Goal: Communication & Community: Answer question/provide support

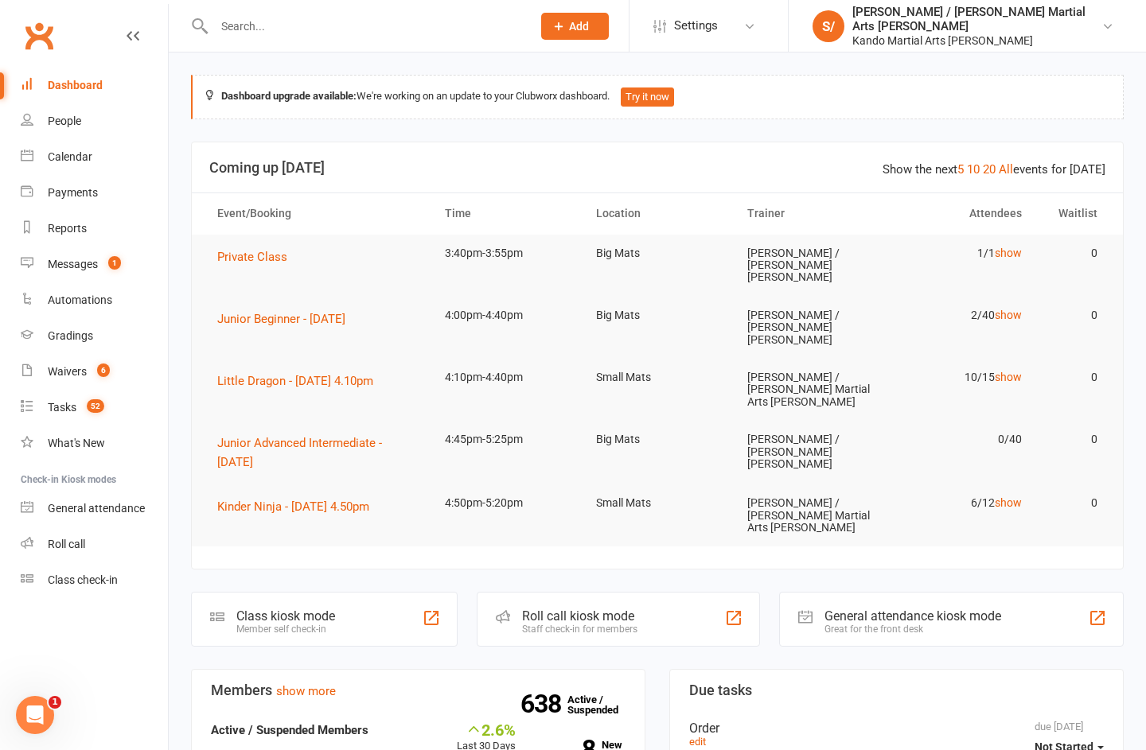
click at [68, 329] on link "Gradings" at bounding box center [94, 336] width 147 height 36
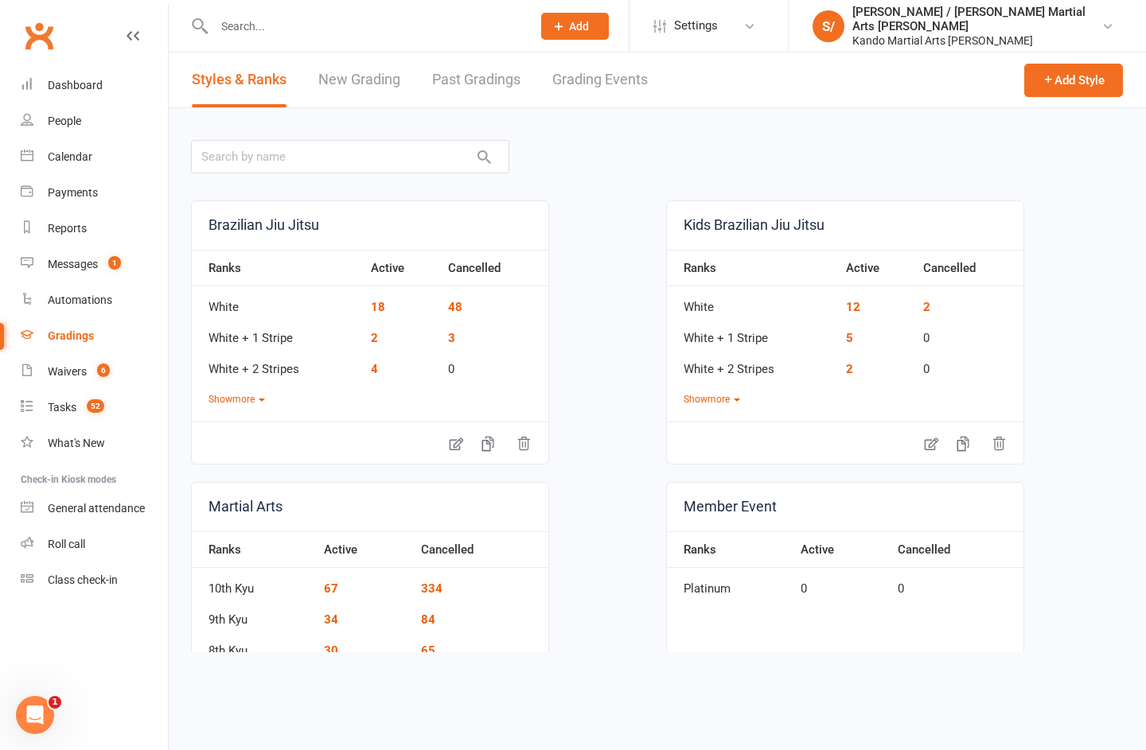
click at [603, 91] on link "Grading Events" at bounding box center [599, 80] width 95 height 55
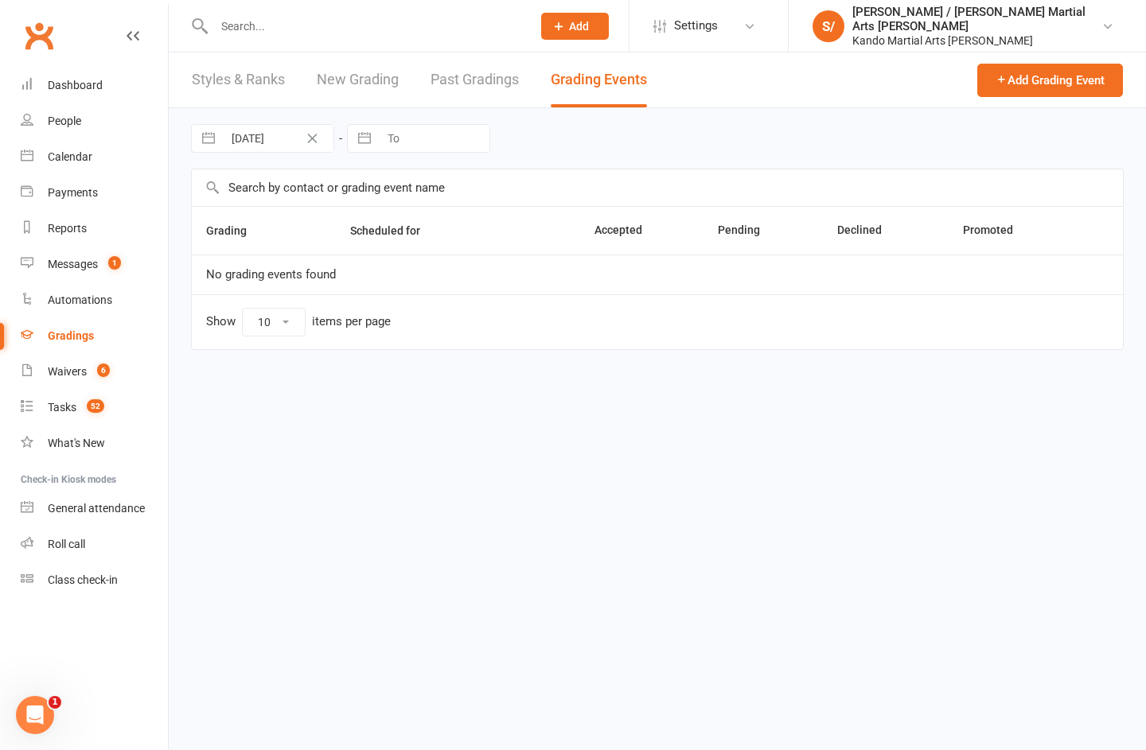
select select "100"
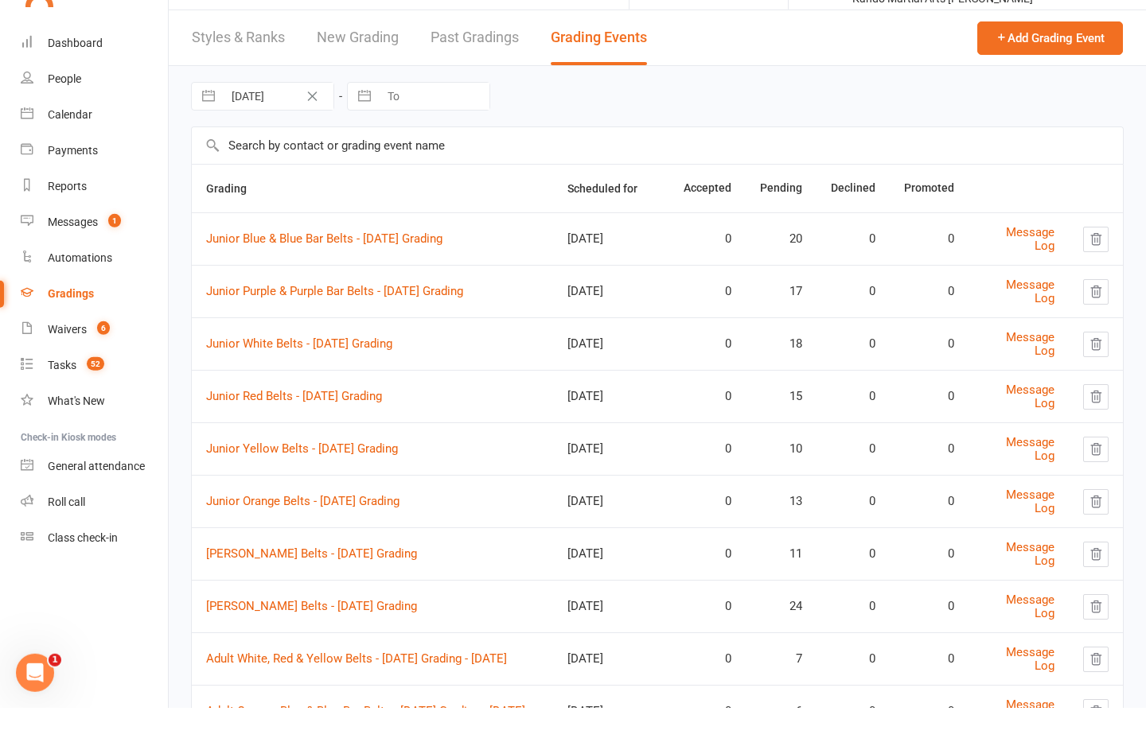
scroll to position [158, 0]
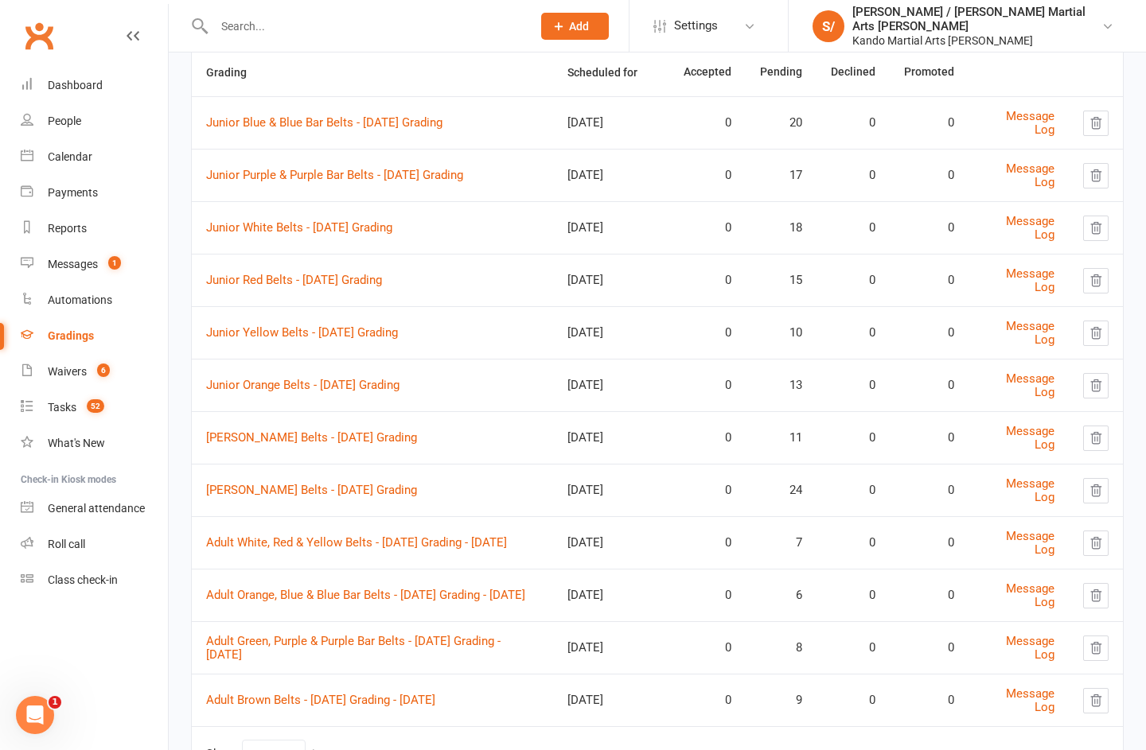
click at [368, 679] on td "Adult Brown Belts - [DATE] Grading - [DATE]" at bounding box center [372, 700] width 361 height 53
click at [325, 693] on link "Adult Brown Belts - [DATE] Grading - [DATE]" at bounding box center [320, 700] width 229 height 14
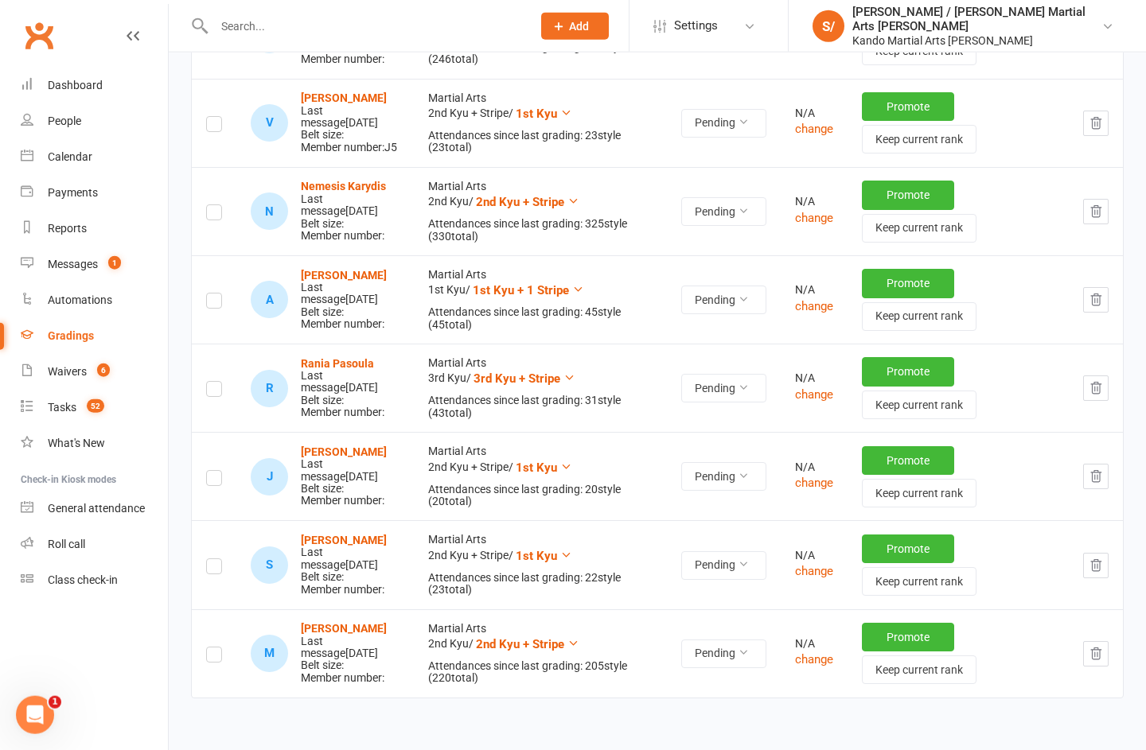
scroll to position [512, 0]
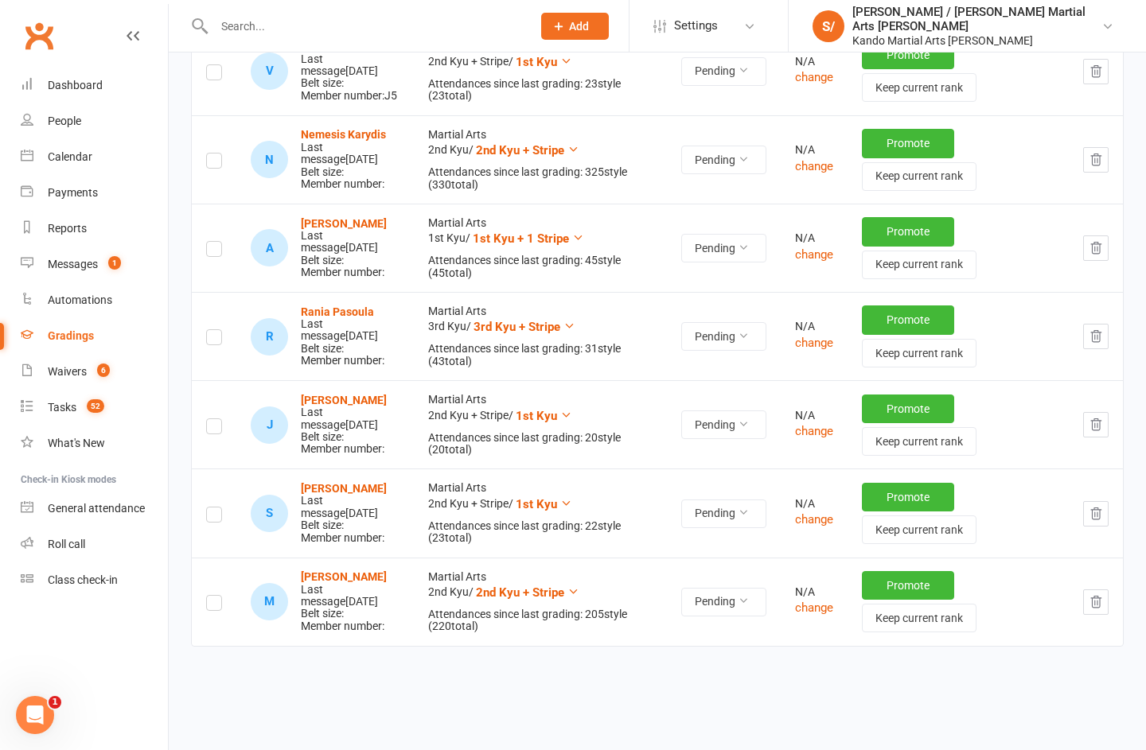
click at [222, 508] on input "checkbox" at bounding box center [214, 508] width 16 height 0
checkbox input "true"
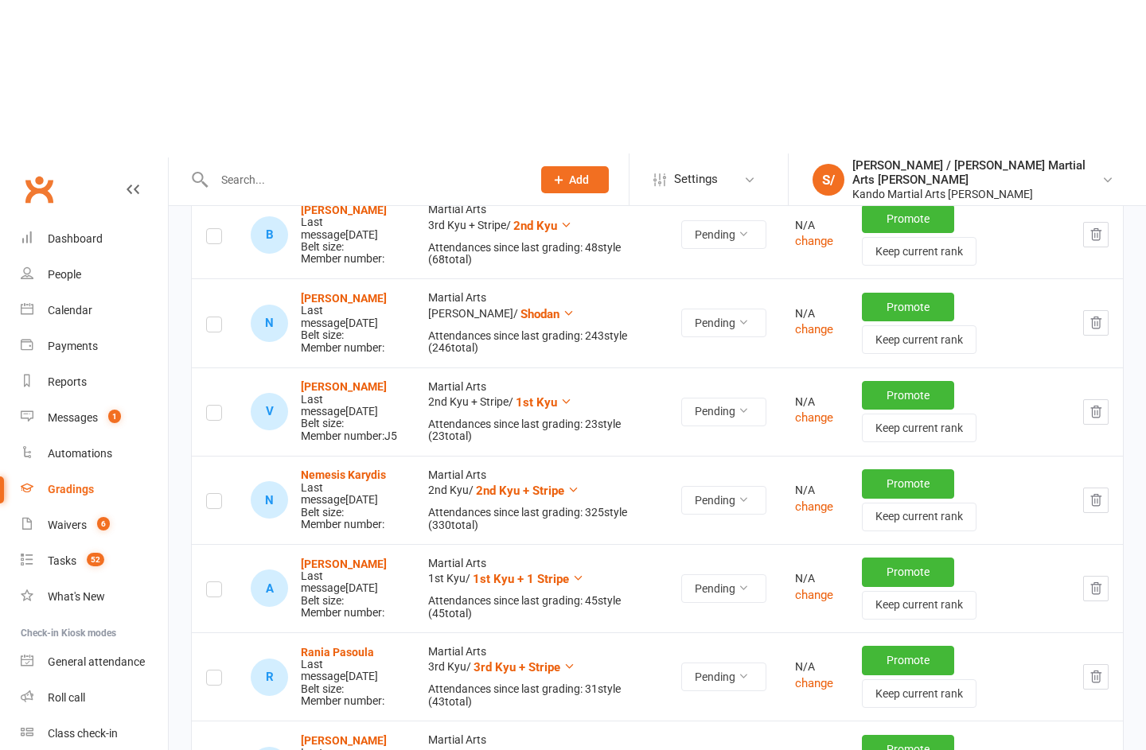
scroll to position [0, 0]
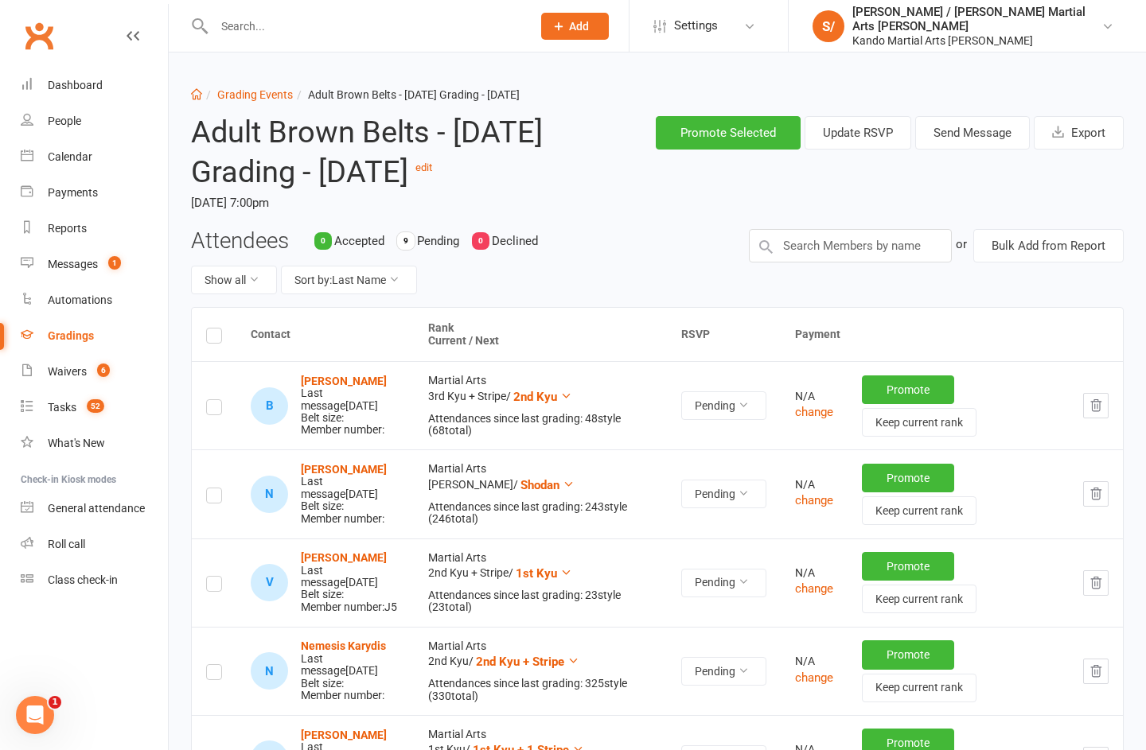
click at [960, 142] on button "Send Message" at bounding box center [972, 132] width 115 height 33
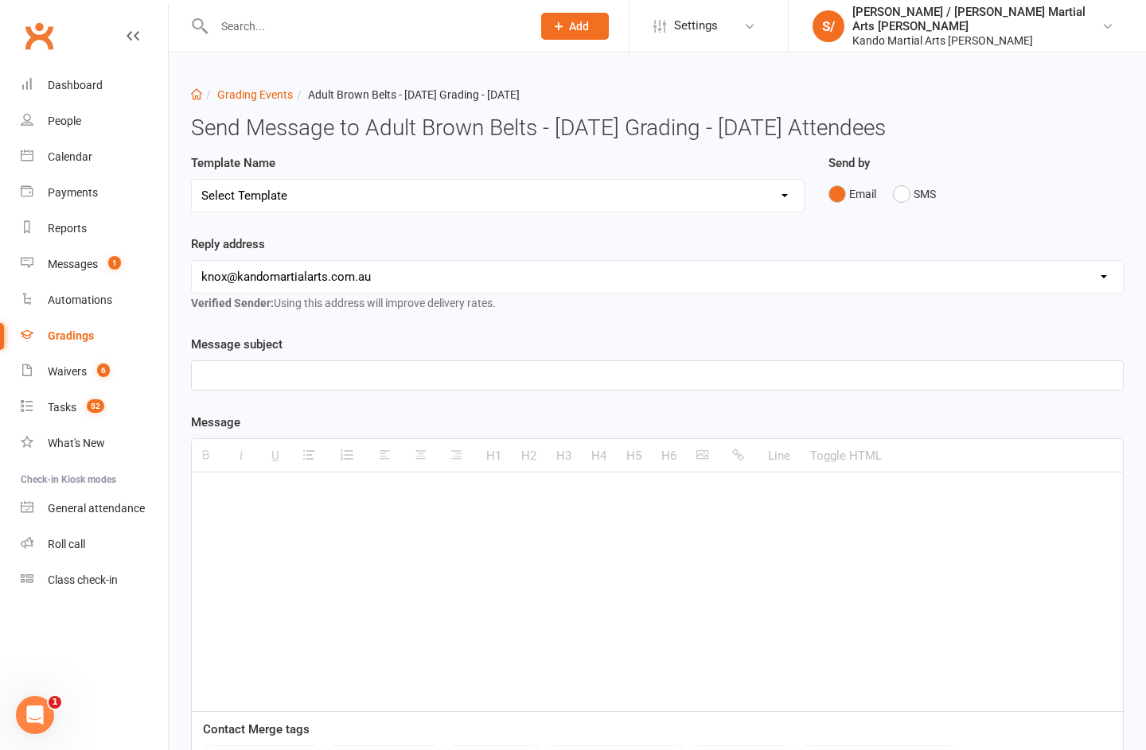
click at [702, 192] on select "Select Template [Email] Confirmation of Successful Grading [Email] Congratulati…" at bounding box center [498, 196] width 612 height 32
select select "16"
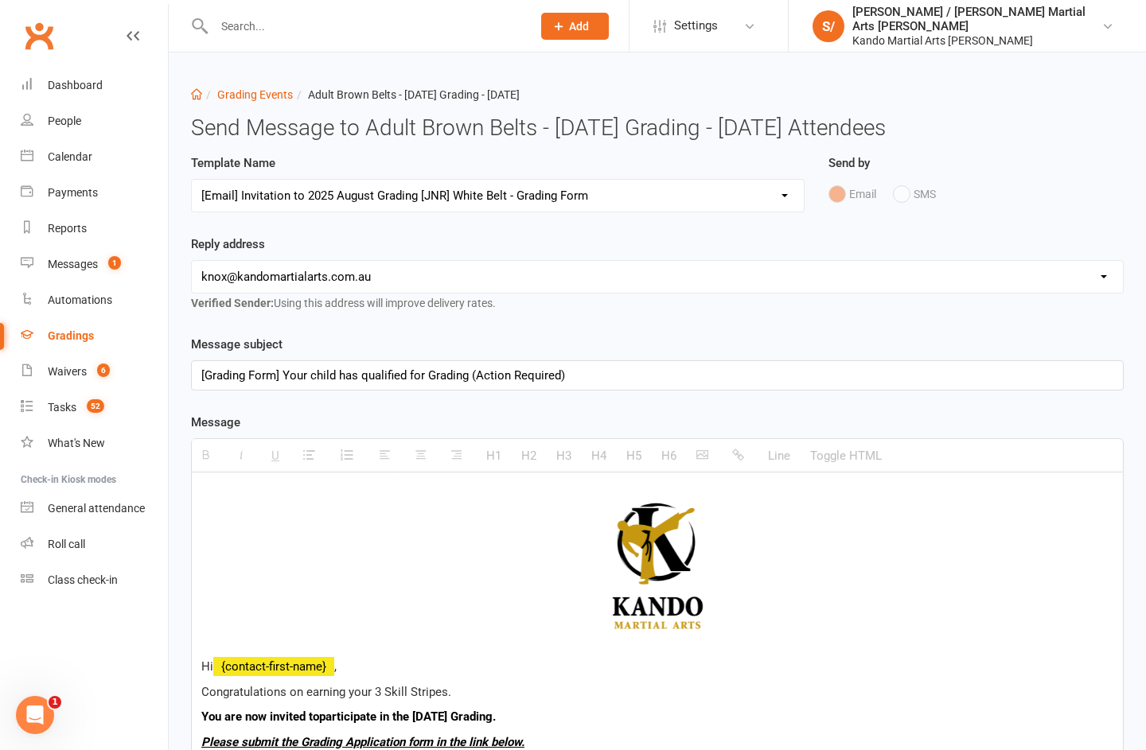
click at [257, 95] on link "Grading Events" at bounding box center [255, 94] width 76 height 13
select select "100"
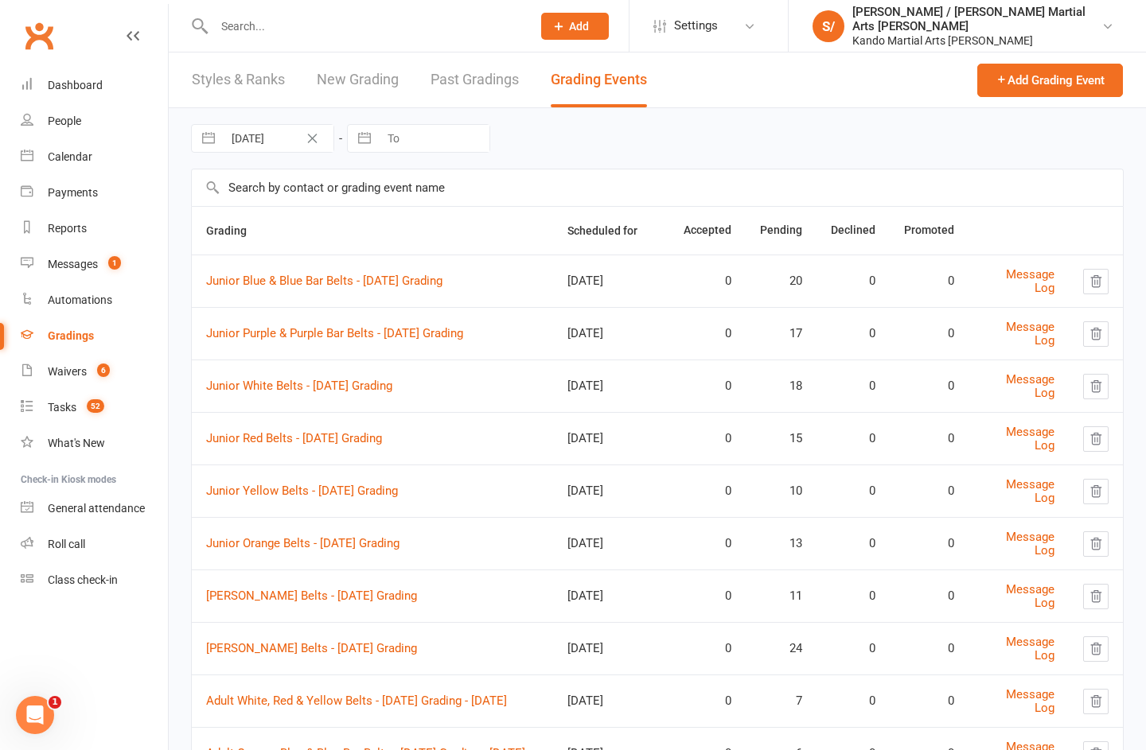
click at [77, 258] on link "Messages 1" at bounding box center [94, 265] width 147 height 36
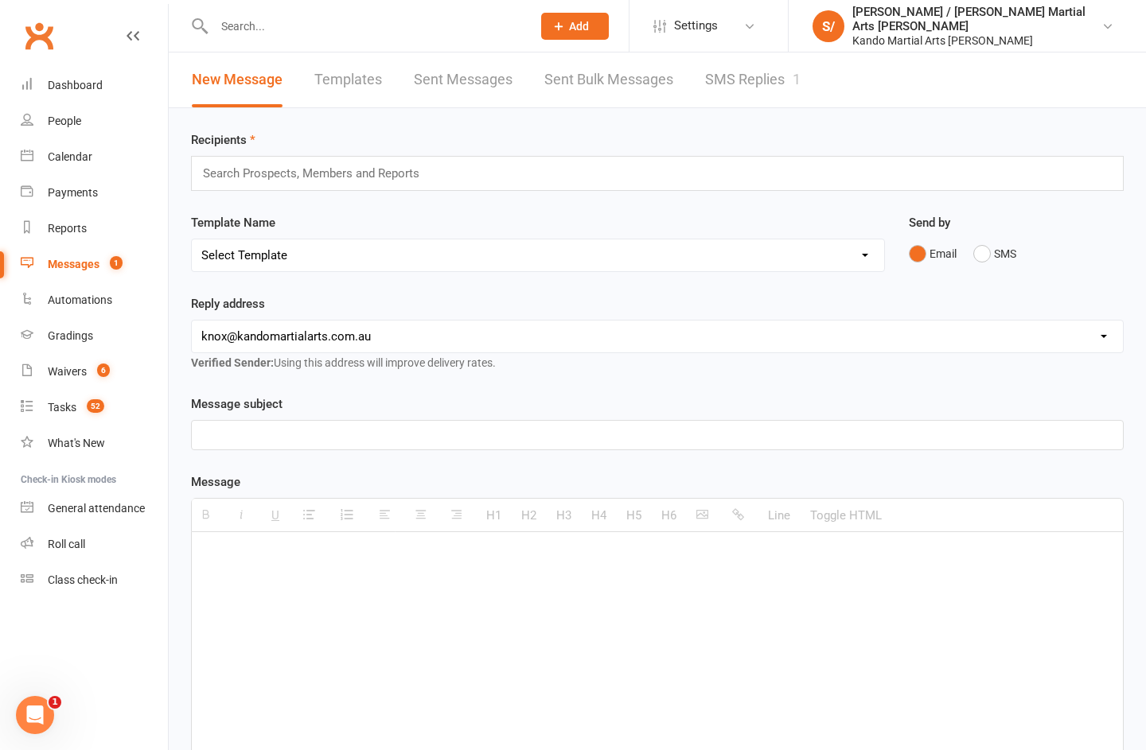
click at [758, 89] on link "SMS Replies 1" at bounding box center [752, 80] width 95 height 55
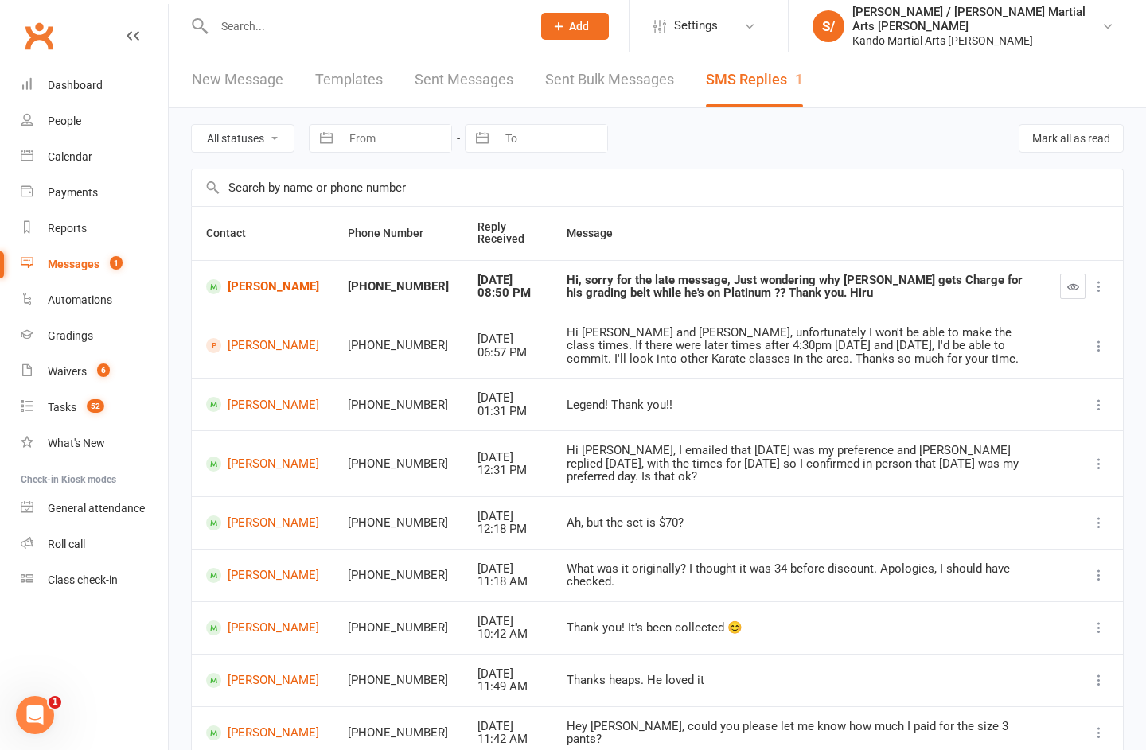
click at [89, 166] on link "Calendar" at bounding box center [94, 157] width 147 height 36
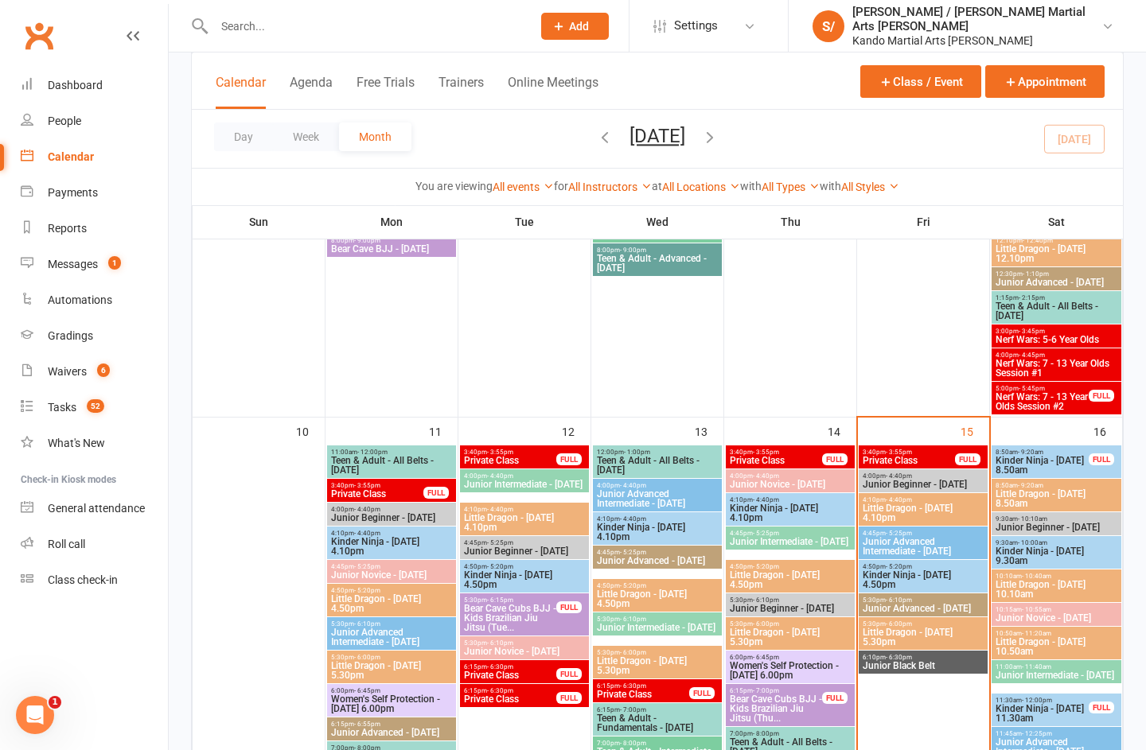
scroll to position [1065, 0]
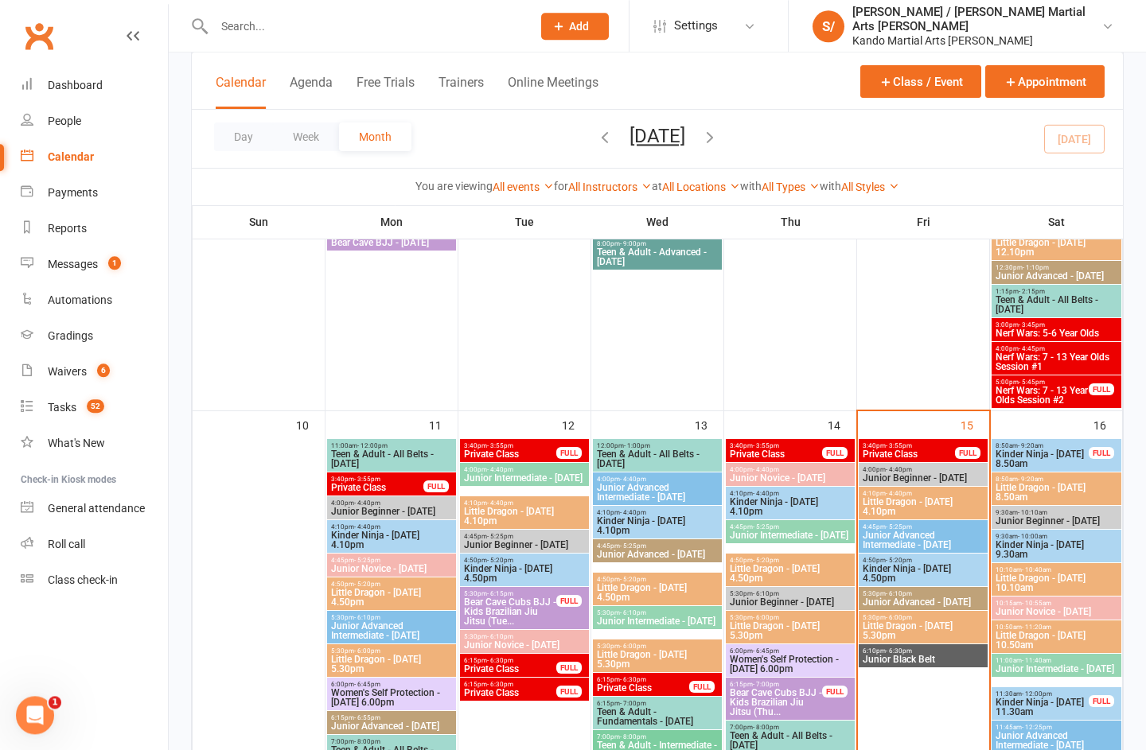
click at [893, 449] on span "Private Class" at bounding box center [909, 454] width 94 height 10
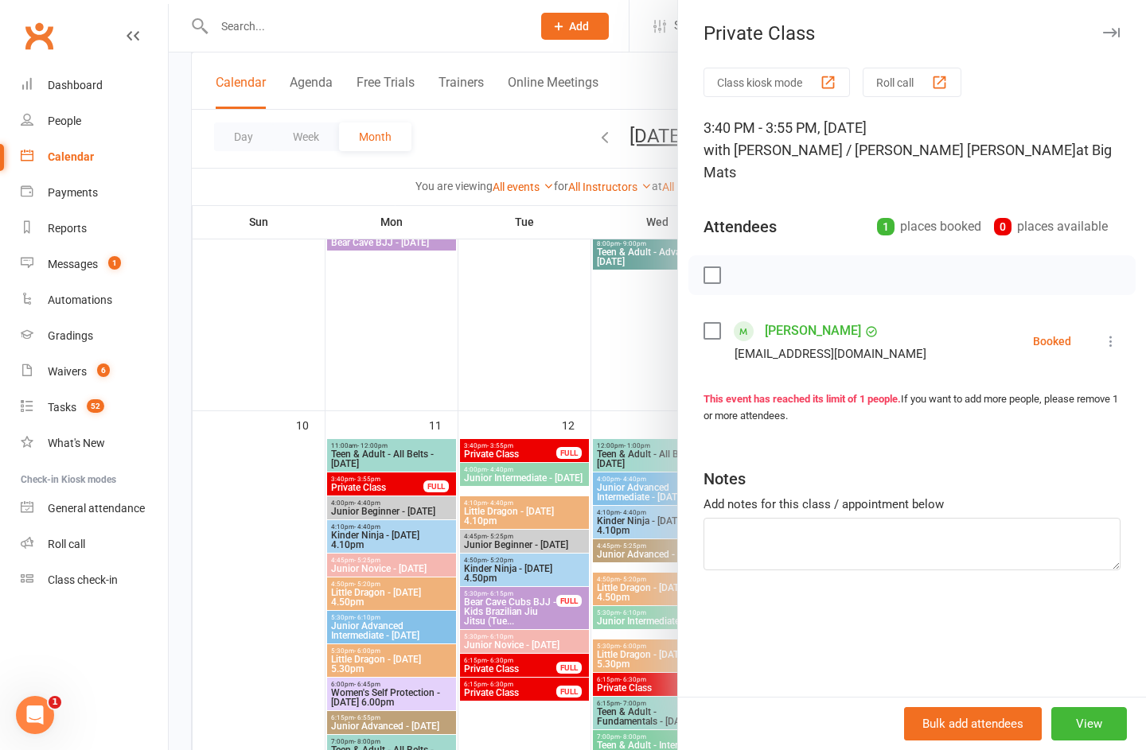
click at [1102, 41] on button "button" at bounding box center [1110, 32] width 19 height 19
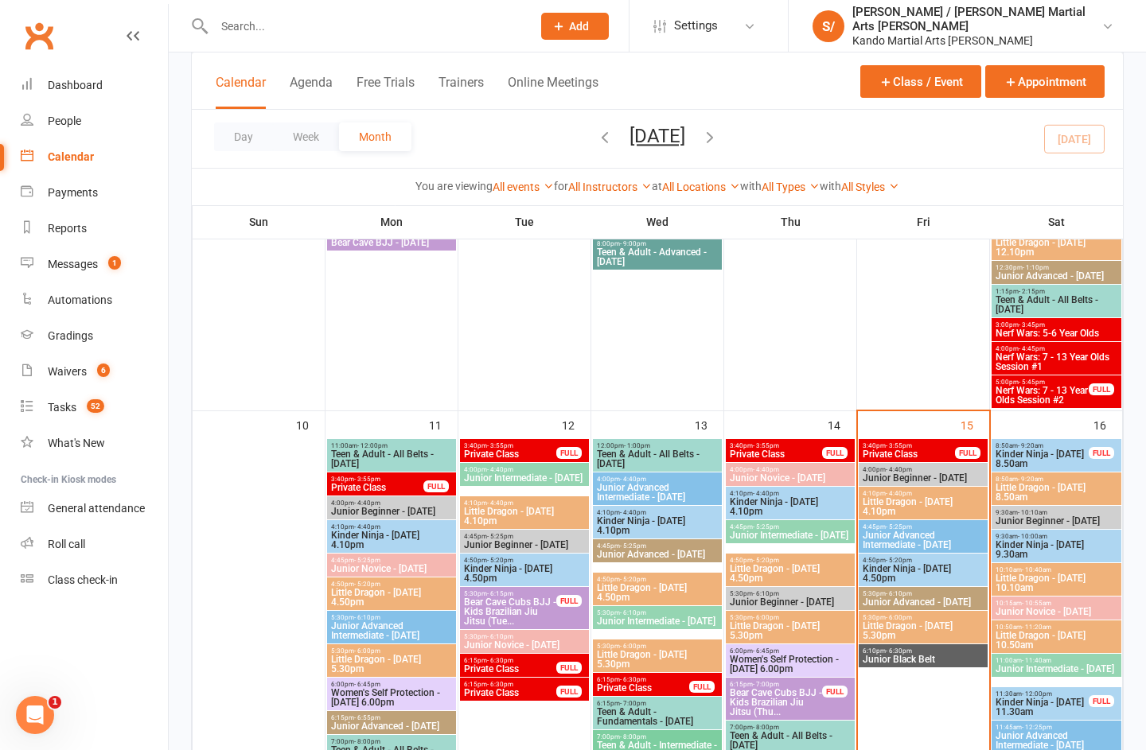
click at [889, 500] on span "Little Dragon - [DATE] 4.10pm" at bounding box center [923, 506] width 123 height 19
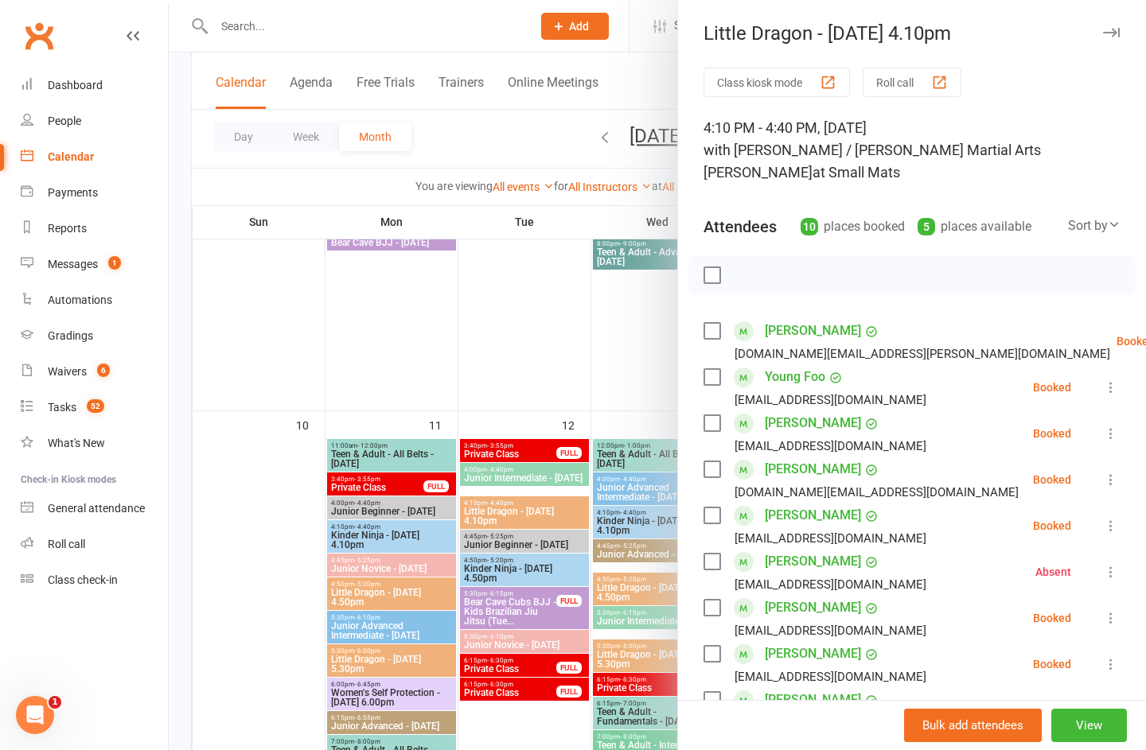
scroll to position [0, 0]
click at [1113, 25] on button "button" at bounding box center [1110, 32] width 19 height 19
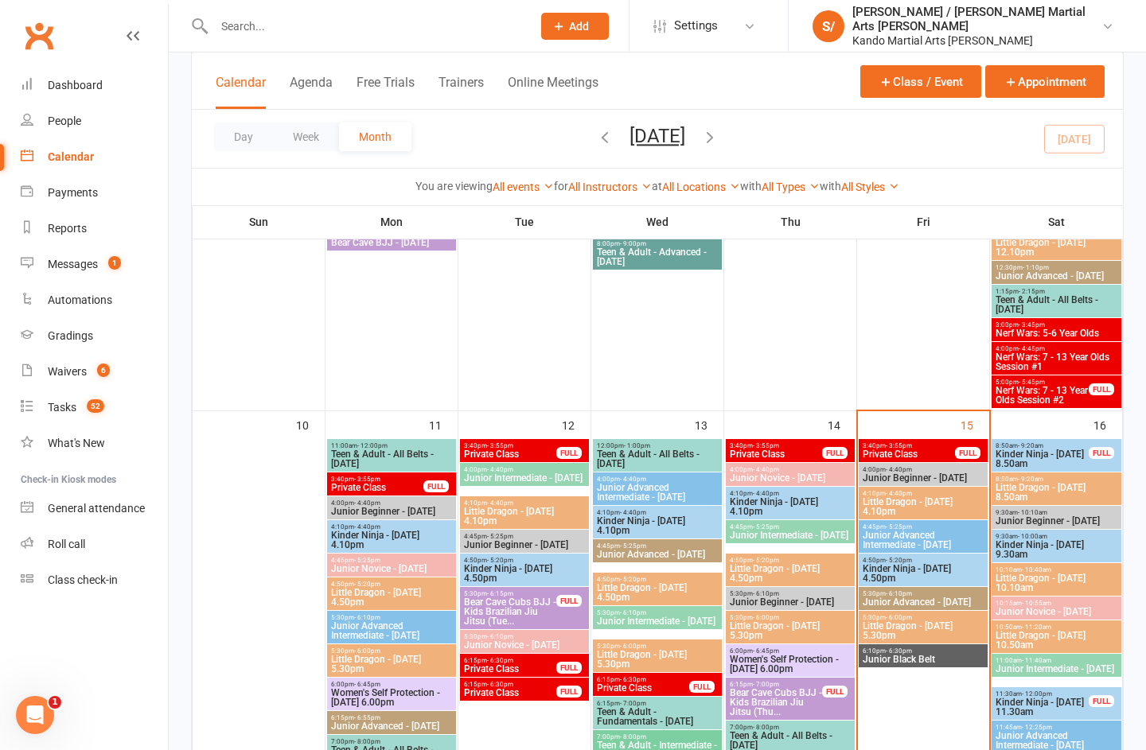
click at [892, 572] on span "Kinder Ninja - [DATE] 4.50pm" at bounding box center [923, 573] width 123 height 19
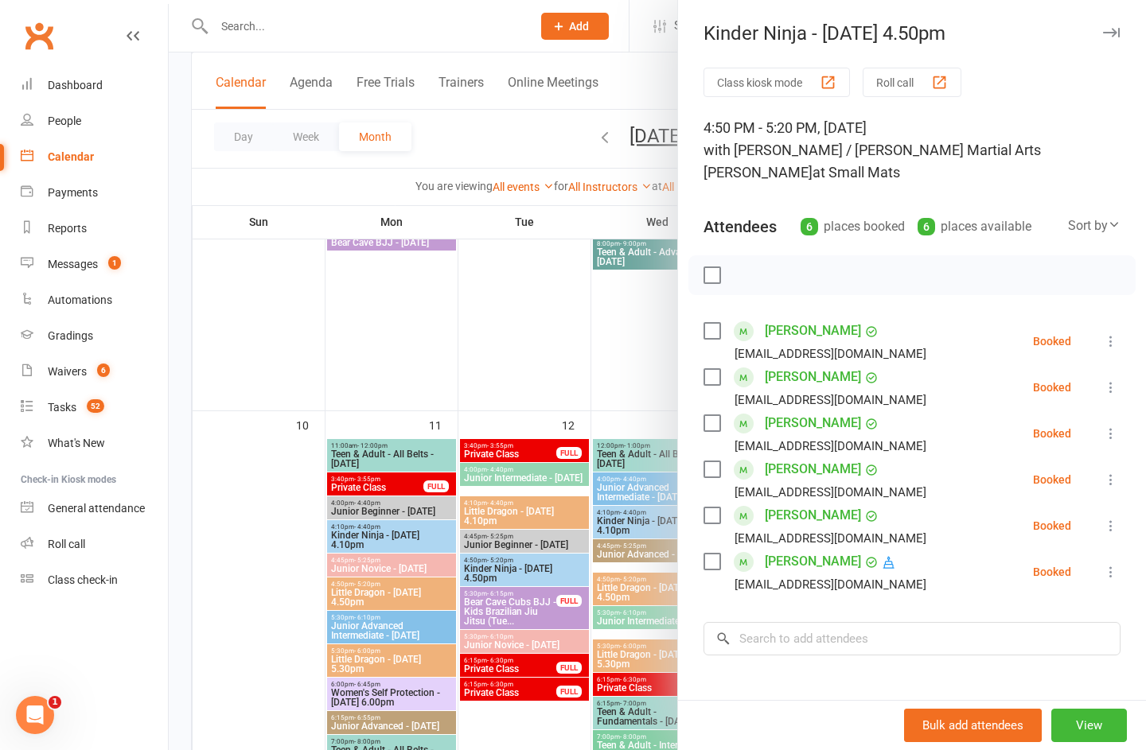
click at [1097, 34] on div "Kinder Ninja - [DATE] 4.50pm" at bounding box center [912, 33] width 468 height 22
click at [1097, 32] on div "Kinder Ninja - [DATE] 4.50pm" at bounding box center [912, 33] width 468 height 22
click at [1105, 37] on icon "button" at bounding box center [1111, 33] width 17 height 10
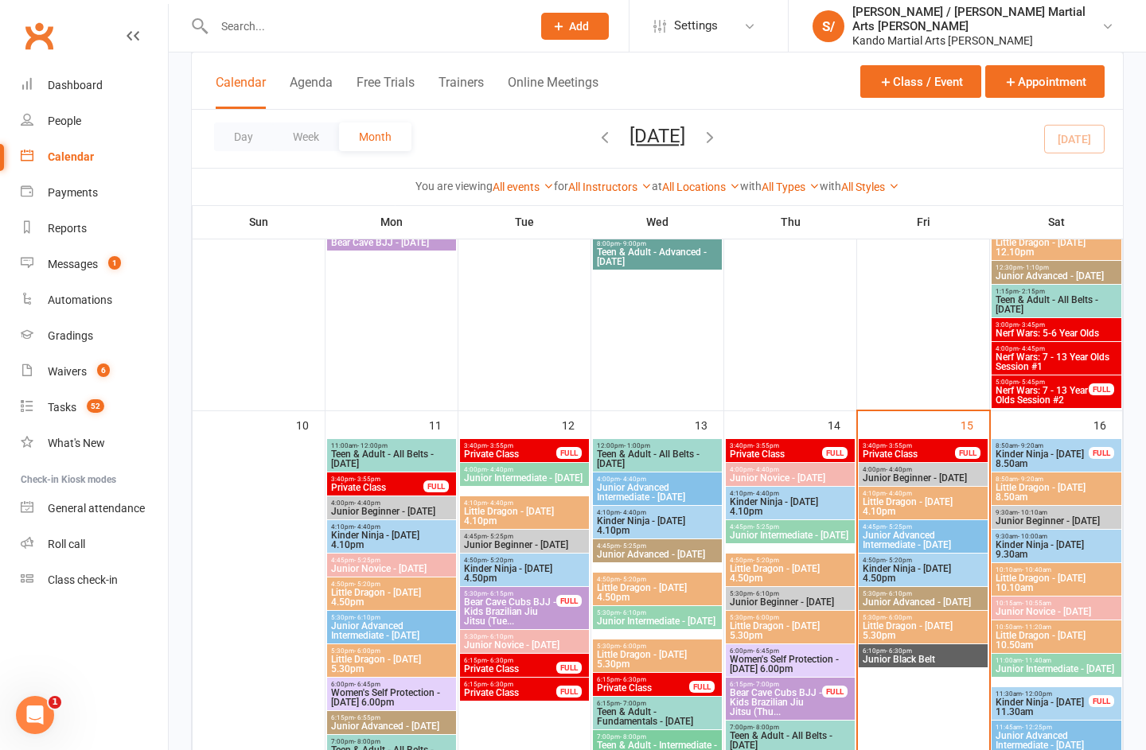
click at [900, 628] on span "Little Dragon - [DATE] 5.30pm" at bounding box center [923, 630] width 123 height 19
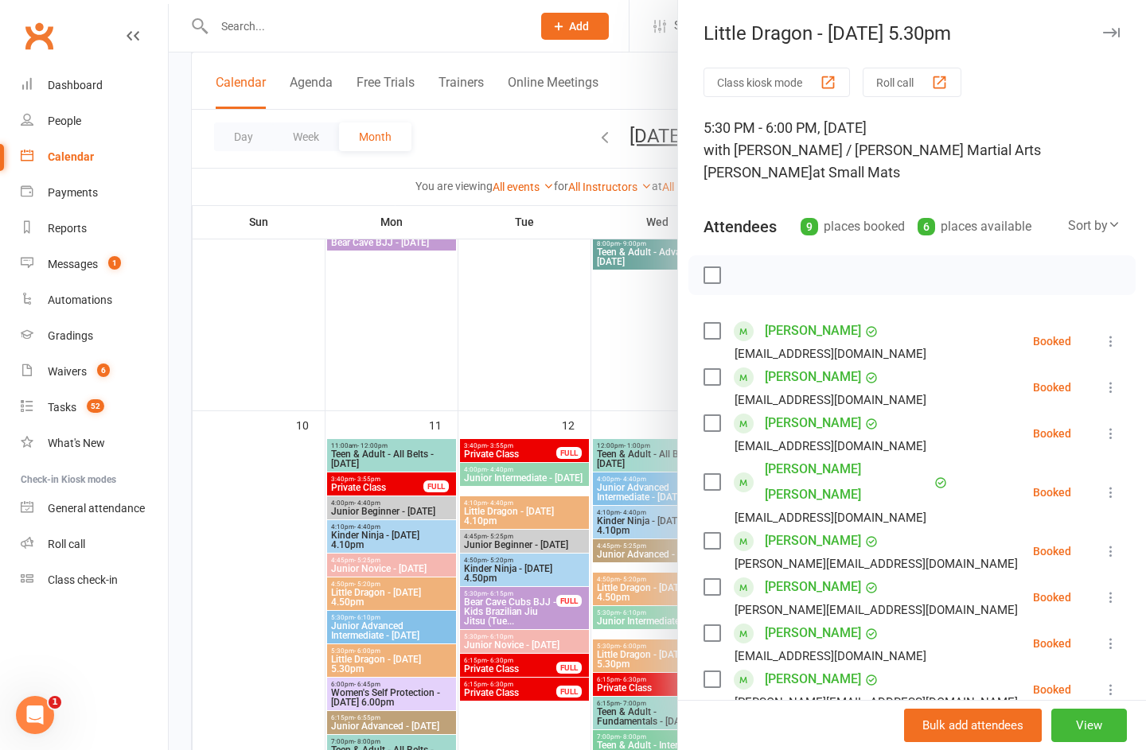
click at [1112, 30] on icon "button" at bounding box center [1111, 33] width 17 height 10
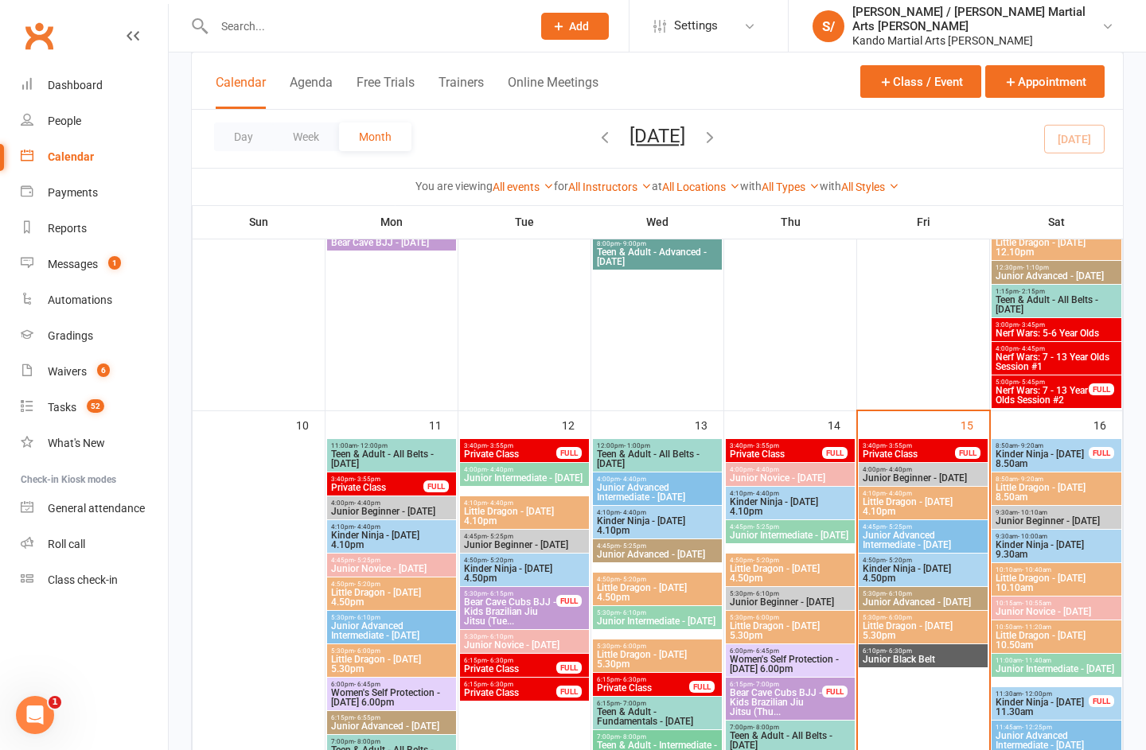
click at [290, 10] on div at bounding box center [355, 26] width 329 height 52
click at [286, 17] on input "text" at bounding box center [364, 26] width 311 height 22
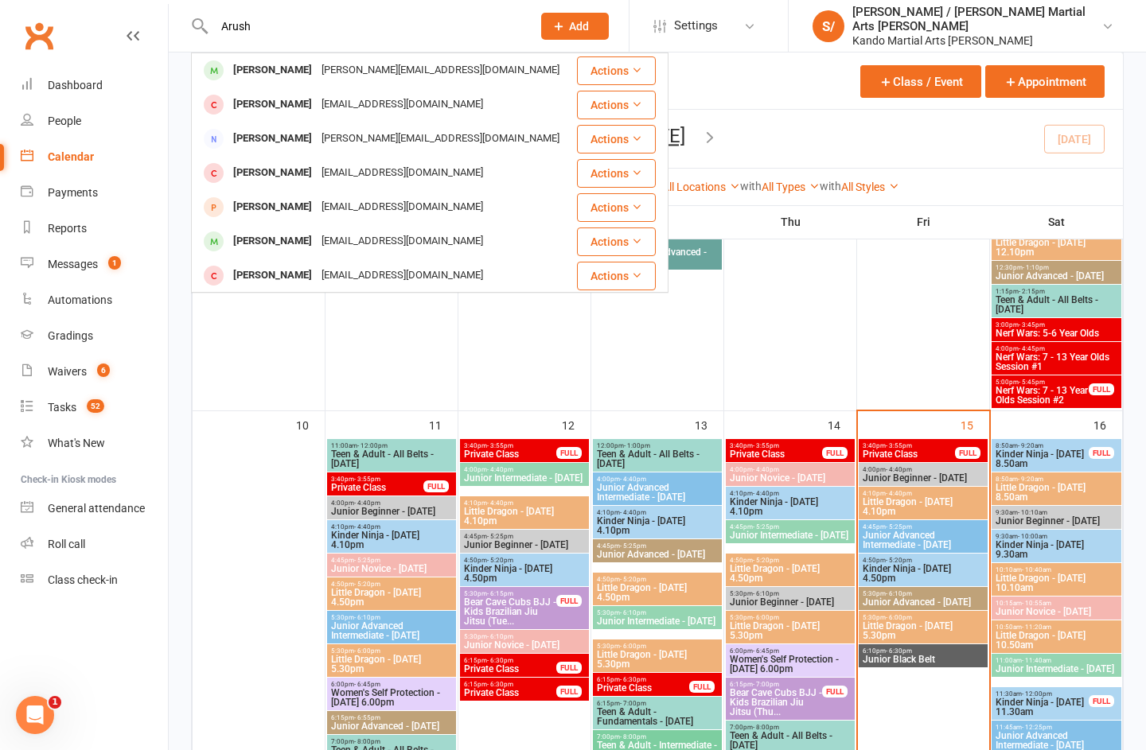
type input "Arush"
click at [274, 68] on div "[PERSON_NAME]" at bounding box center [272, 70] width 88 height 23
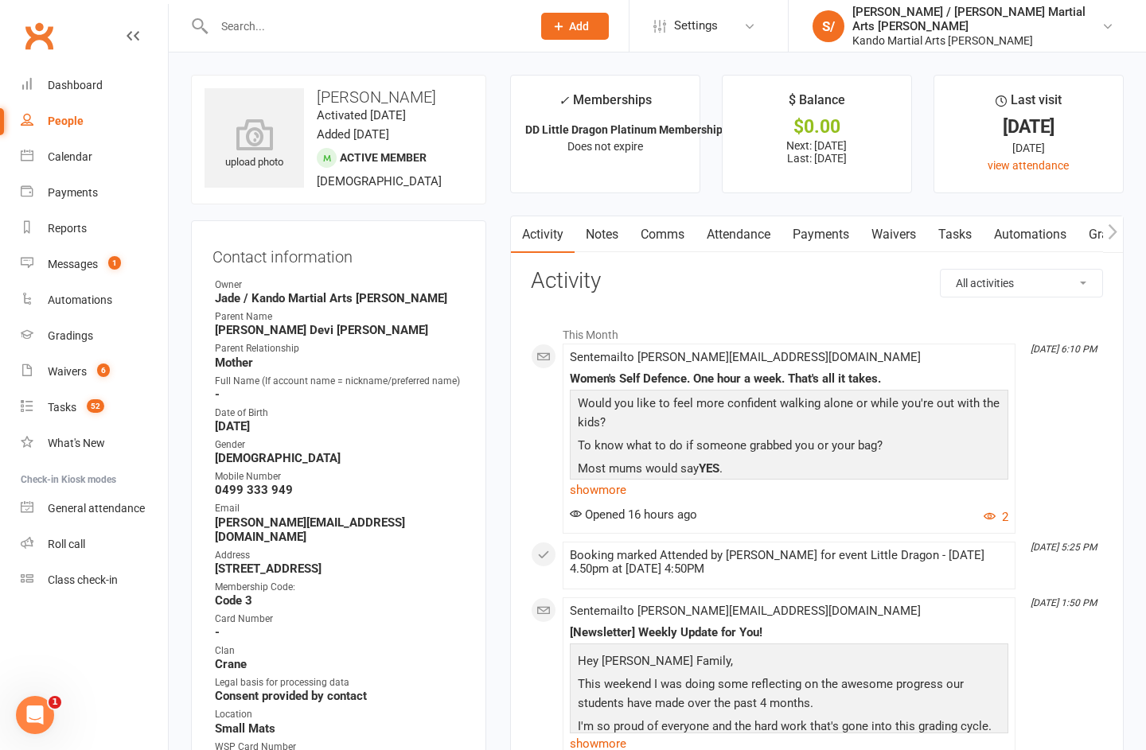
click at [742, 222] on link "Attendance" at bounding box center [738, 234] width 86 height 37
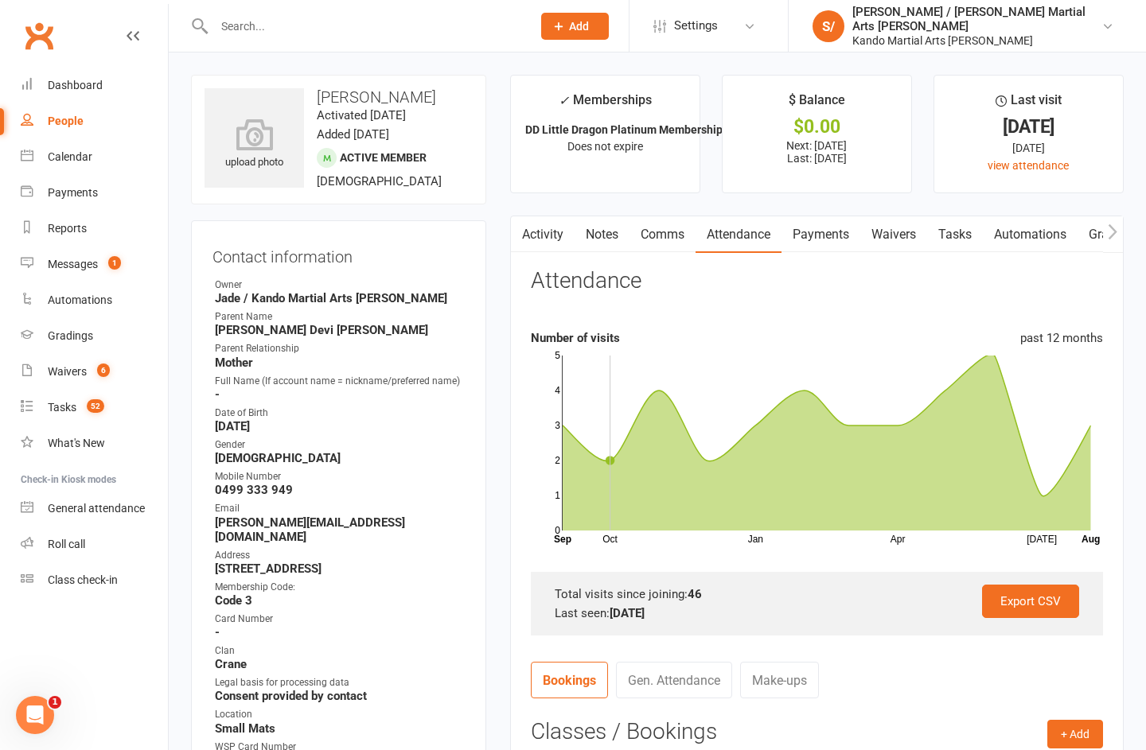
scroll to position [68, 0]
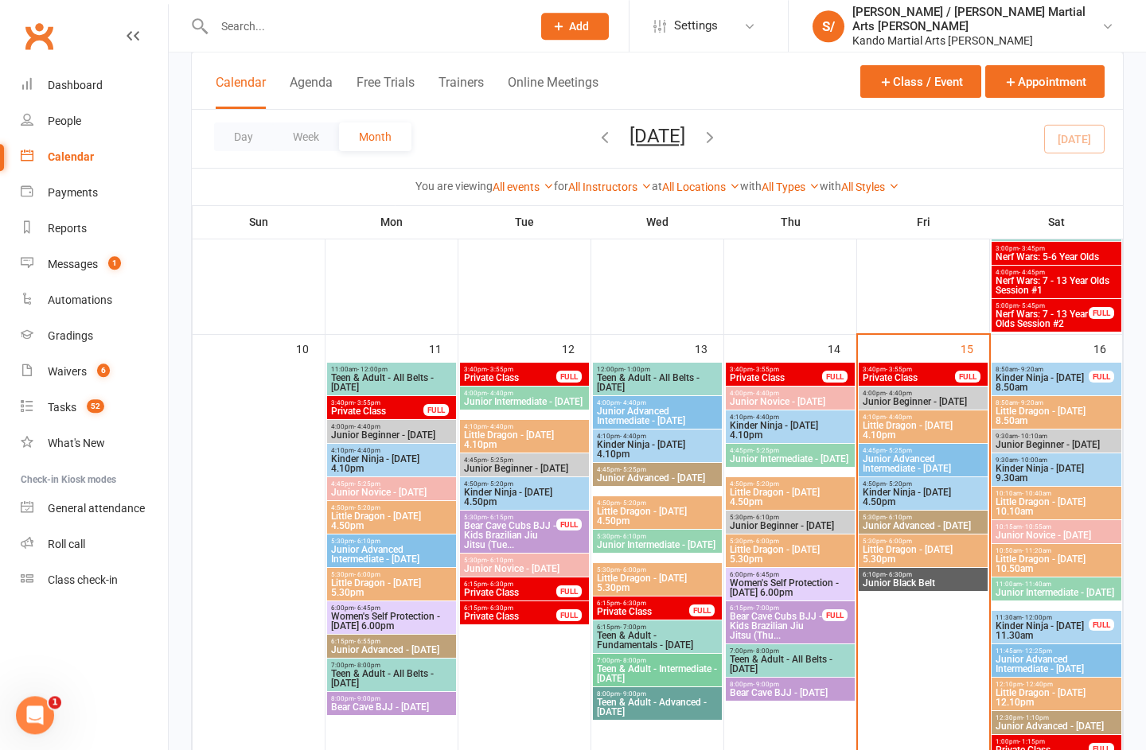
scroll to position [1136, 0]
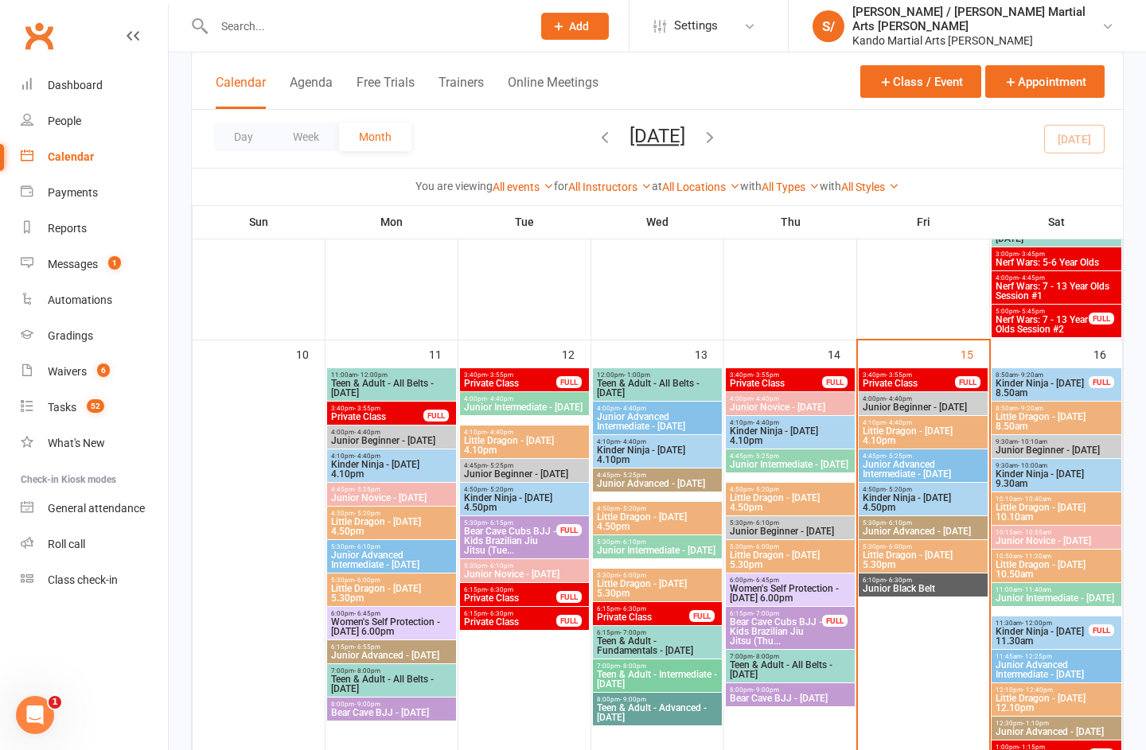
click at [893, 550] on span "Little Dragon - [DATE] 5.30pm" at bounding box center [923, 559] width 123 height 19
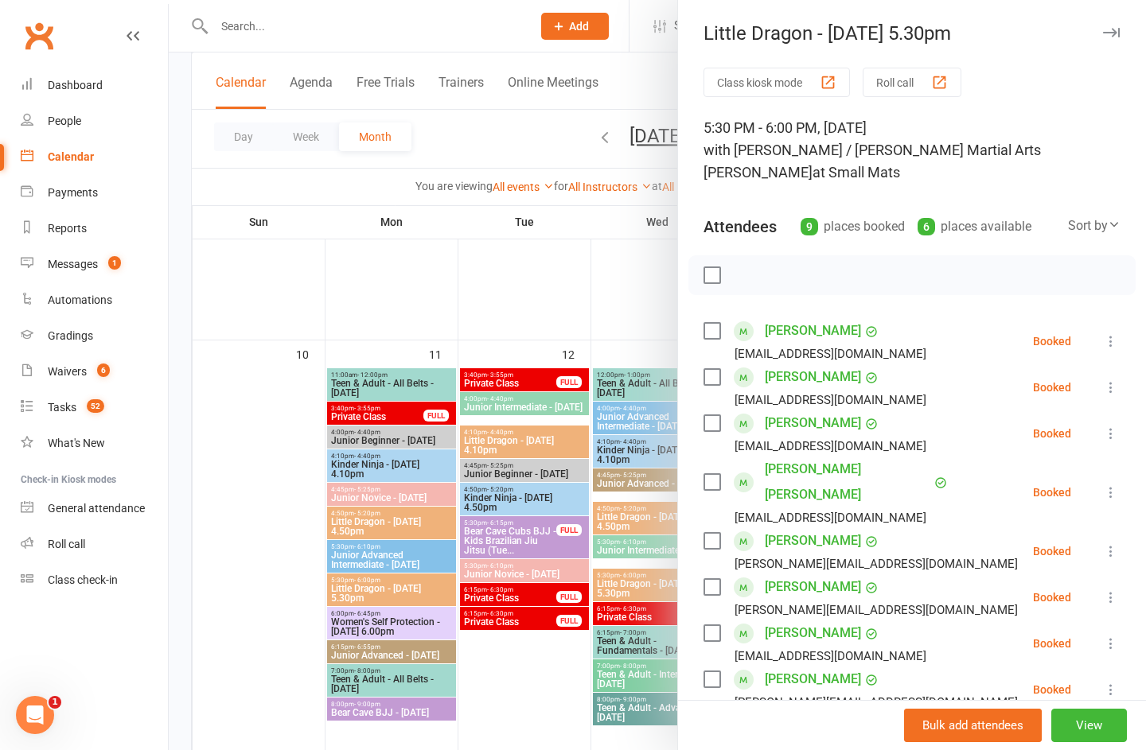
click at [784, 620] on link "[PERSON_NAME]" at bounding box center [812, 632] width 96 height 25
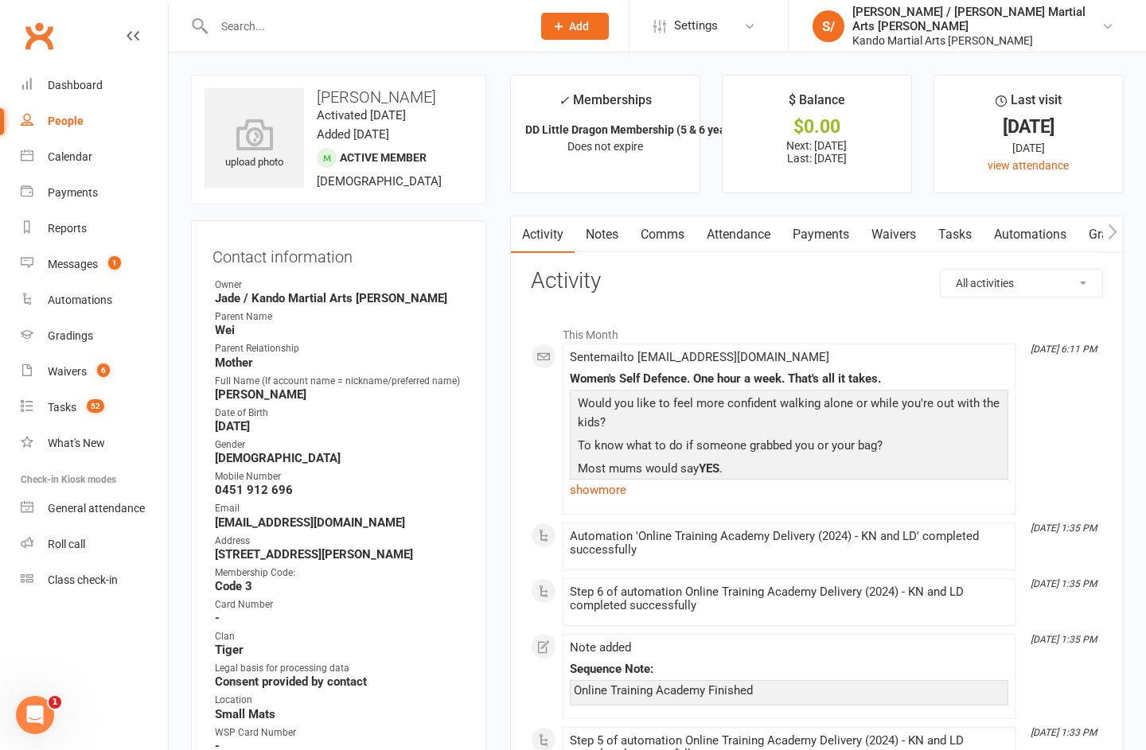
click at [742, 249] on link "Attendance" at bounding box center [738, 234] width 86 height 37
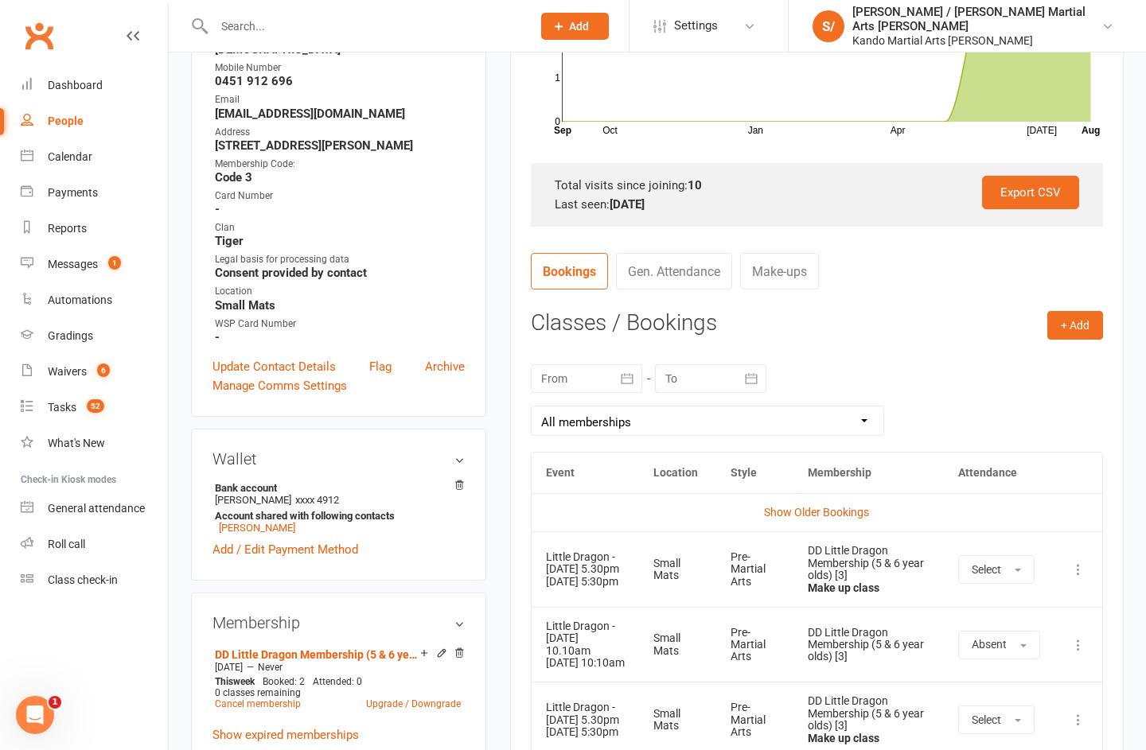
scroll to position [407, 0]
click at [73, 158] on div "Calendar" at bounding box center [70, 156] width 45 height 13
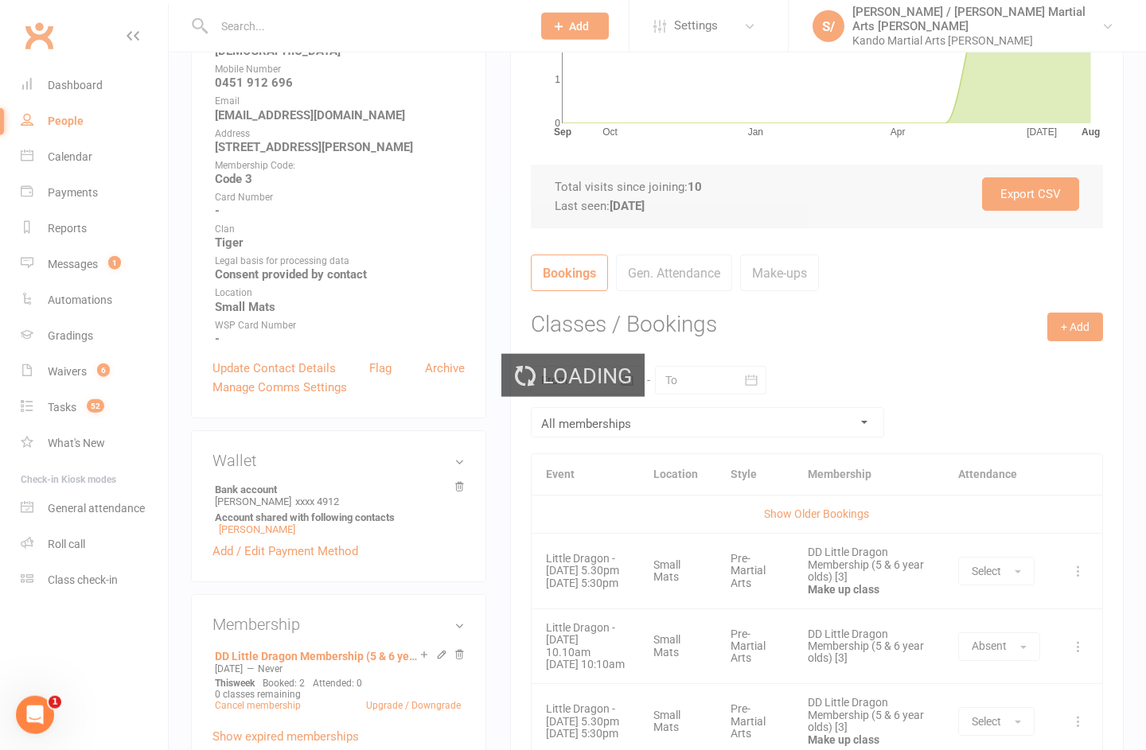
scroll to position [408, 0]
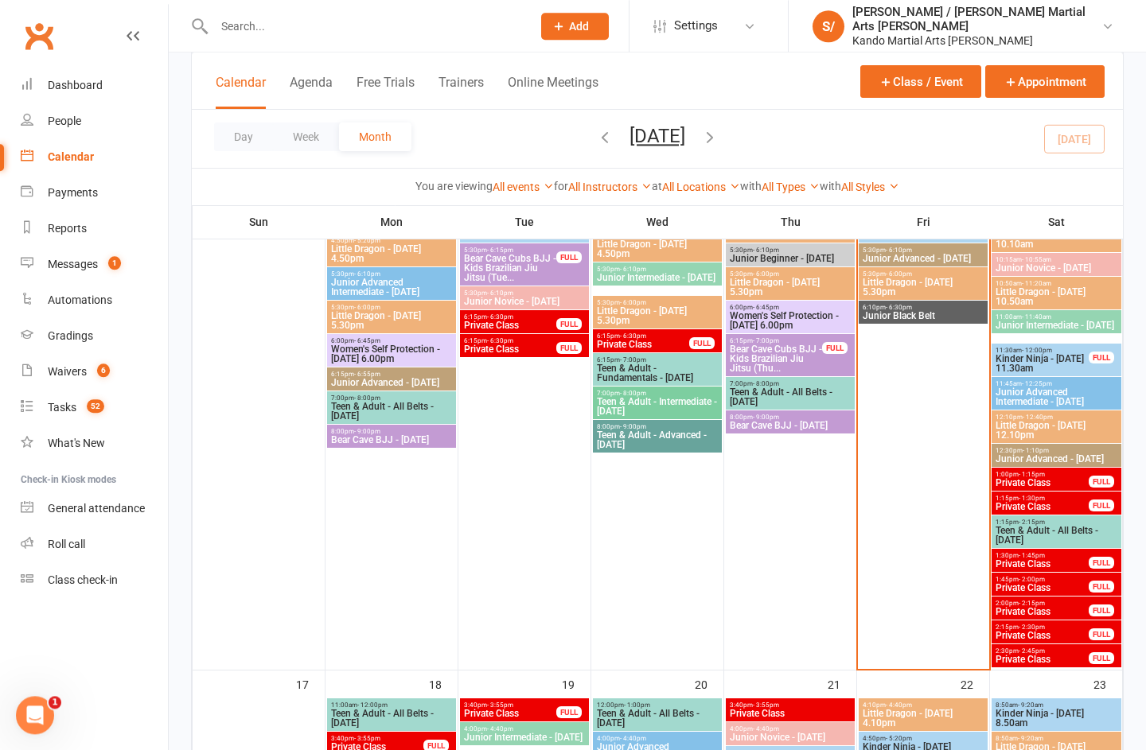
scroll to position [1411, 0]
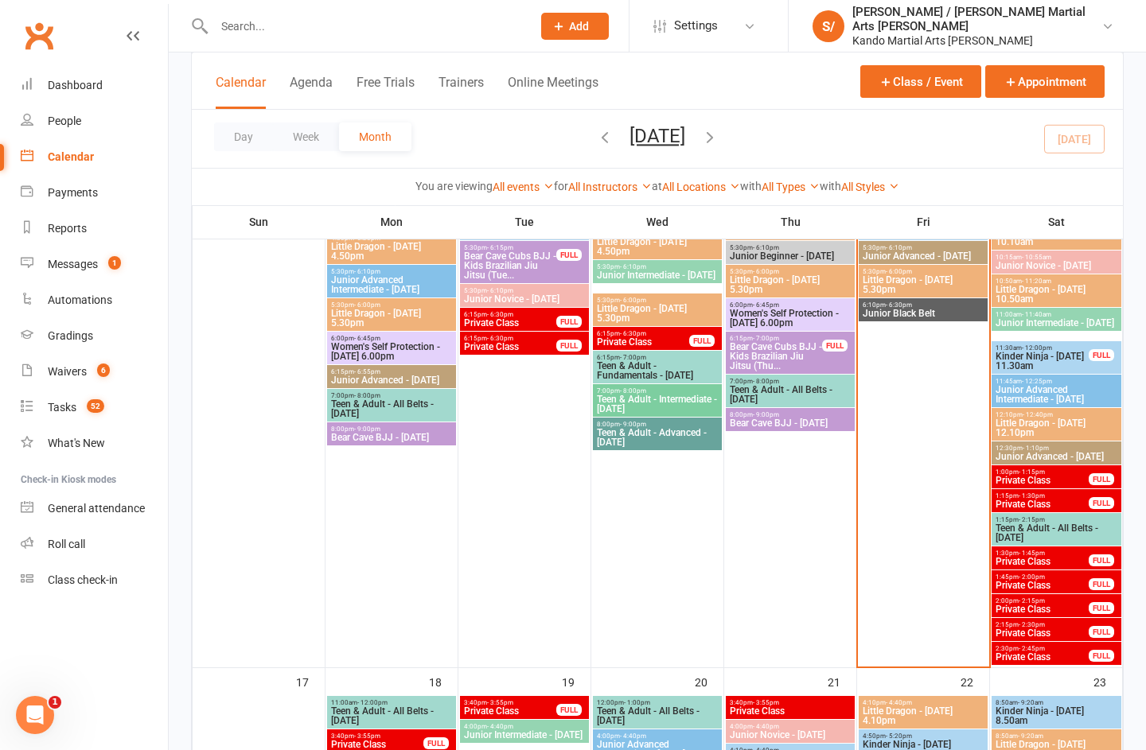
click at [1023, 476] on span "Private Class" at bounding box center [1041, 481] width 95 height 10
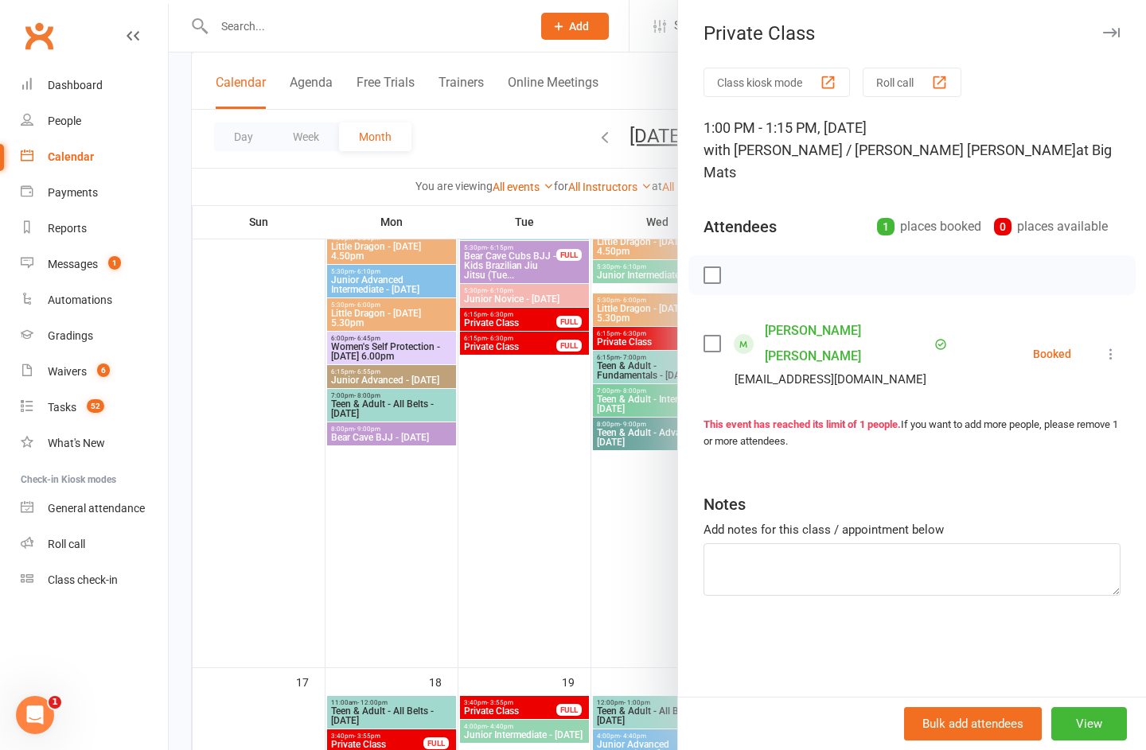
click at [1109, 30] on icon "button" at bounding box center [1111, 33] width 17 height 10
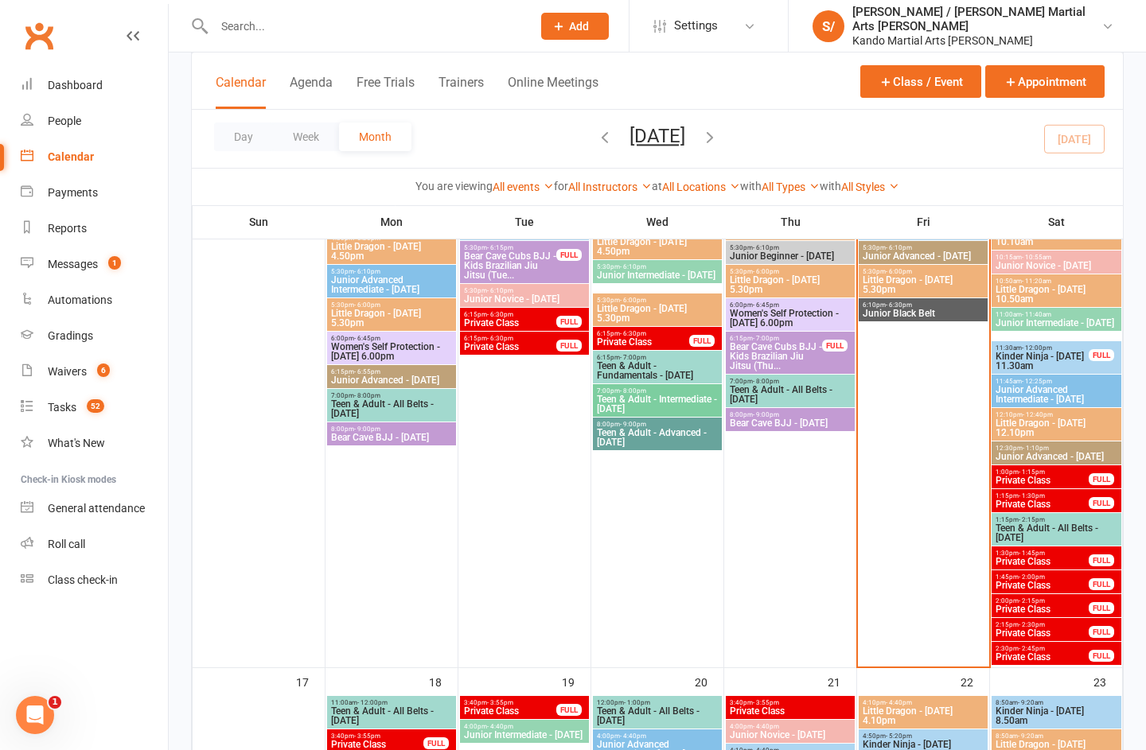
click at [1021, 484] on span "Private Class" at bounding box center [1041, 481] width 95 height 10
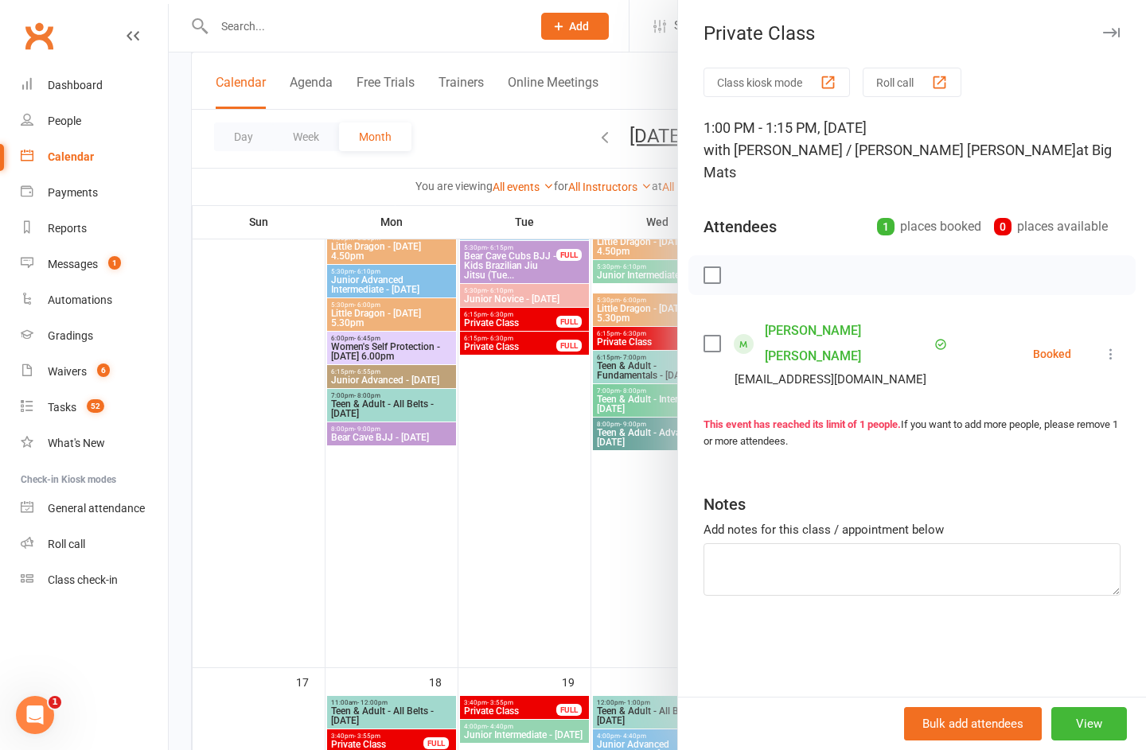
click at [1137, 48] on div "Private Class Class kiosk mode Roll call 1:00 PM - 1:15 PM, [DATE] with [PERSON…" at bounding box center [911, 375] width 469 height 750
click at [1101, 27] on button "button" at bounding box center [1110, 32] width 19 height 19
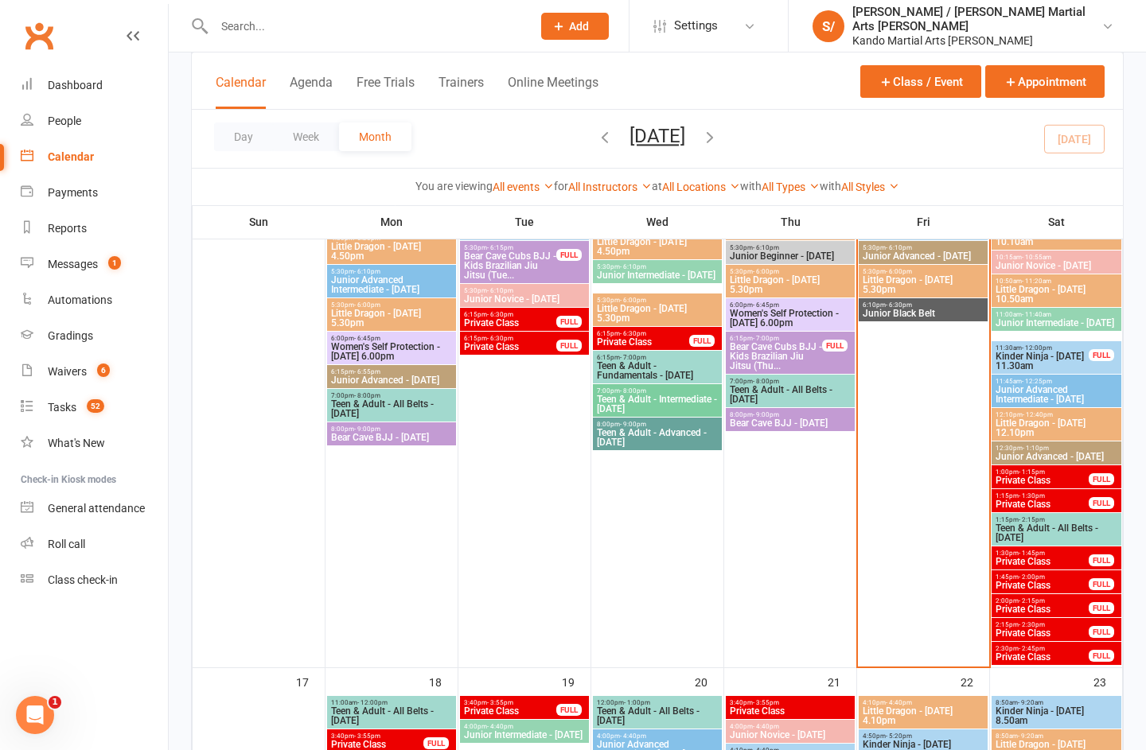
click at [1018, 469] on span "- 1:15pm" at bounding box center [1031, 472] width 26 height 7
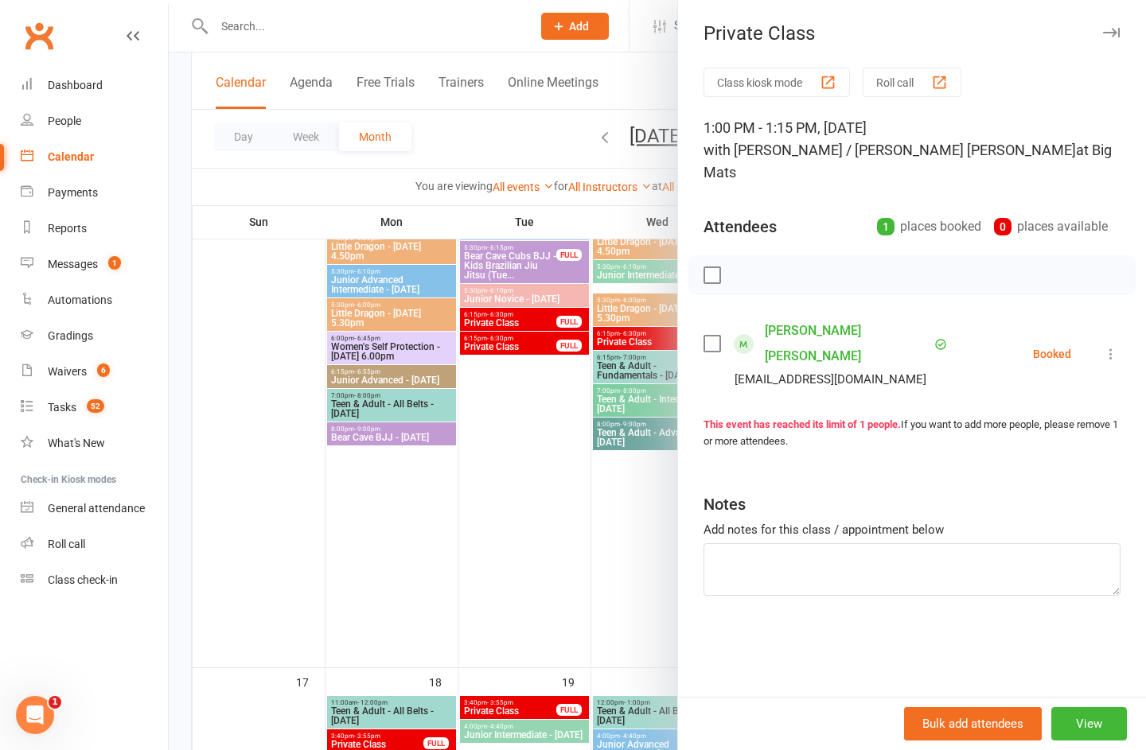
click at [1105, 39] on button "button" at bounding box center [1110, 32] width 19 height 19
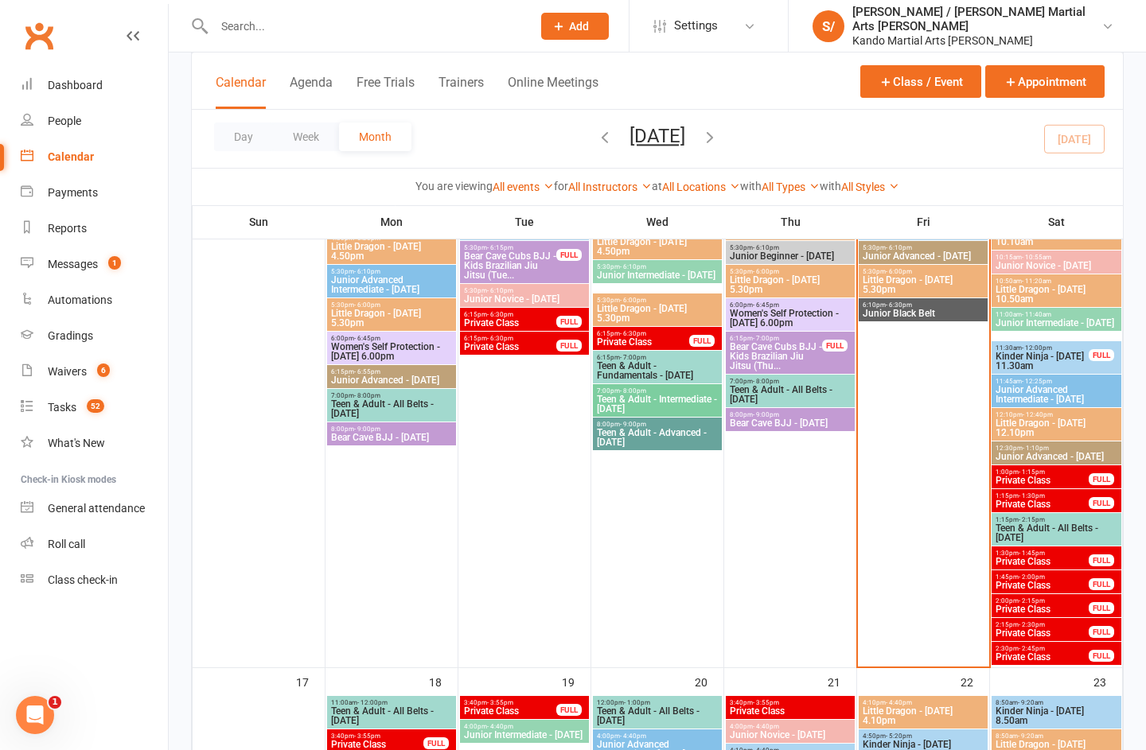
click at [1003, 488] on div "1:00pm - 1:15pm Private Class FULL" at bounding box center [1056, 476] width 130 height 23
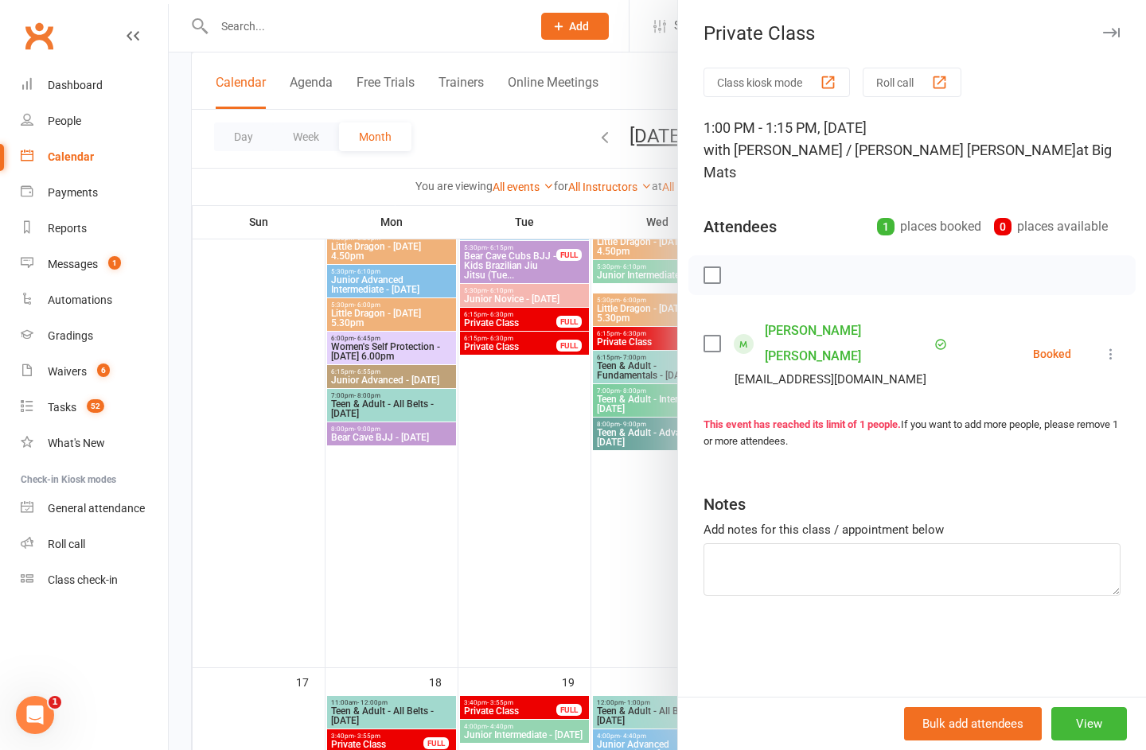
click at [1104, 39] on button "button" at bounding box center [1110, 32] width 19 height 19
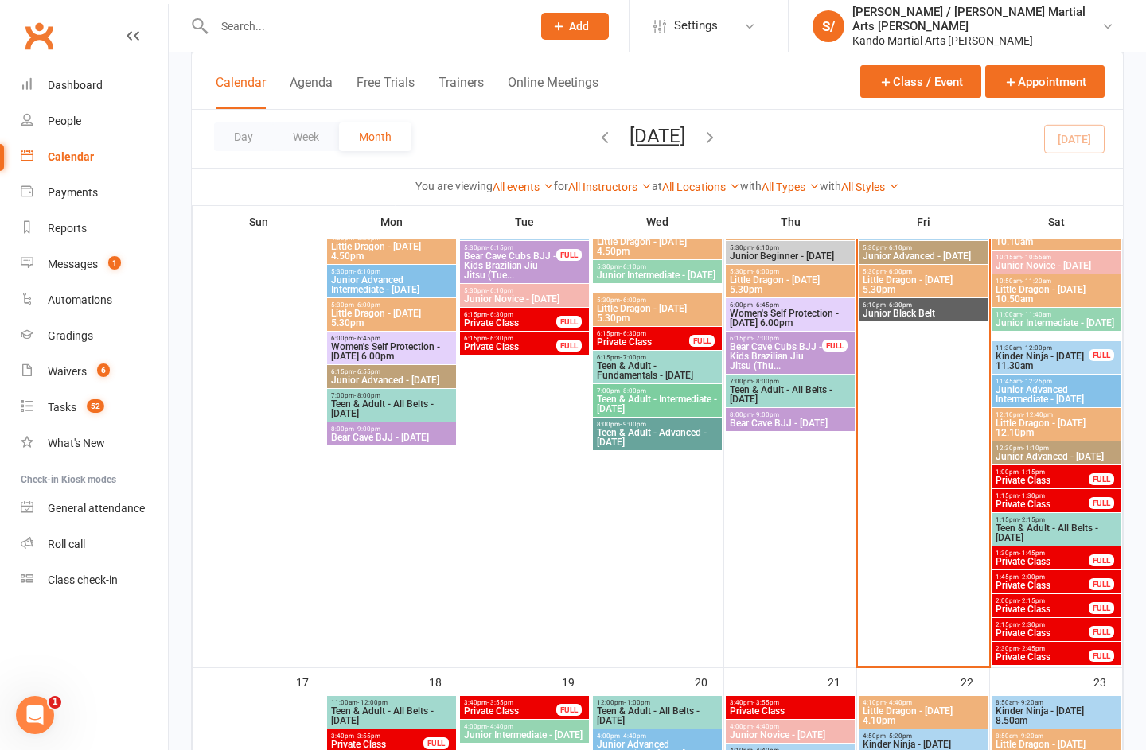
scroll to position [1443, 0]
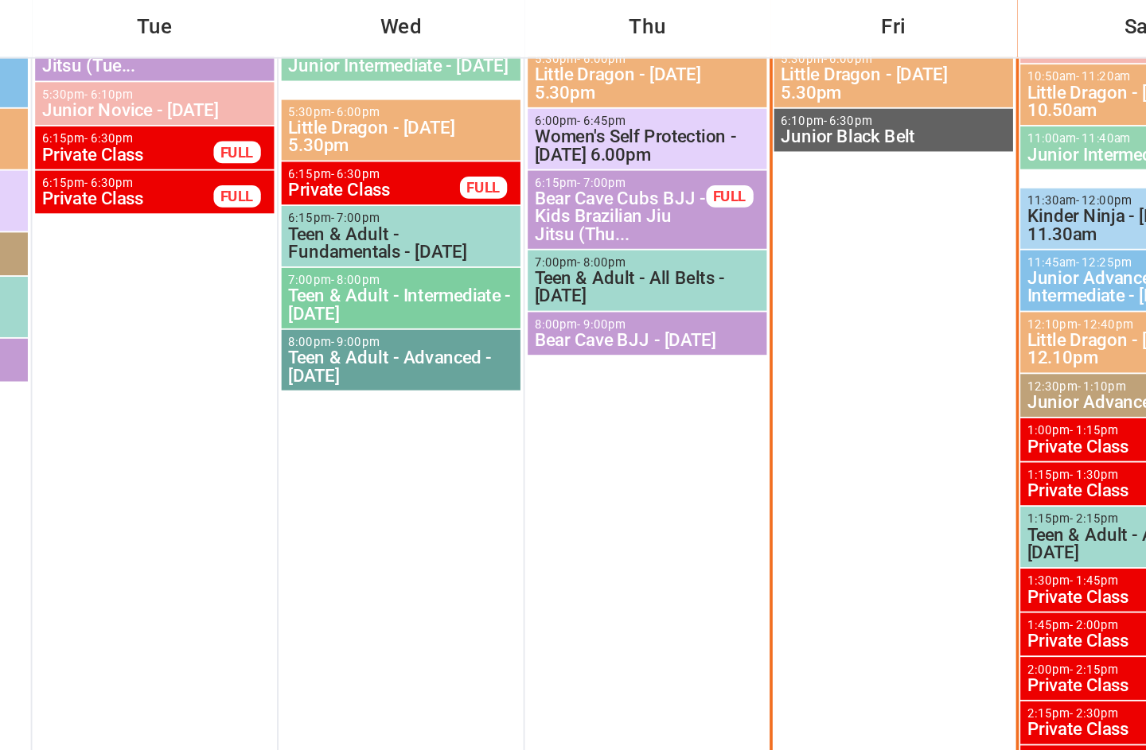
click at [994, 468] on span "Private Class" at bounding box center [1041, 473] width 95 height 10
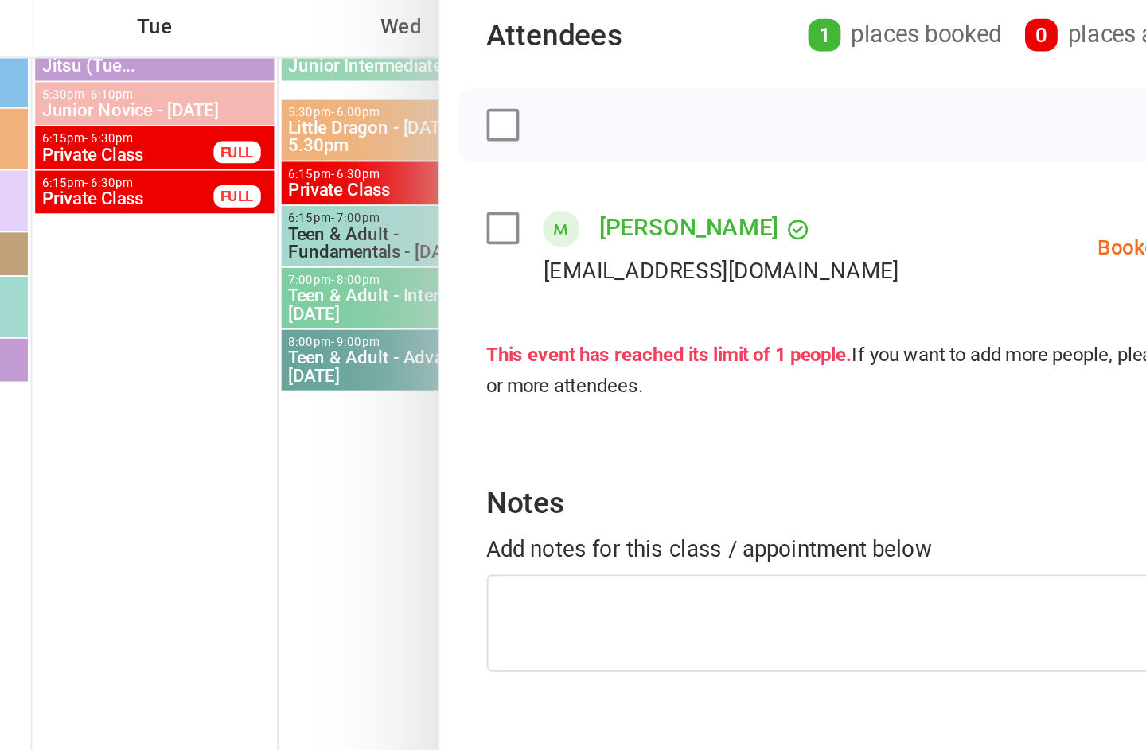
scroll to position [1457, 0]
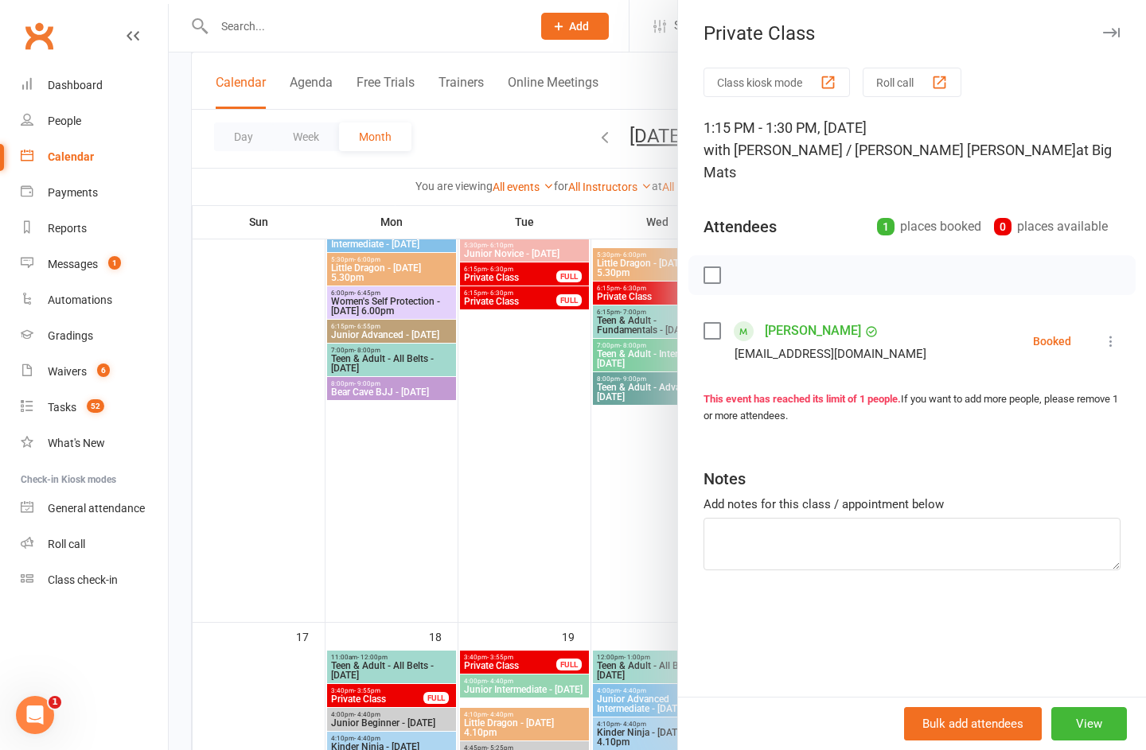
click at [1107, 23] on button "button" at bounding box center [1110, 32] width 19 height 19
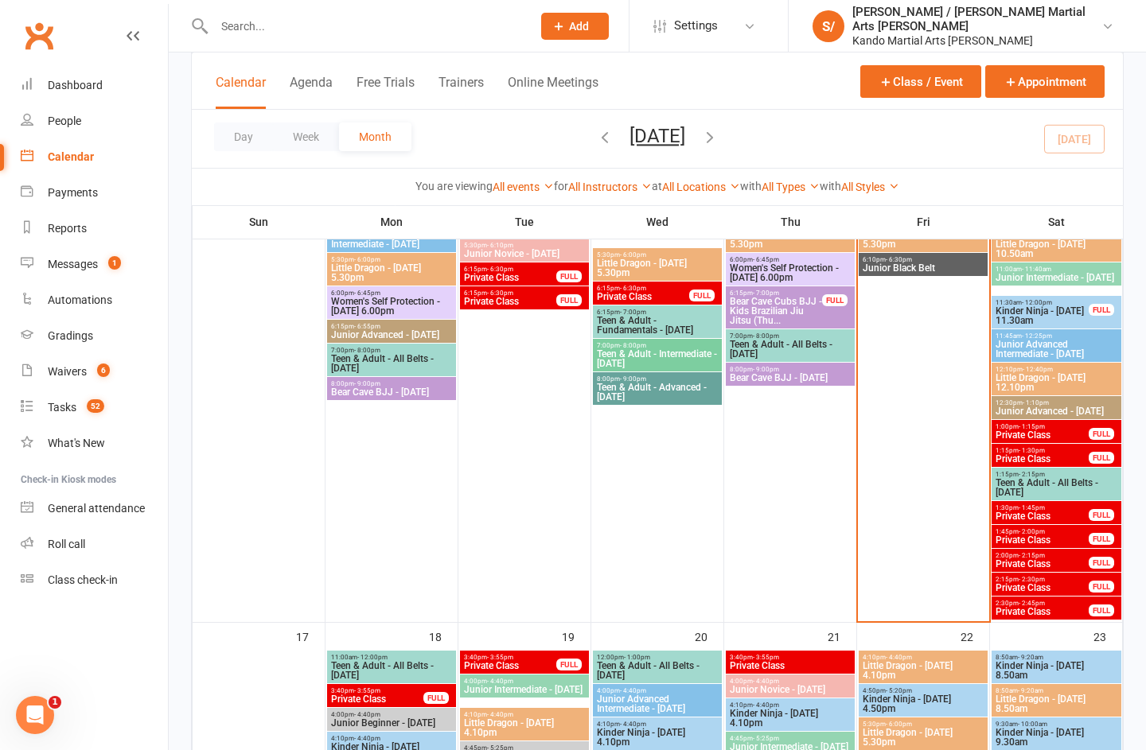
click at [1018, 508] on span "- 1:45pm" at bounding box center [1031, 507] width 26 height 7
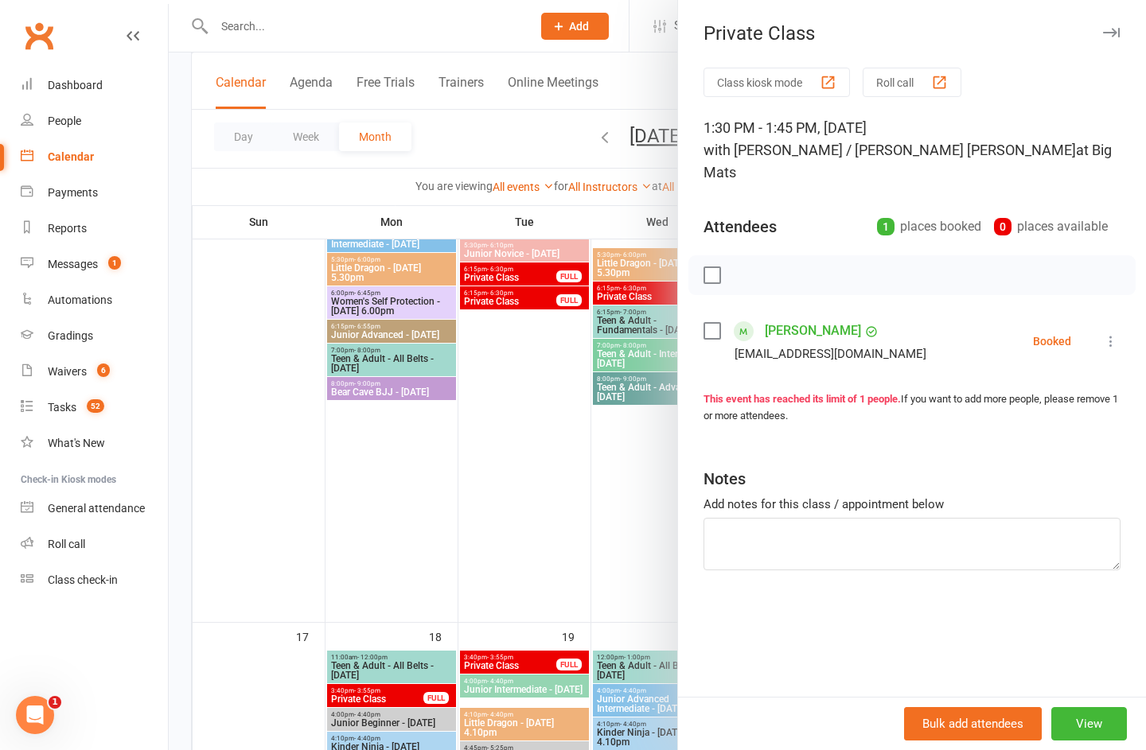
click at [1110, 40] on button "button" at bounding box center [1110, 32] width 19 height 19
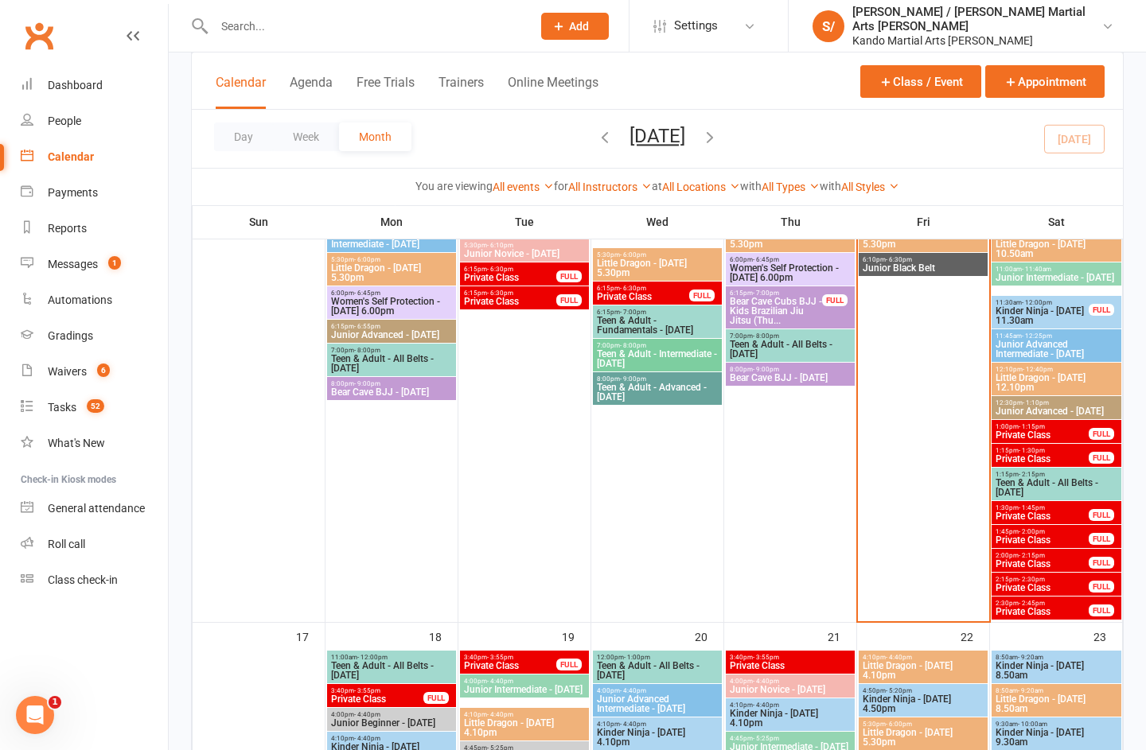
click at [1021, 540] on span "Private Class" at bounding box center [1041, 540] width 95 height 10
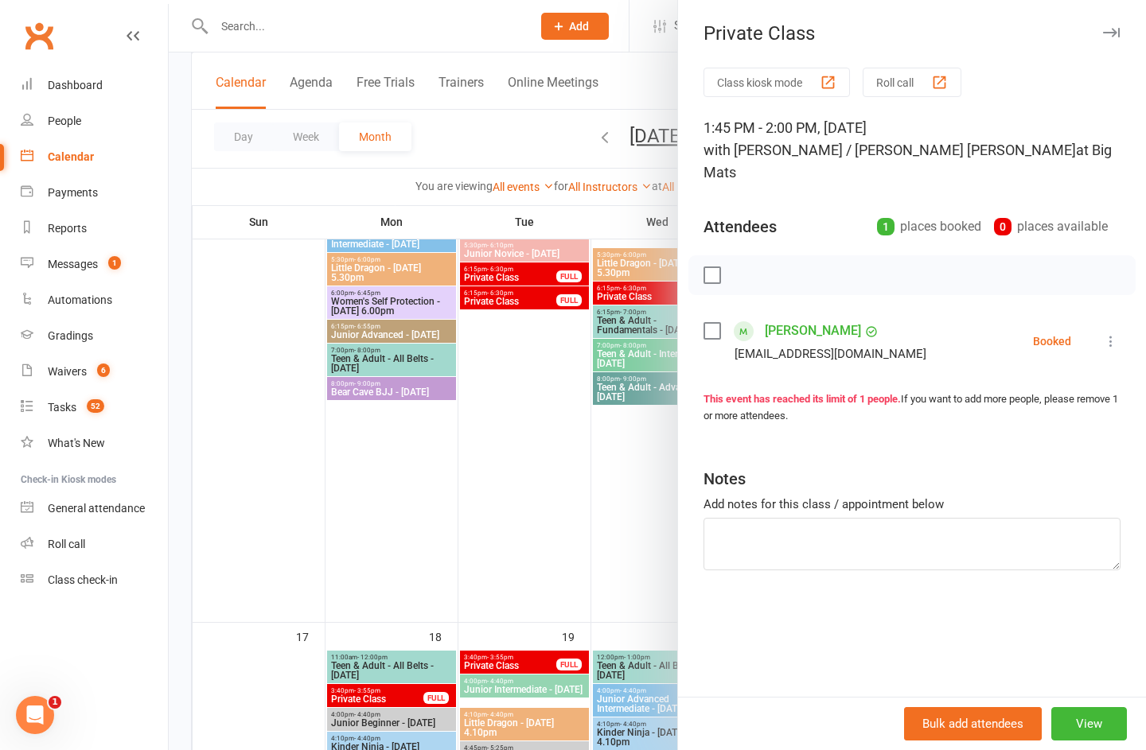
click at [1101, 37] on button "button" at bounding box center [1110, 32] width 19 height 19
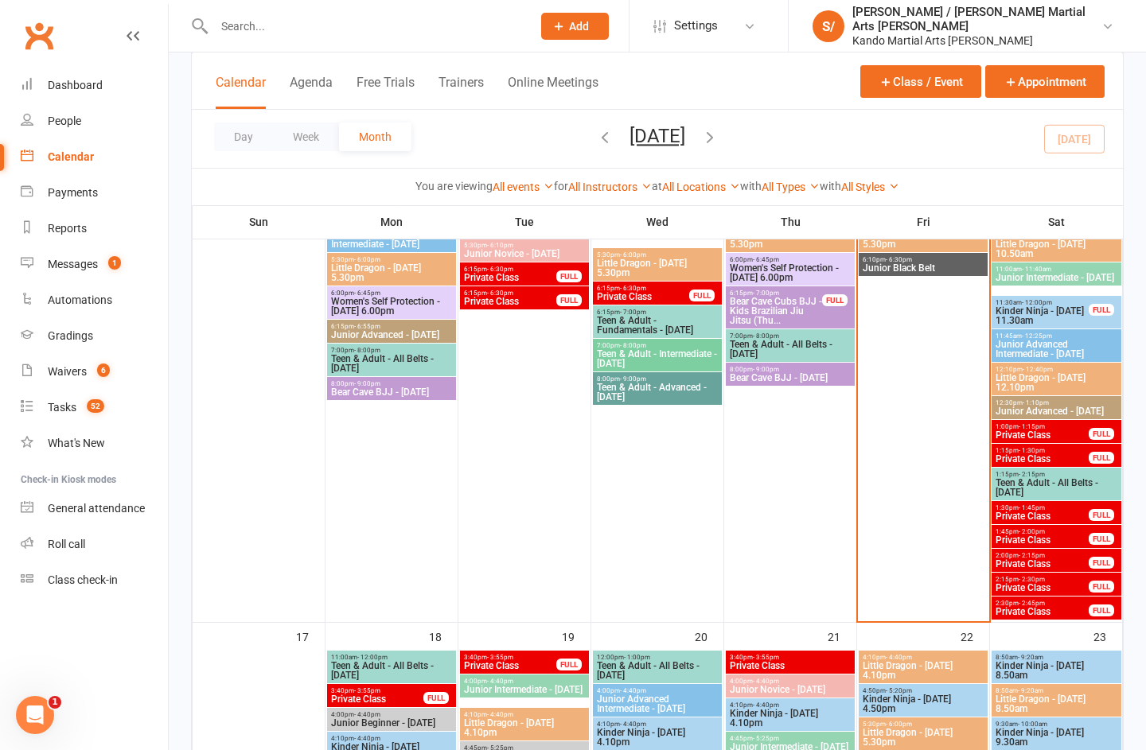
click at [1005, 545] on span "Private Class" at bounding box center [1041, 540] width 95 height 10
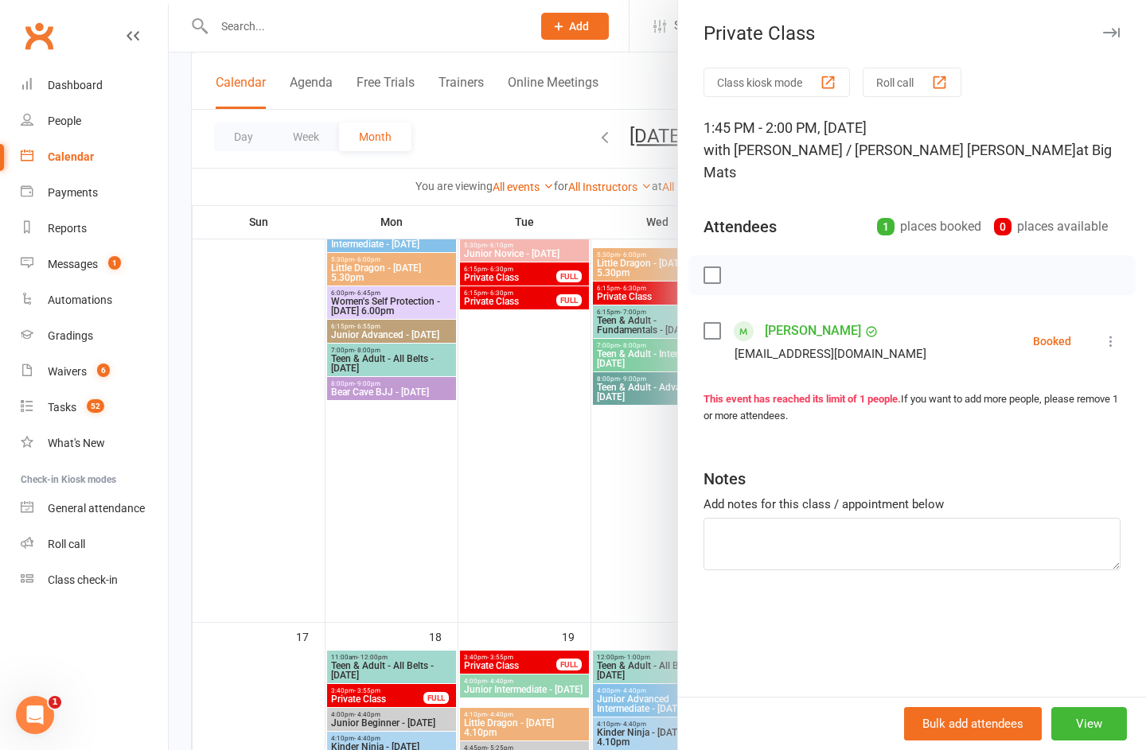
click at [1103, 42] on div "Private Class" at bounding box center [912, 33] width 468 height 22
click at [1103, 25] on button "button" at bounding box center [1110, 32] width 19 height 19
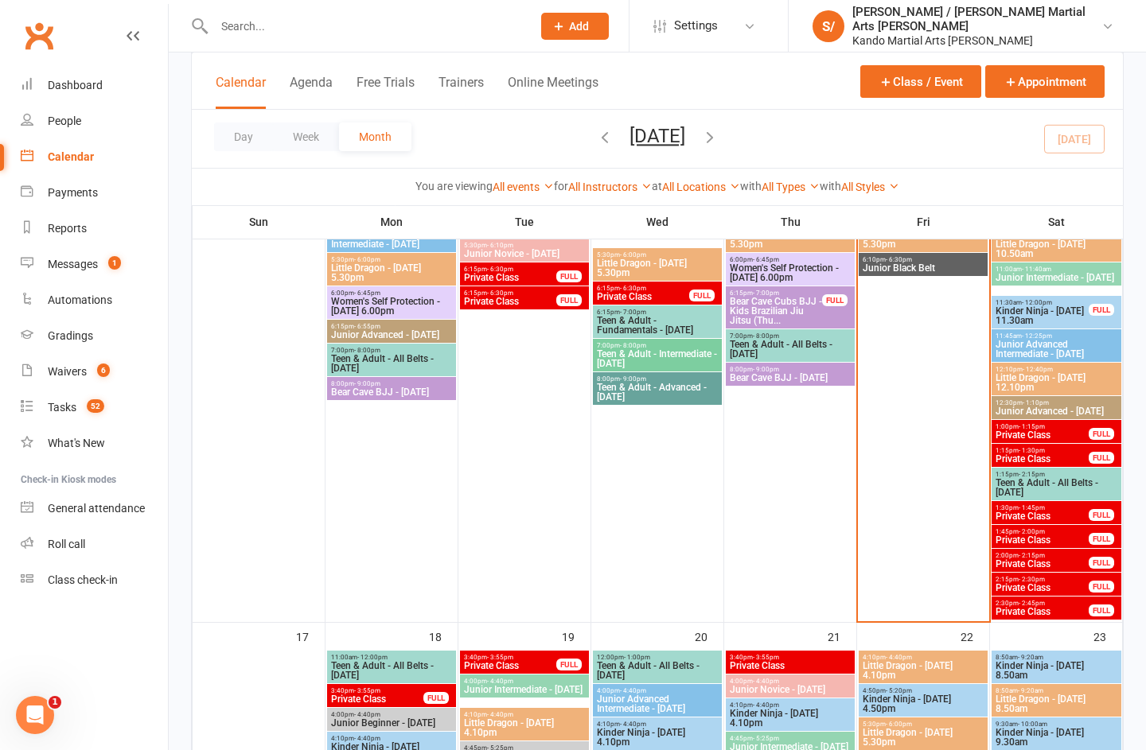
scroll to position [1524, 0]
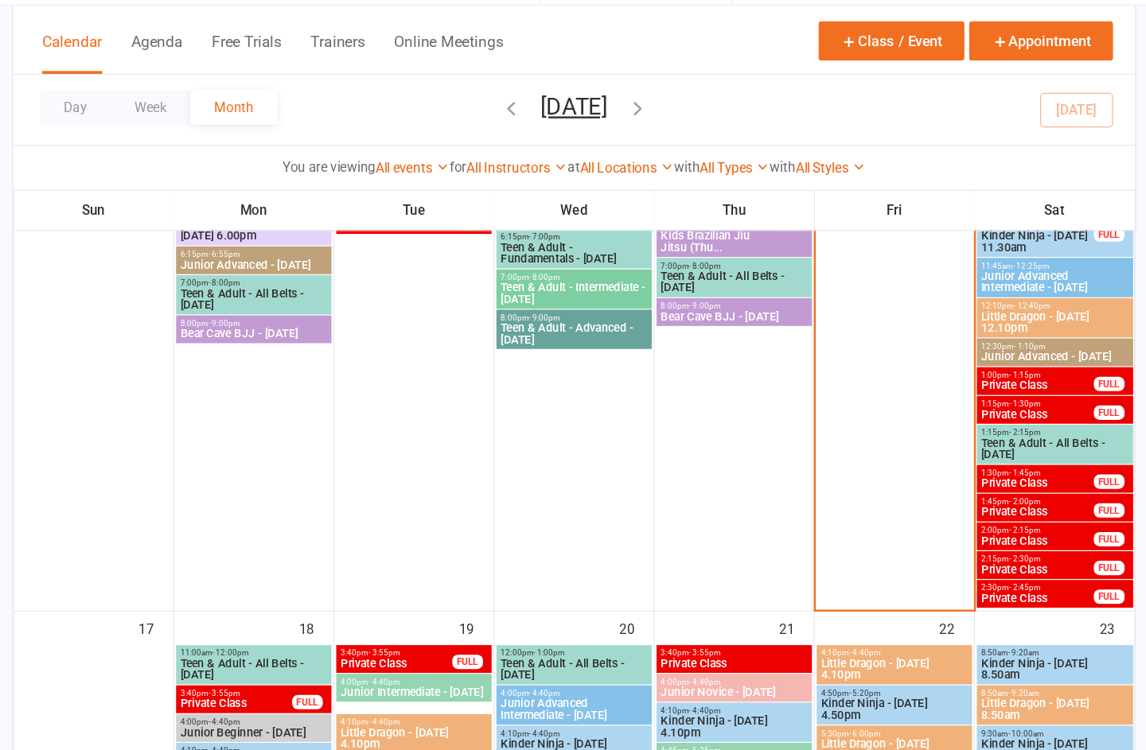
click at [994, 492] on span "Private Class" at bounding box center [1041, 497] width 95 height 10
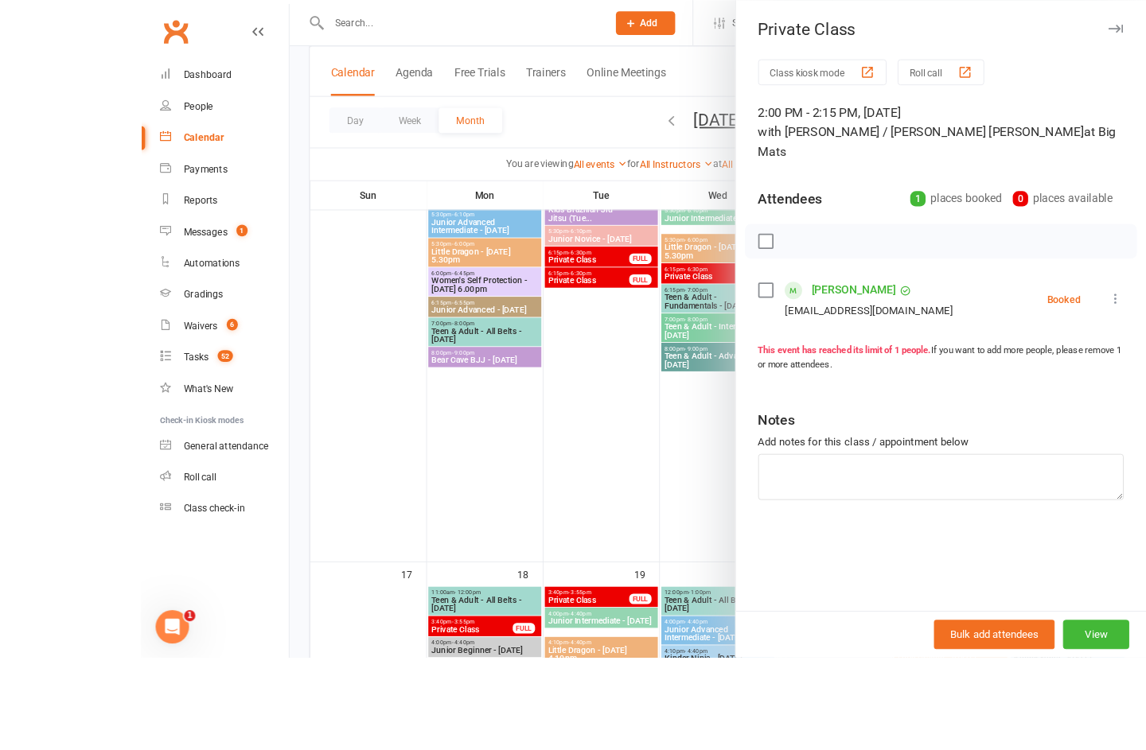
scroll to position [1514, 0]
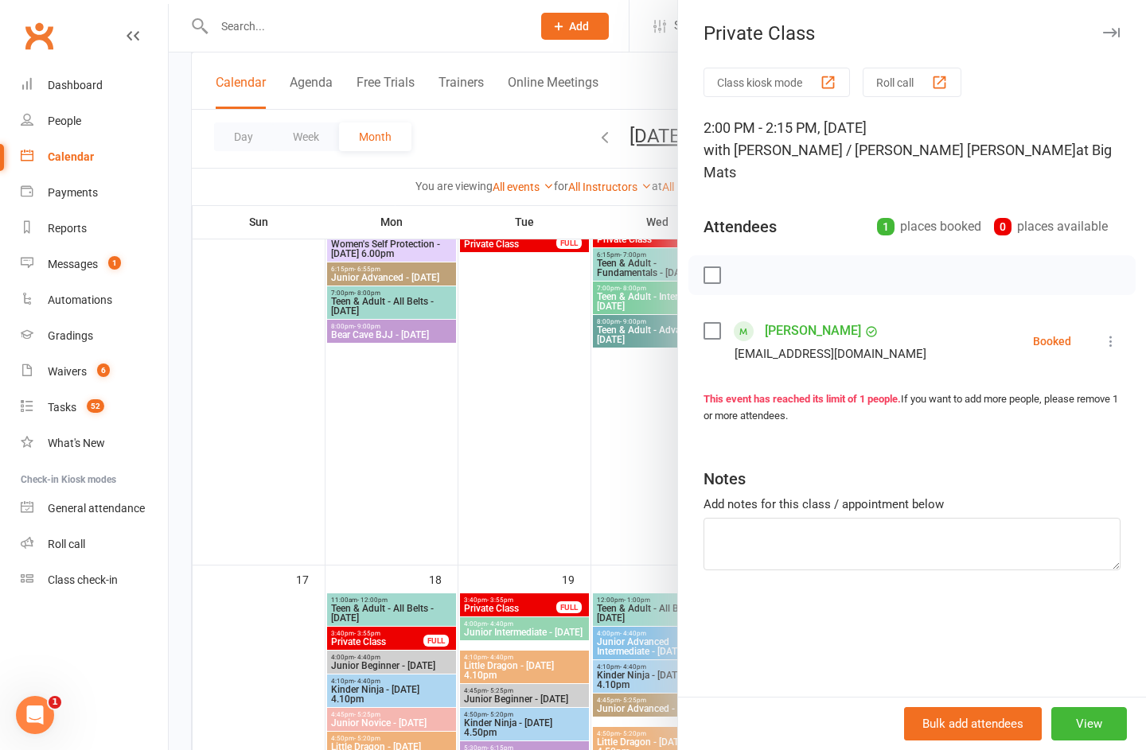
click at [1103, 28] on icon "button" at bounding box center [1111, 33] width 17 height 10
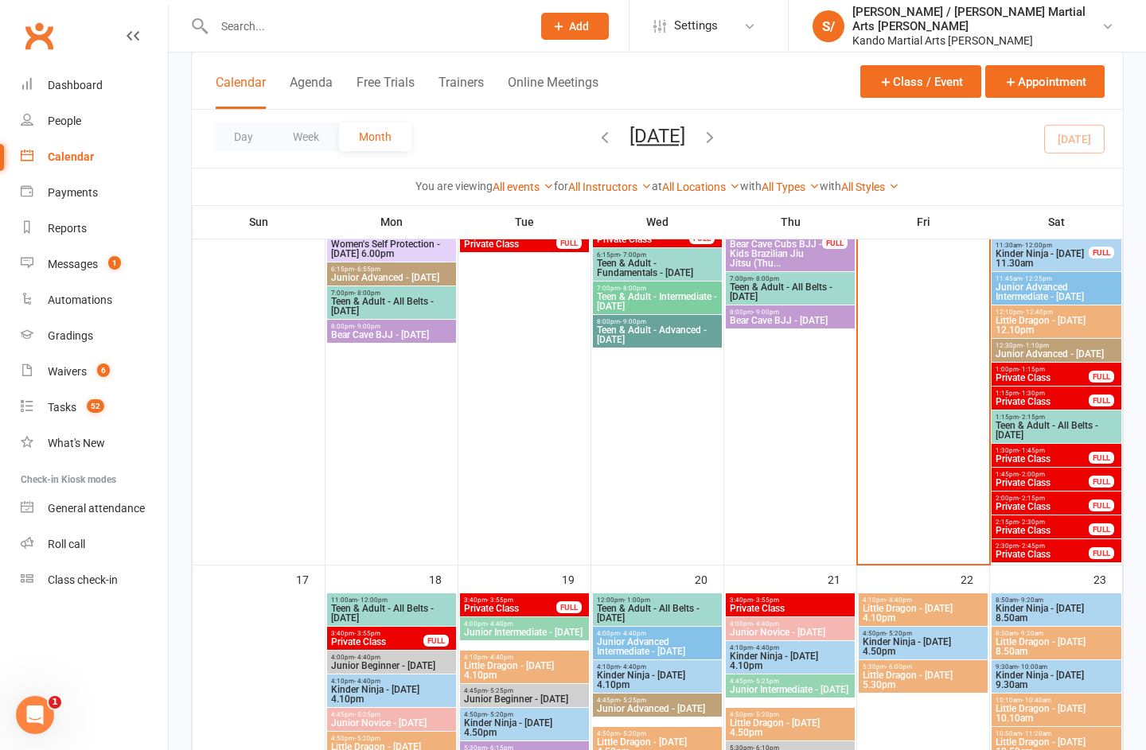
click at [1009, 513] on div "2:00pm - 2:15pm Private Class FULL" at bounding box center [1056, 503] width 130 height 23
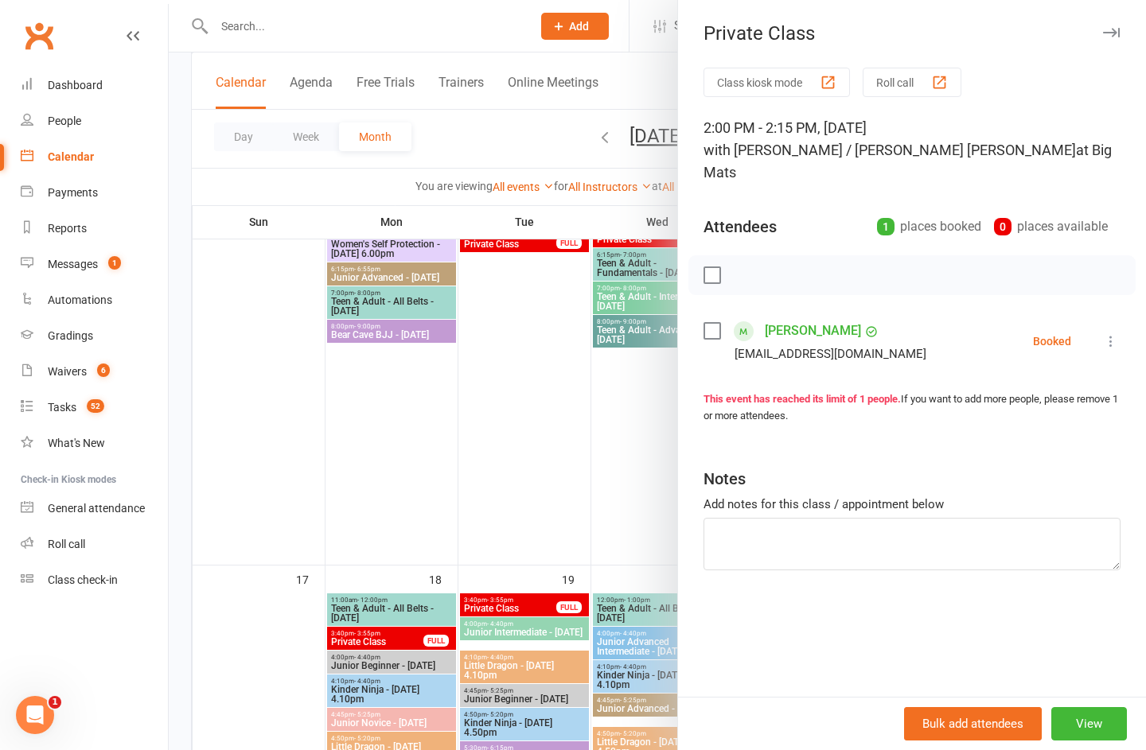
click at [1101, 24] on button "button" at bounding box center [1110, 32] width 19 height 19
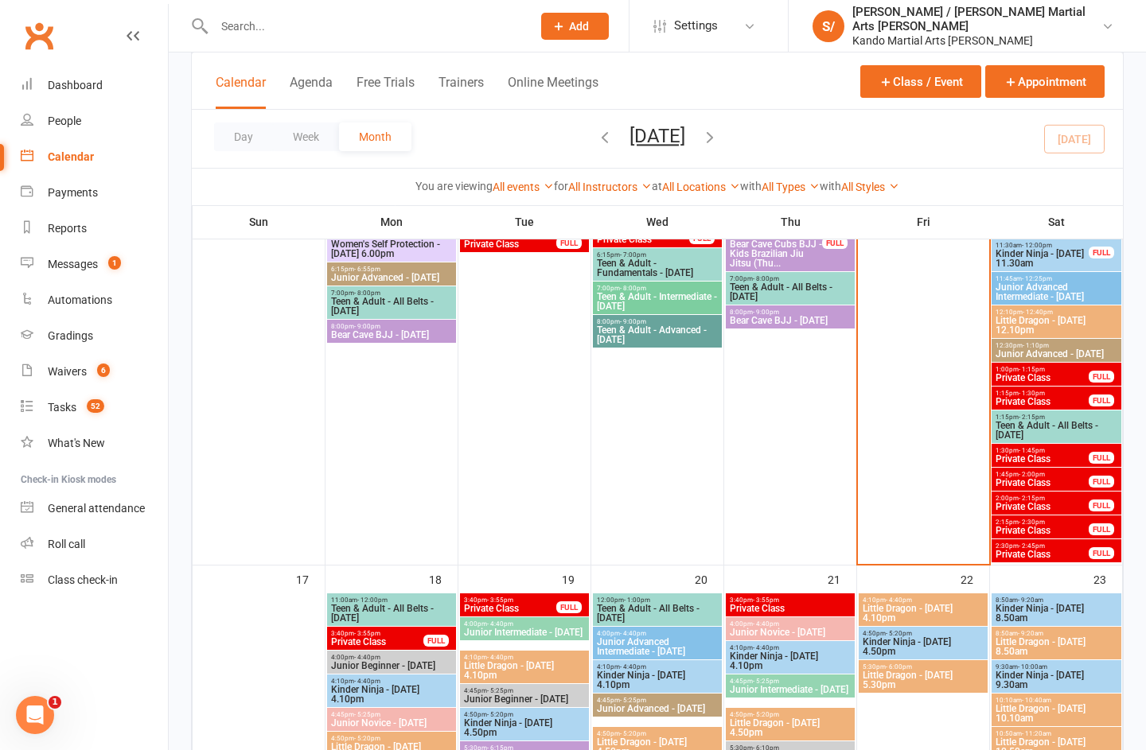
scroll to position [1542, 0]
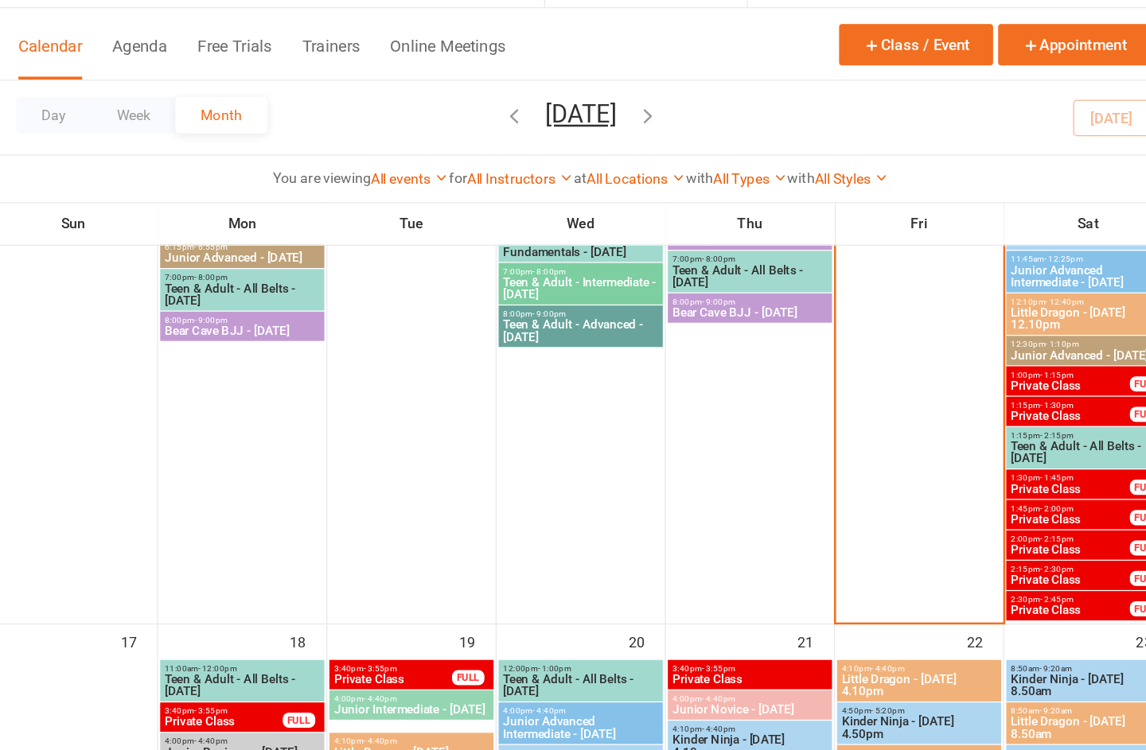
click at [994, 497] on span "Private Class" at bounding box center [1041, 502] width 95 height 10
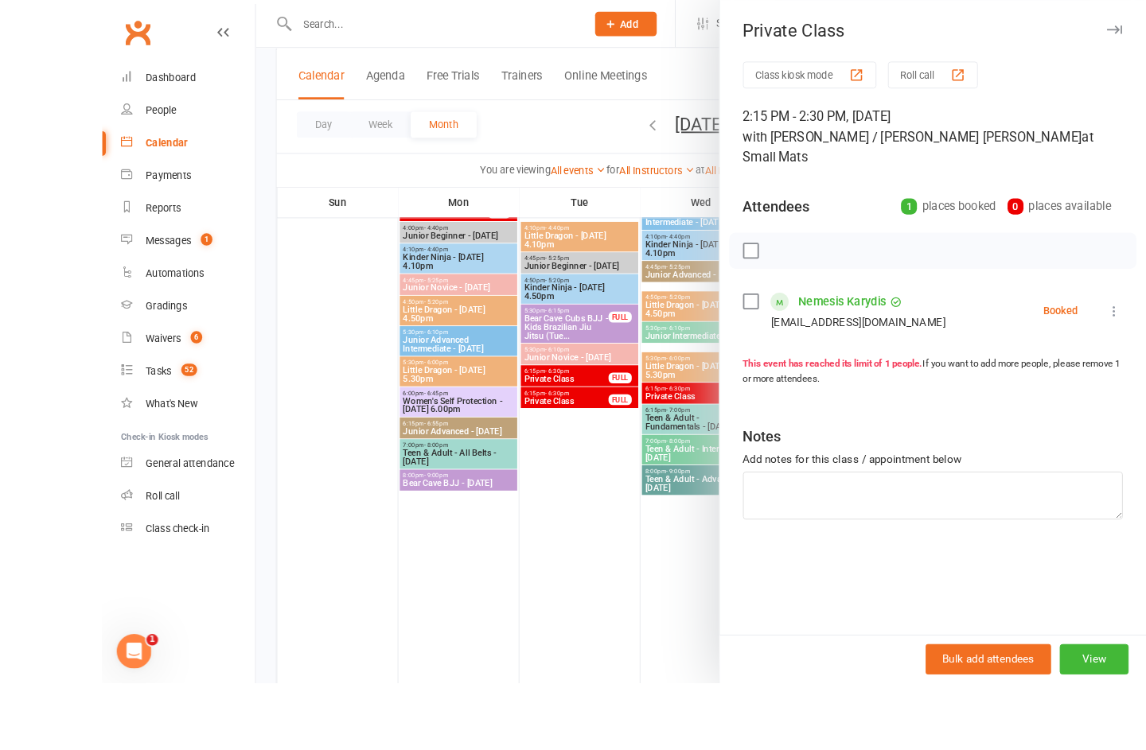
scroll to position [1378, 0]
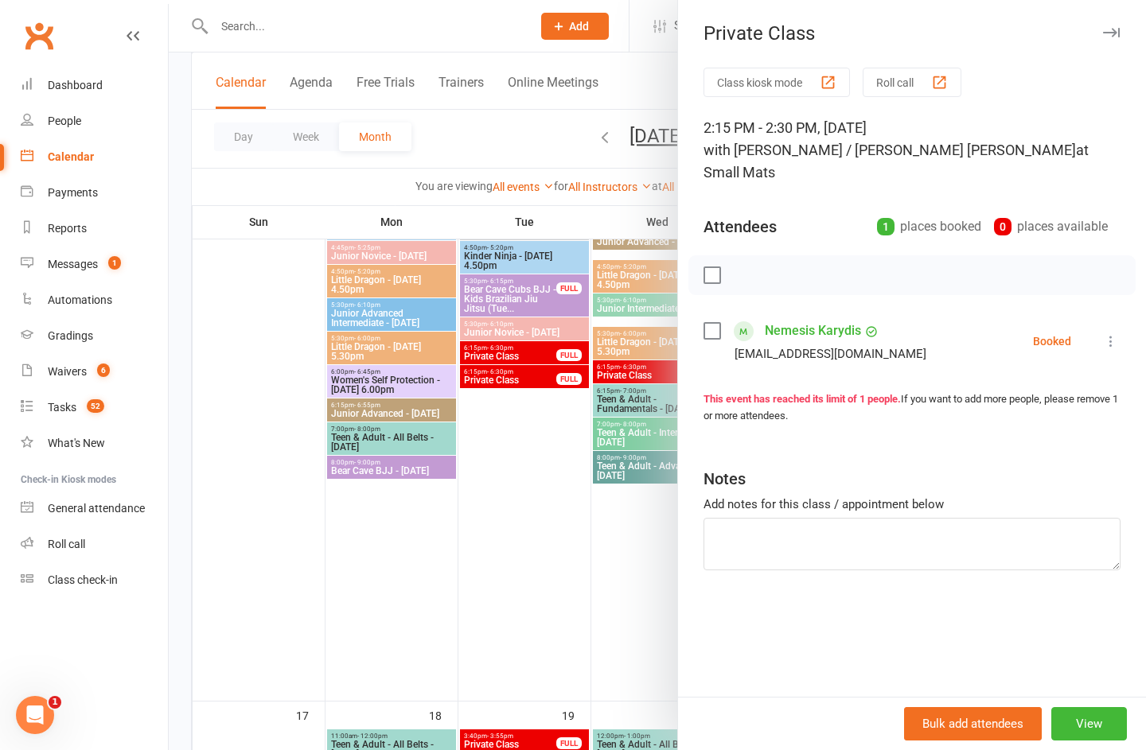
click at [1109, 28] on icon "button" at bounding box center [1111, 33] width 17 height 10
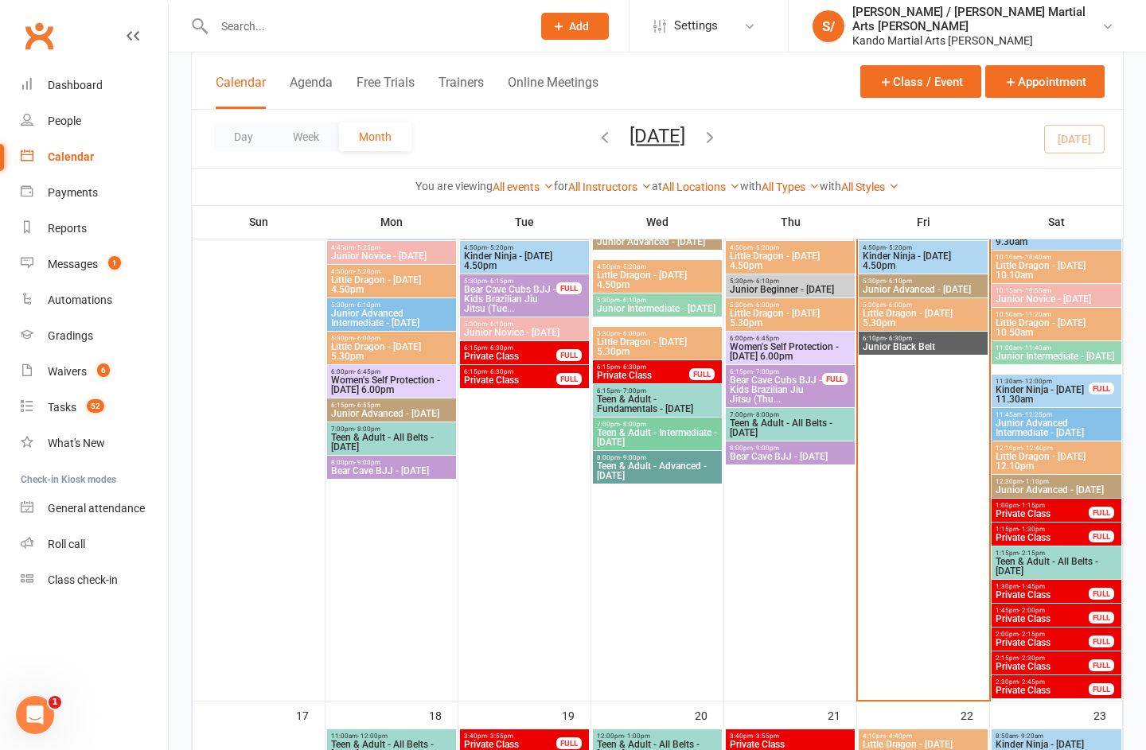
click at [1008, 686] on span "Private Class" at bounding box center [1041, 691] width 95 height 10
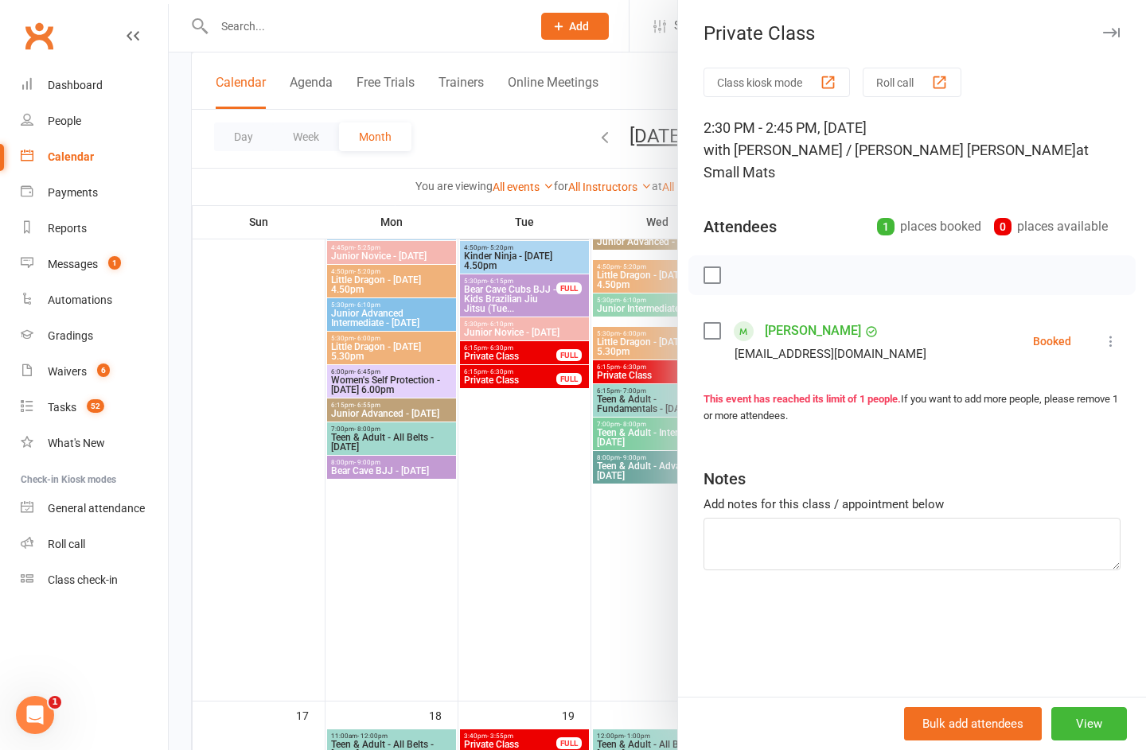
click at [1108, 39] on button "button" at bounding box center [1110, 32] width 19 height 19
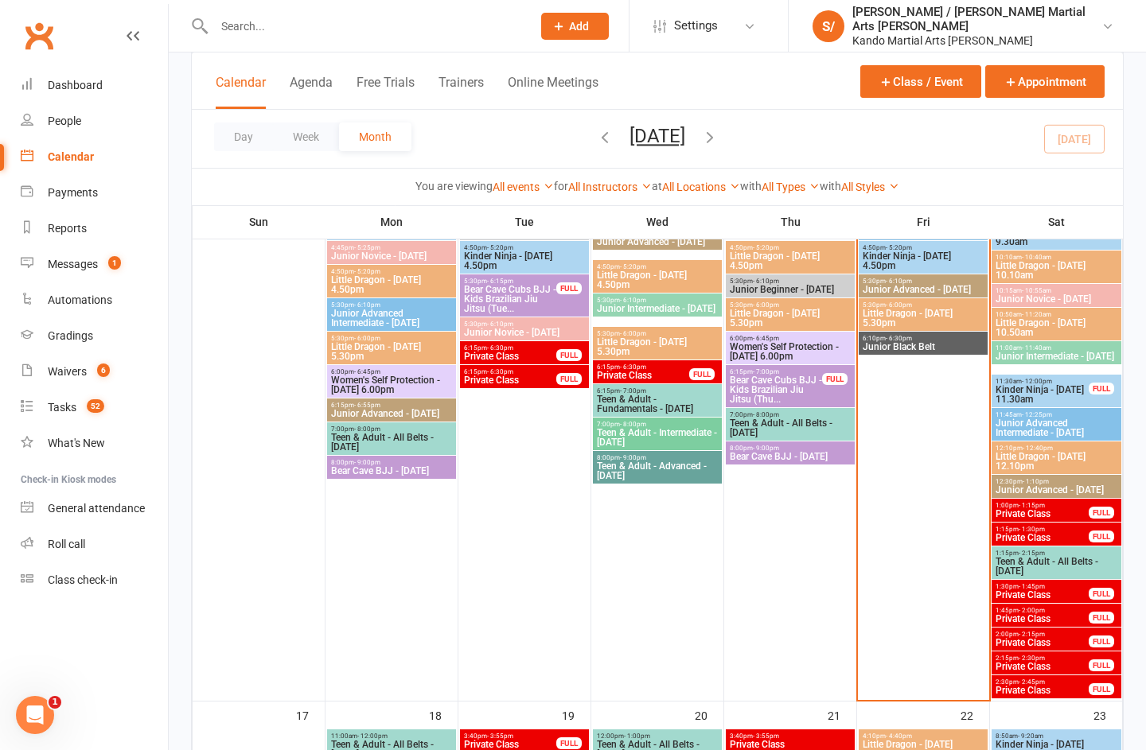
click at [67, 231] on div "Reports" at bounding box center [67, 228] width 39 height 13
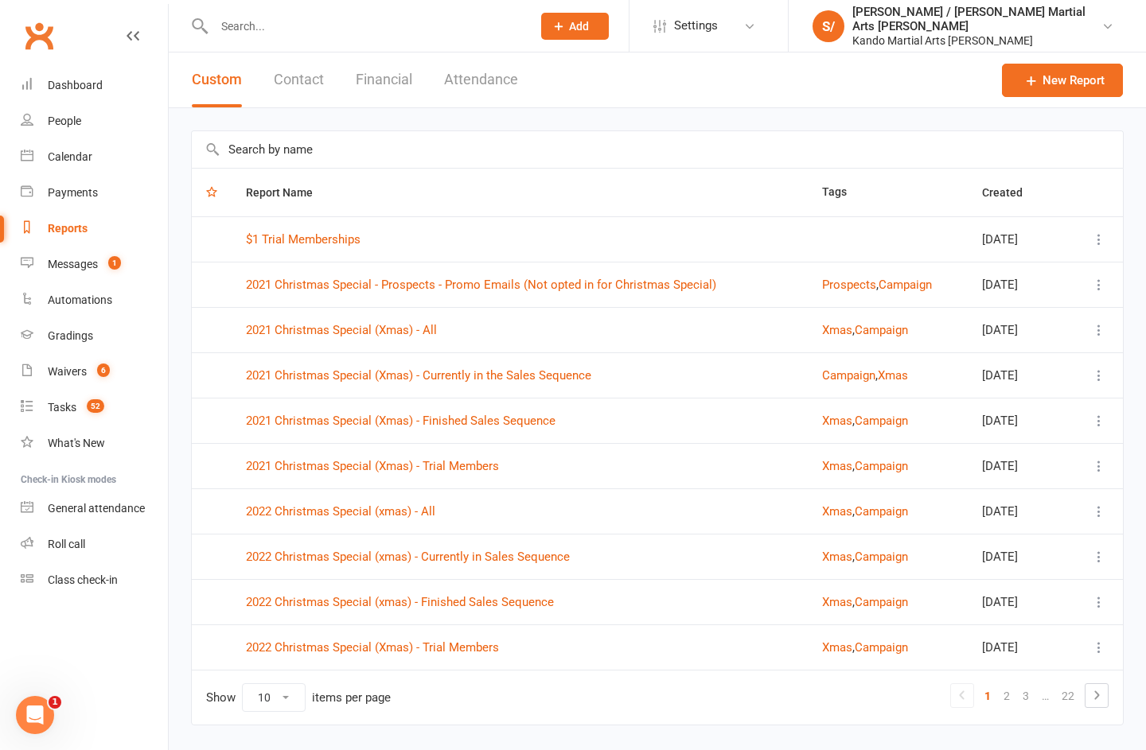
click at [306, 146] on input "text" at bounding box center [657, 149] width 931 height 37
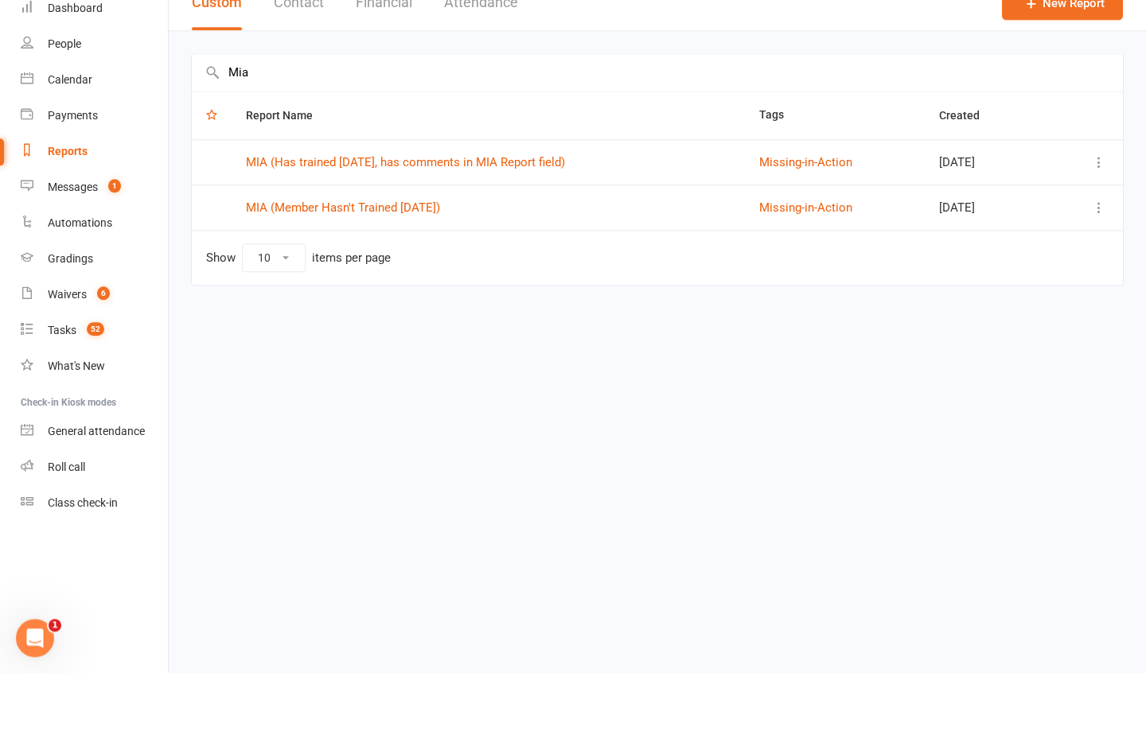
type input "Mia"
click at [295, 278] on link "MIA (Member Hasn't Trained [DATE])" at bounding box center [343, 285] width 194 height 14
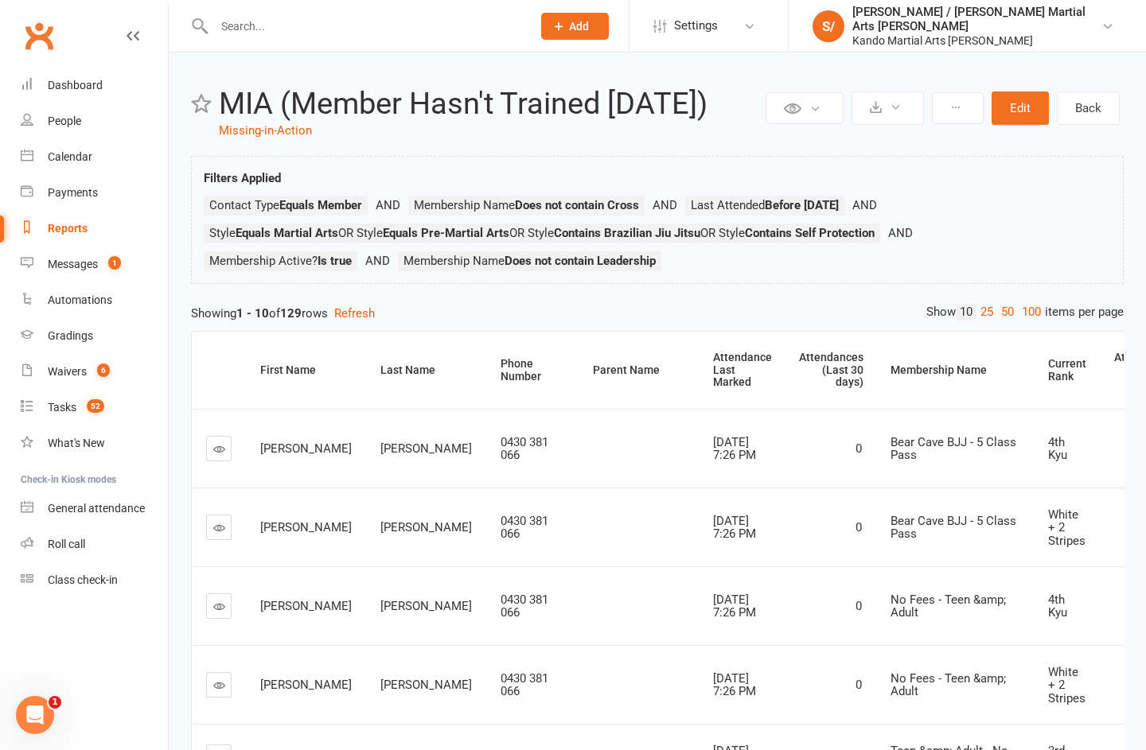
click at [1017, 321] on link "100" at bounding box center [1030, 312] width 27 height 17
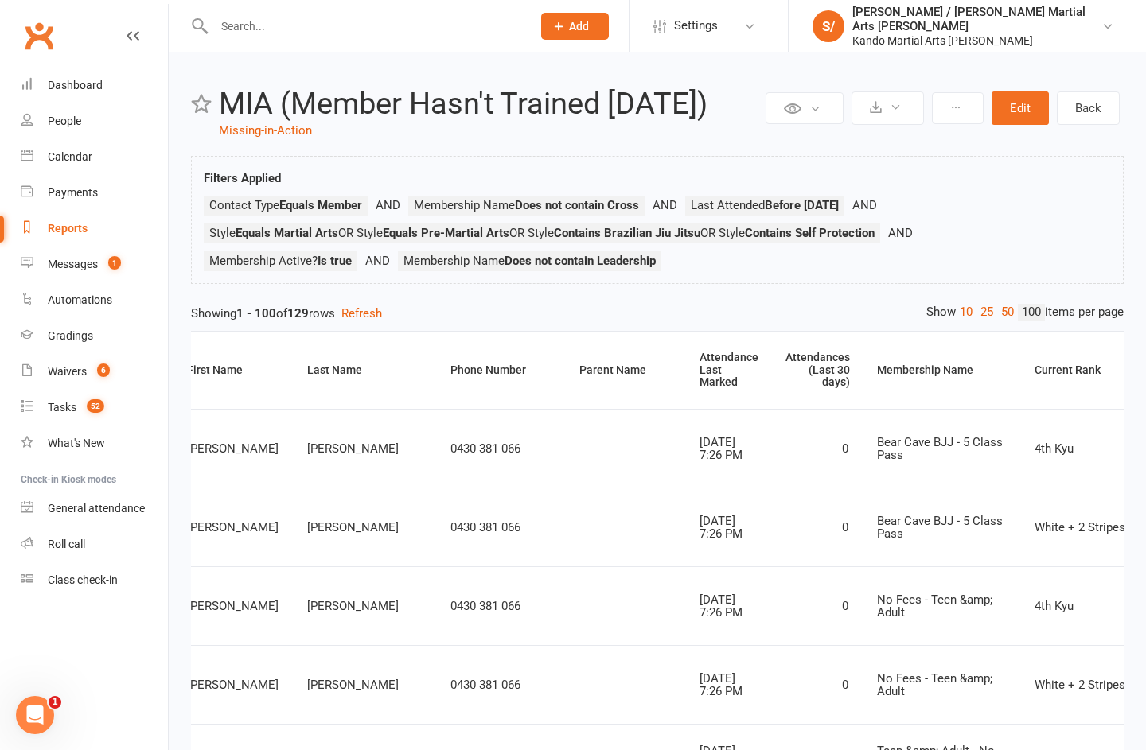
scroll to position [0, 72]
click at [137, 28] on link at bounding box center [132, 51] width 13 height 48
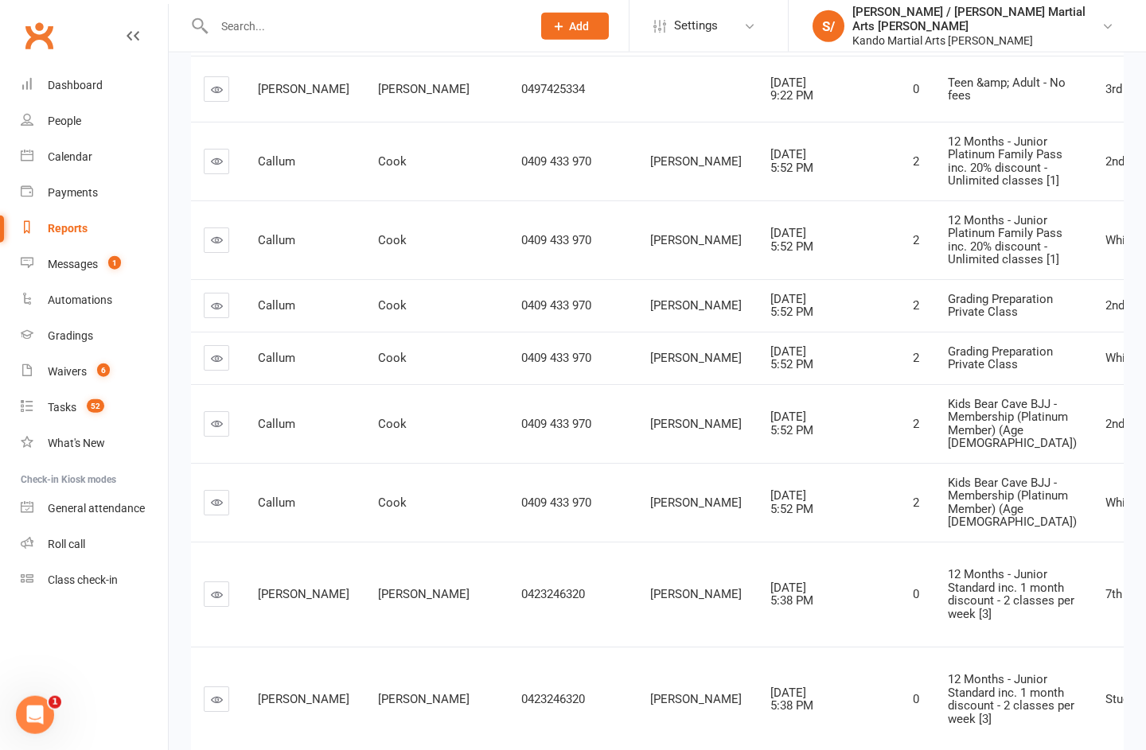
scroll to position [0, 15]
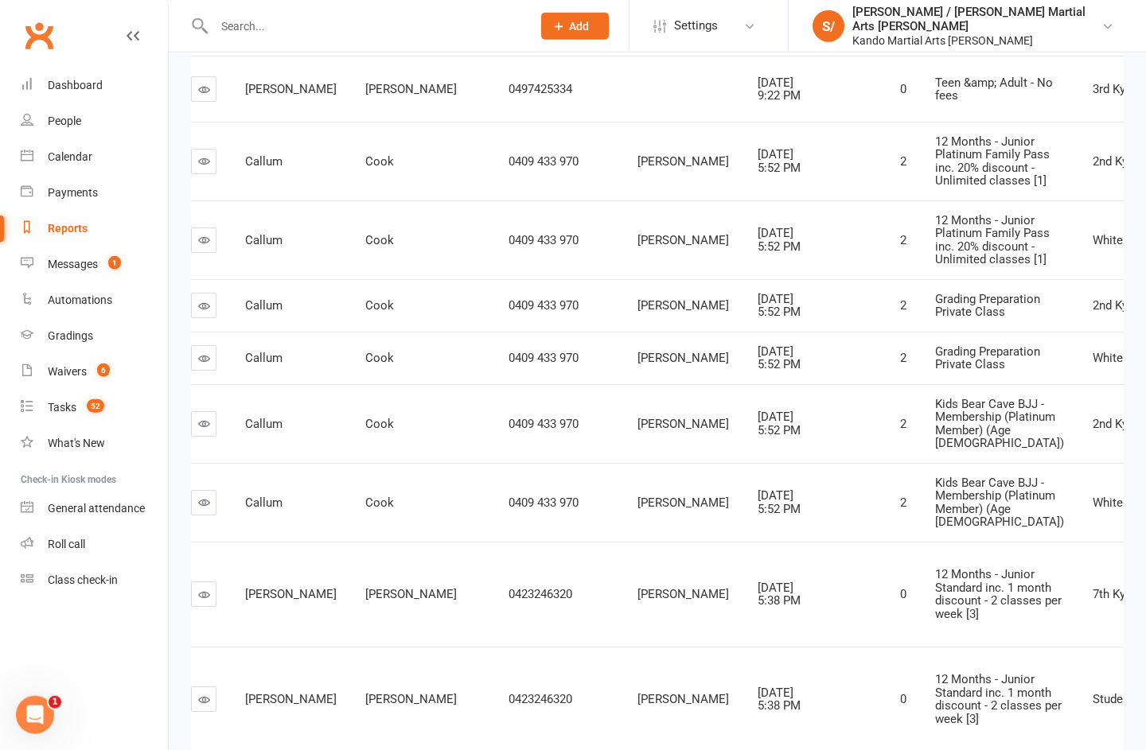
click at [136, 34] on icon at bounding box center [132, 35] width 13 height 13
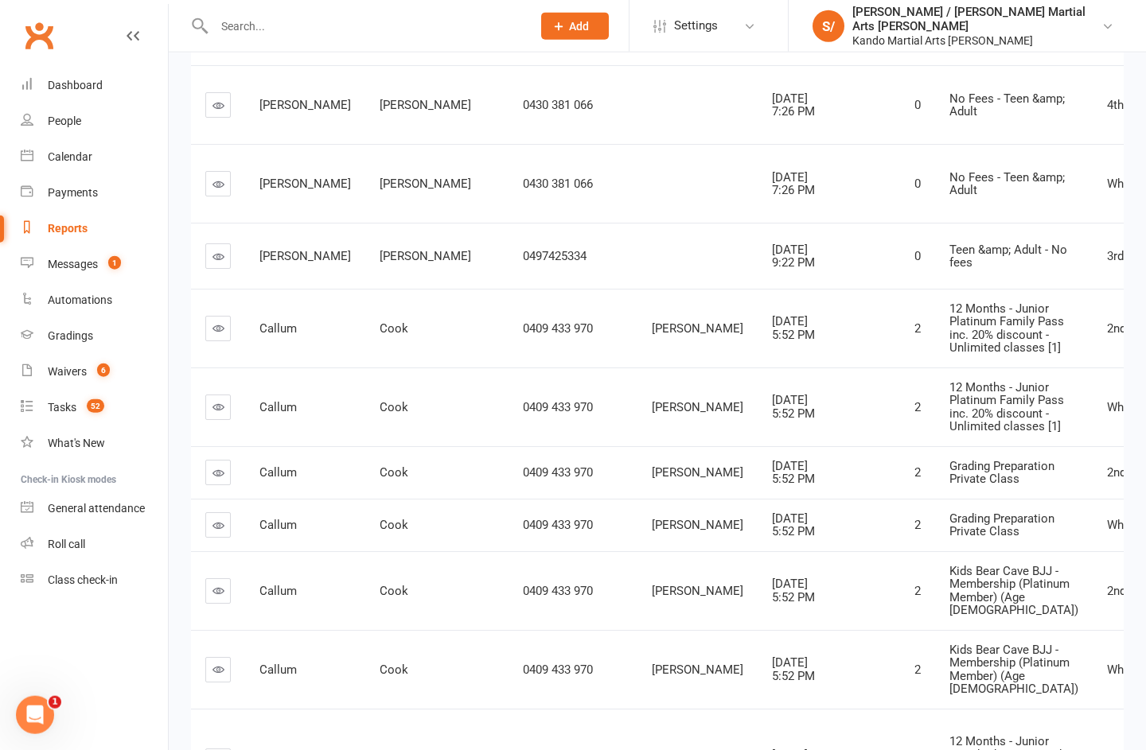
scroll to position [509, 0]
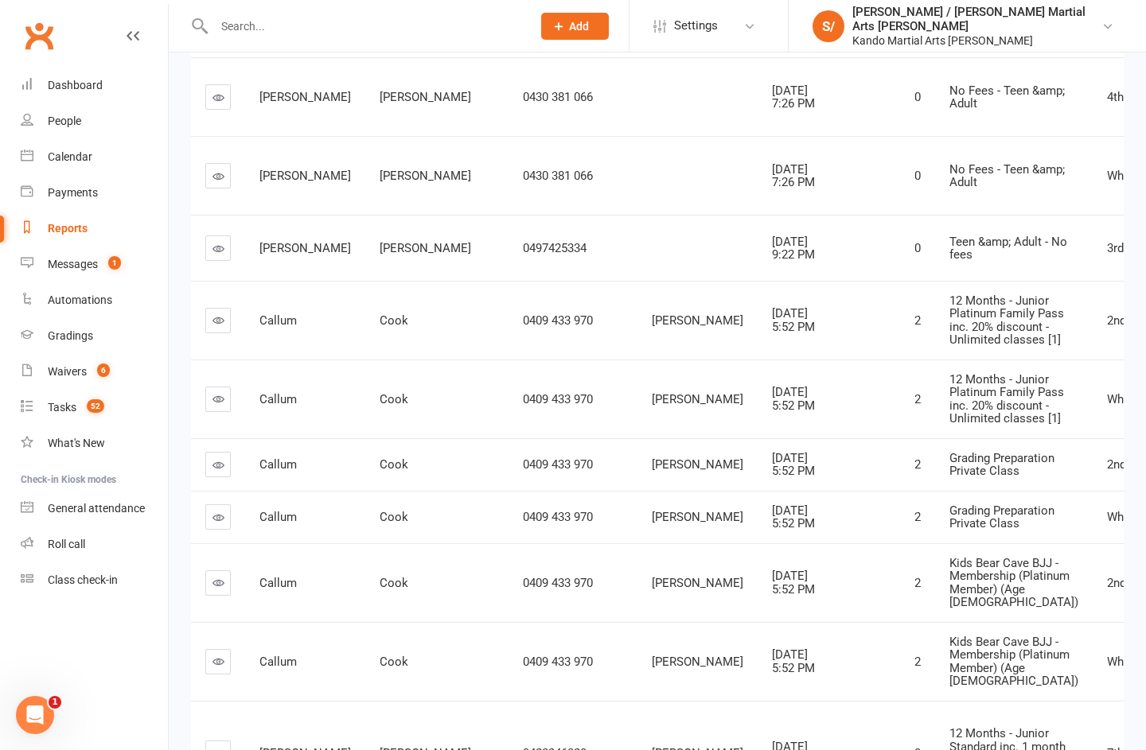
click at [126, 37] on icon at bounding box center [132, 35] width 13 height 13
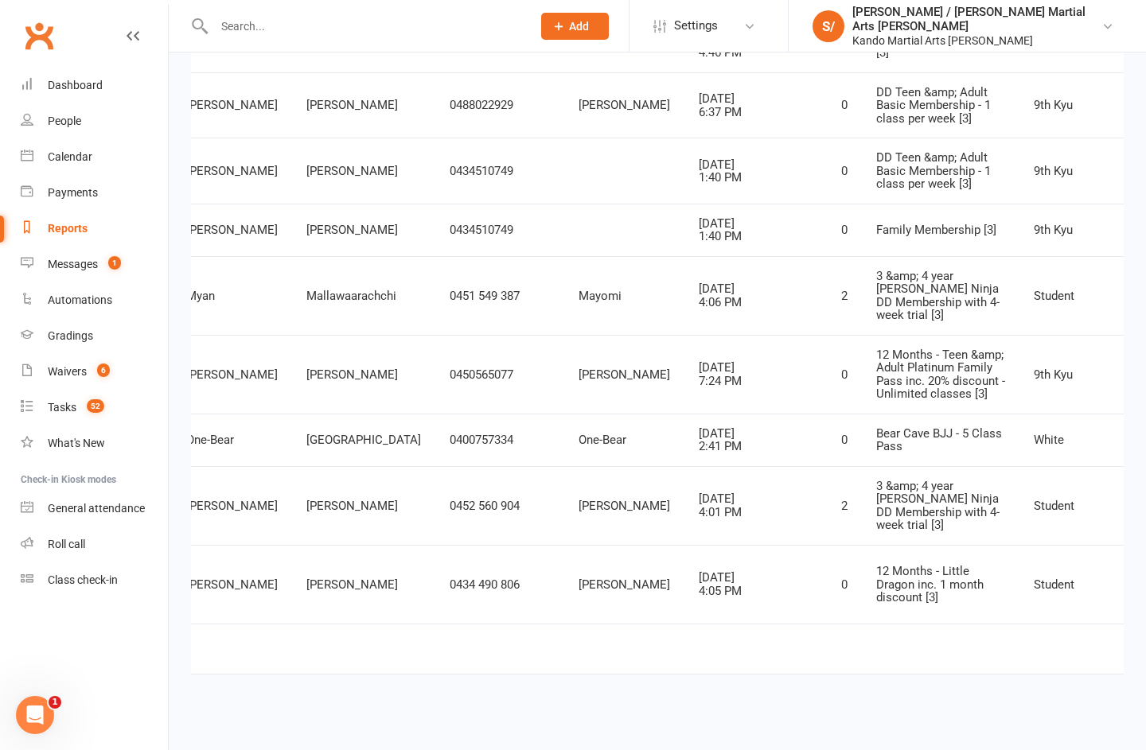
scroll to position [0, 72]
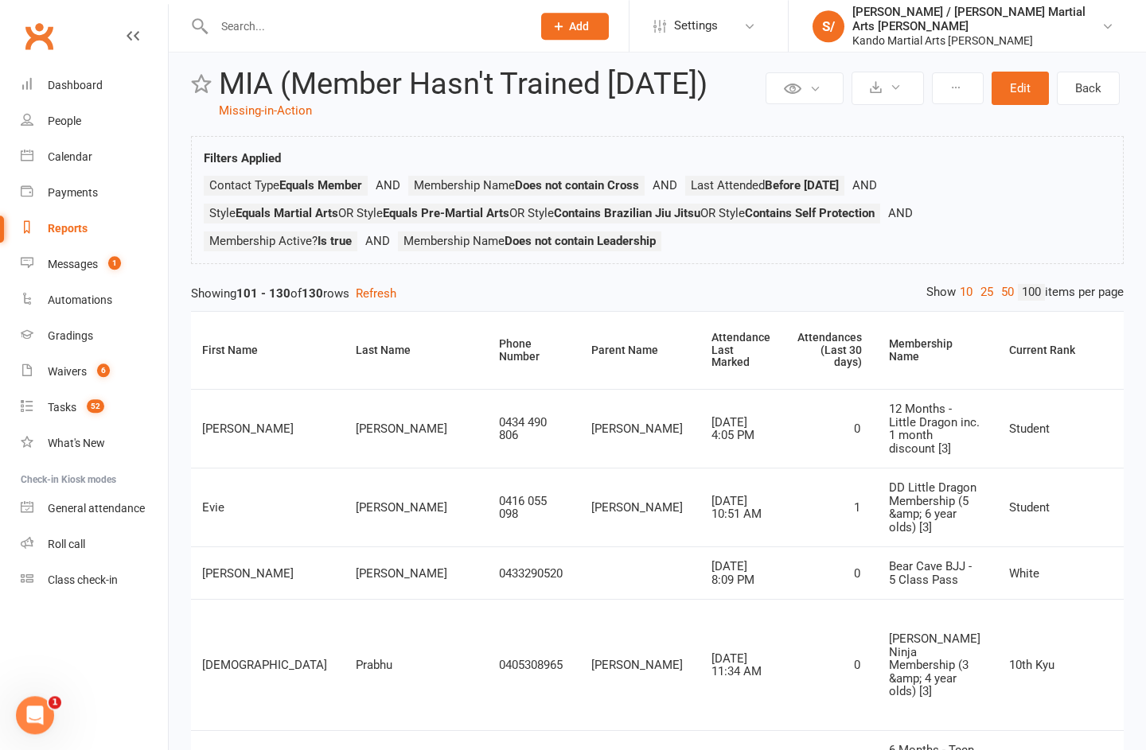
scroll to position [0, 0]
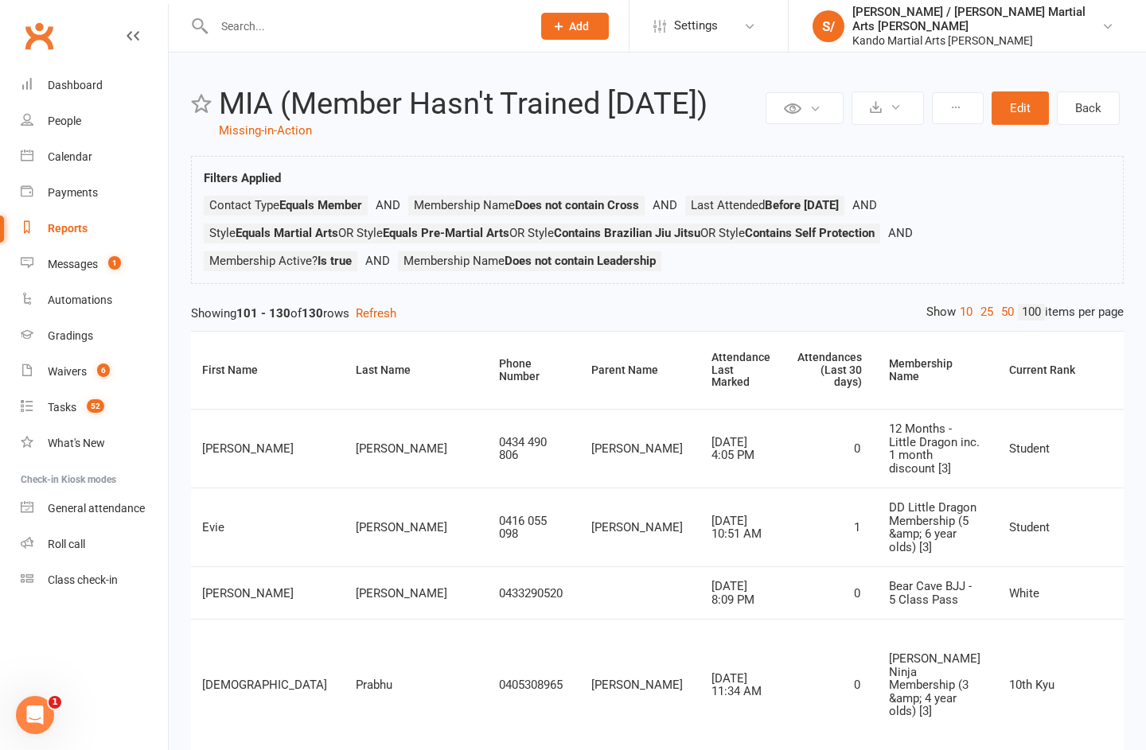
click at [72, 278] on link "Messages 1" at bounding box center [94, 265] width 147 height 36
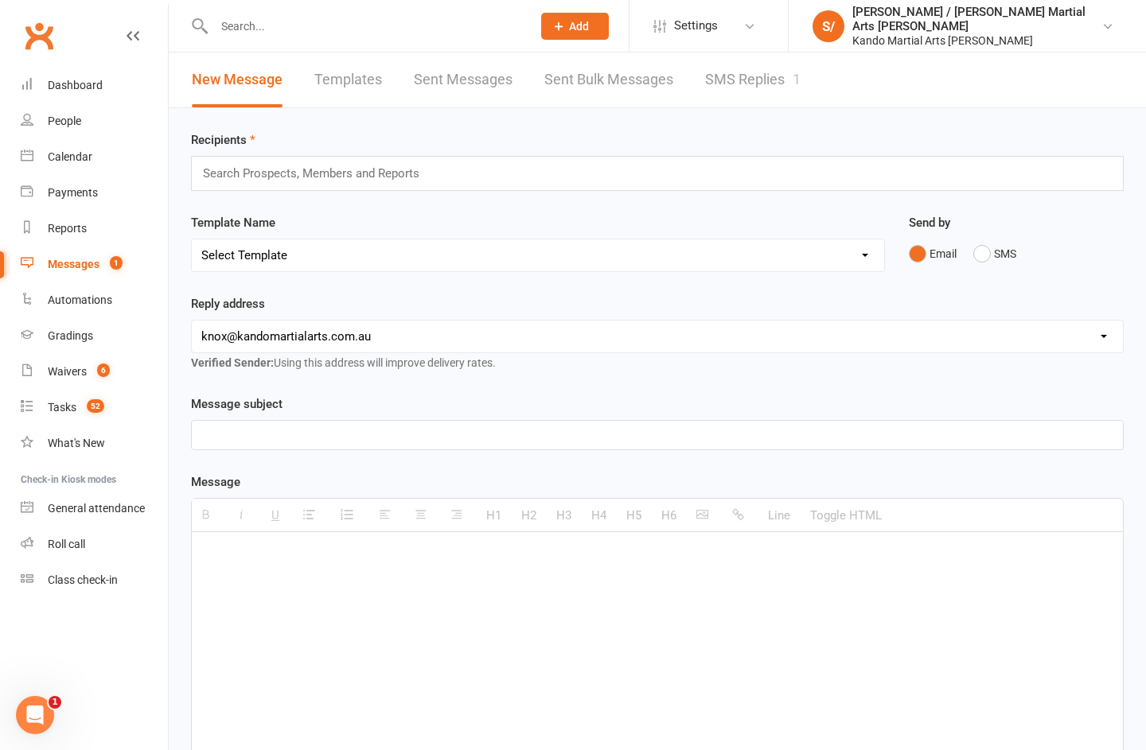
click at [755, 80] on link "SMS Replies 1" at bounding box center [752, 80] width 95 height 55
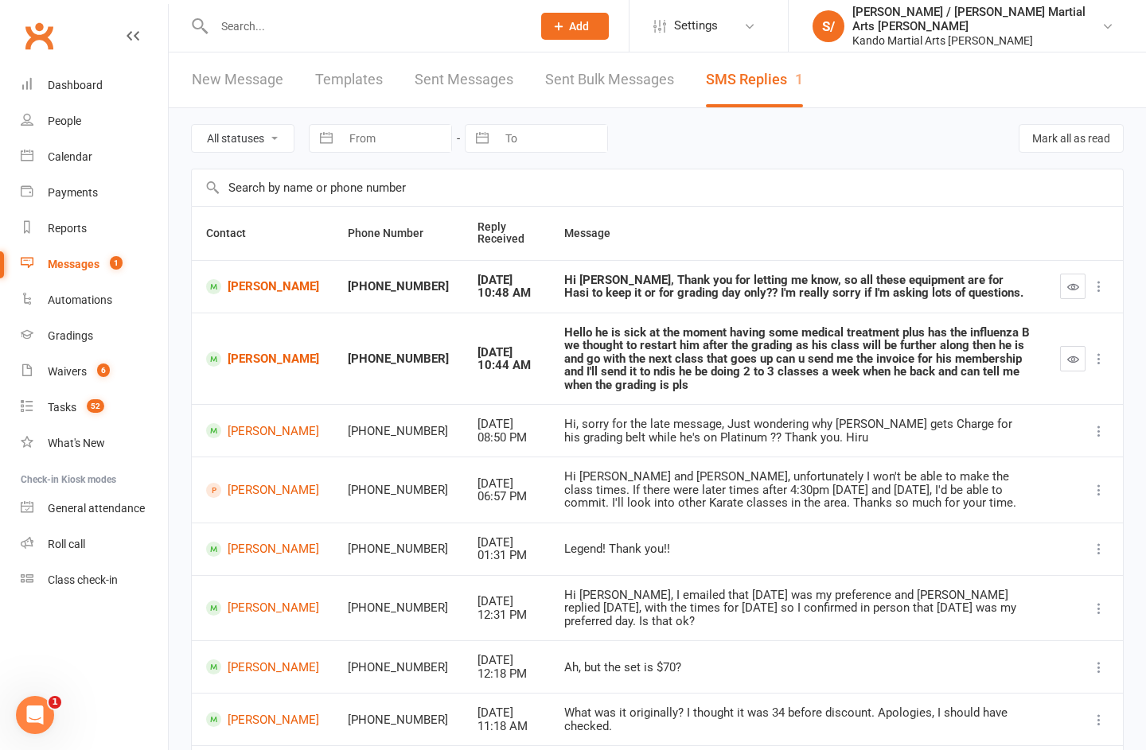
click at [1075, 367] on button "button" at bounding box center [1072, 358] width 25 height 25
click at [951, 347] on div "Hello he is sick at the moment having some medical treatment plus has the influ…" at bounding box center [797, 359] width 467 height 66
click at [1060, 357] on button "button" at bounding box center [1072, 358] width 25 height 25
click at [1101, 354] on icon at bounding box center [1099, 359] width 16 height 16
click at [908, 334] on div "Hello he is sick at the moment having some medical treatment plus has the influ…" at bounding box center [797, 359] width 467 height 66
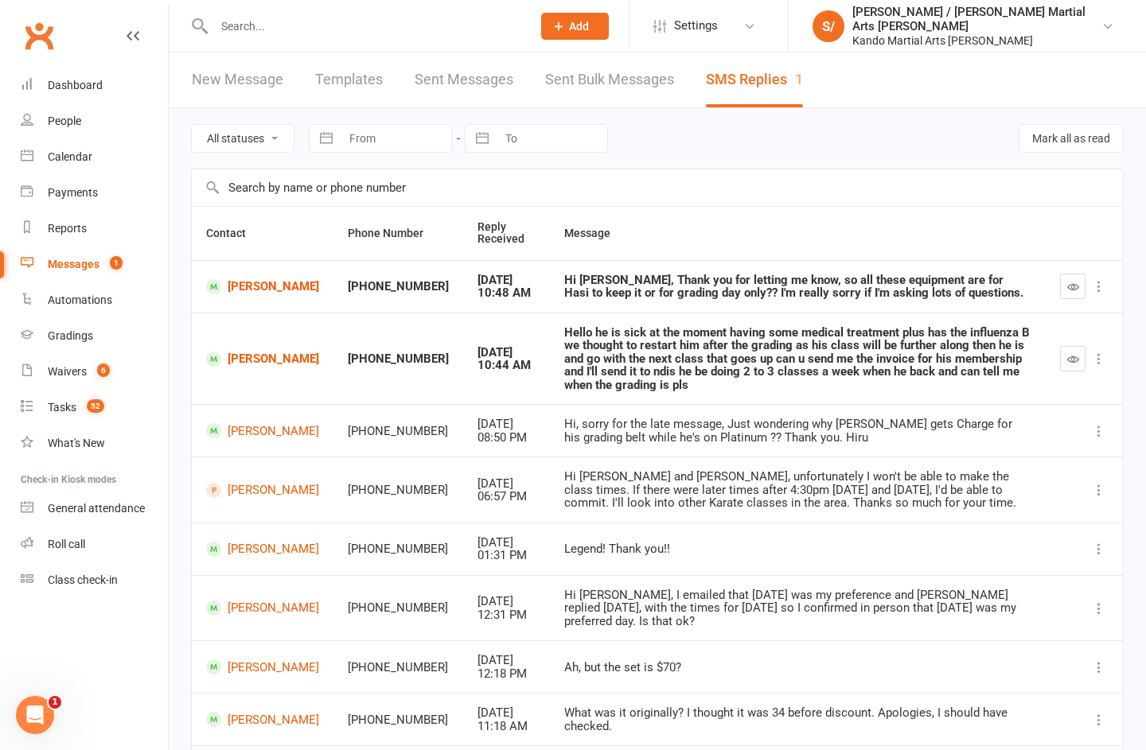
click at [678, 342] on div "Hello he is sick at the moment having some medical treatment plus has the influ…" at bounding box center [797, 359] width 467 height 66
click at [690, 352] on div "Hello he is sick at the moment having some medical treatment plus has the influ…" at bounding box center [797, 359] width 467 height 66
click at [252, 352] on link "[PERSON_NAME]" at bounding box center [262, 359] width 113 height 15
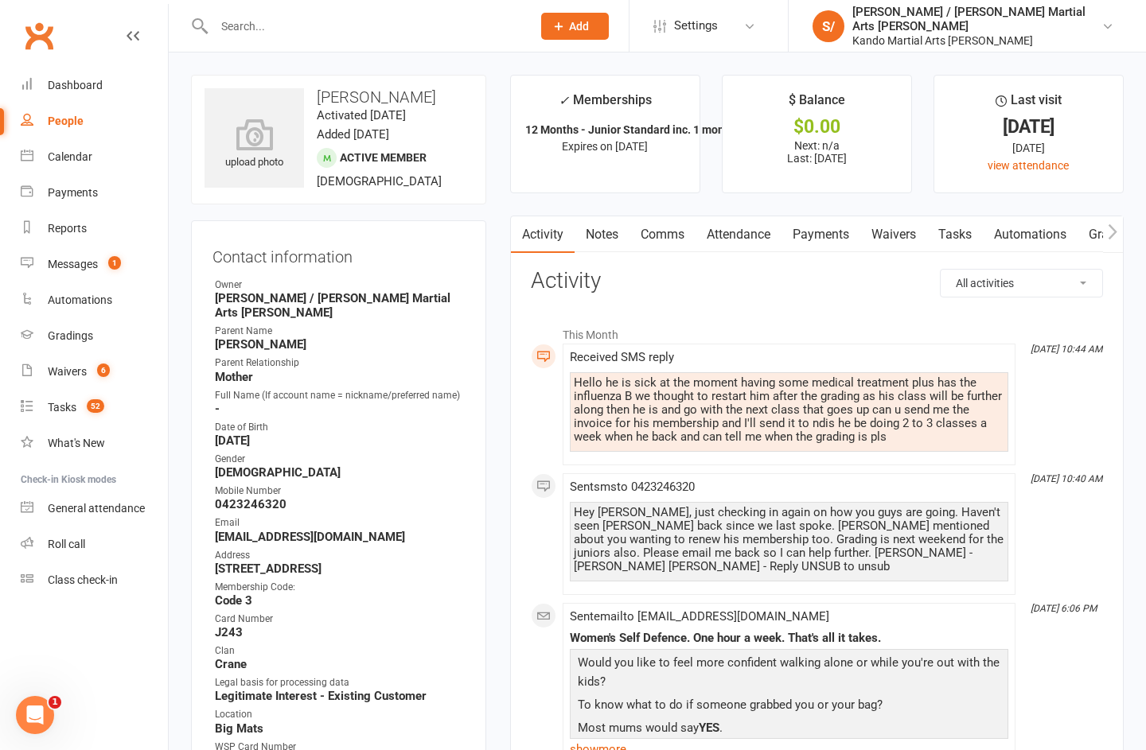
click at [671, 232] on link "Comms" at bounding box center [662, 234] width 66 height 37
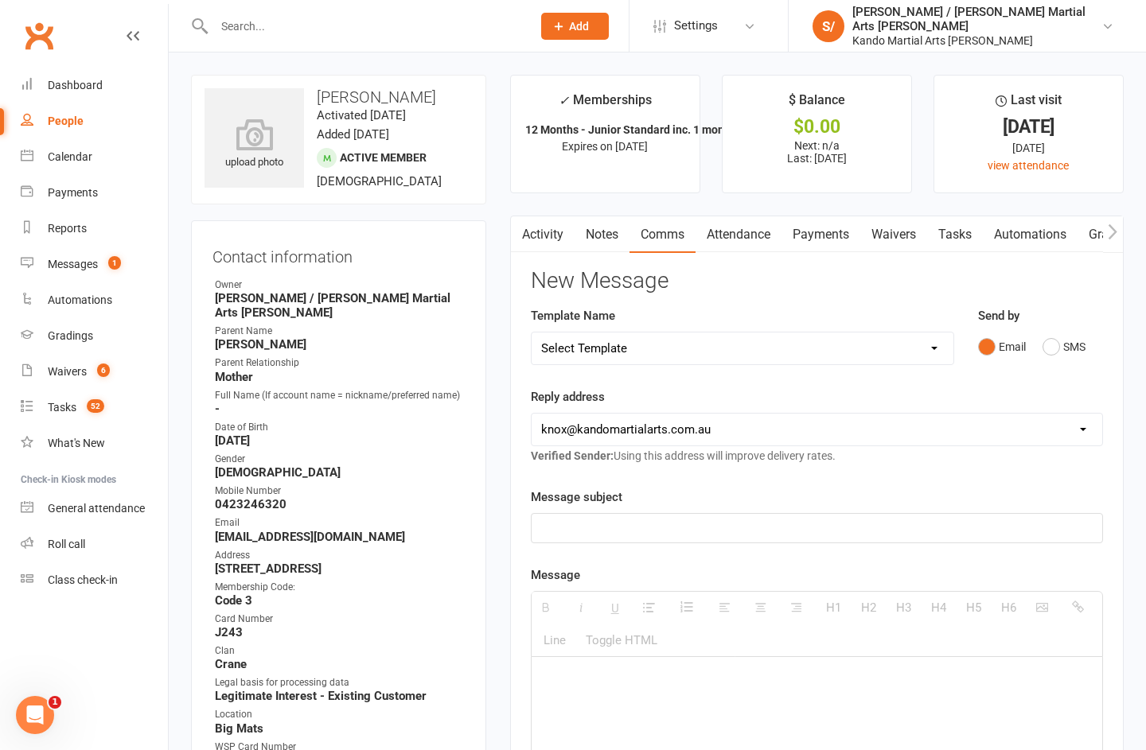
click at [1060, 347] on button "SMS" at bounding box center [1063, 347] width 43 height 30
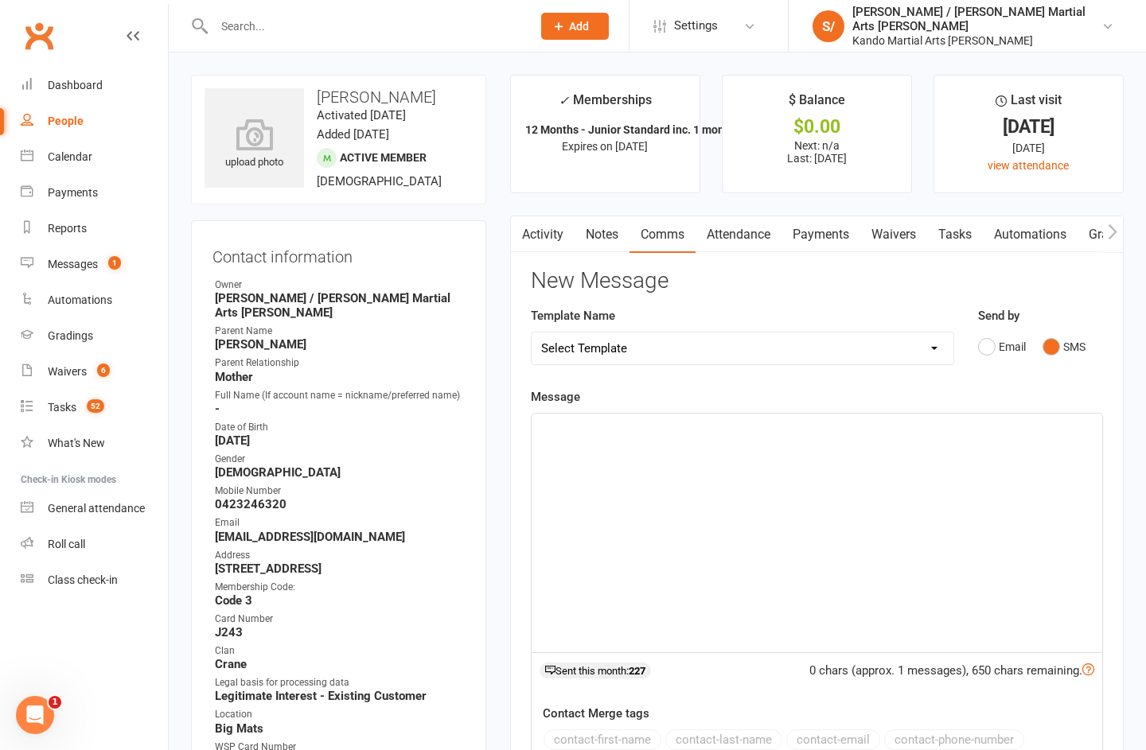
click at [774, 477] on div at bounding box center [816, 533] width 570 height 239
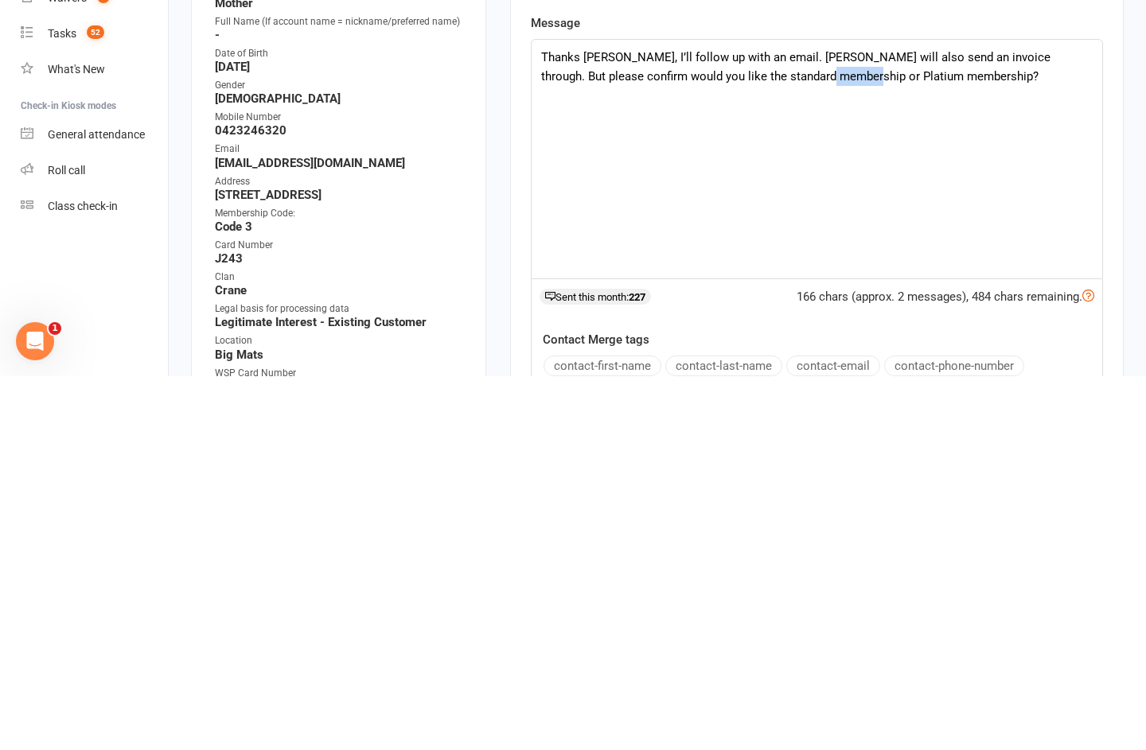
click at [798, 422] on p "Thanks [PERSON_NAME], I’ll follow up with an email. [PERSON_NAME] will also sen…" at bounding box center [816, 441] width 551 height 38
click at [646, 422] on p "Thanks [PERSON_NAME], I’ll follow up with an email. [PERSON_NAME] will also sen…" at bounding box center [816, 441] width 551 height 38
click at [944, 414] on div "Thanks [PERSON_NAME], I’ll follow up with an email. [PERSON_NAME] will also sen…" at bounding box center [816, 533] width 570 height 239
click at [660, 422] on p "Thanks [PERSON_NAME], I’ll follow up with an email. [PERSON_NAME] will also sen…" at bounding box center [816, 441] width 551 height 38
click at [952, 422] on p "Thanks [PERSON_NAME], I’ll follow up with an email. [PERSON_NAME] will also sen…" at bounding box center [816, 441] width 551 height 38
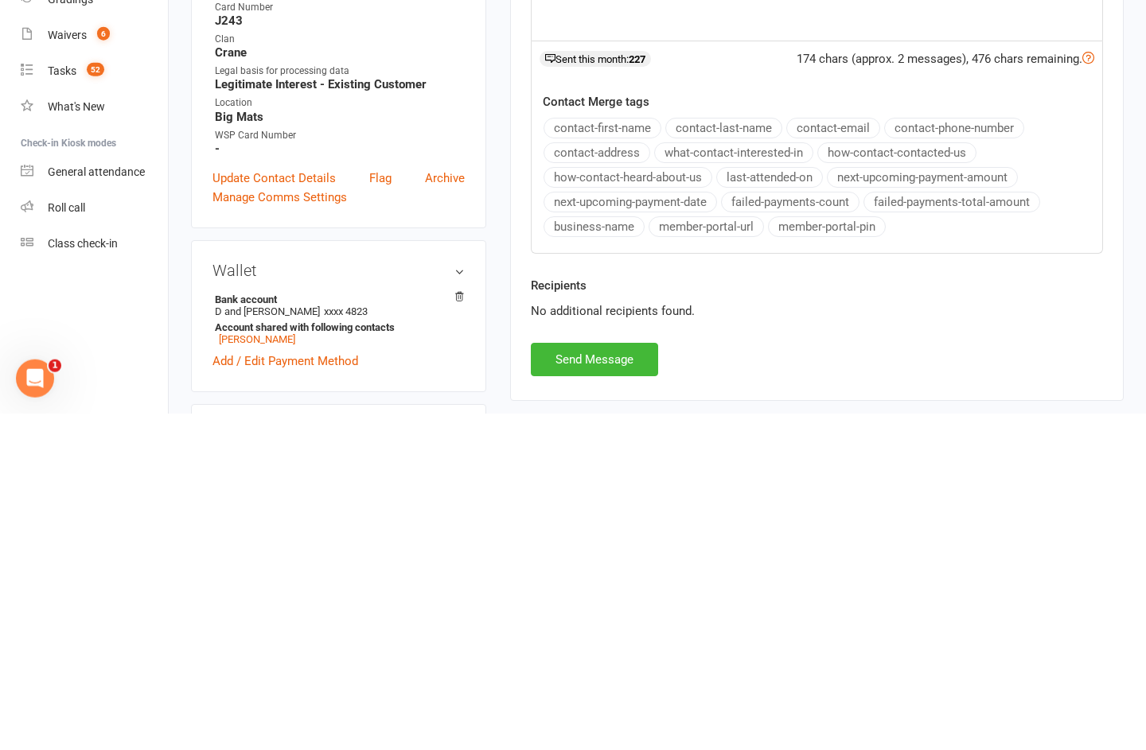
scroll to position [281, 0]
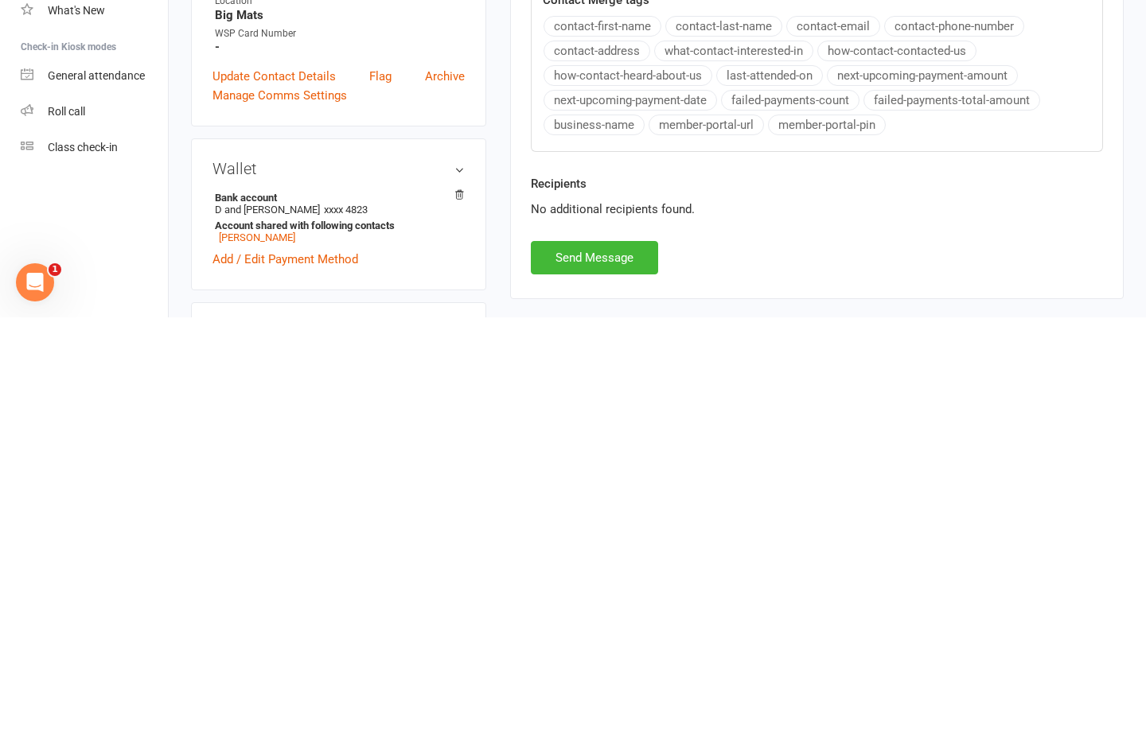
click at [589, 674] on button "Send Message" at bounding box center [594, 690] width 127 height 33
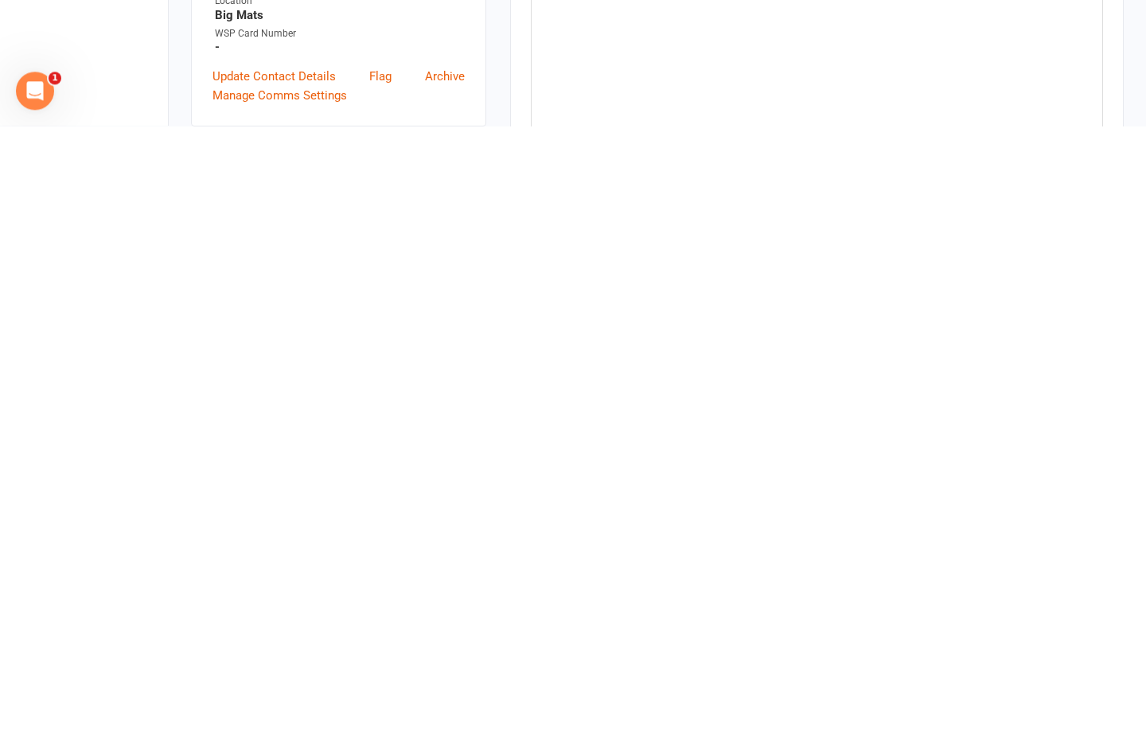
scroll to position [0, 0]
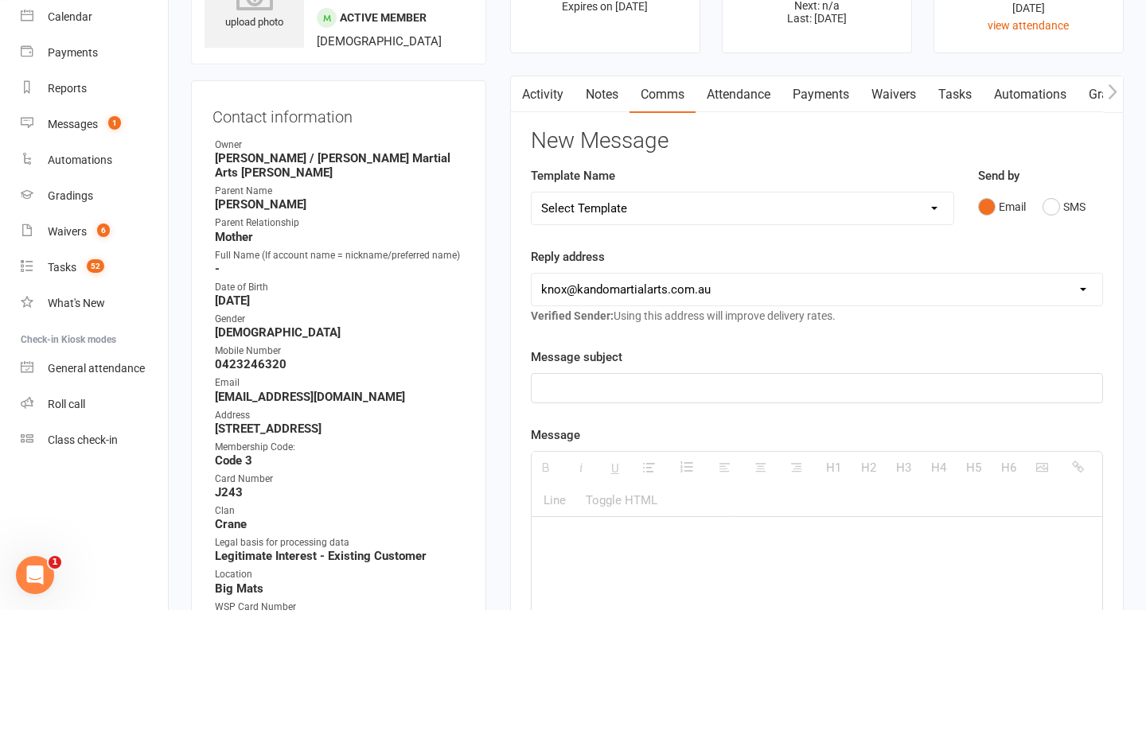
click at [925, 333] on select "Select Template [Email] 5 Class Pass Renewal - Used 4/5 classes [Email] 5 Class…" at bounding box center [742, 349] width 422 height 32
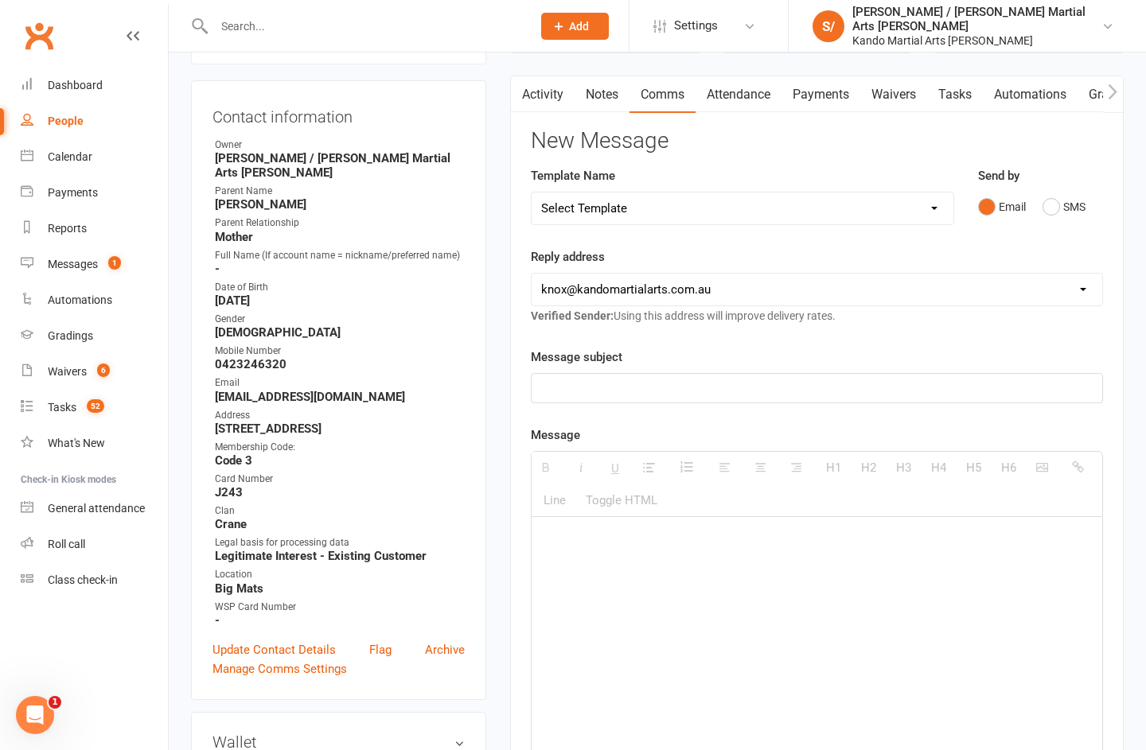
select select "997"
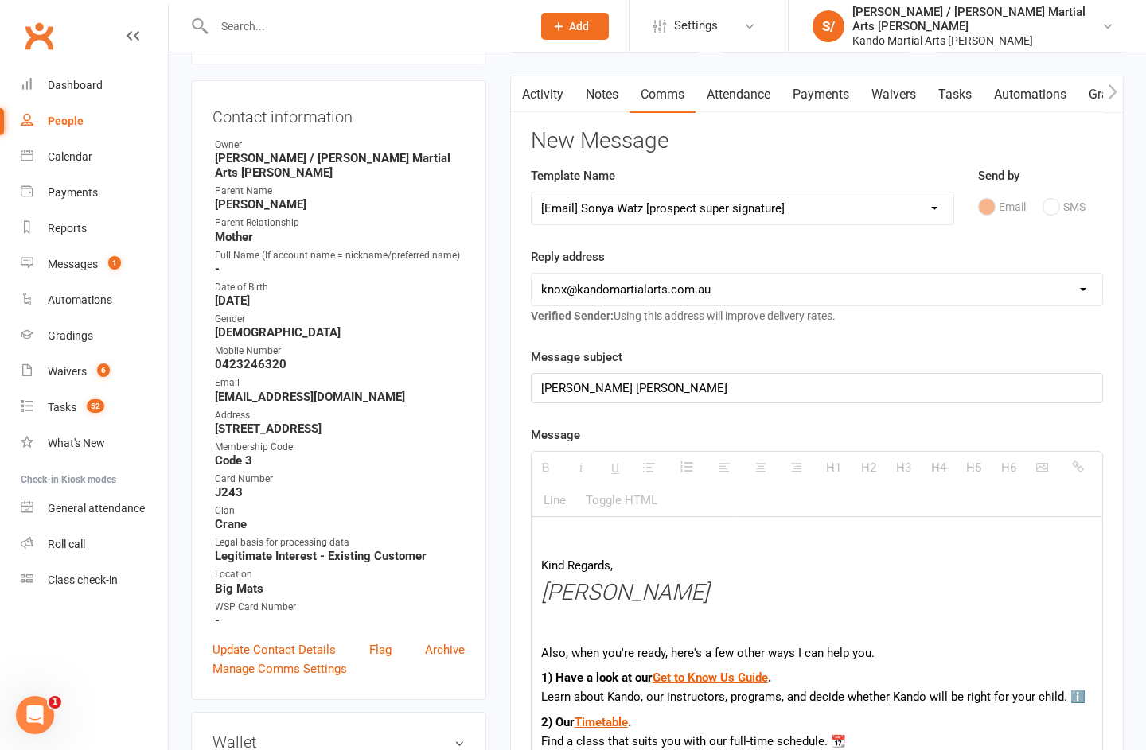
click at [758, 395] on div "[PERSON_NAME] [PERSON_NAME]" at bounding box center [816, 388] width 570 height 29
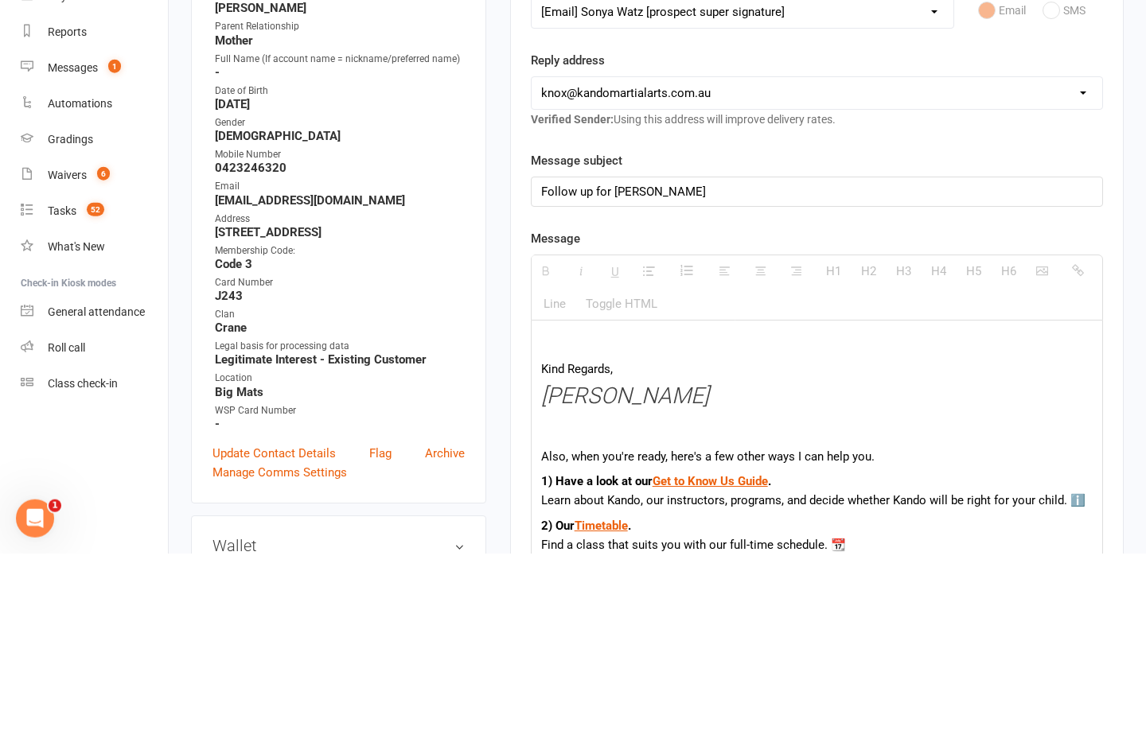
click at [648, 531] on p at bounding box center [816, 540] width 551 height 19
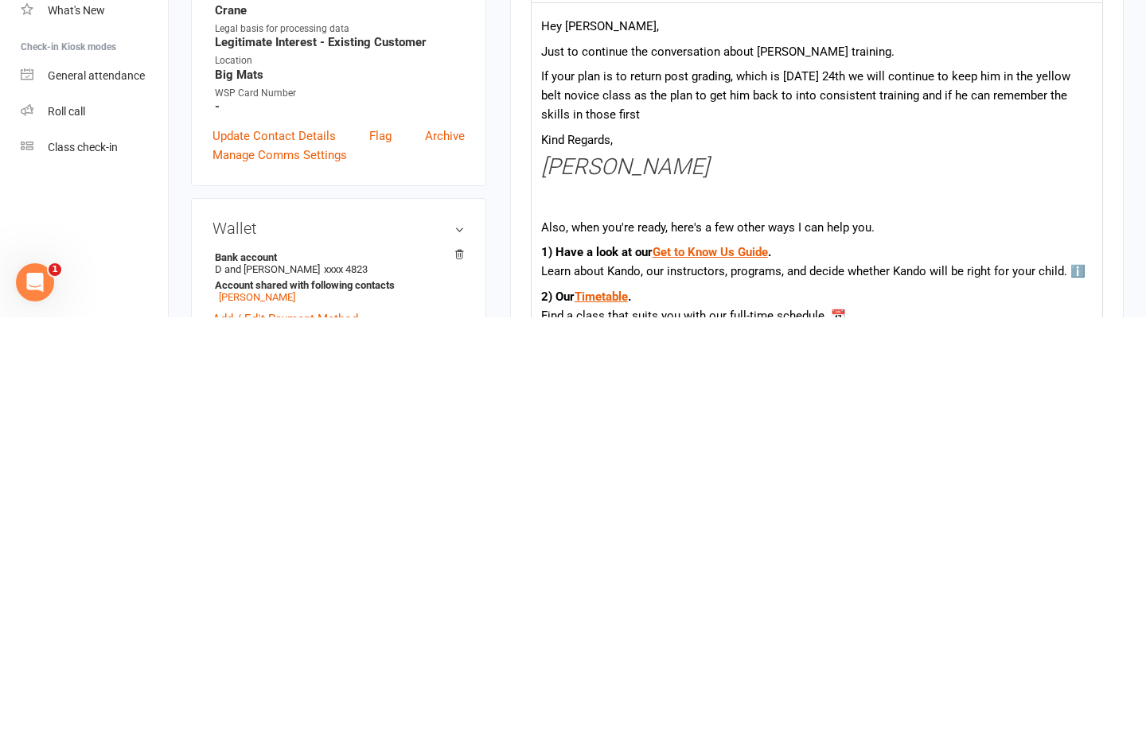
click at [637, 500] on p "If your plan is to return post grading, which is [DATE] 24th we will continue t…" at bounding box center [816, 528] width 551 height 57
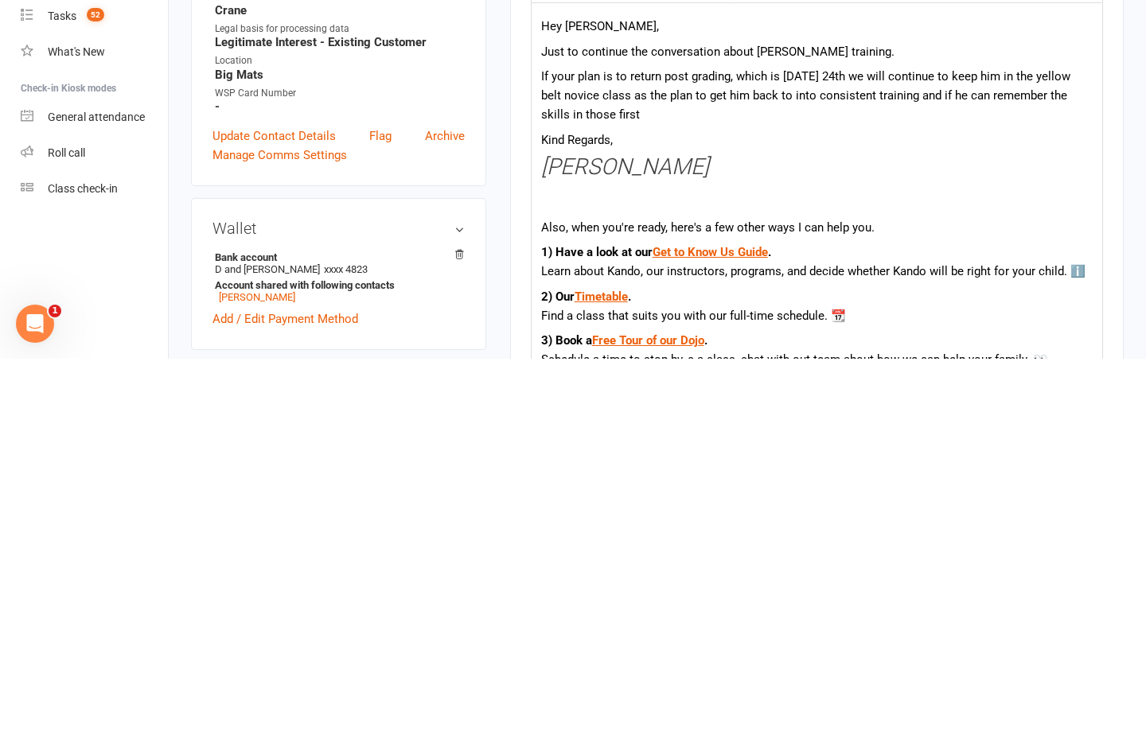
scroll to position [263, 0]
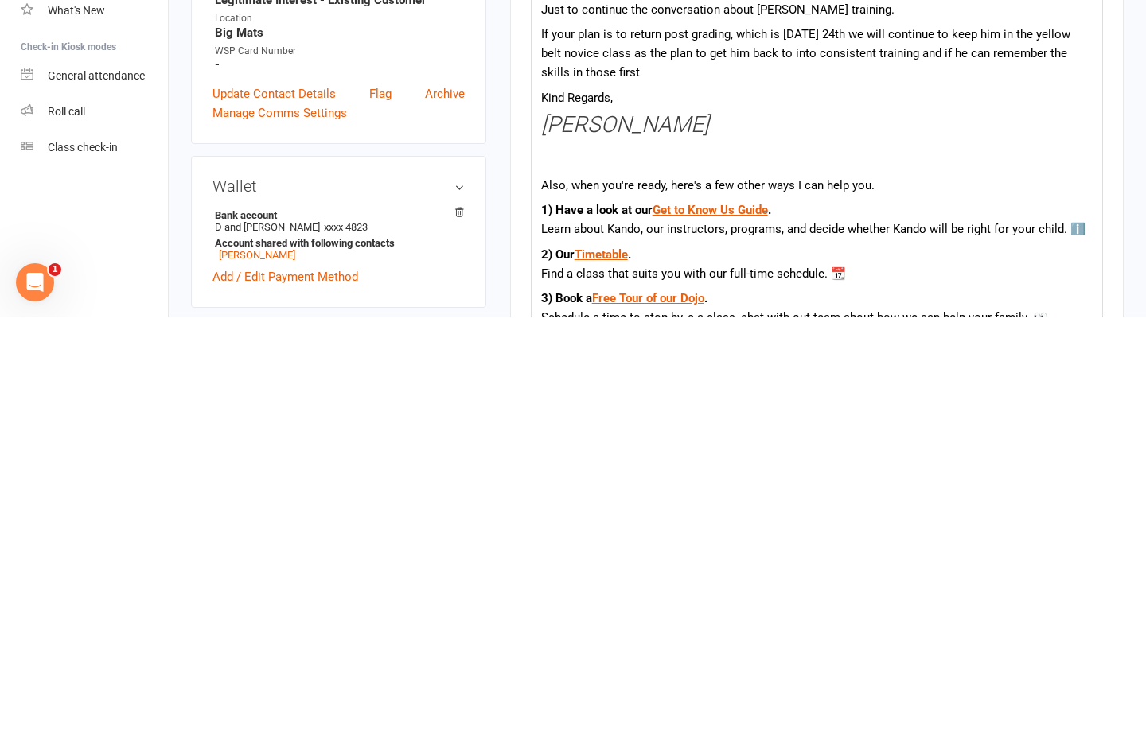
click at [690, 722] on p "3) Book a Free Tour of our Dojo . Schedule a time to stop by, c a class, chat w…" at bounding box center [816, 741] width 551 height 38
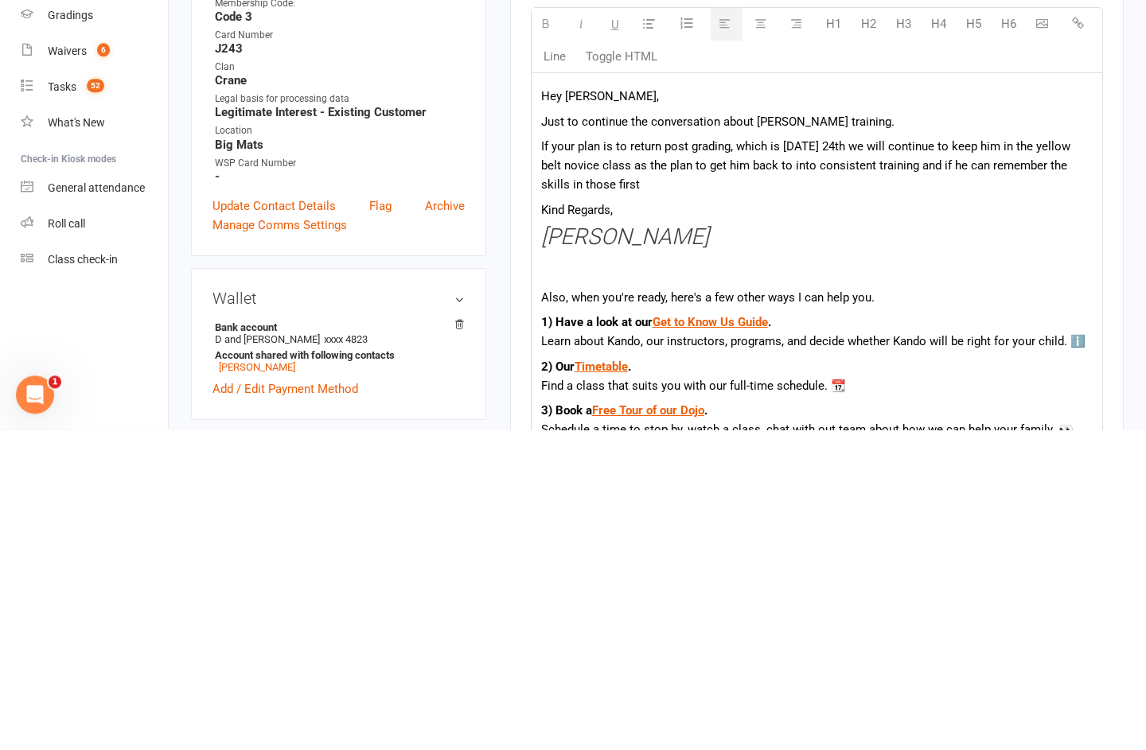
click at [675, 457] on p "If your plan is to return post grading, which is [DATE] 24th we will continue t…" at bounding box center [816, 485] width 551 height 57
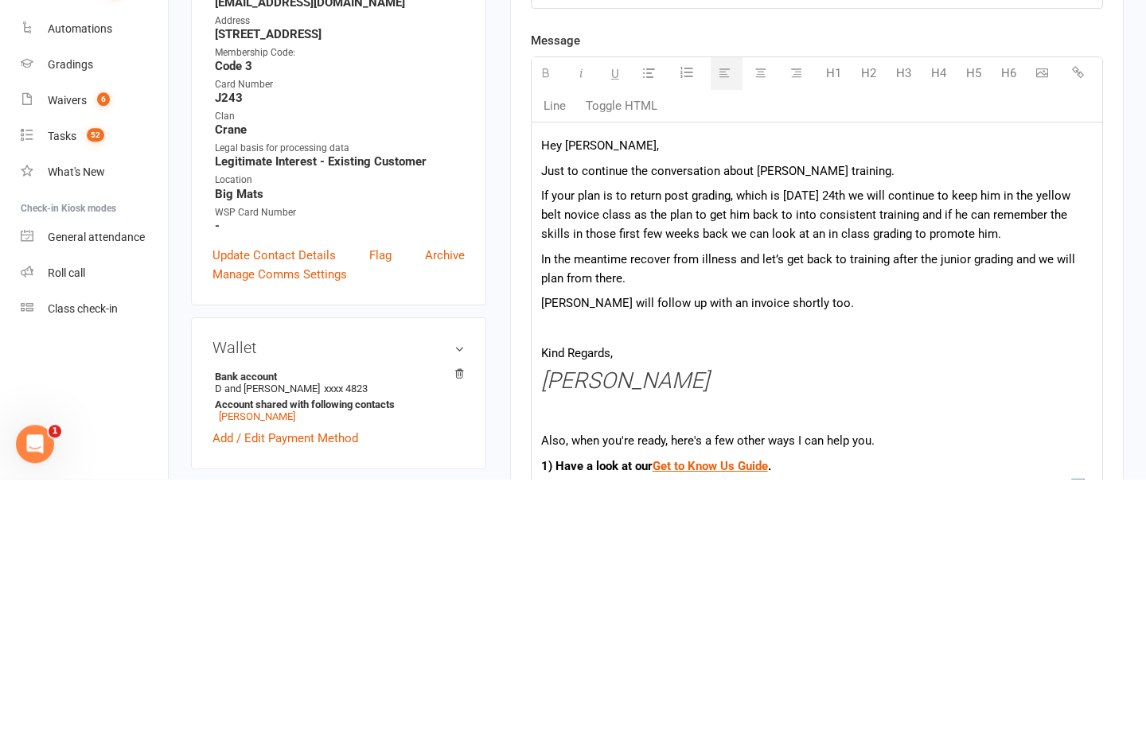
click at [602, 457] on p "If your plan is to return post grading, which is [DATE] 24th we will continue t…" at bounding box center [816, 485] width 551 height 57
click at [728, 457] on p "If your plan is to return post grading, which is [DATE] 24th we will continue t…" at bounding box center [816, 485] width 551 height 57
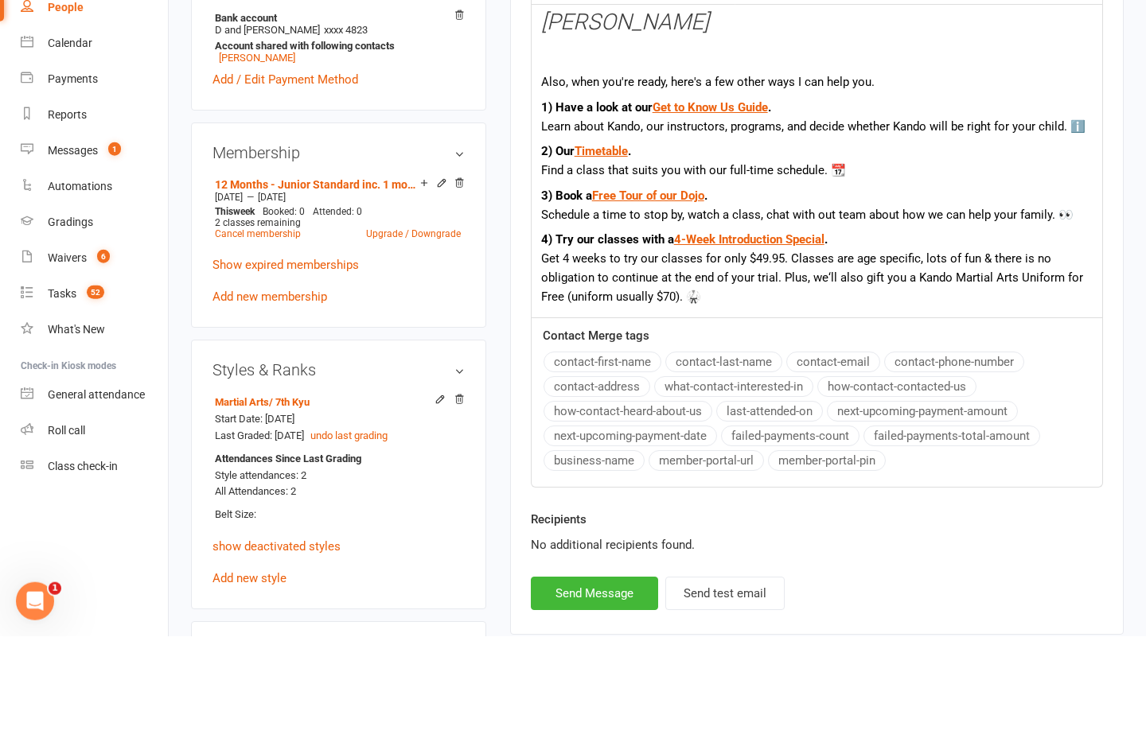
scroll to position [808, 0]
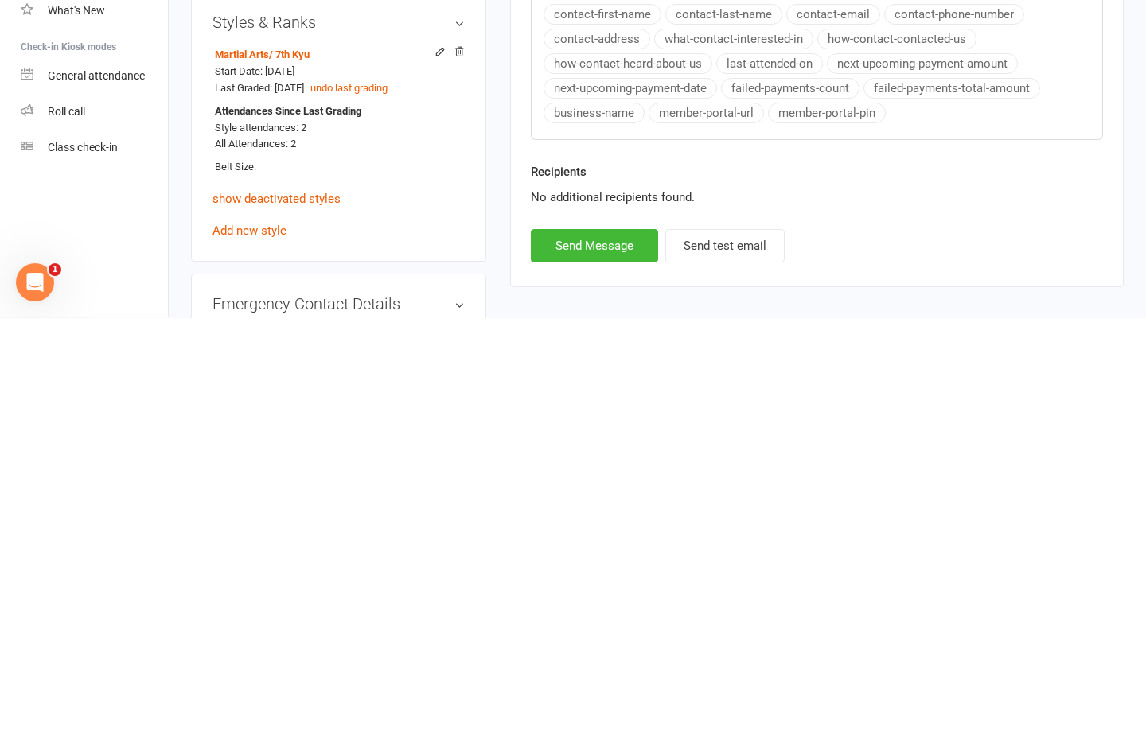
click at [592, 662] on button "Send Message" at bounding box center [594, 678] width 127 height 33
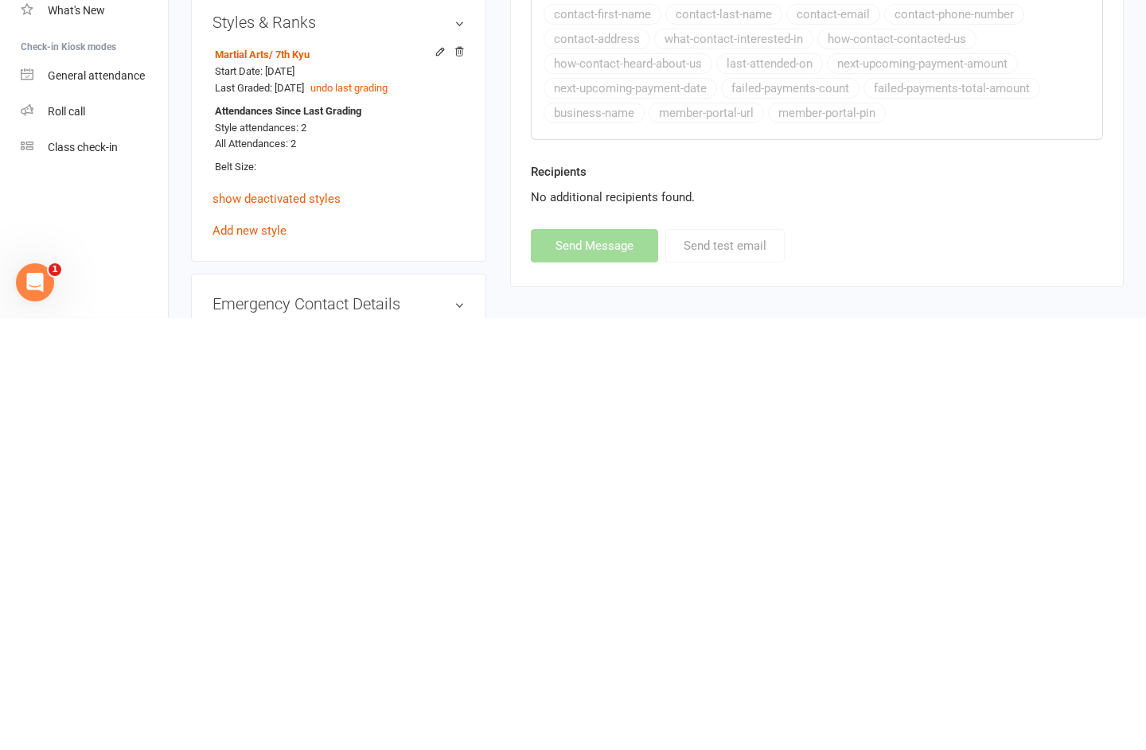
select select
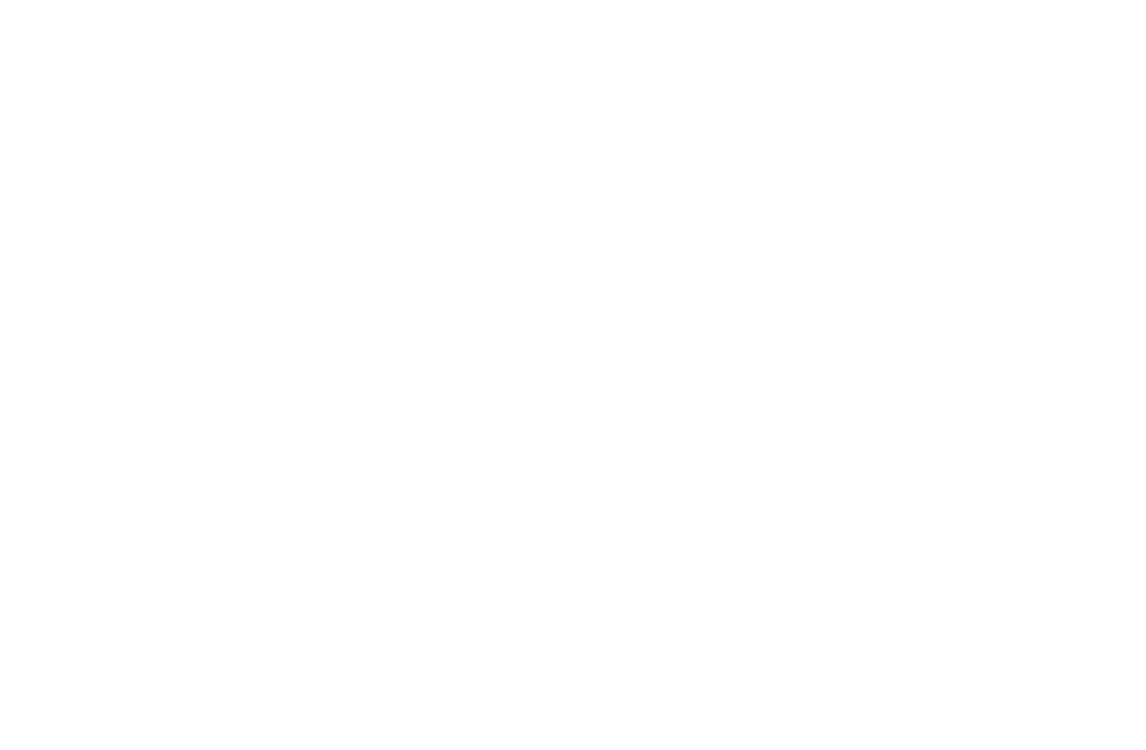
scroll to position [118, 0]
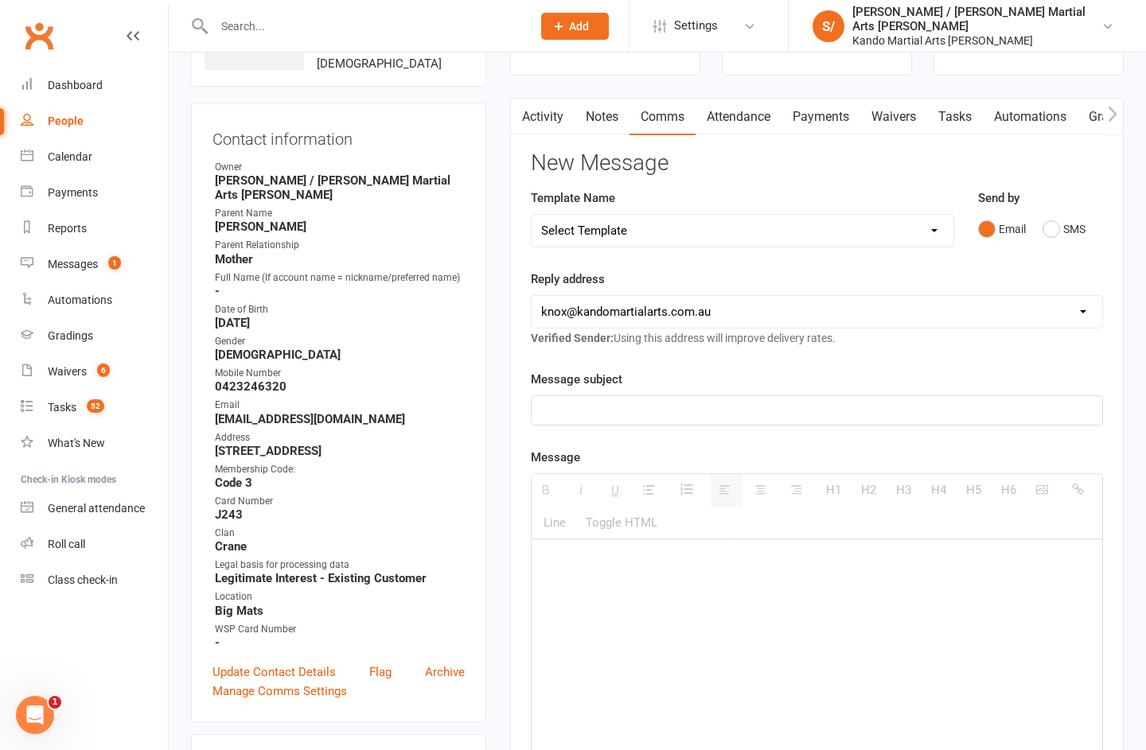
click at [77, 161] on div "Calendar" at bounding box center [70, 156] width 45 height 13
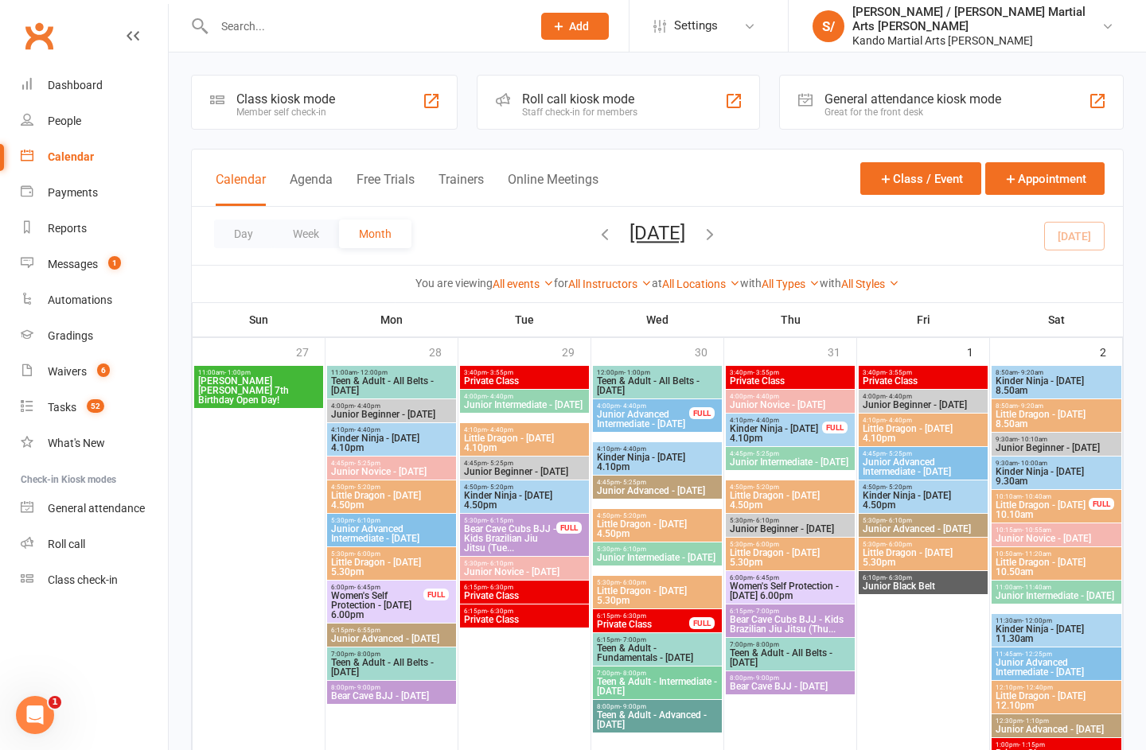
click at [343, 17] on input "text" at bounding box center [364, 26] width 311 height 22
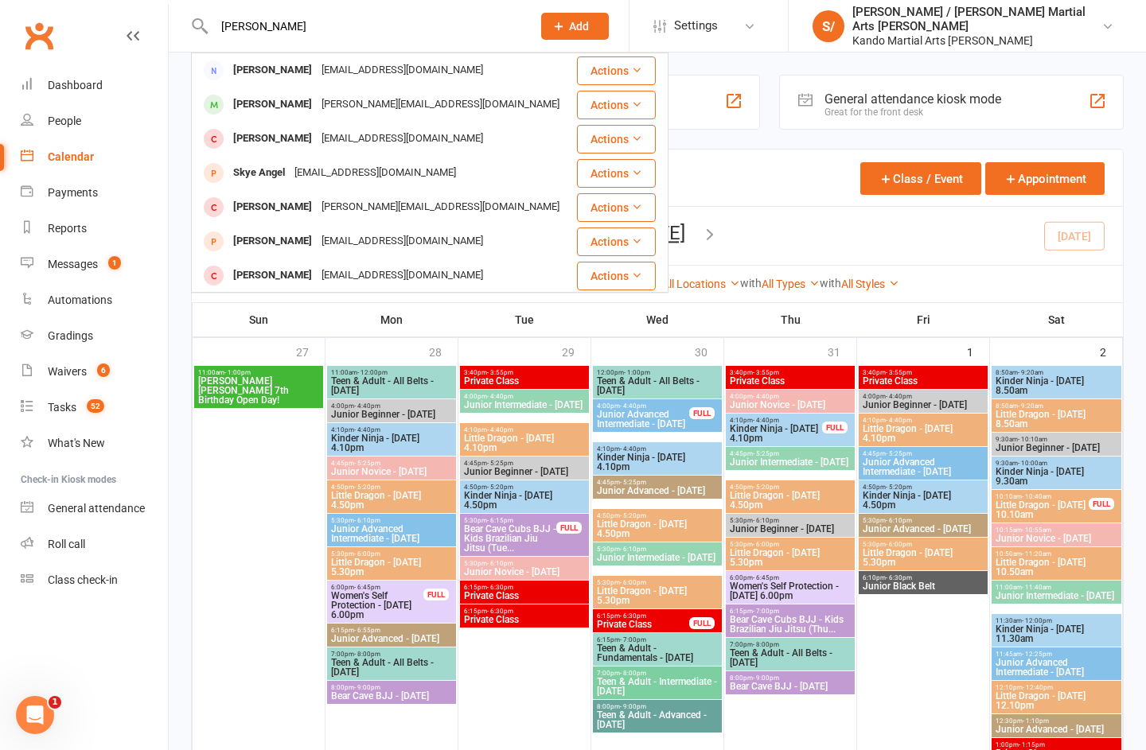
type input "[PERSON_NAME]"
click at [266, 99] on div "[PERSON_NAME]" at bounding box center [272, 104] width 88 height 23
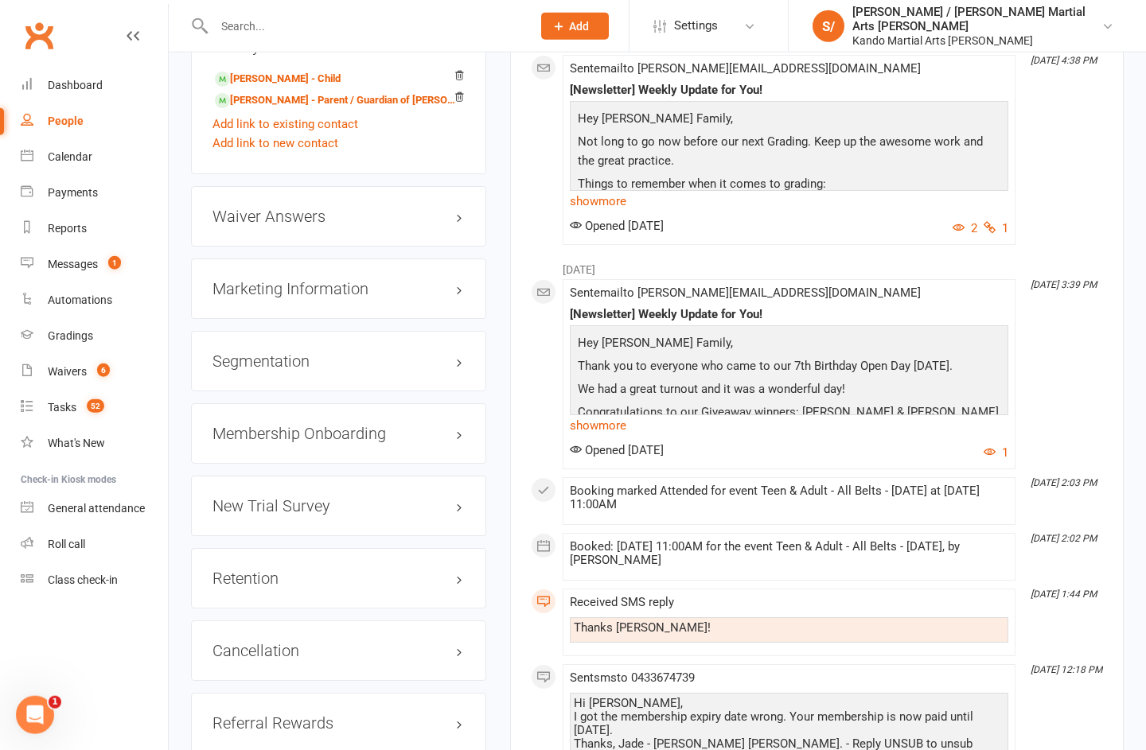
scroll to position [1886, 0]
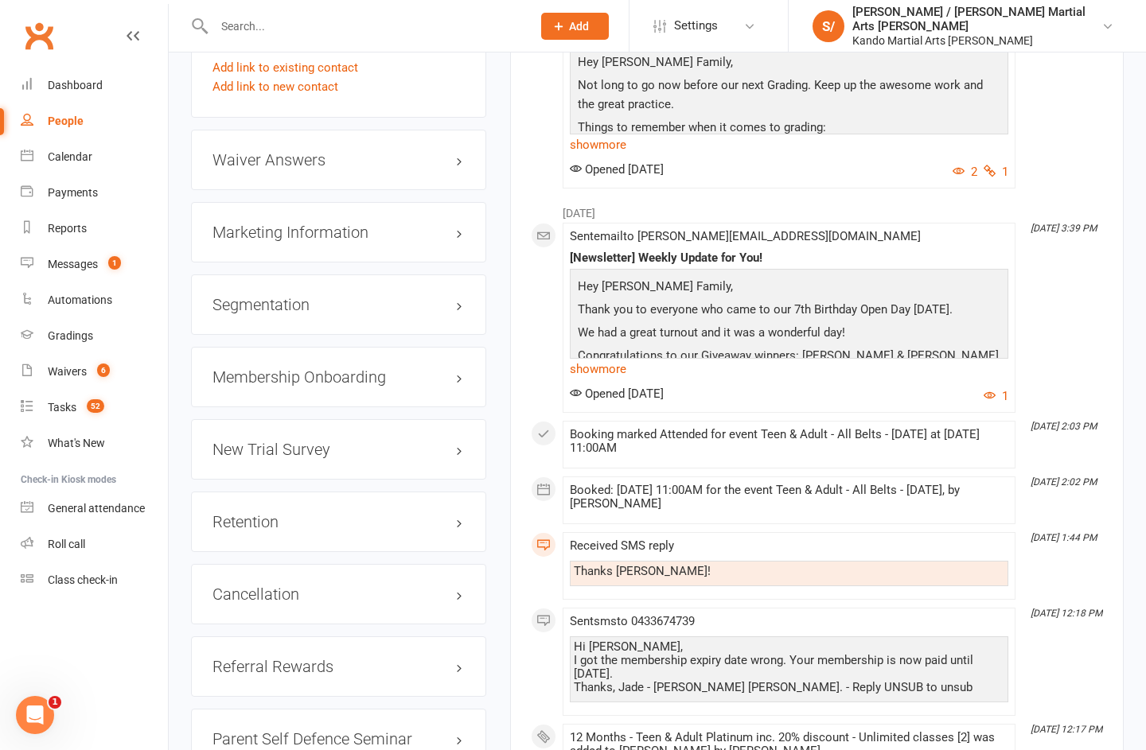
click at [0, 0] on link "edit" at bounding box center [0, 0] width 0 height 0
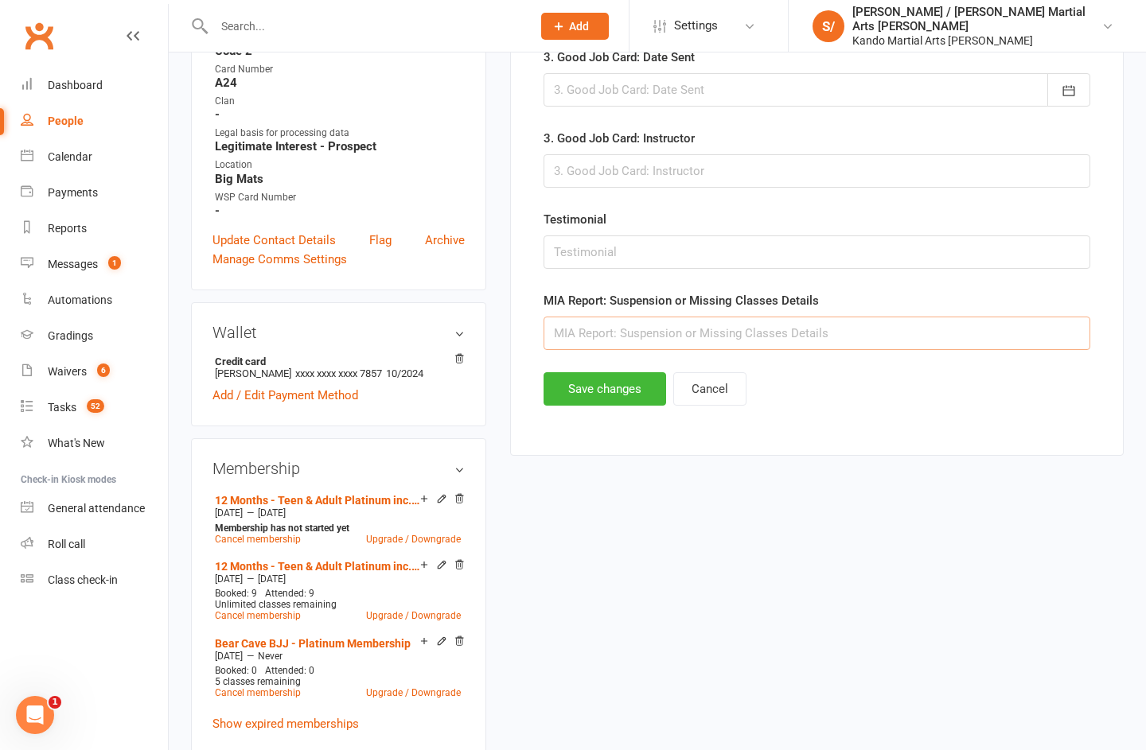
click at [809, 335] on input "text" at bounding box center [816, 333] width 547 height 33
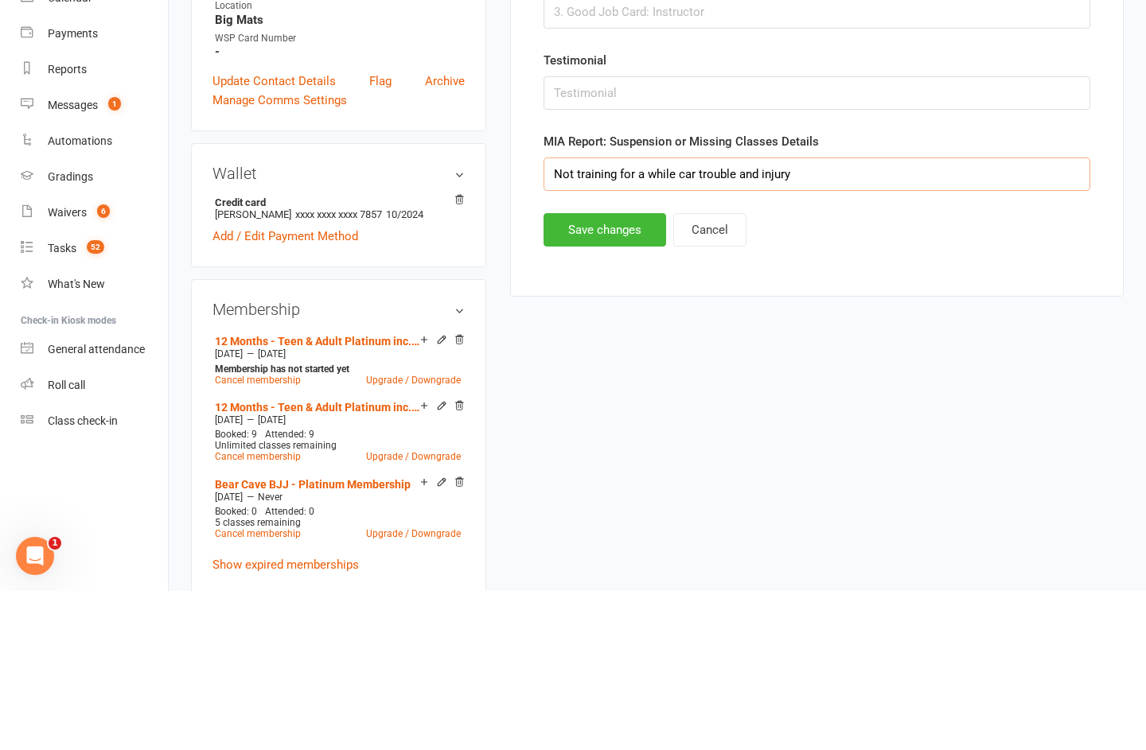
type input "Not training for a while car trouble and injury"
click at [563, 372] on button "Save changes" at bounding box center [604, 388] width 123 height 33
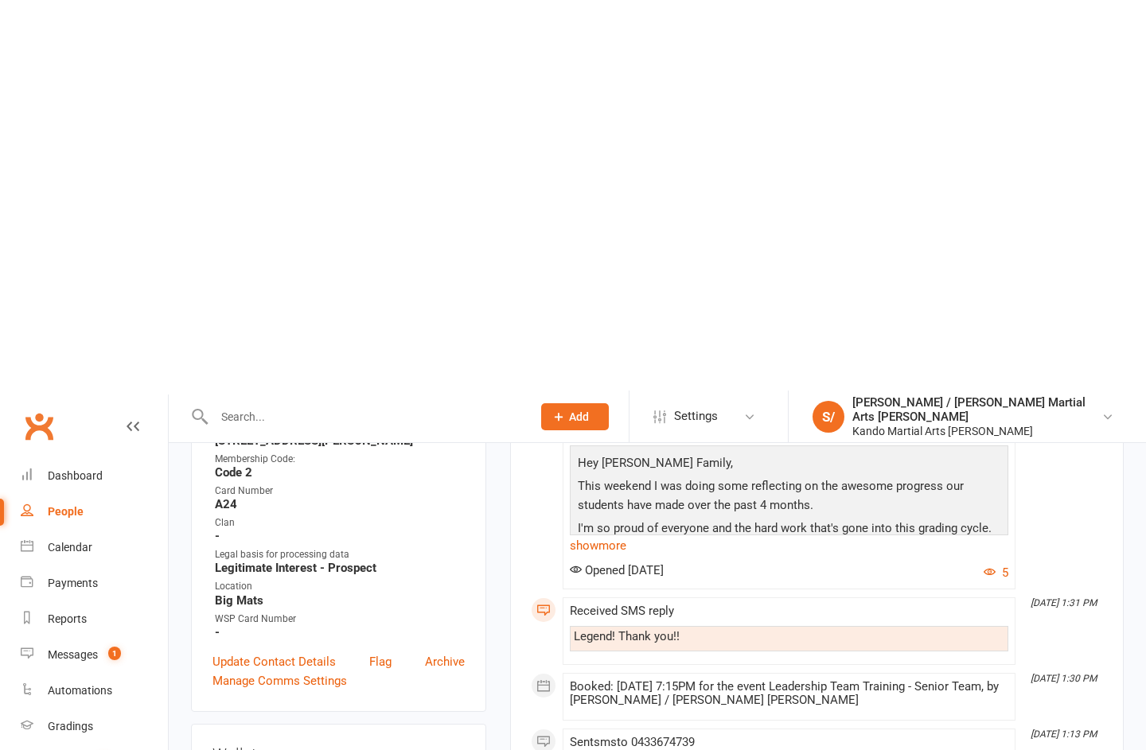
scroll to position [0, 0]
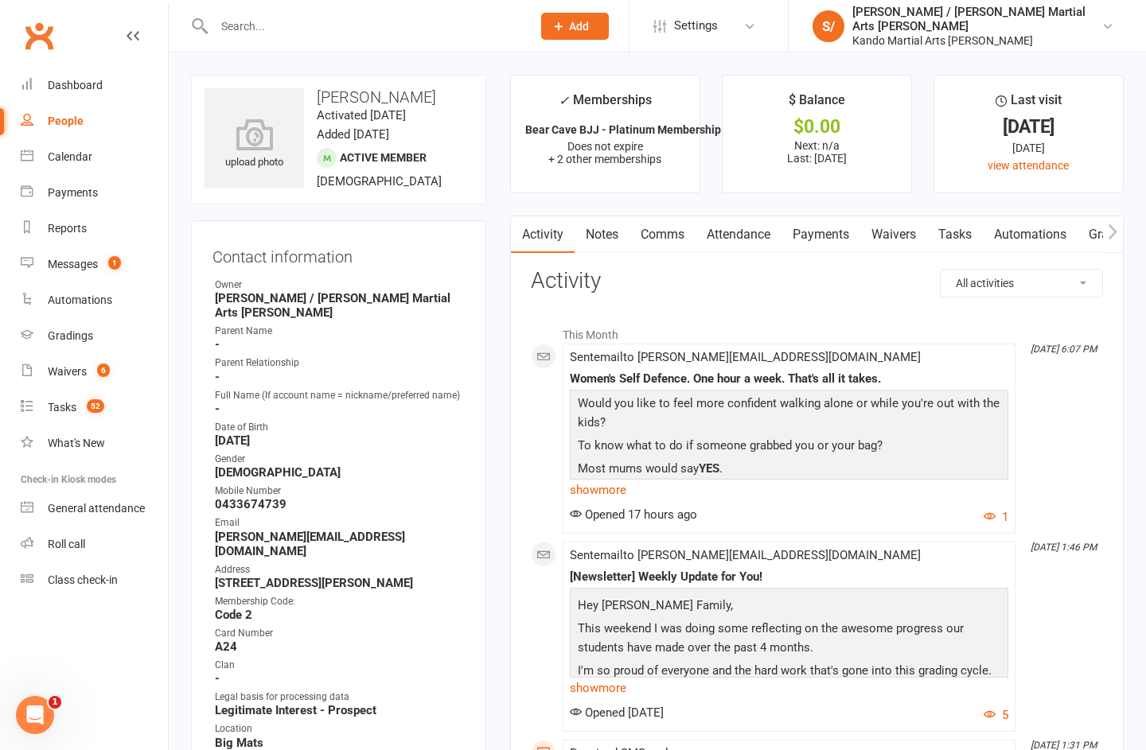
click at [64, 276] on link "Messages 1" at bounding box center [94, 265] width 147 height 36
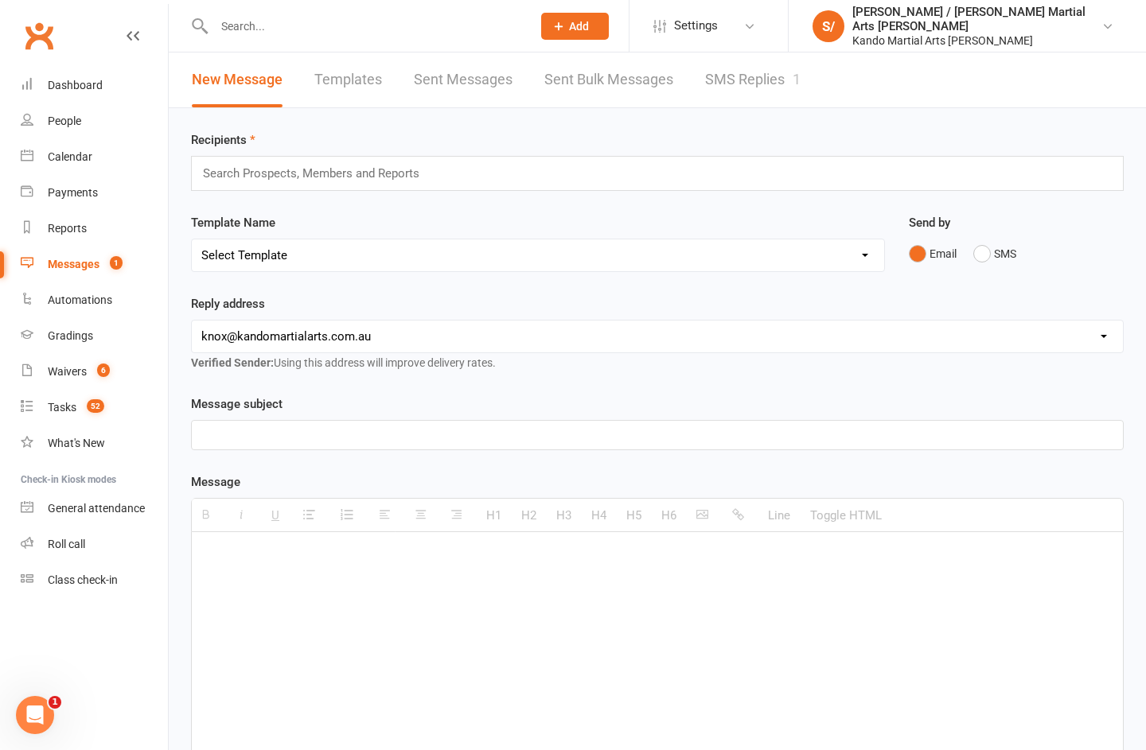
click at [735, 87] on link "SMS Replies 1" at bounding box center [752, 80] width 95 height 55
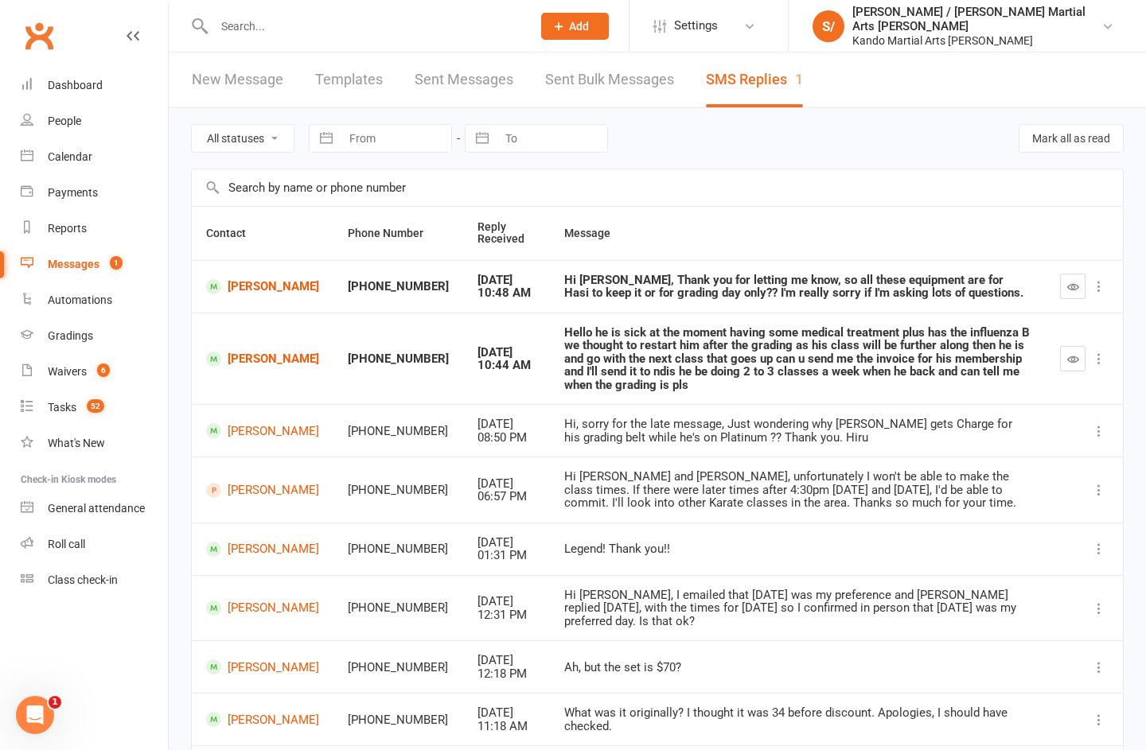
click at [1099, 357] on icon at bounding box center [1099, 359] width 16 height 16
click at [1033, 468] on td "Hi [PERSON_NAME] and [PERSON_NAME], unfortunately I won't be able to make the c…" at bounding box center [798, 490] width 496 height 66
click at [1067, 357] on icon "button" at bounding box center [1073, 359] width 12 height 12
click at [1071, 321] on td at bounding box center [1083, 359] width 77 height 92
click at [1070, 290] on icon "button" at bounding box center [1073, 287] width 12 height 12
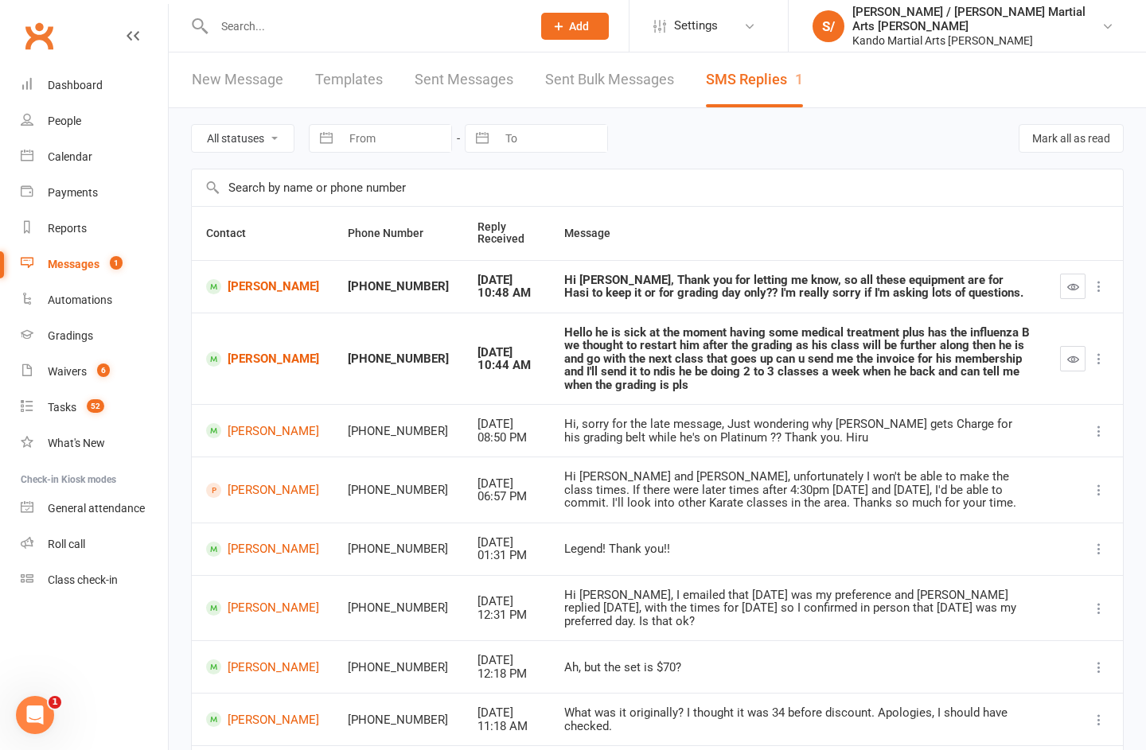
click at [1076, 249] on th at bounding box center [1083, 233] width 77 height 53
click at [74, 371] on div "Waivers" at bounding box center [67, 371] width 39 height 13
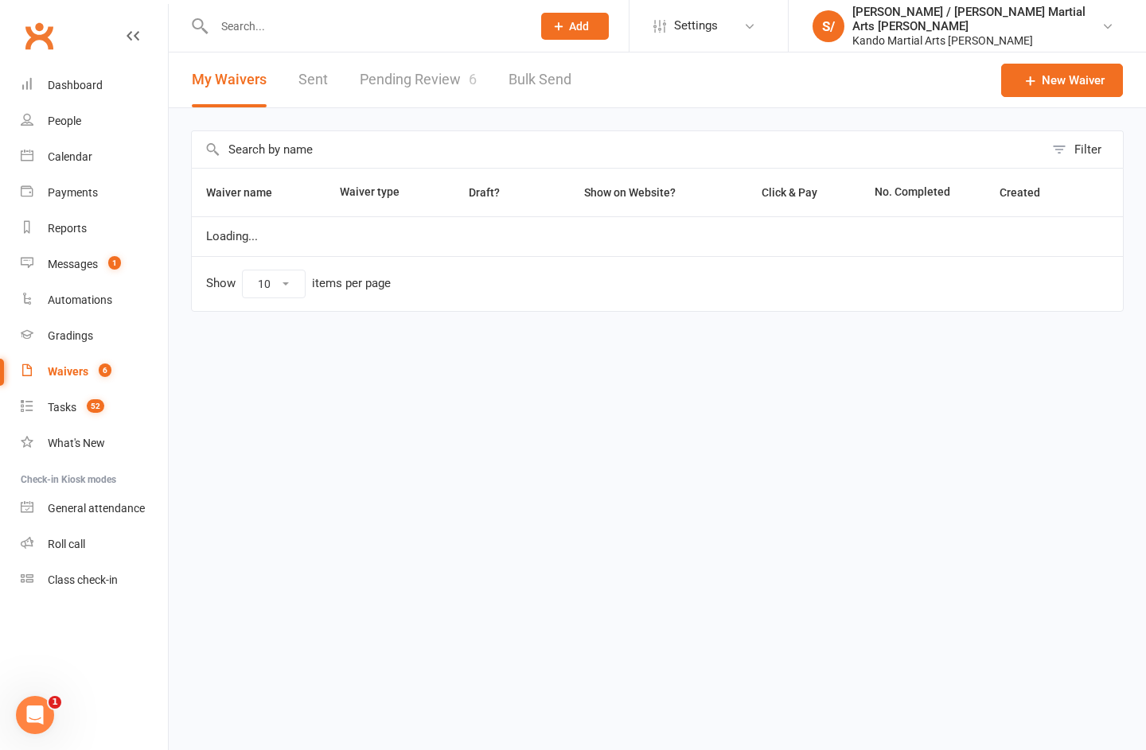
select select "100"
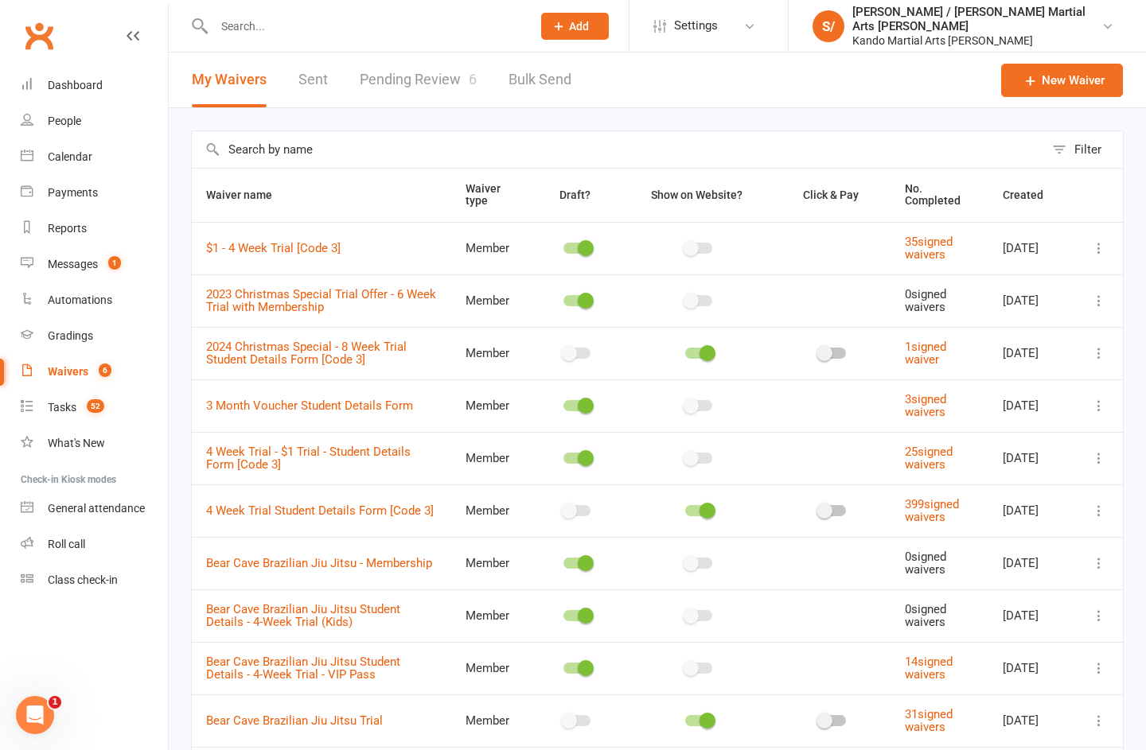
click at [440, 74] on link "Pending Review 6" at bounding box center [418, 80] width 117 height 55
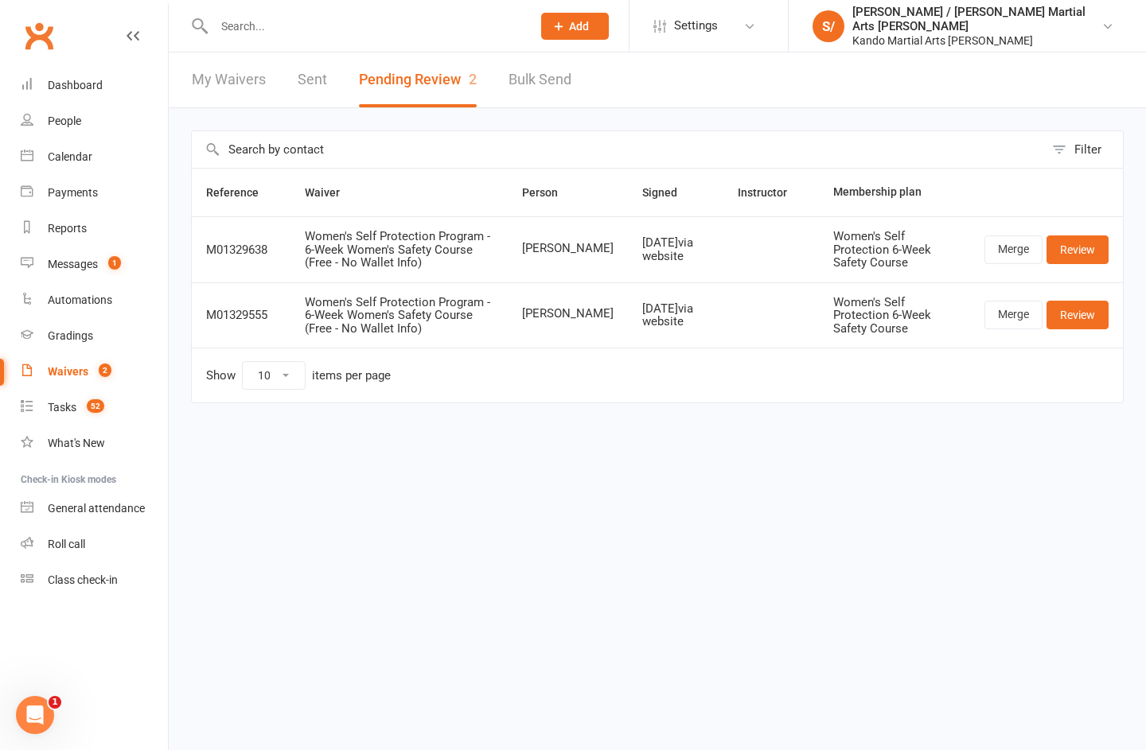
click at [87, 166] on link "Calendar" at bounding box center [94, 157] width 147 height 36
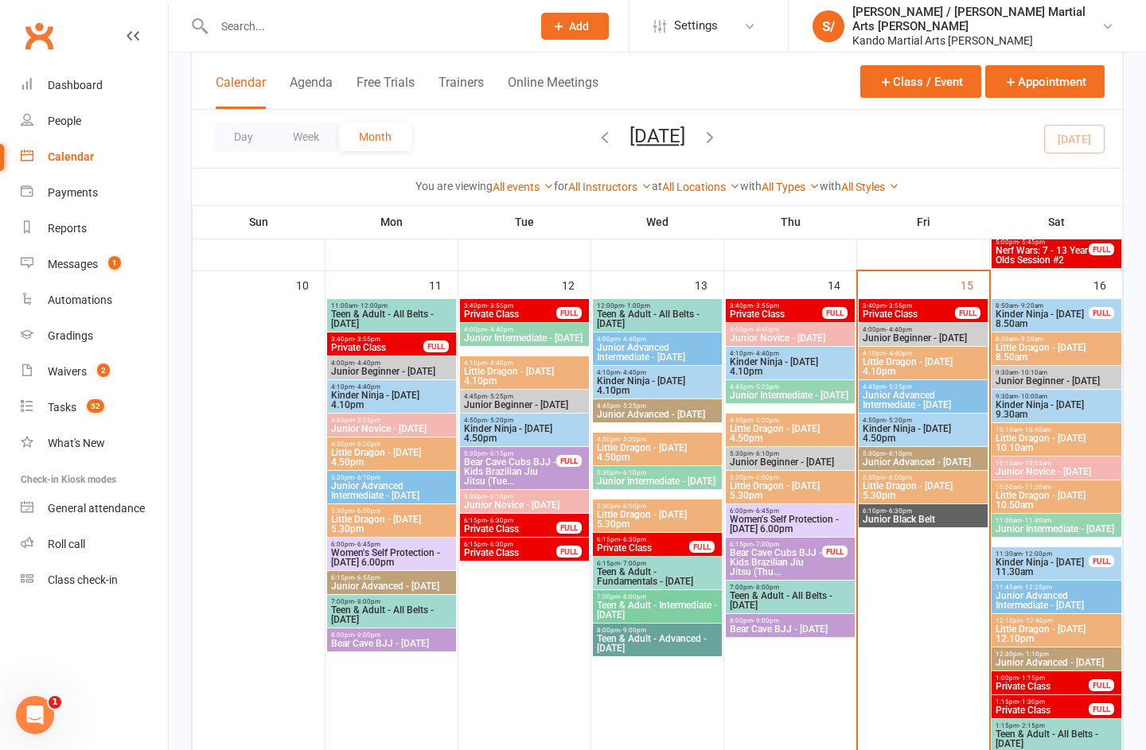
scroll to position [1200, 0]
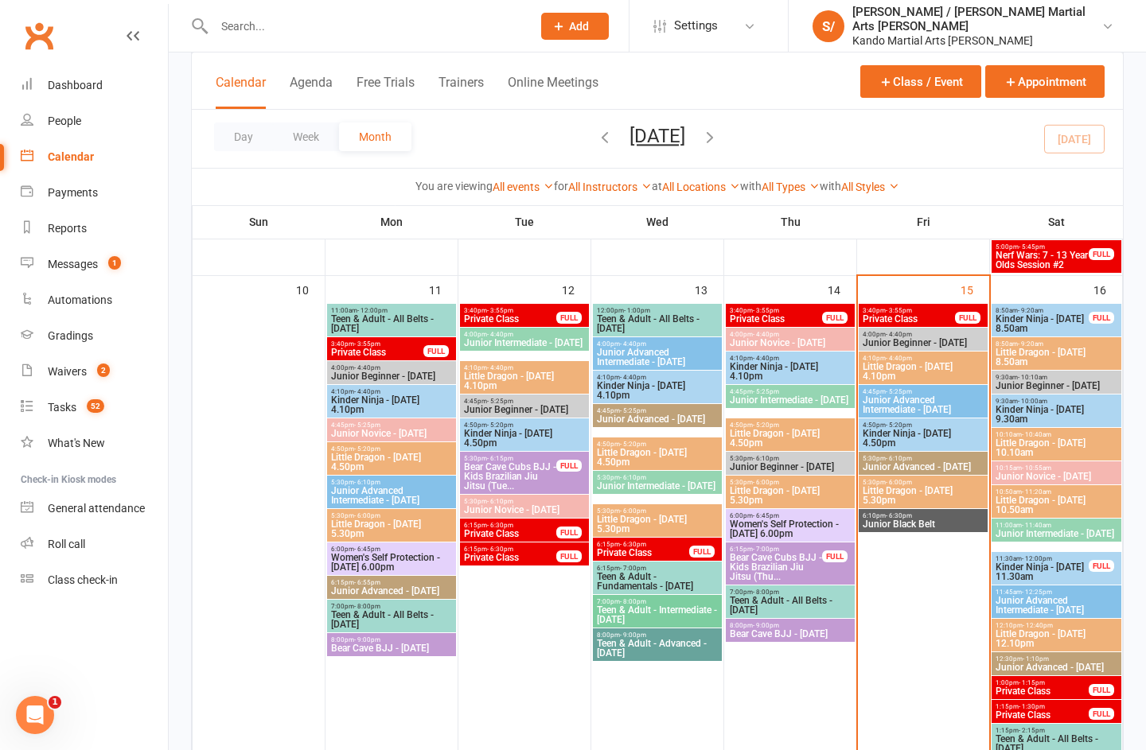
click at [780, 565] on span "Bear Cave Cubs BJJ - Kids Brazilian Jiu Jitsu (Thu..." at bounding box center [776, 567] width 94 height 29
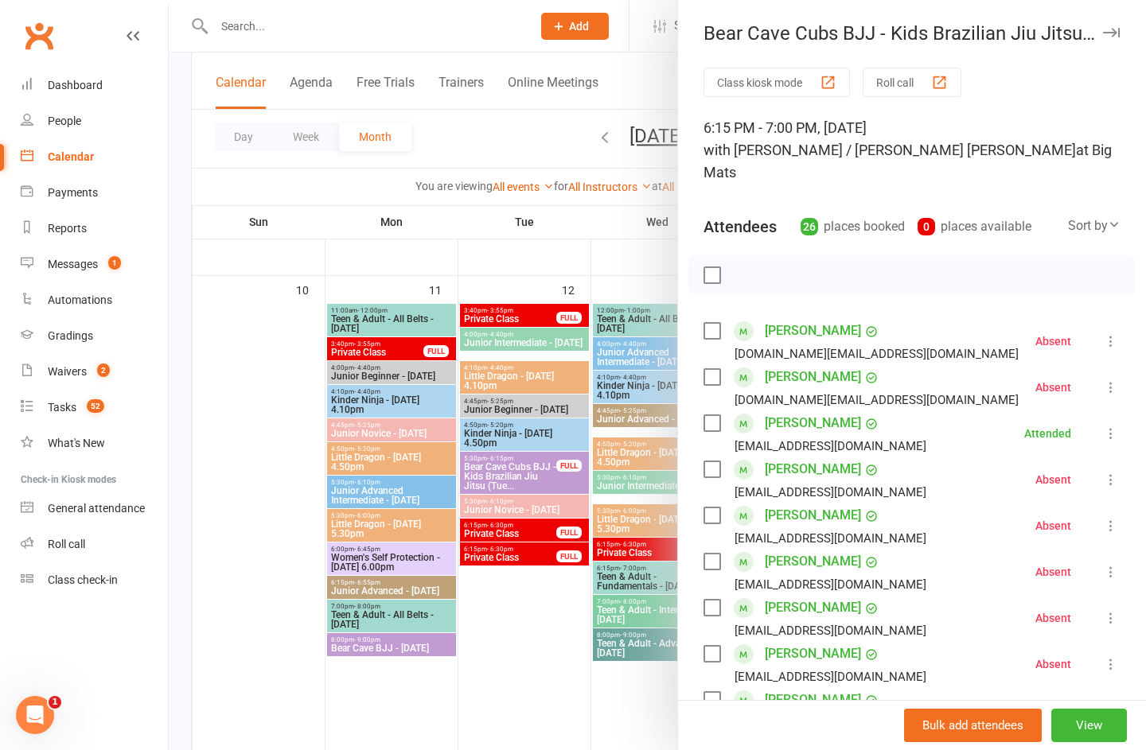
scroll to position [0, 0]
click at [1108, 27] on button "button" at bounding box center [1110, 32] width 19 height 19
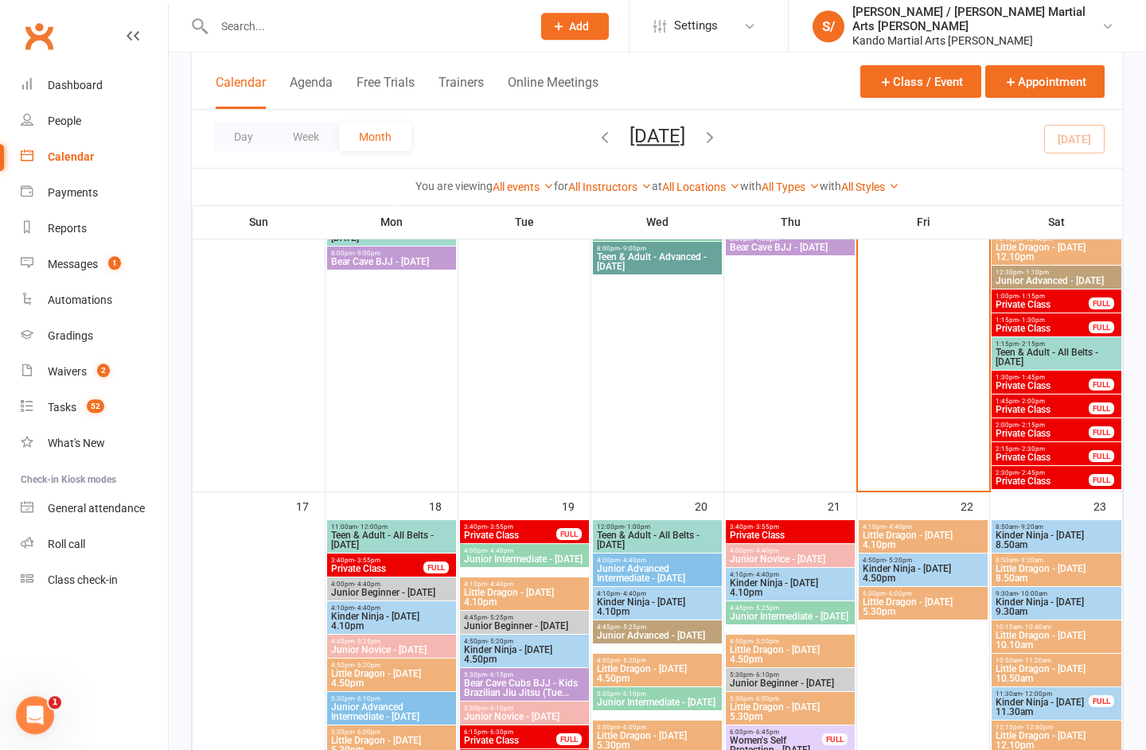
scroll to position [1589, 0]
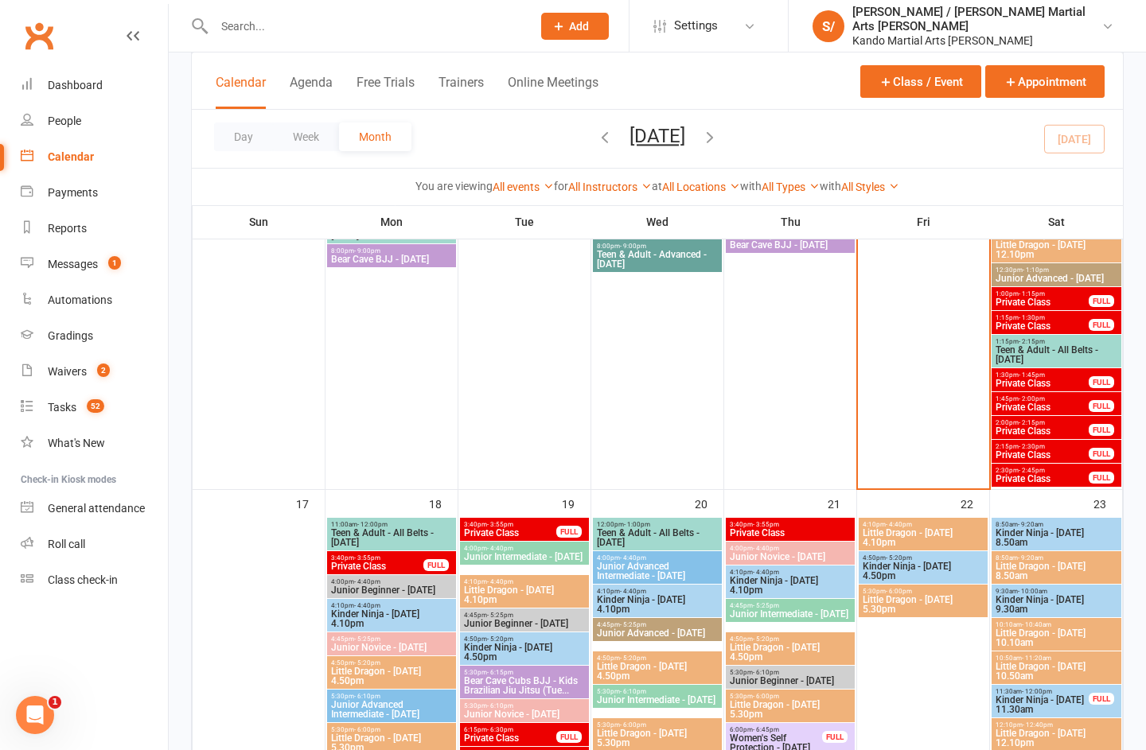
click at [70, 270] on div "Messages" at bounding box center [73, 264] width 50 height 13
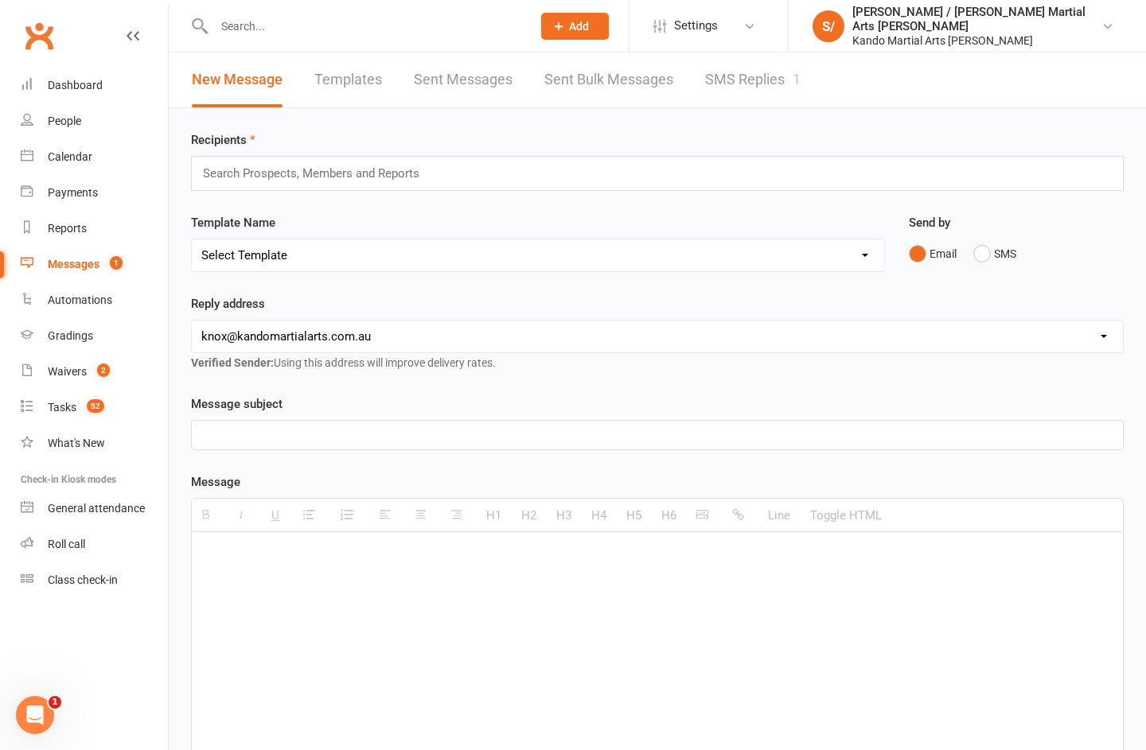
click at [758, 72] on link "SMS Replies 1" at bounding box center [752, 80] width 95 height 55
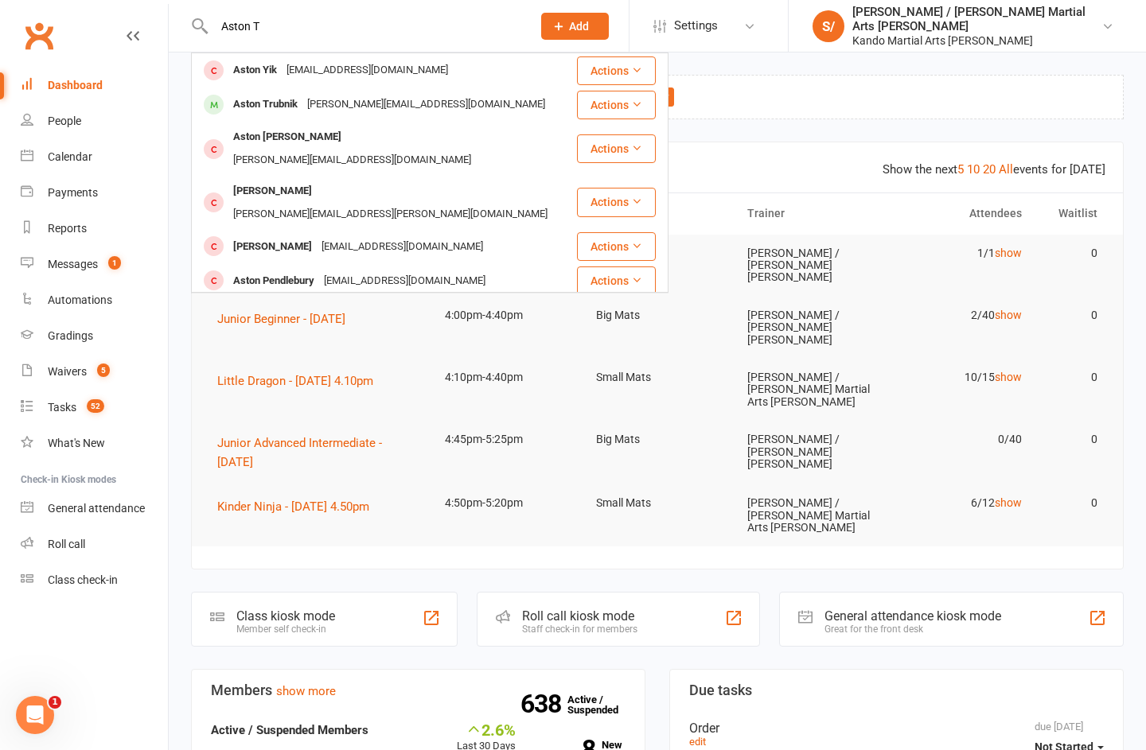
type input "Aston T"
click at [274, 108] on div "Aston Trubnik" at bounding box center [265, 104] width 74 height 23
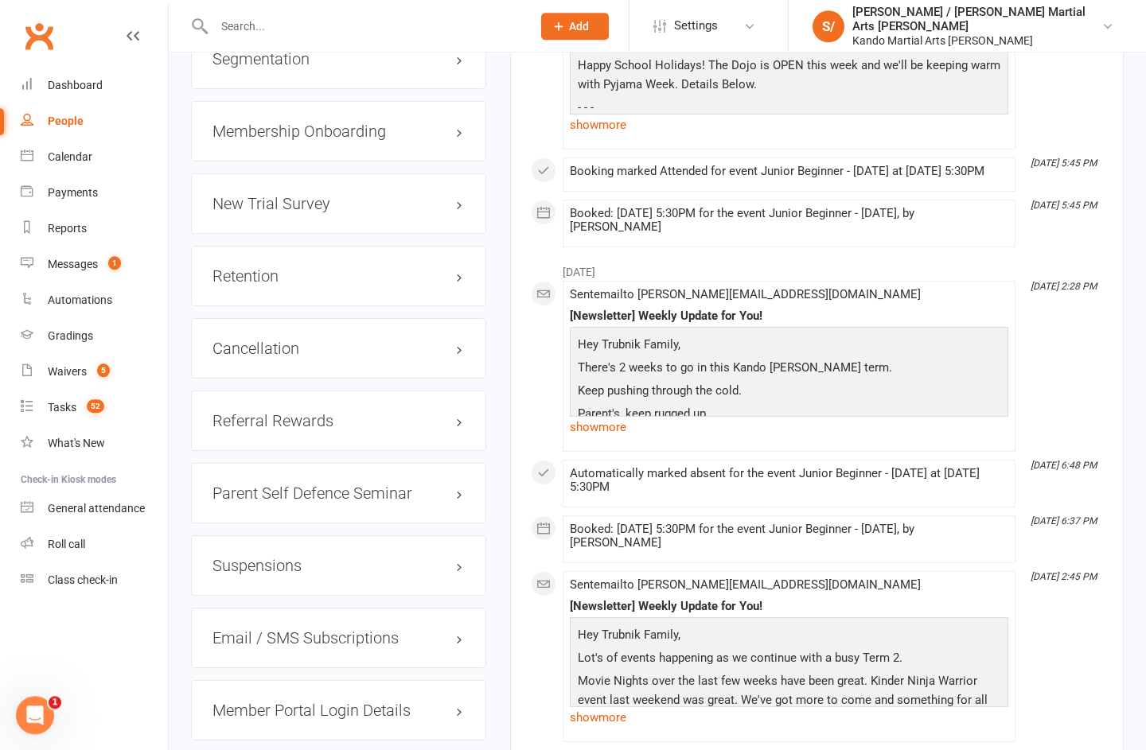
scroll to position [2041, 0]
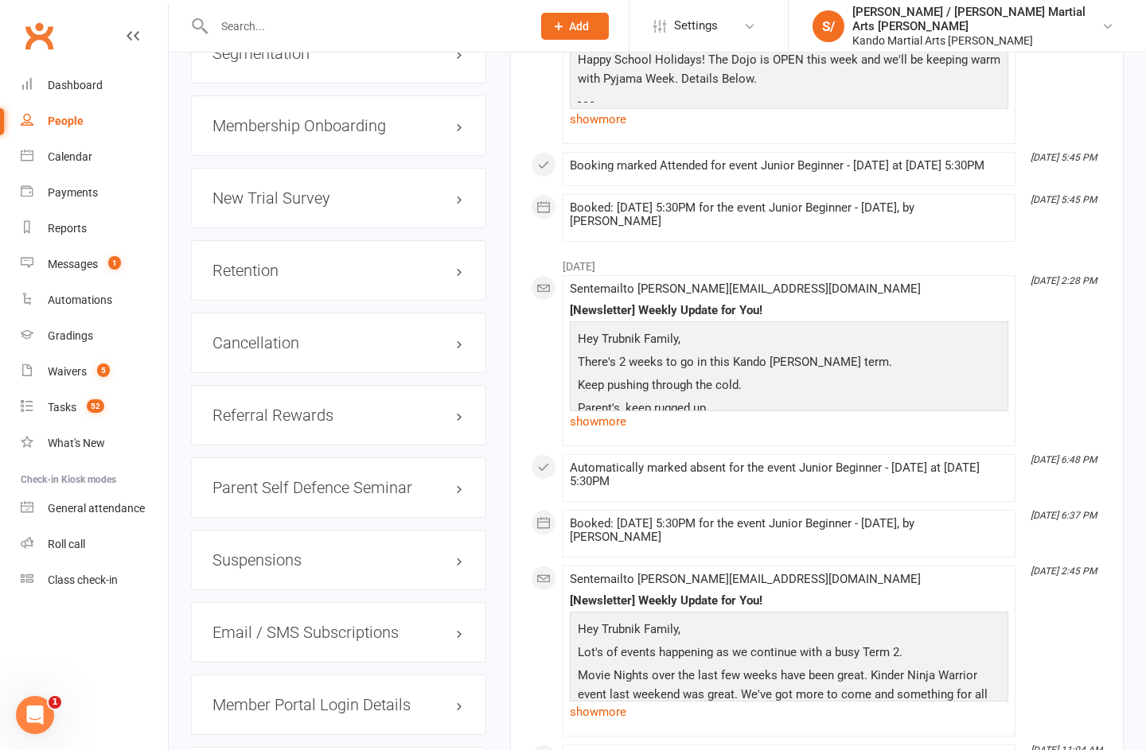
click at [0, 0] on link "edit" at bounding box center [0, 0] width 0 height 0
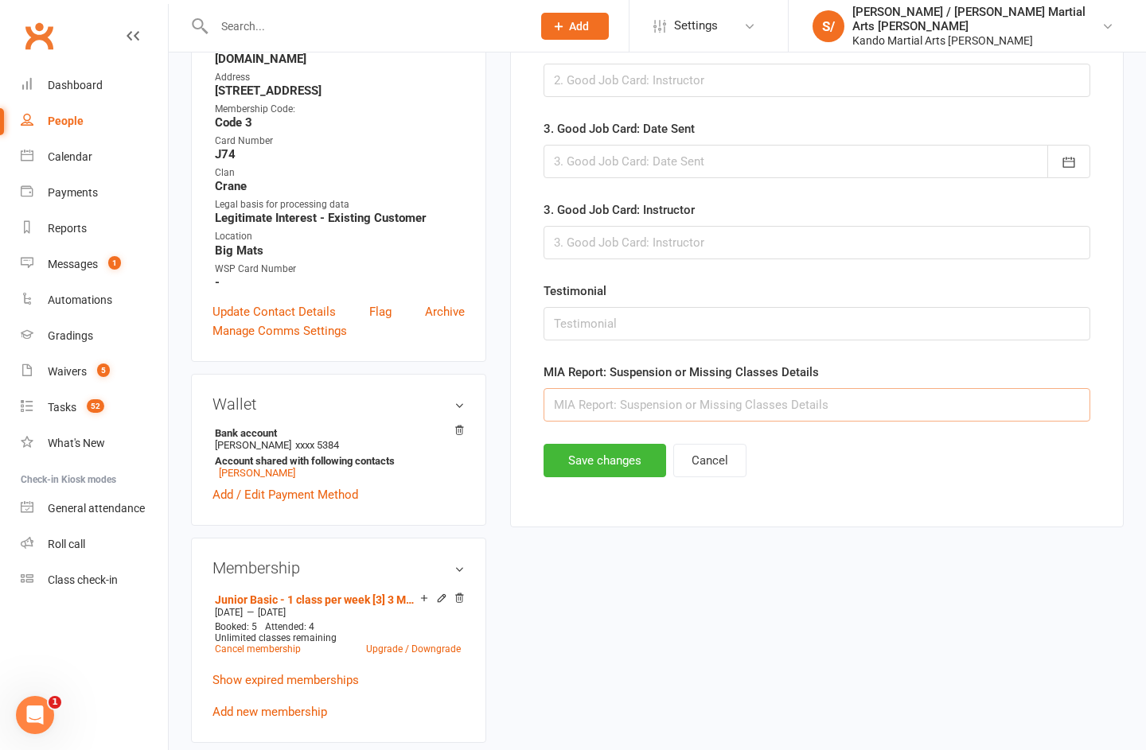
click at [863, 407] on input "text" at bounding box center [816, 404] width 547 height 33
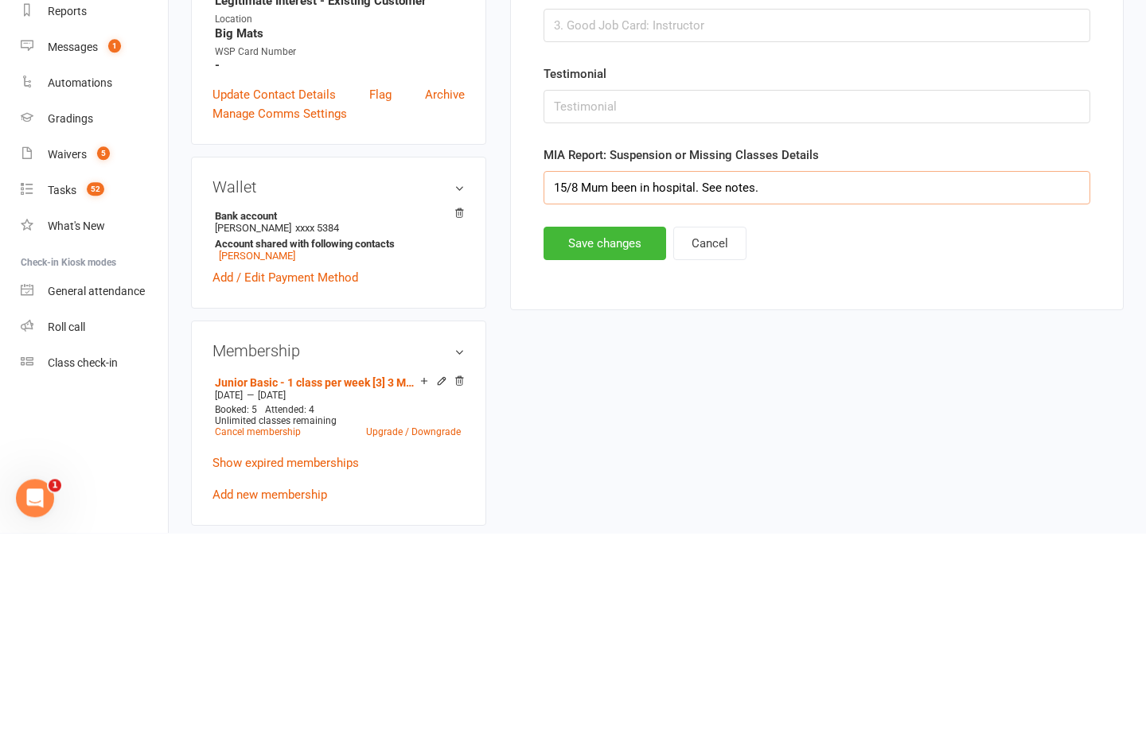
type input "15/8 Mum been in hospital. See notes."
click at [604, 444] on button "Save changes" at bounding box center [604, 460] width 123 height 33
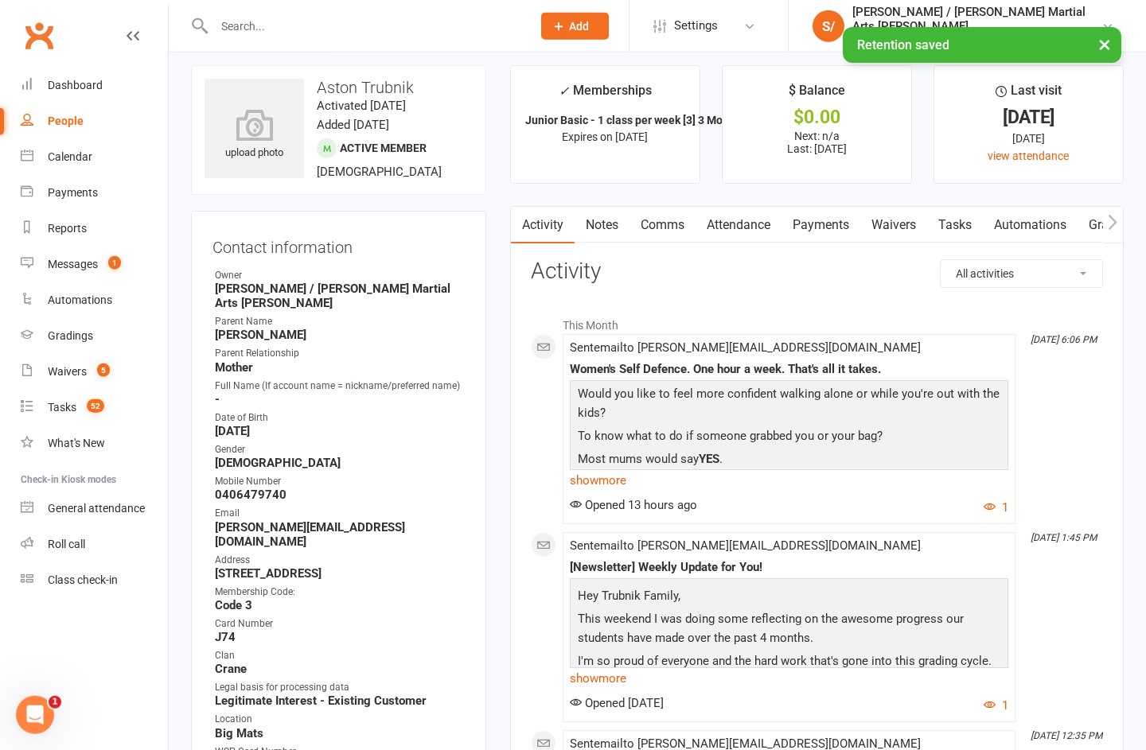
scroll to position [0, 0]
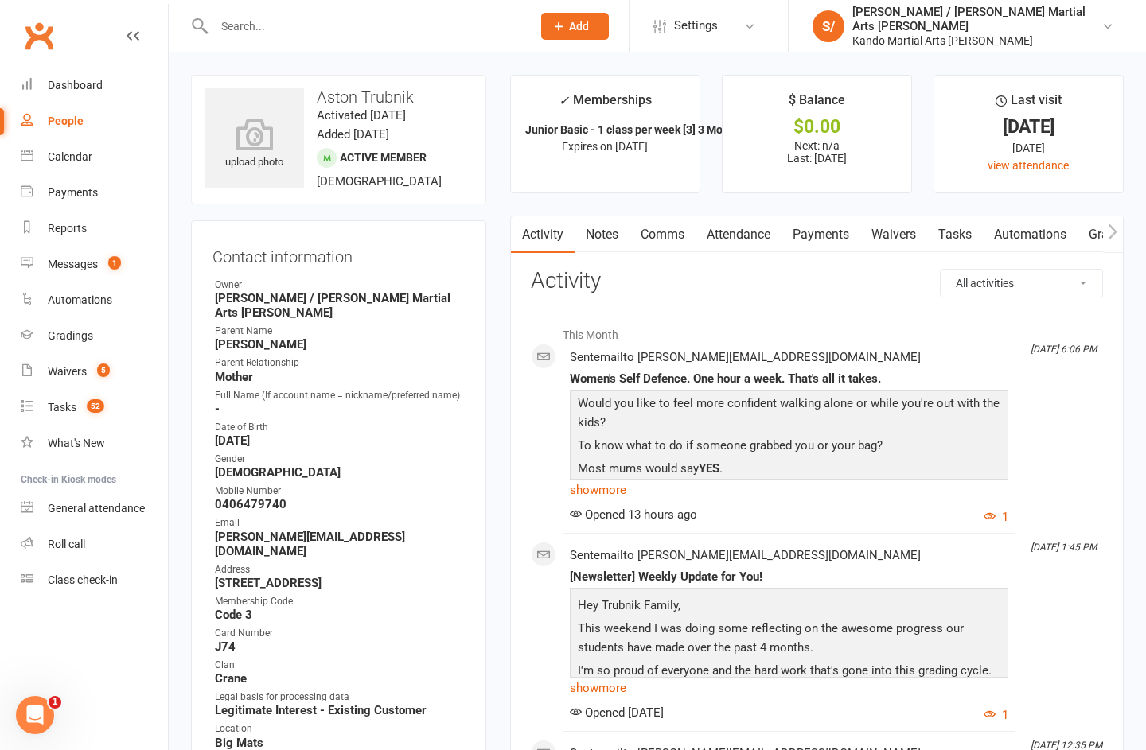
click at [600, 221] on link "Notes" at bounding box center [601, 234] width 55 height 37
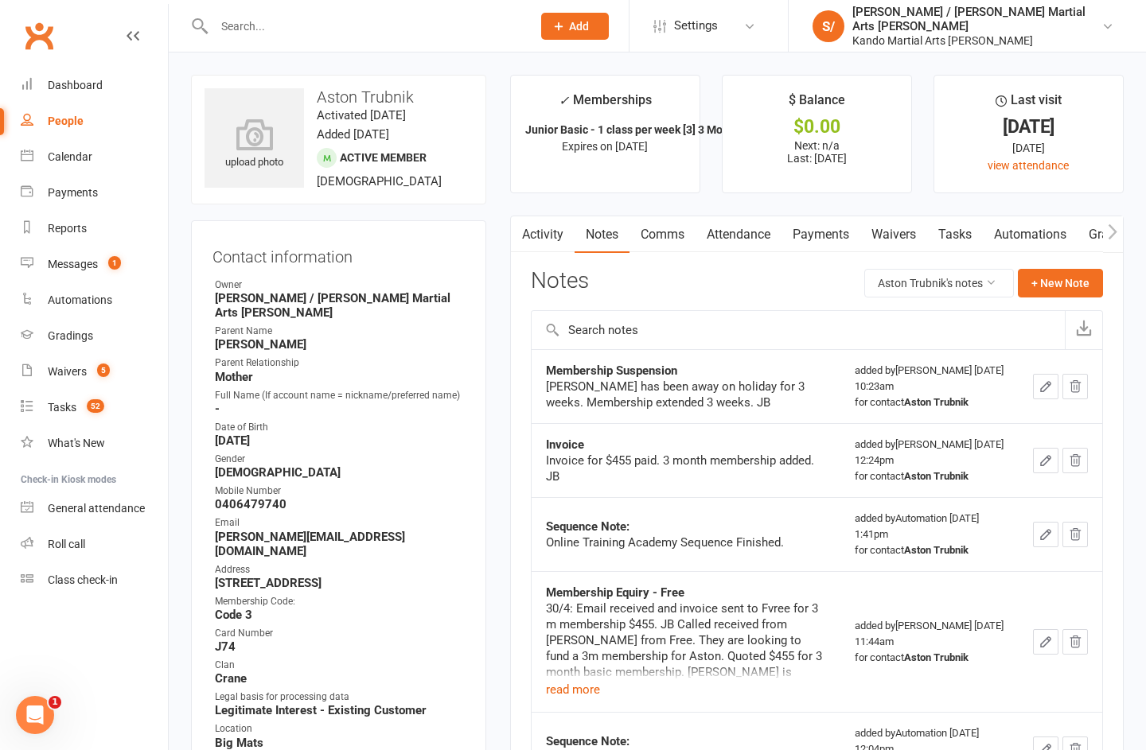
click at [955, 278] on button "Aston Trubnik's notes" at bounding box center [939, 283] width 150 height 29
click at [951, 351] on link "All family notes" at bounding box center [926, 352] width 158 height 32
click at [1051, 286] on button "+ New Note" at bounding box center [1059, 283] width 85 height 29
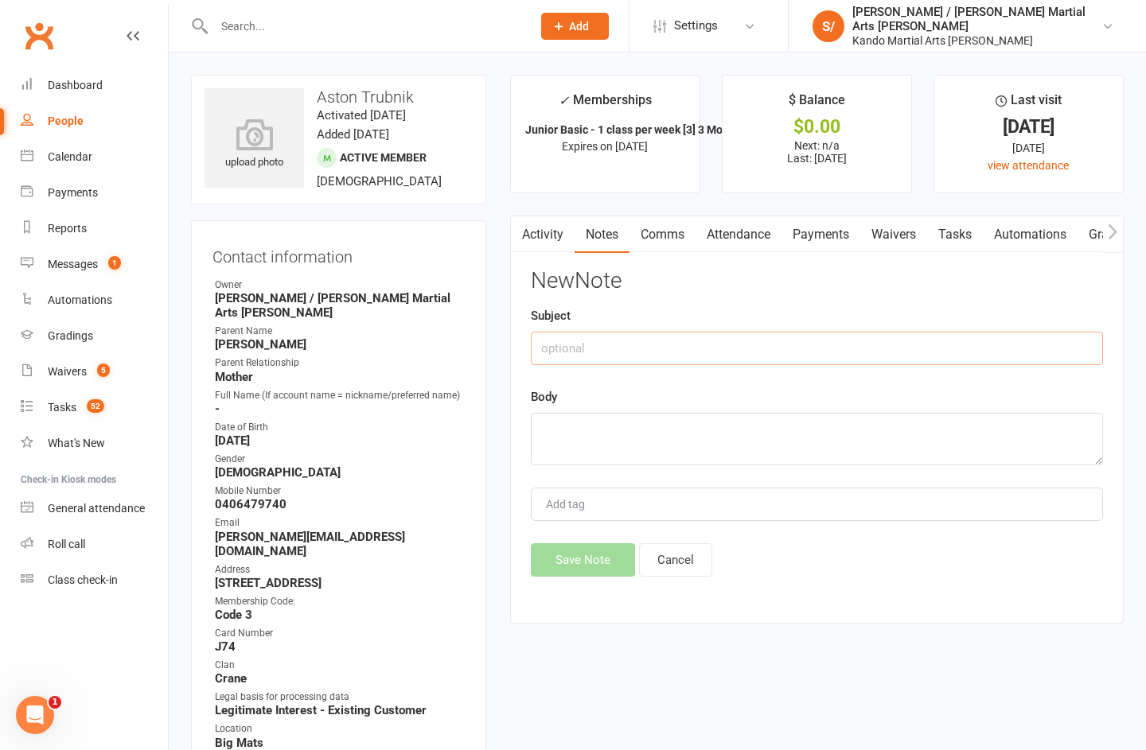
click at [698, 348] on input "text" at bounding box center [817, 348] width 572 height 33
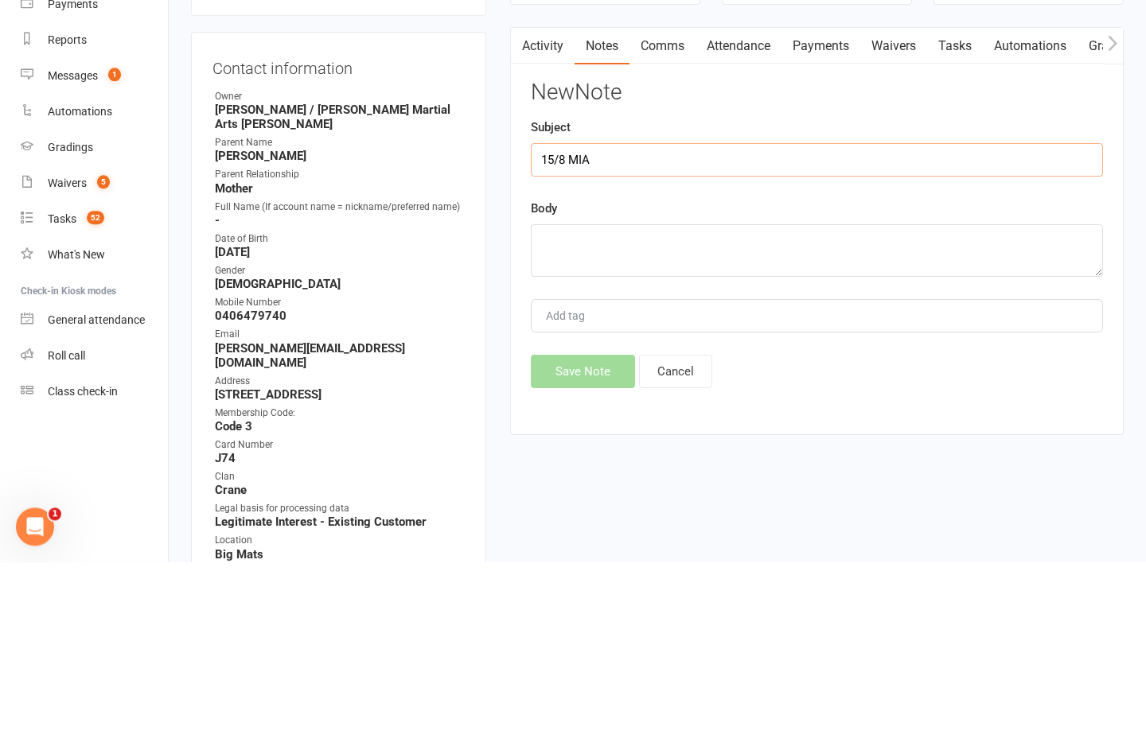
type input "15/8 MIA"
click at [661, 413] on textarea at bounding box center [817, 439] width 572 height 53
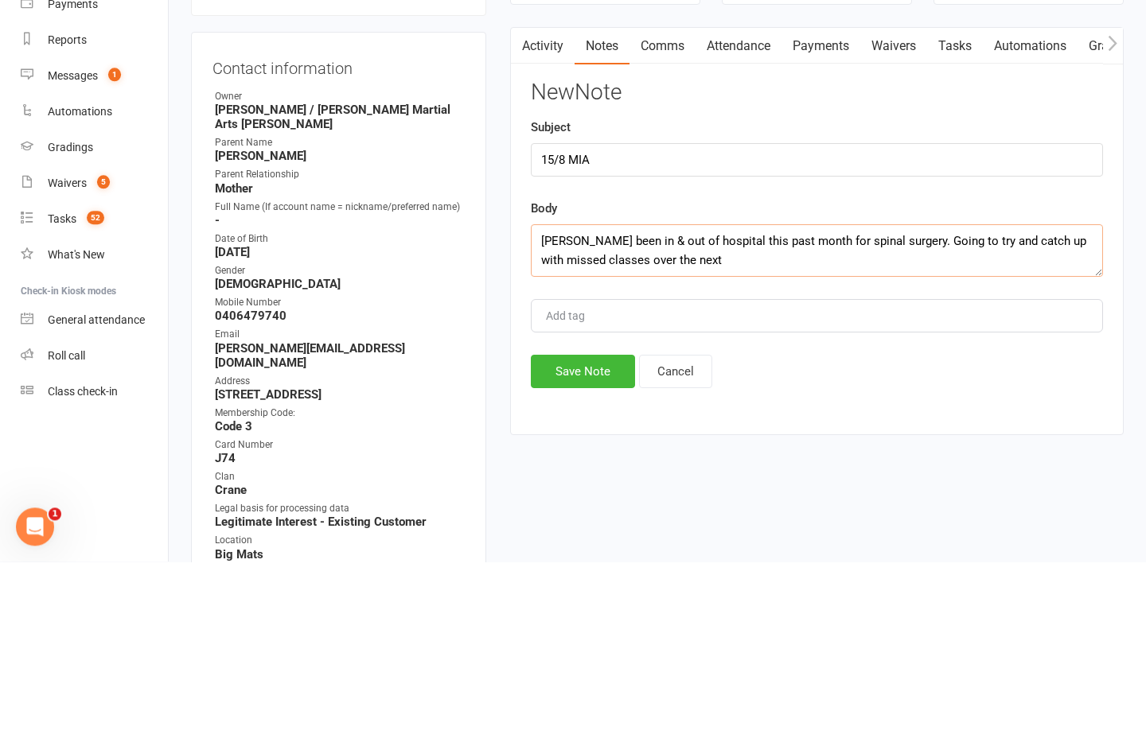
type textarea "Natasha been in & out of hospital this past month for spinal surgery. Going to …"
click at [142, 491] on link "General attendance" at bounding box center [94, 509] width 147 height 36
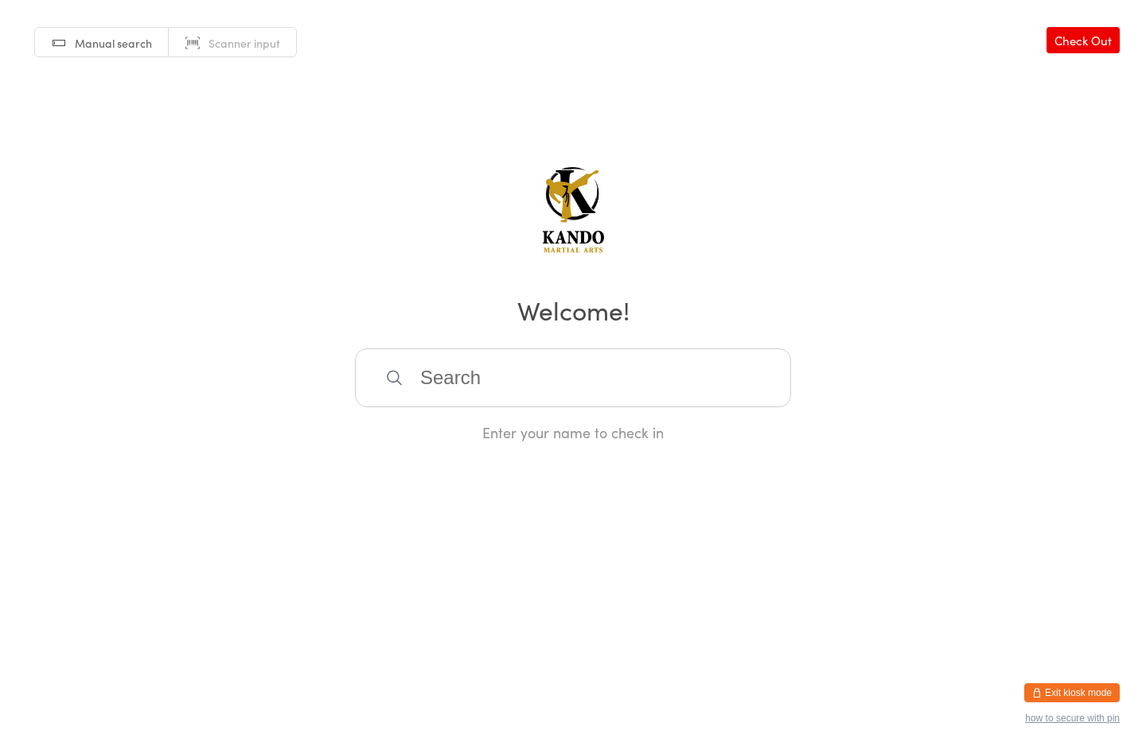
click at [1073, 677] on html "You have now entered Kiosk Mode. Members will be able to check themselves in us…" at bounding box center [573, 375] width 1146 height 750
click at [1074, 685] on button "Exit kiosk mode" at bounding box center [1071, 692] width 95 height 19
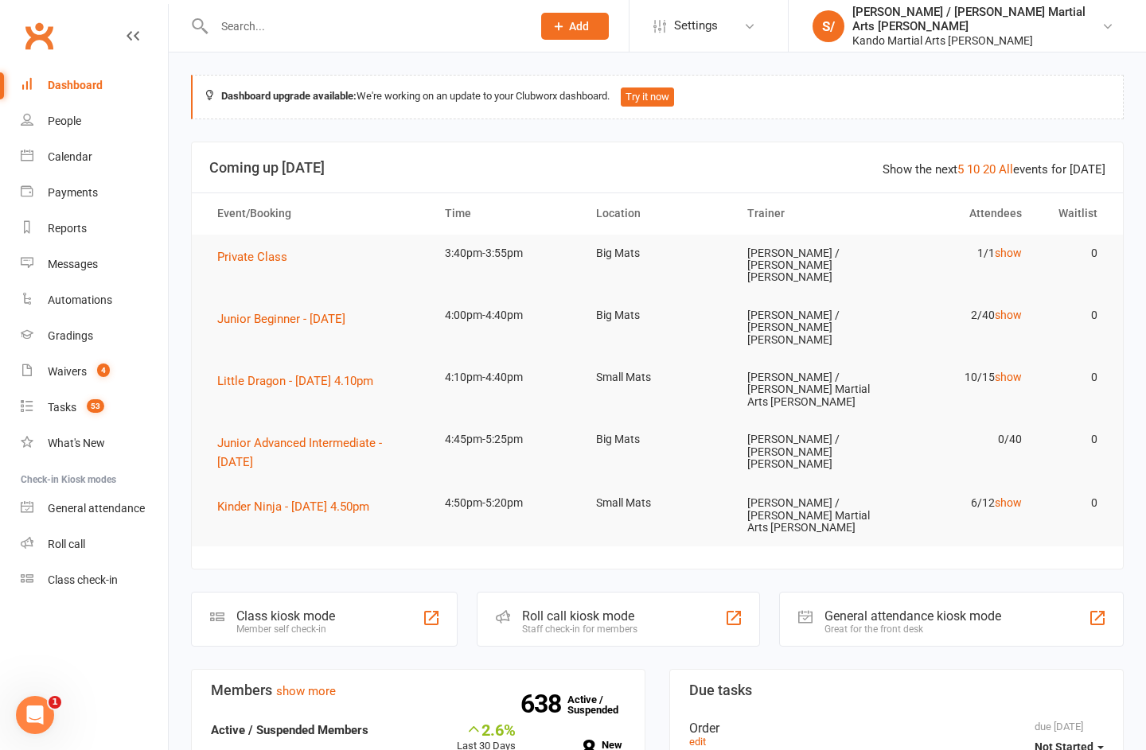
click at [330, 28] on input "text" at bounding box center [364, 26] width 311 height 22
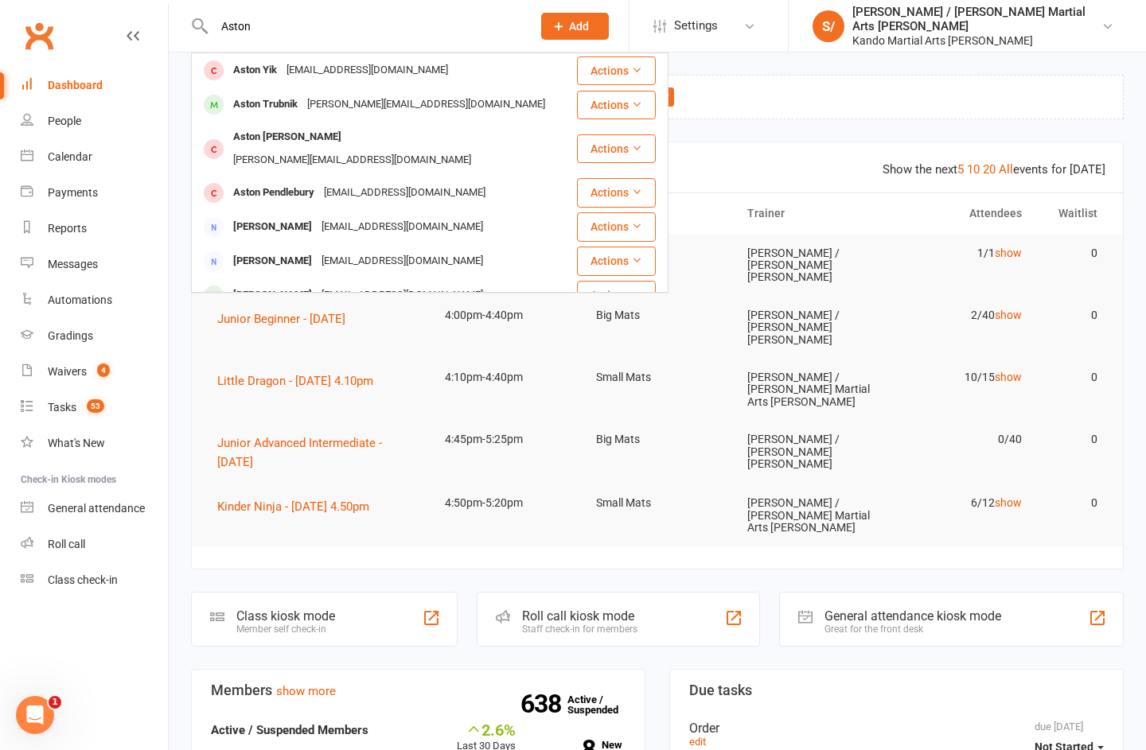
type input "Aston"
click at [268, 107] on div "Aston Trubnik" at bounding box center [265, 104] width 74 height 23
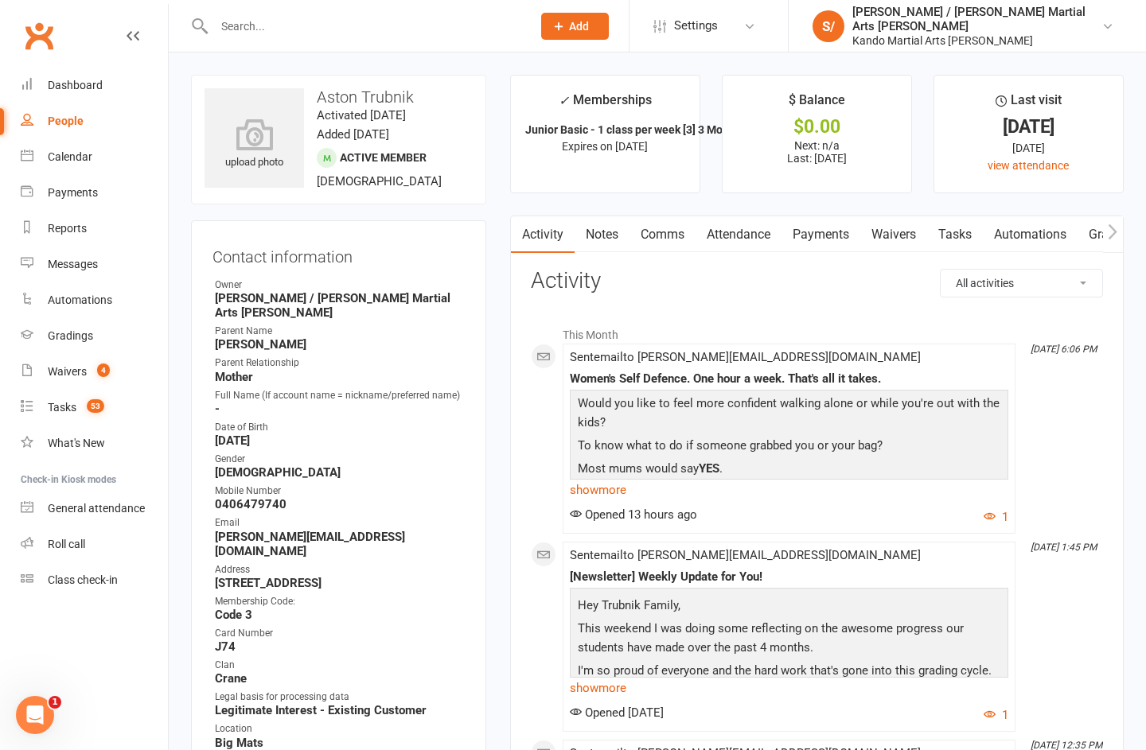
click at [597, 231] on link "Notes" at bounding box center [601, 234] width 55 height 37
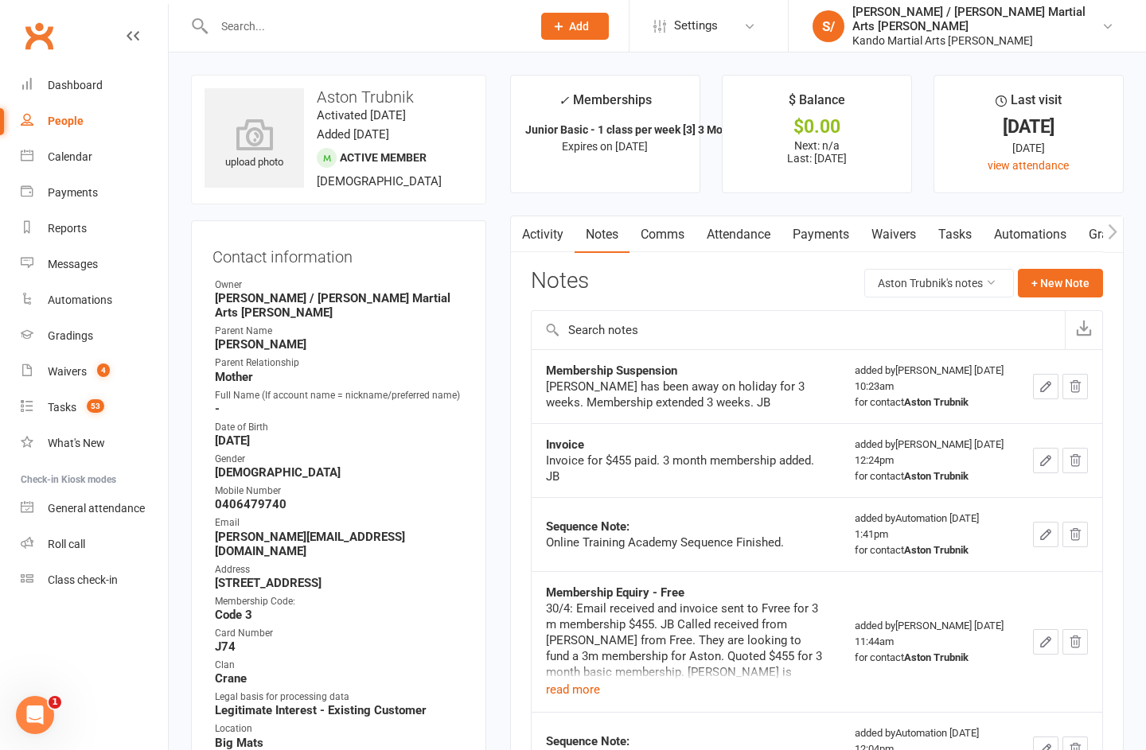
click at [928, 278] on button "Aston Trubnik's notes" at bounding box center [939, 283] width 150 height 29
click at [945, 348] on link "All family notes" at bounding box center [926, 352] width 158 height 32
click at [1052, 282] on button "+ New Note" at bounding box center [1059, 283] width 85 height 29
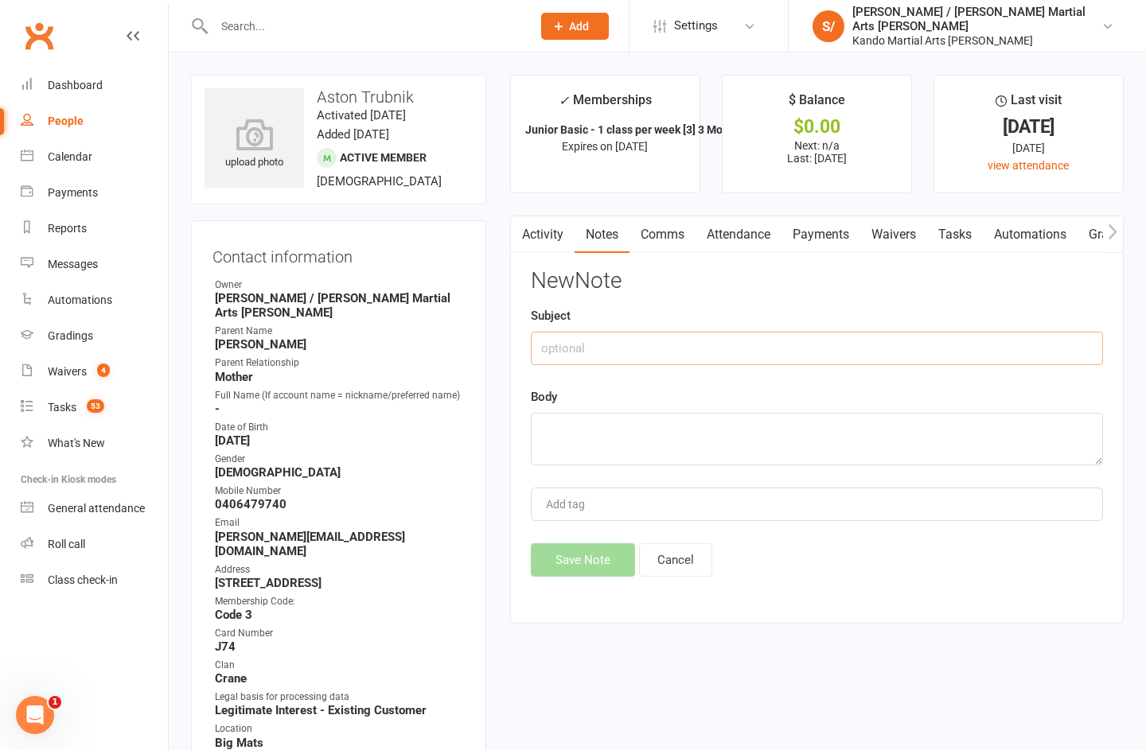
click at [931, 336] on input "text" at bounding box center [817, 348] width 572 height 33
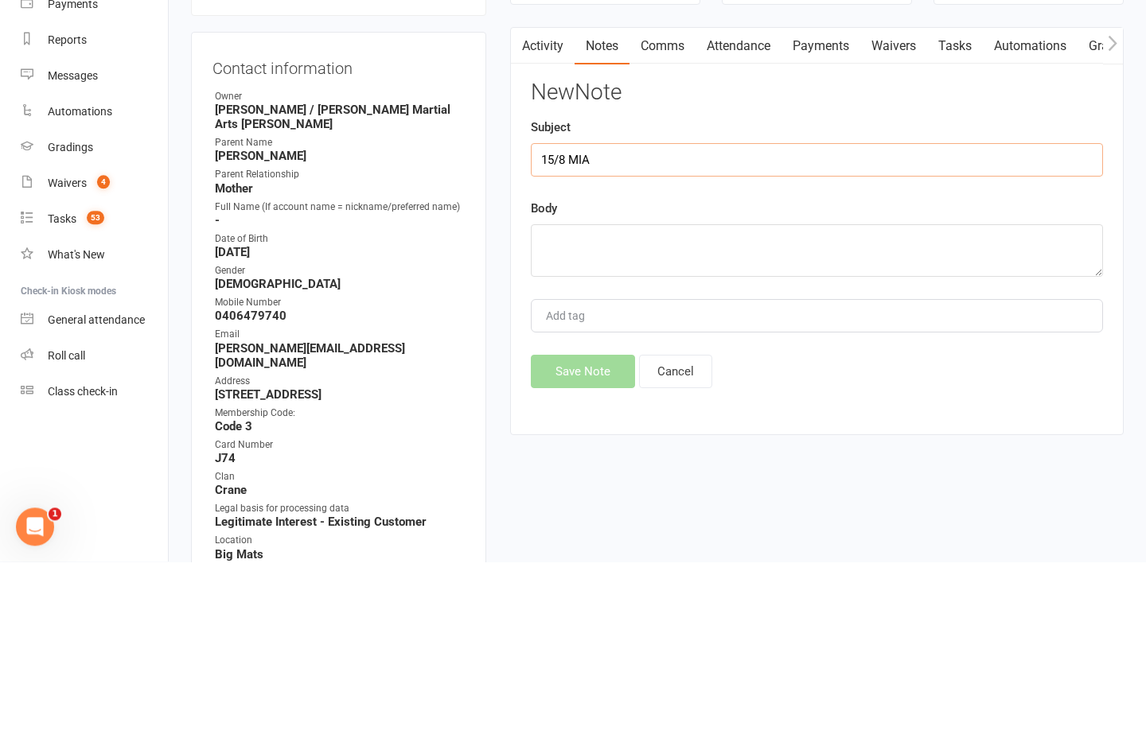
type input "15/8 MIA"
click at [699, 413] on textarea at bounding box center [817, 439] width 572 height 53
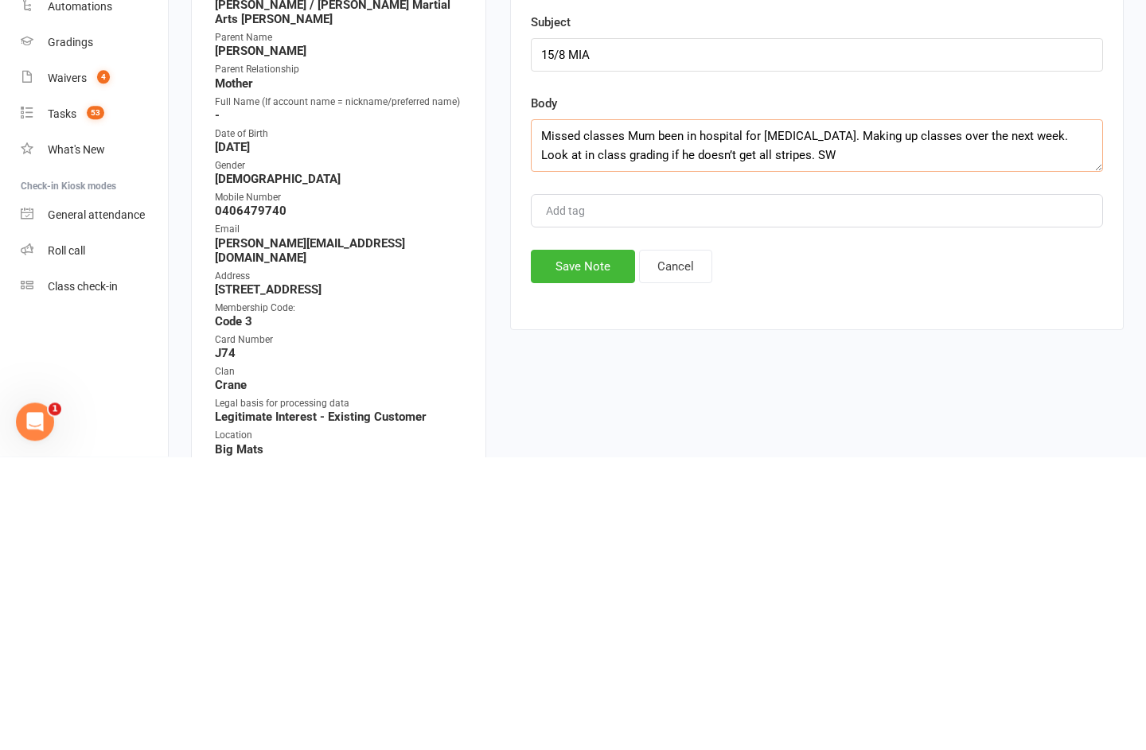
type textarea "Missed classes Mum been in hospital for spinal injury. Making up classes over t…"
click at [576, 543] on button "Save Note" at bounding box center [583, 559] width 104 height 33
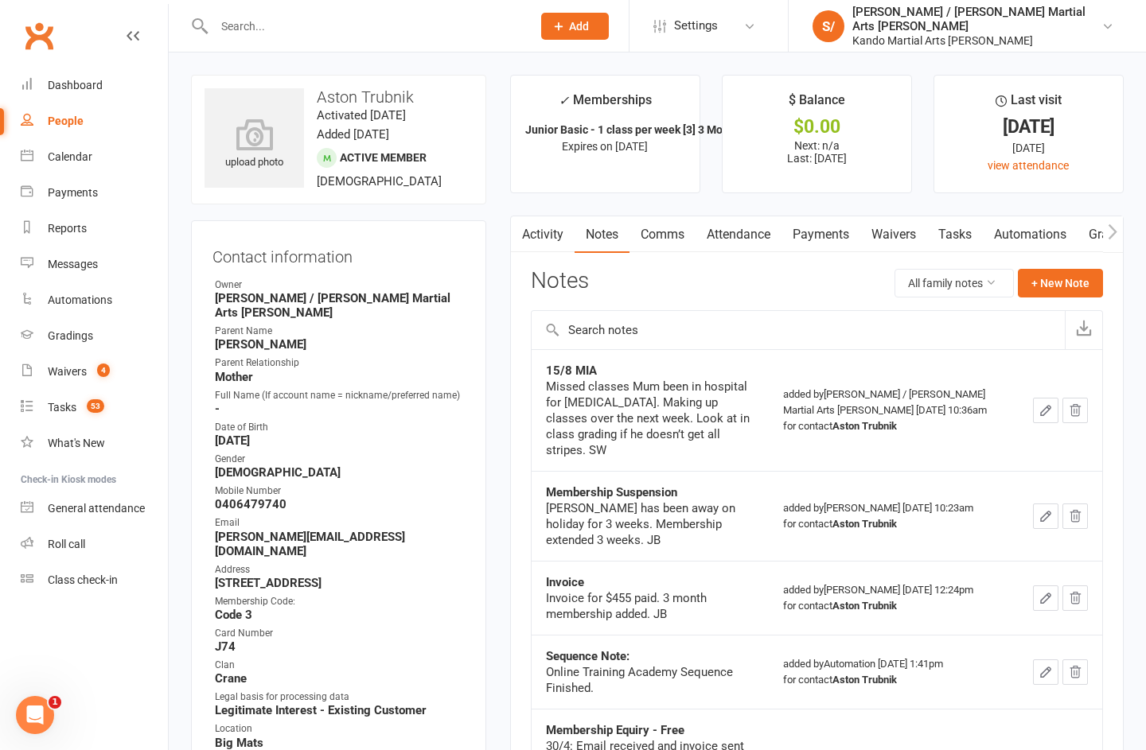
click at [430, 15] on input "text" at bounding box center [364, 26] width 311 height 22
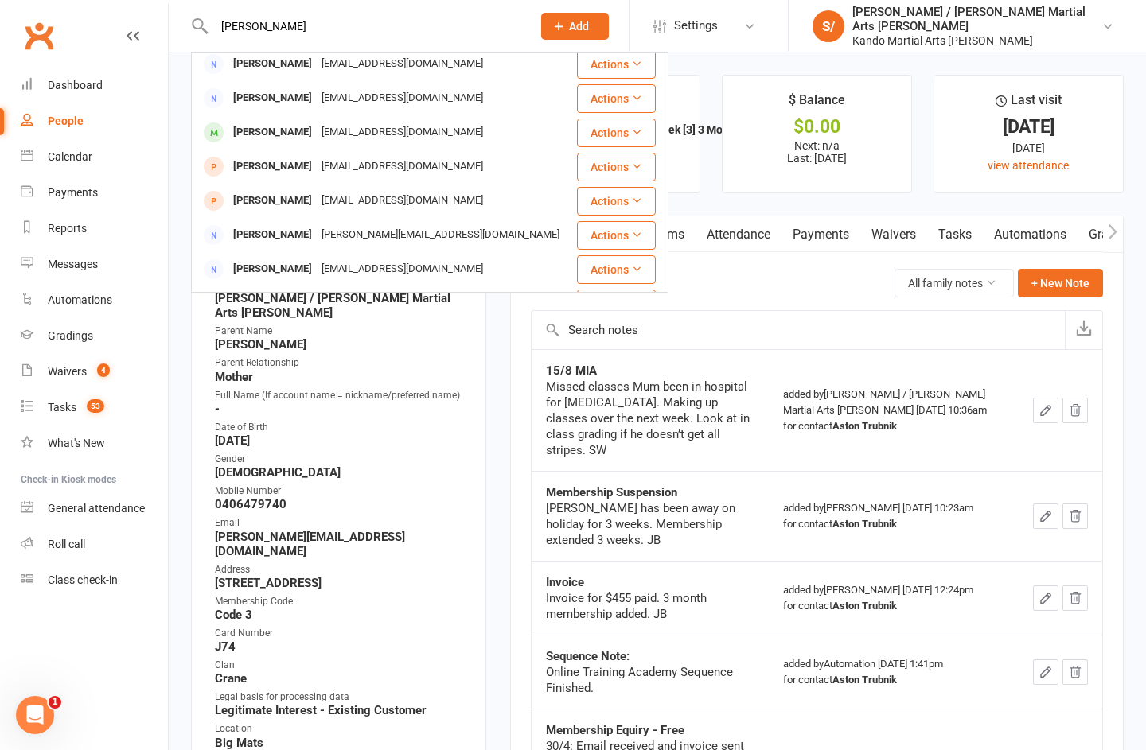
scroll to position [414, 0]
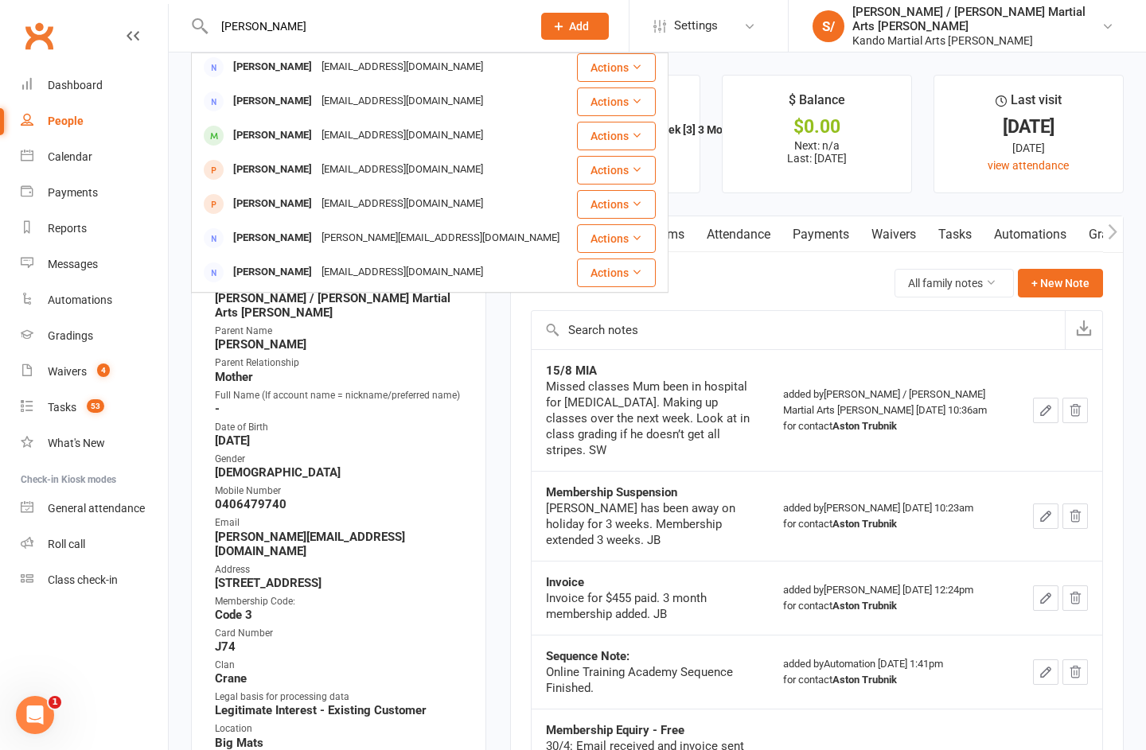
type input "[PERSON_NAME]"
click at [282, 130] on div "[PERSON_NAME]" at bounding box center [272, 135] width 88 height 23
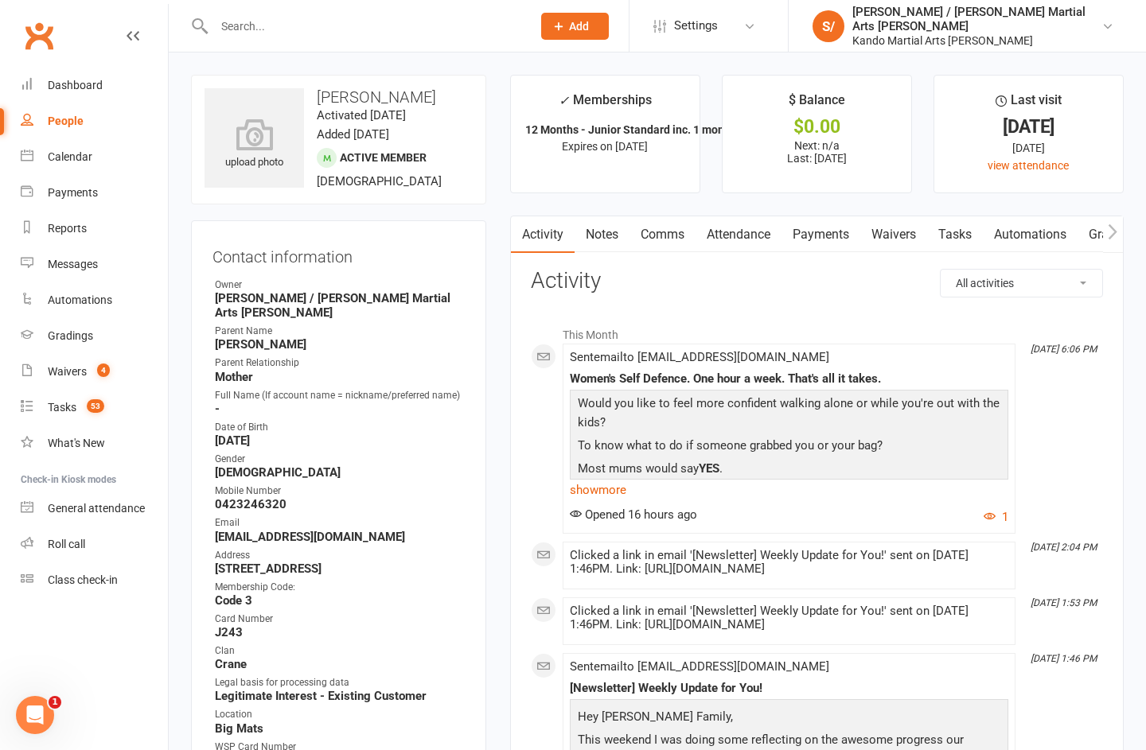
click at [657, 239] on link "Comms" at bounding box center [662, 234] width 66 height 37
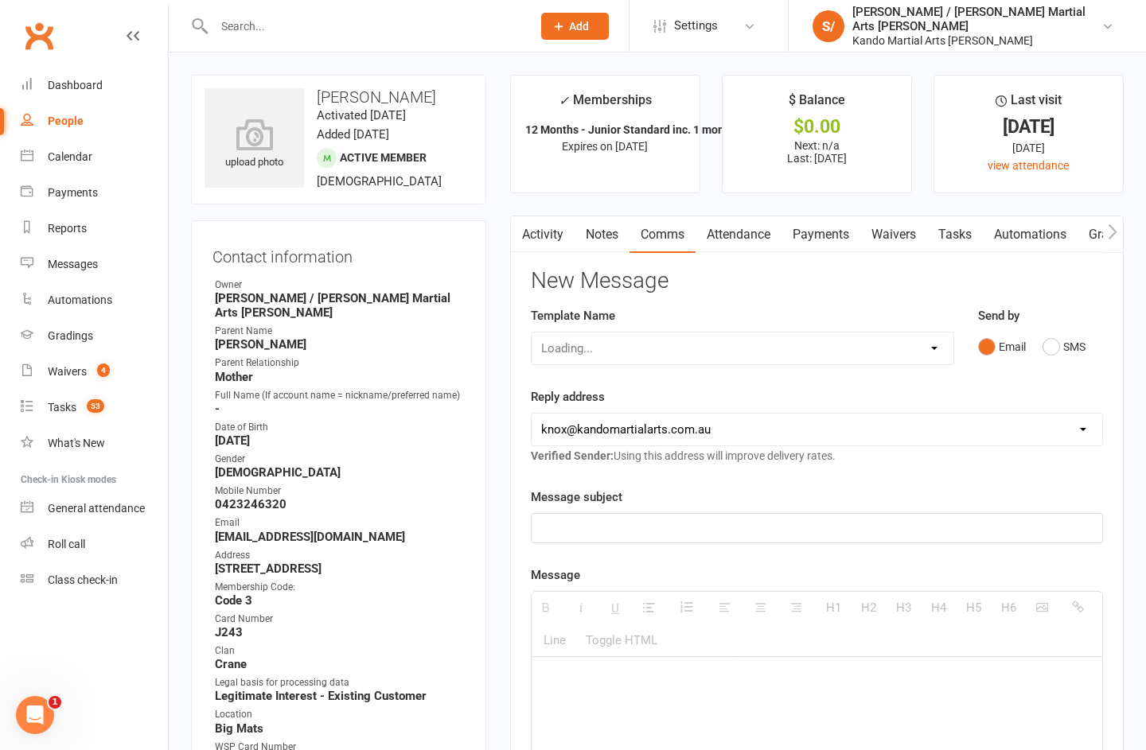
click at [1060, 348] on button "SMS" at bounding box center [1063, 347] width 43 height 30
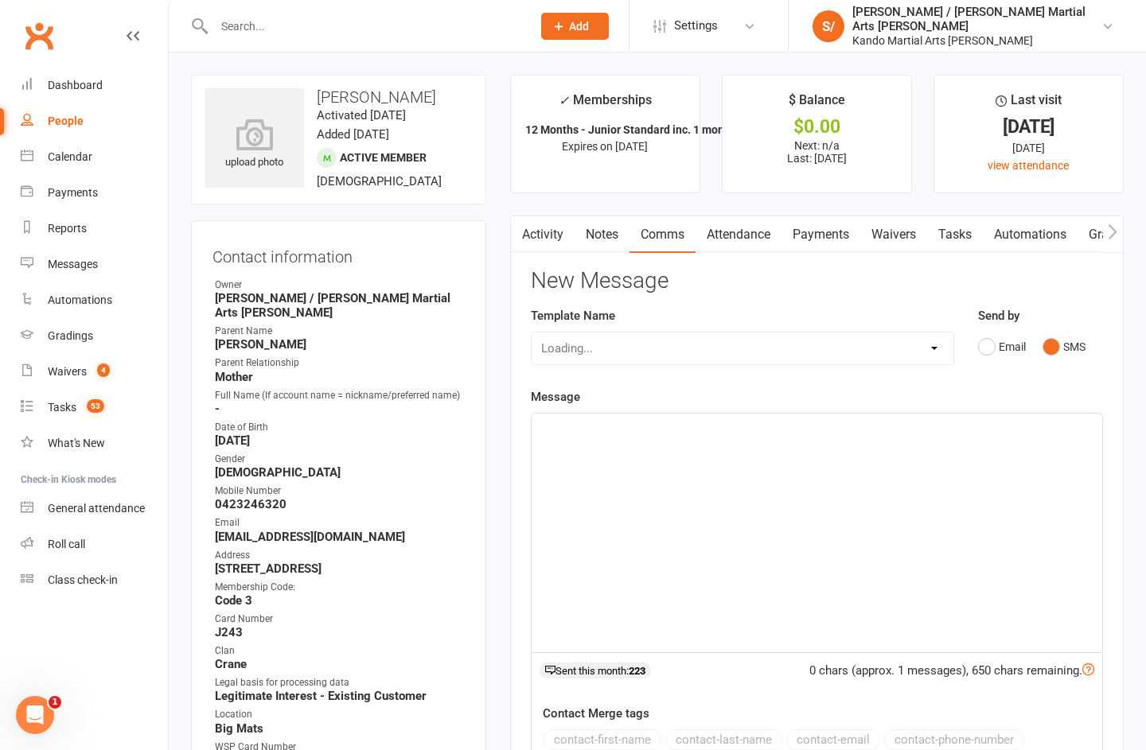
click at [774, 502] on div at bounding box center [816, 533] width 570 height 239
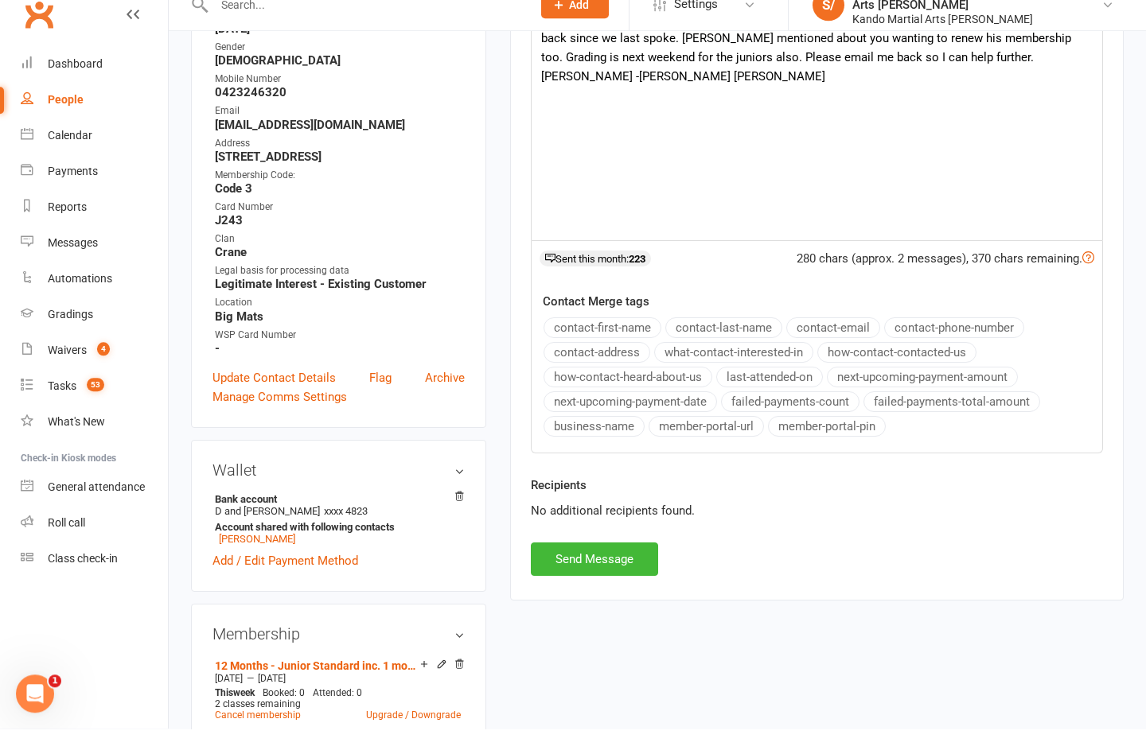
scroll to position [394, 0]
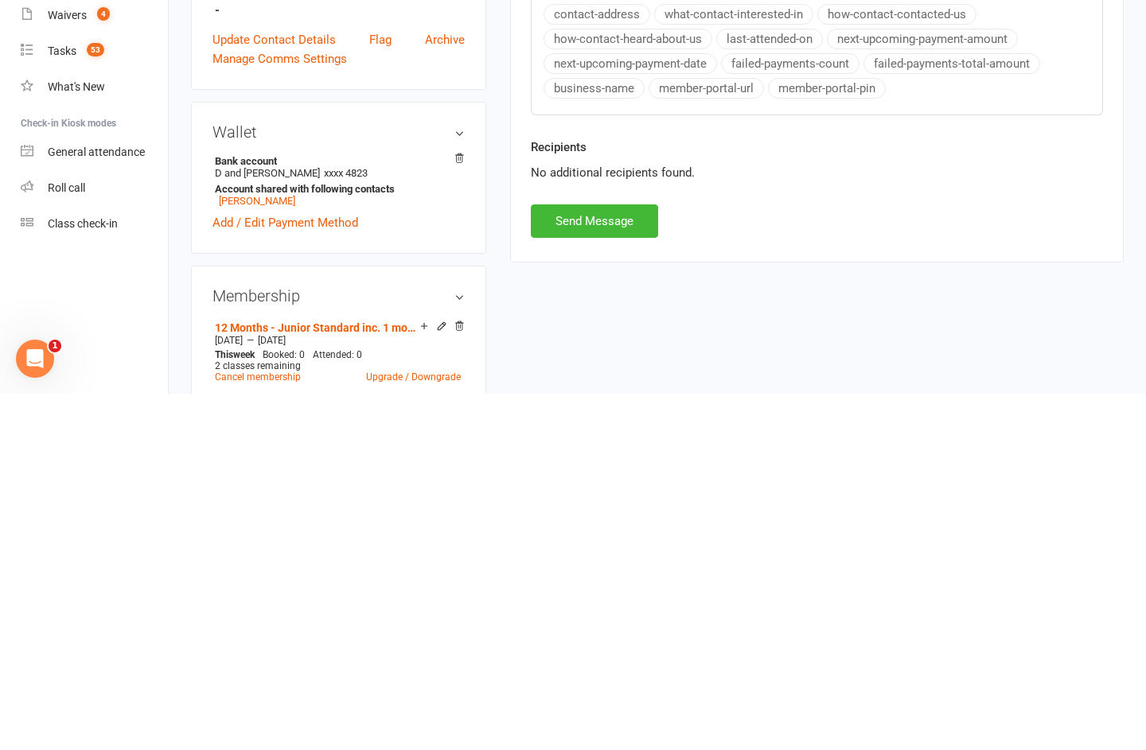
click at [620, 561] on button "Send Message" at bounding box center [594, 577] width 127 height 33
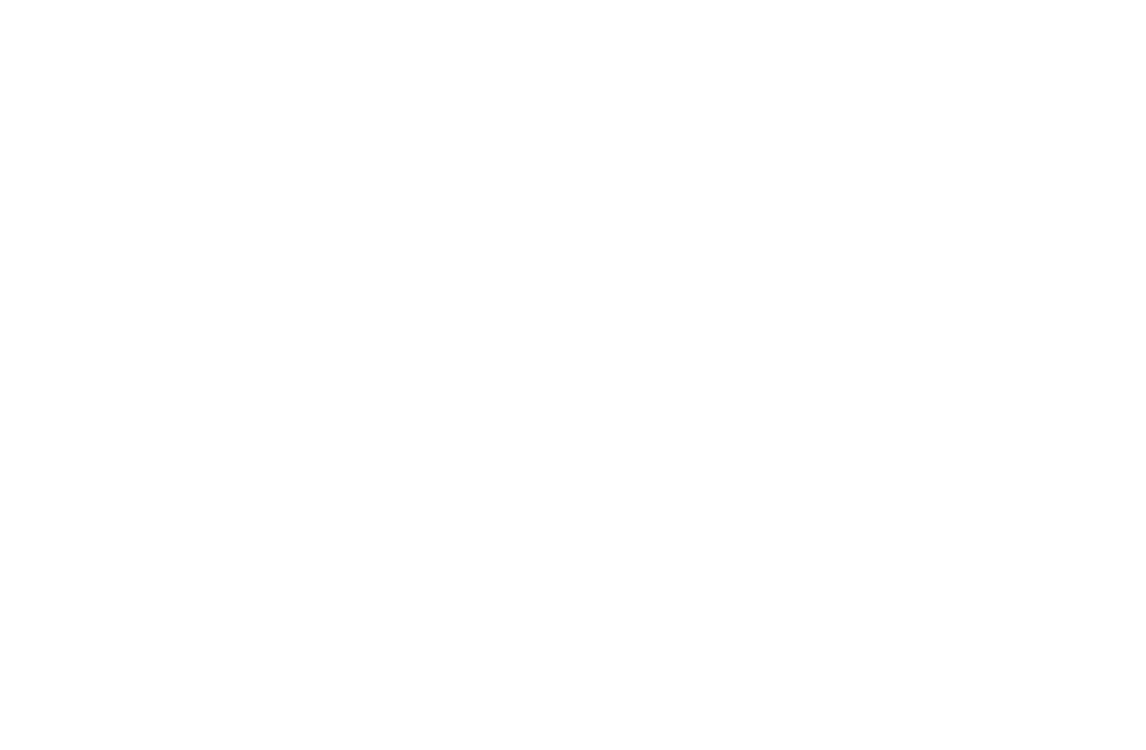
scroll to position [0, 0]
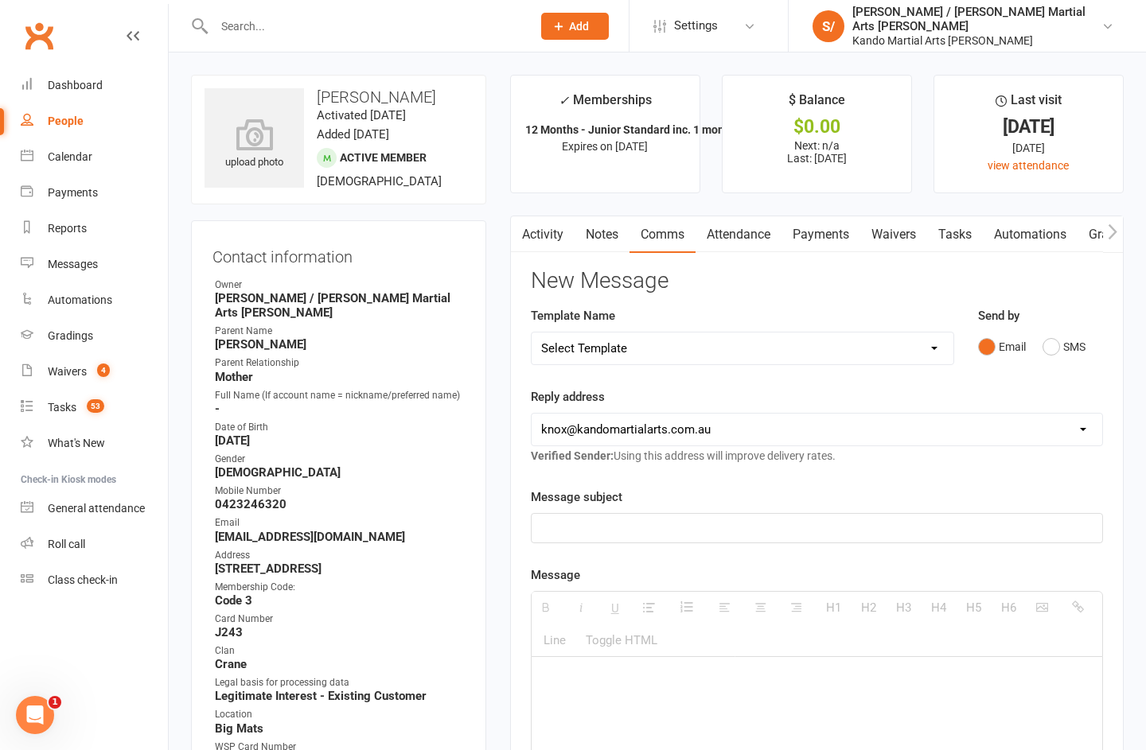
click at [422, 33] on input "text" at bounding box center [364, 26] width 311 height 22
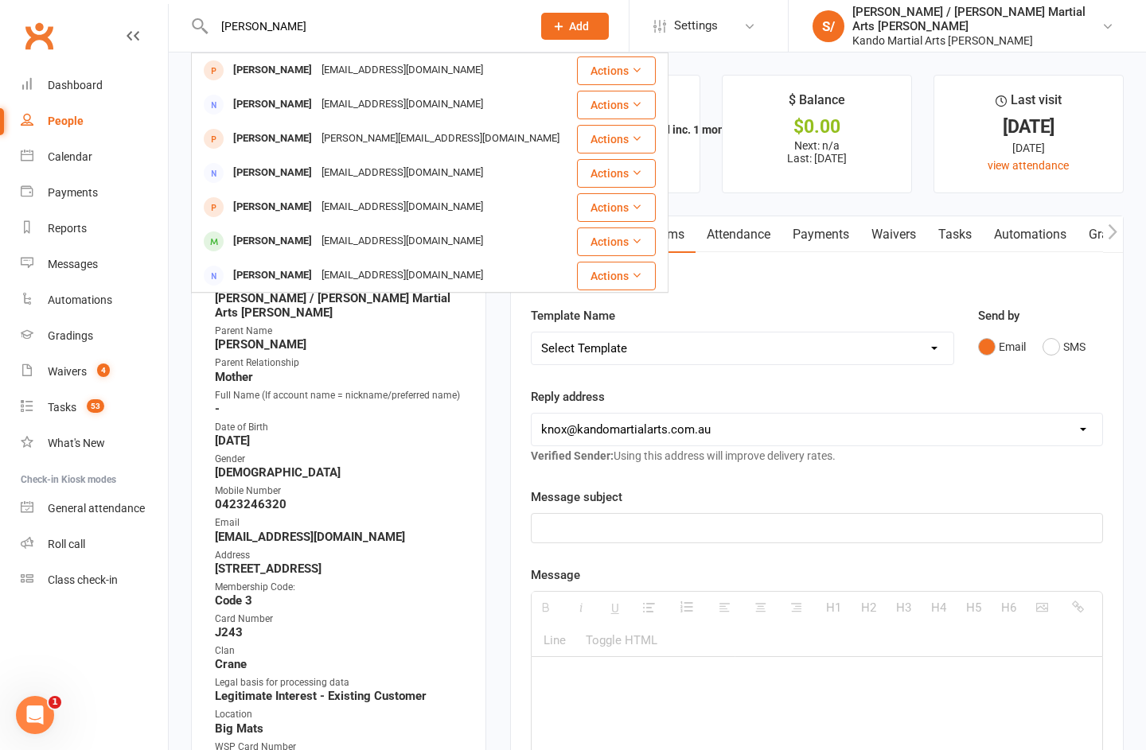
type input "[PERSON_NAME]"
click at [289, 240] on div "Samantha Issa" at bounding box center [272, 241] width 88 height 23
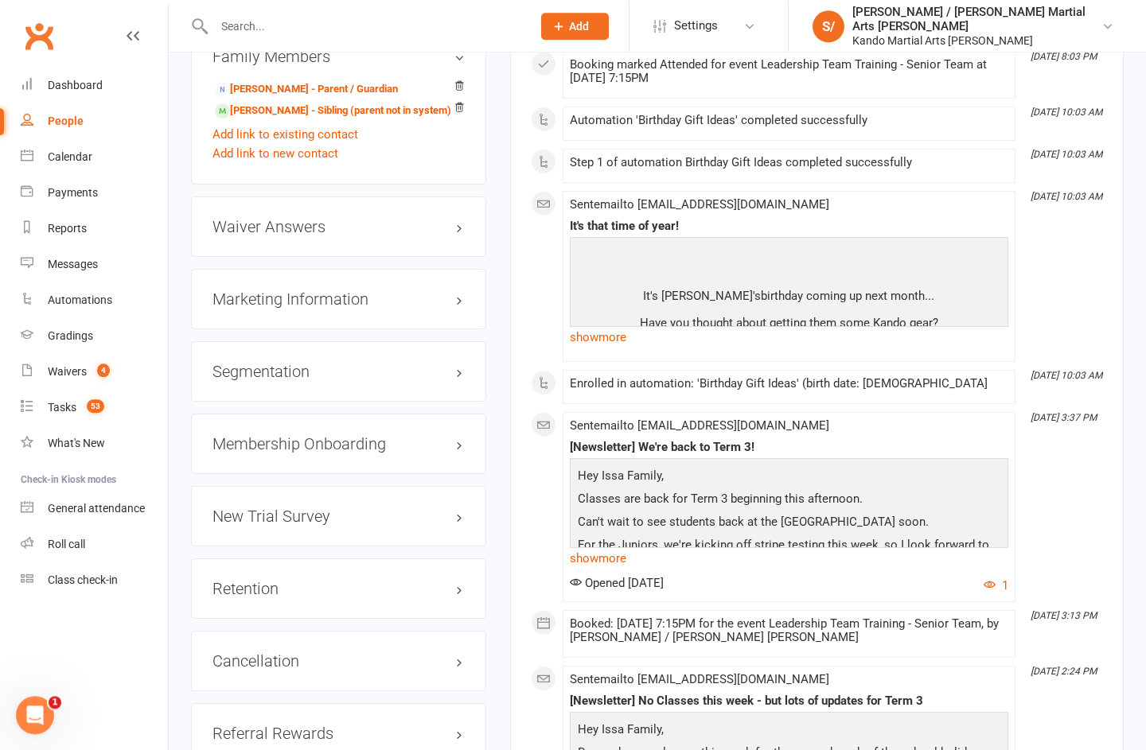
scroll to position [1767, 0]
click at [0, 0] on link "edit" at bounding box center [0, 0] width 0 height 0
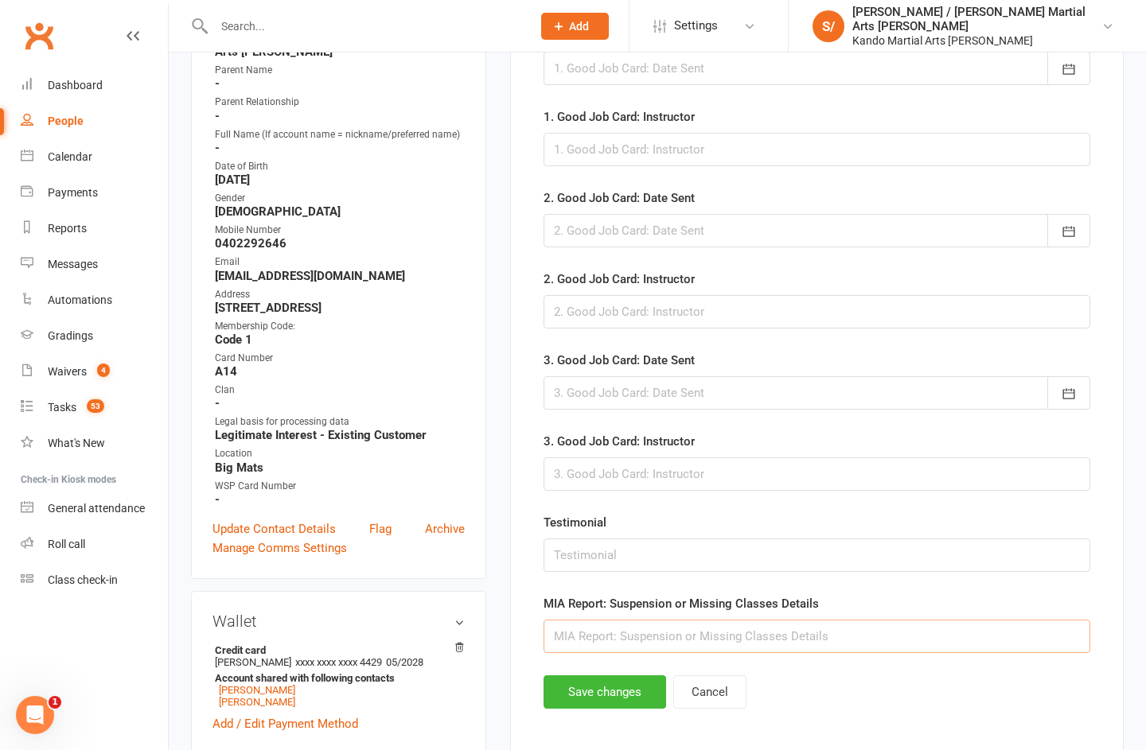
click at [780, 629] on input "text" at bounding box center [816, 636] width 547 height 33
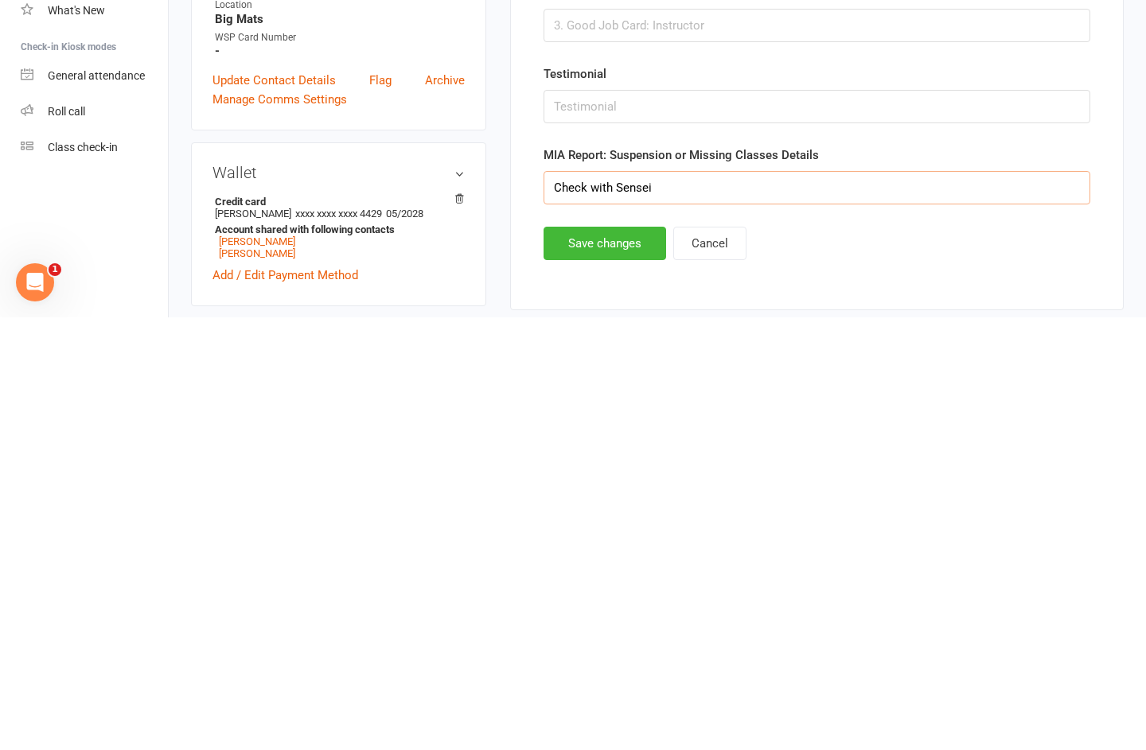
type input "Check with Sensei"
click at [605, 659] on button "Save changes" at bounding box center [604, 675] width 123 height 33
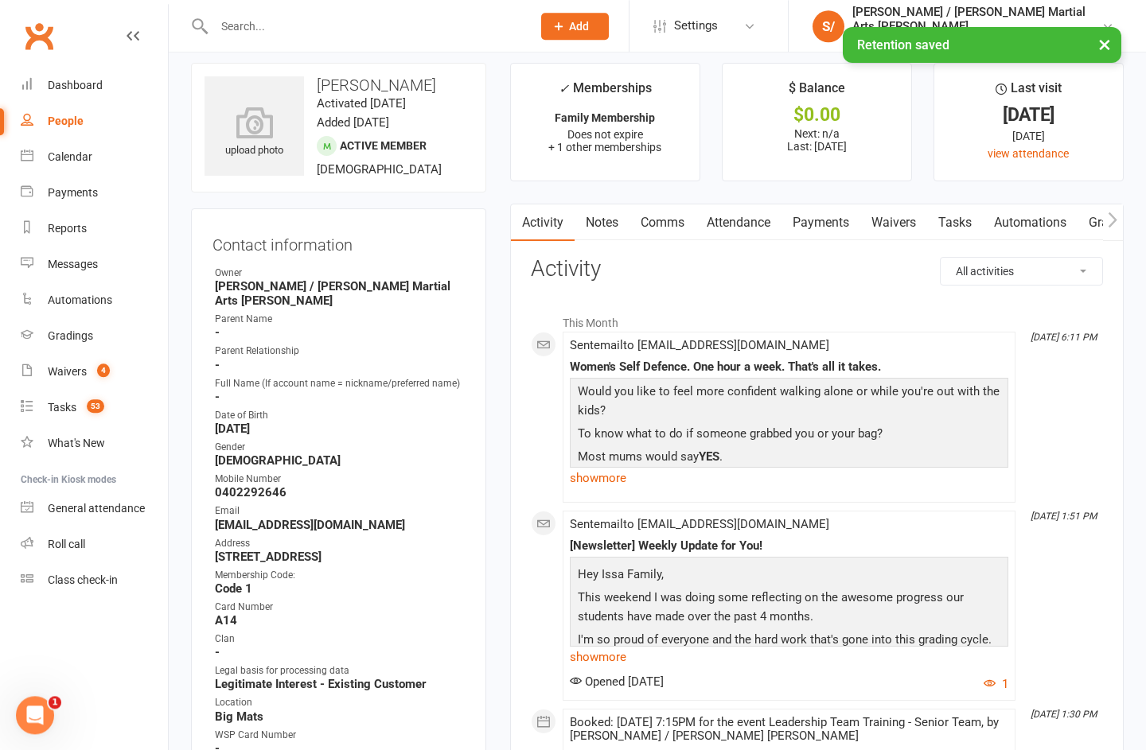
scroll to position [0, 0]
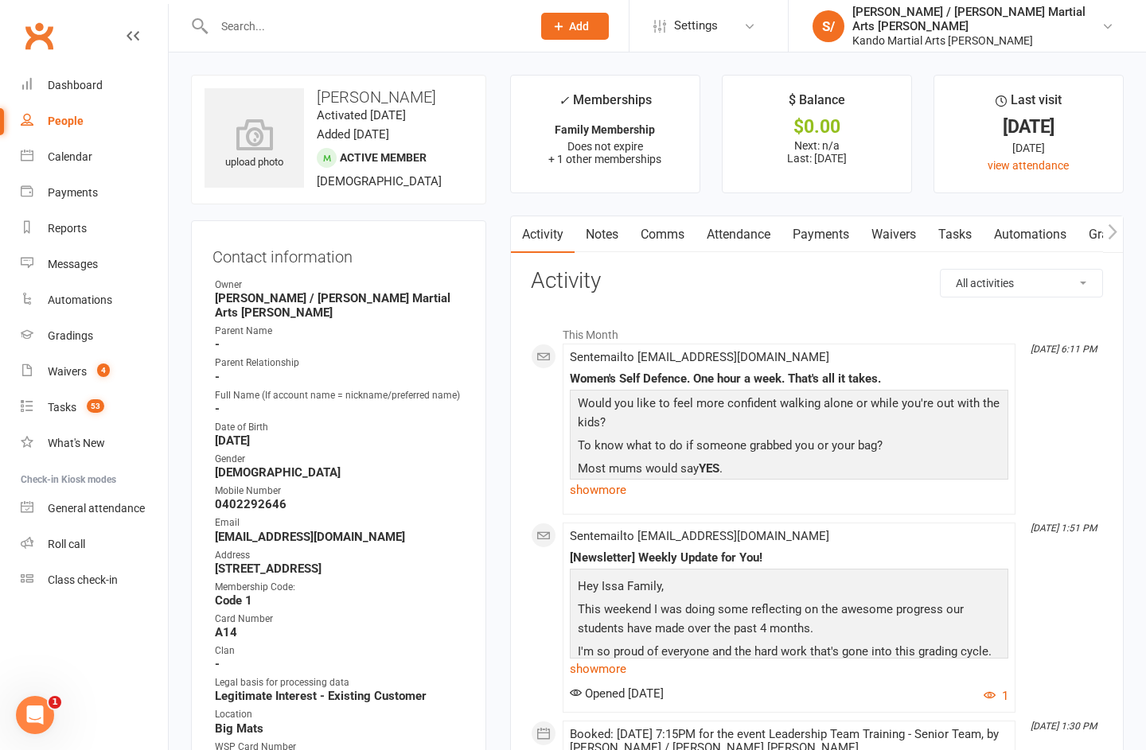
click at [430, 33] on input "text" at bounding box center [364, 26] width 311 height 22
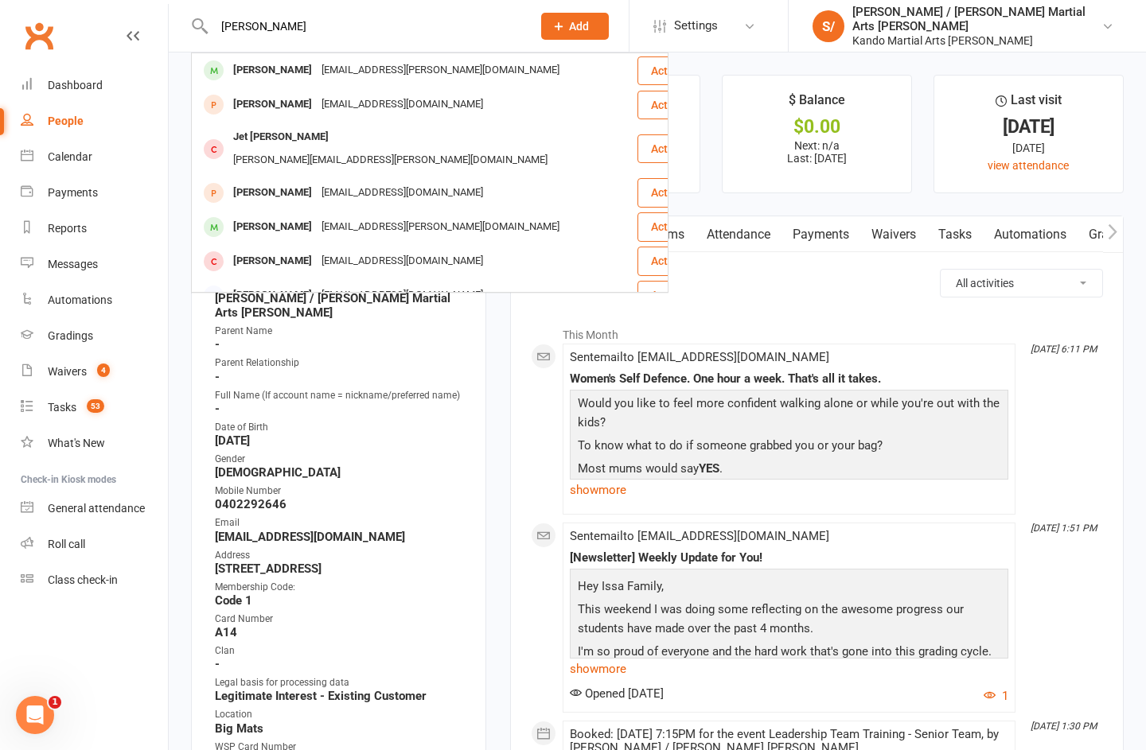
type input "Andy h"
click at [363, 69] on div "andy.p.hibbert@gmail.com" at bounding box center [440, 70] width 247 height 23
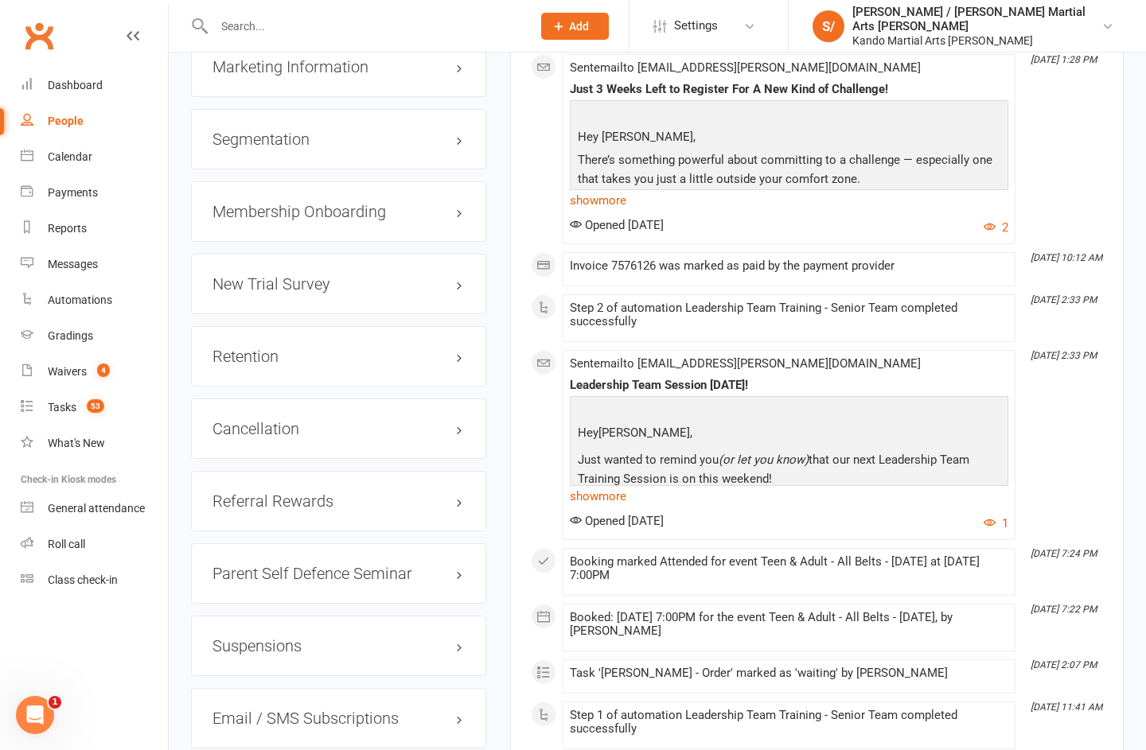
scroll to position [2442, 0]
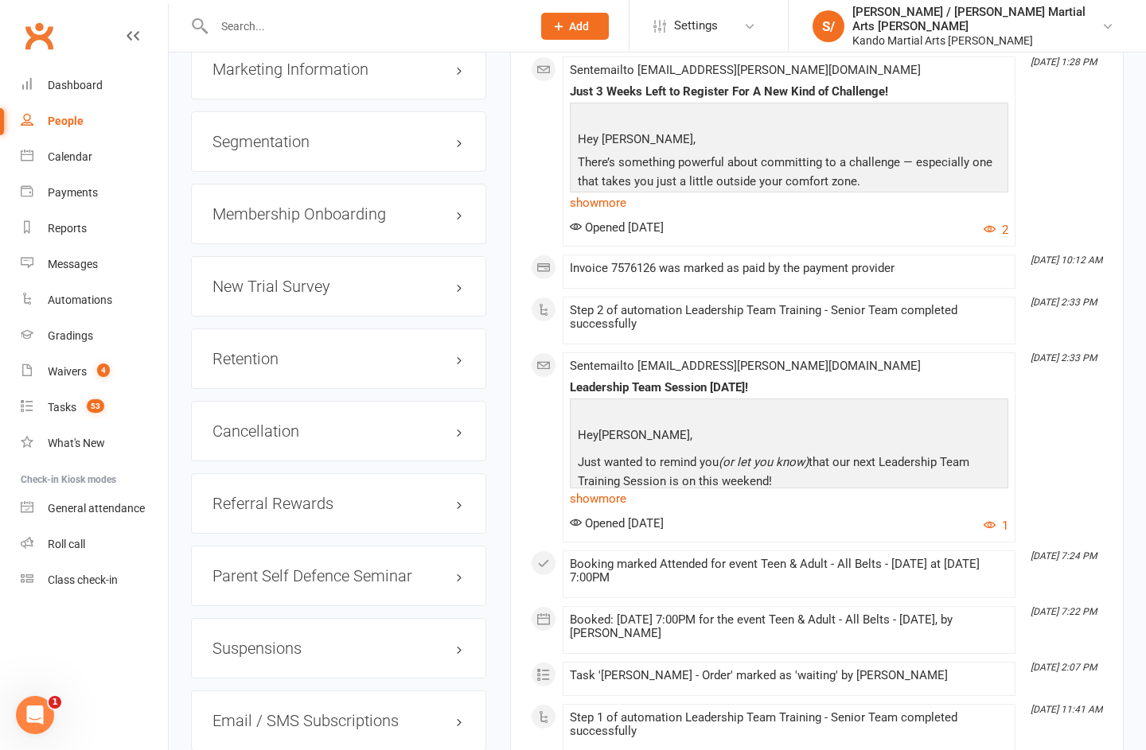
click at [425, 350] on h3 "Retention edit" at bounding box center [338, 359] width 252 height 18
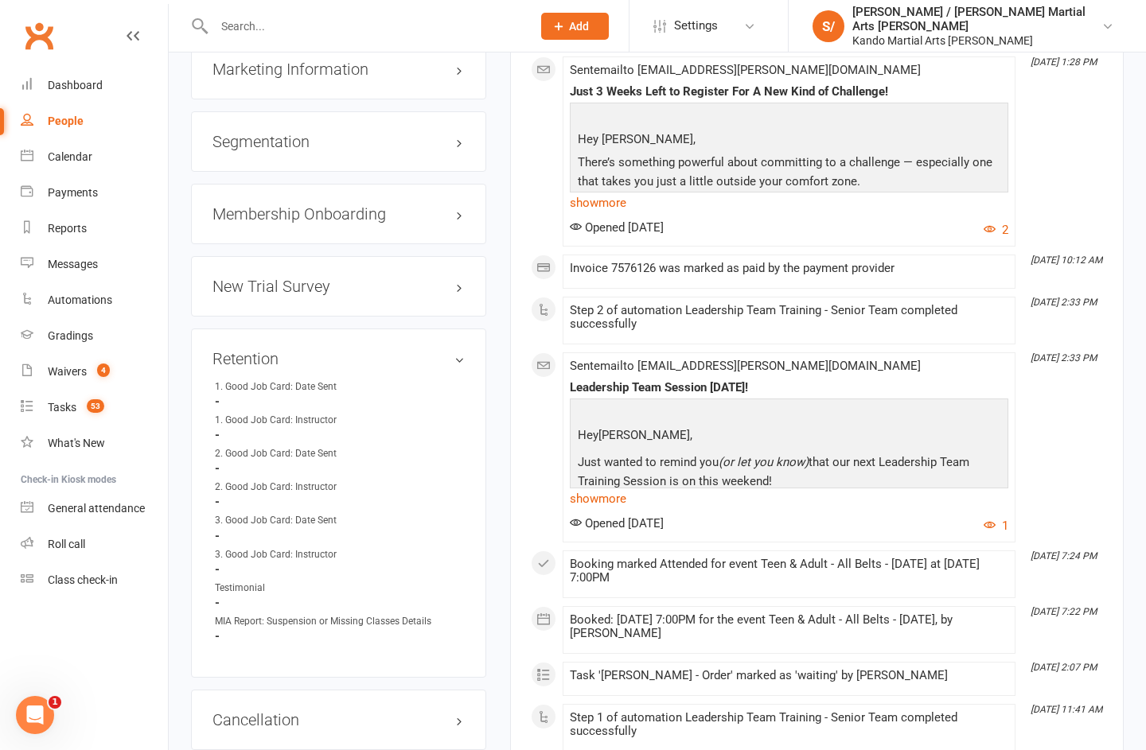
click at [0, 0] on link "edit" at bounding box center [0, 0] width 0 height 0
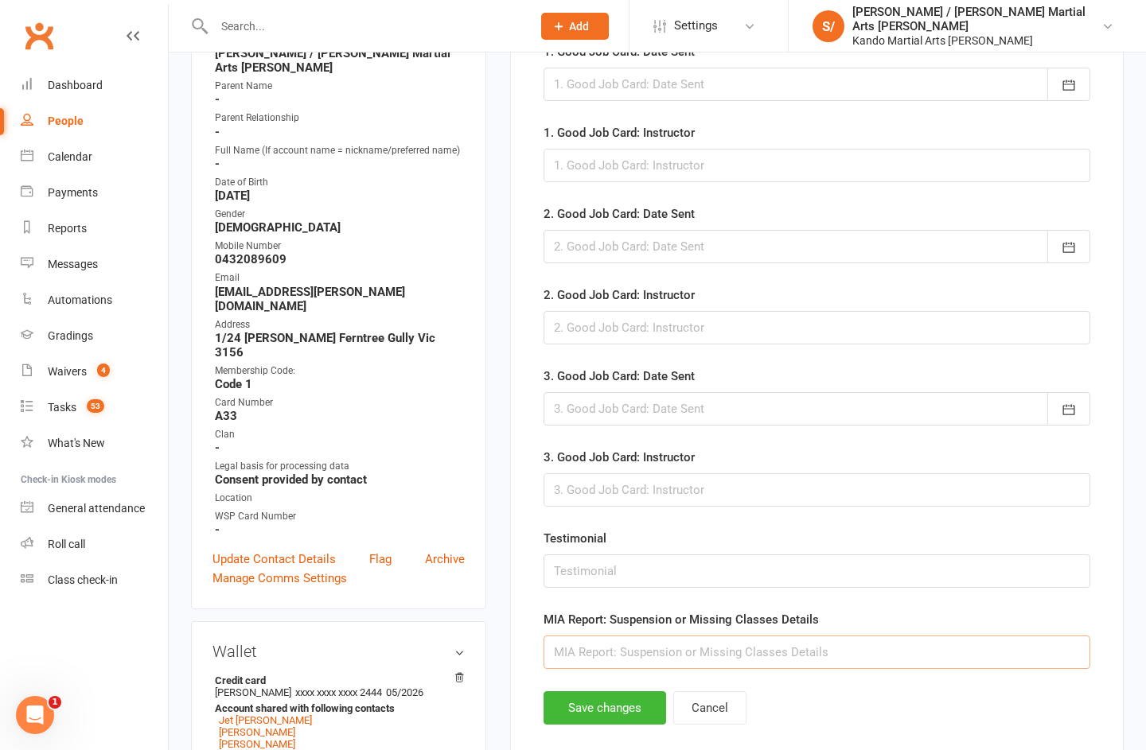
click at [718, 659] on input "text" at bounding box center [816, 652] width 547 height 33
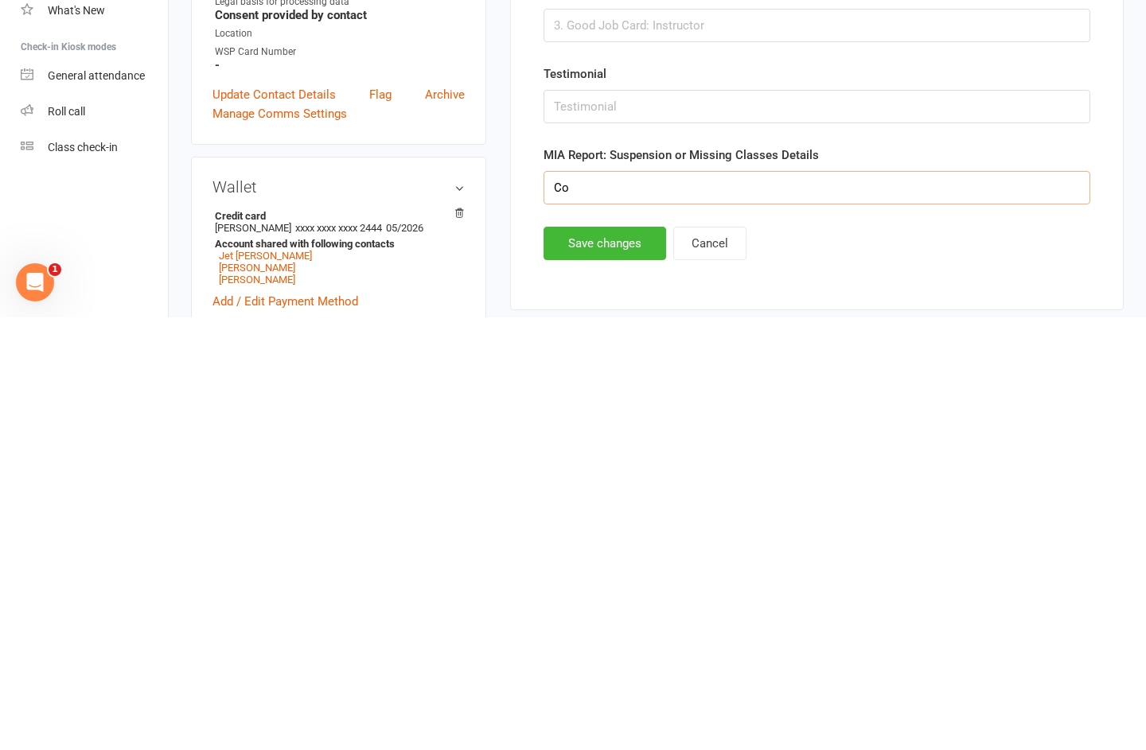
type input "C"
type input "Return to training plan no MIA"
click at [597, 659] on button "Save changes" at bounding box center [604, 675] width 123 height 33
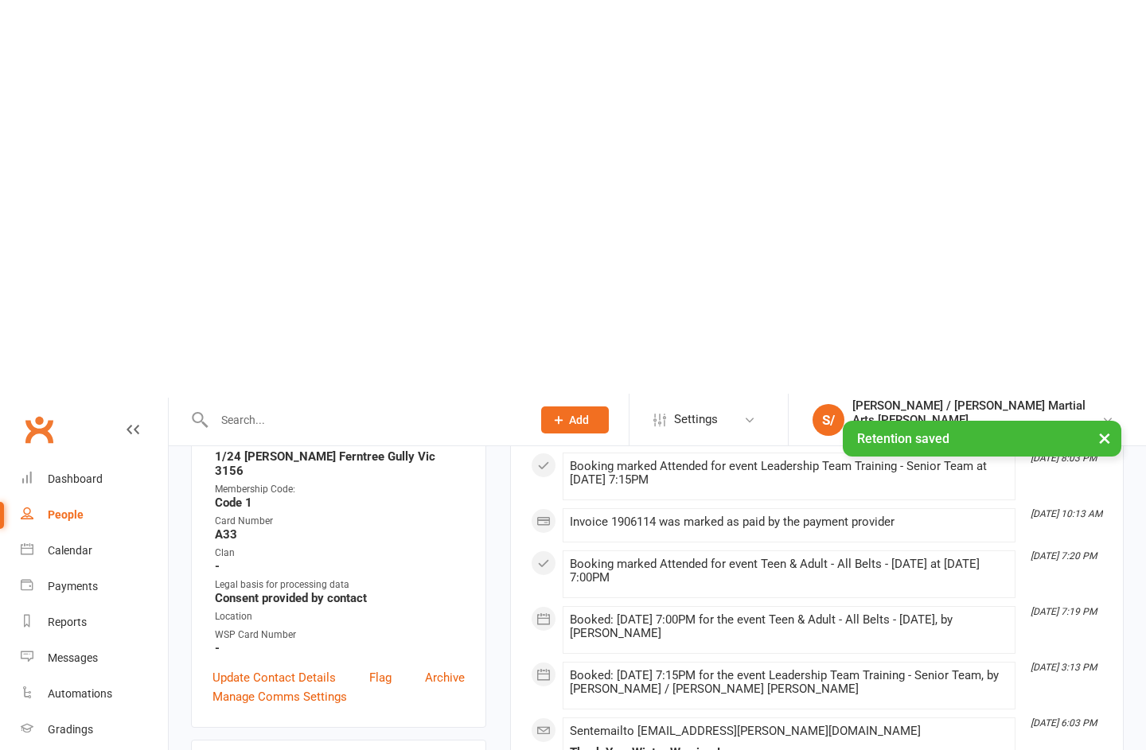
scroll to position [0, 0]
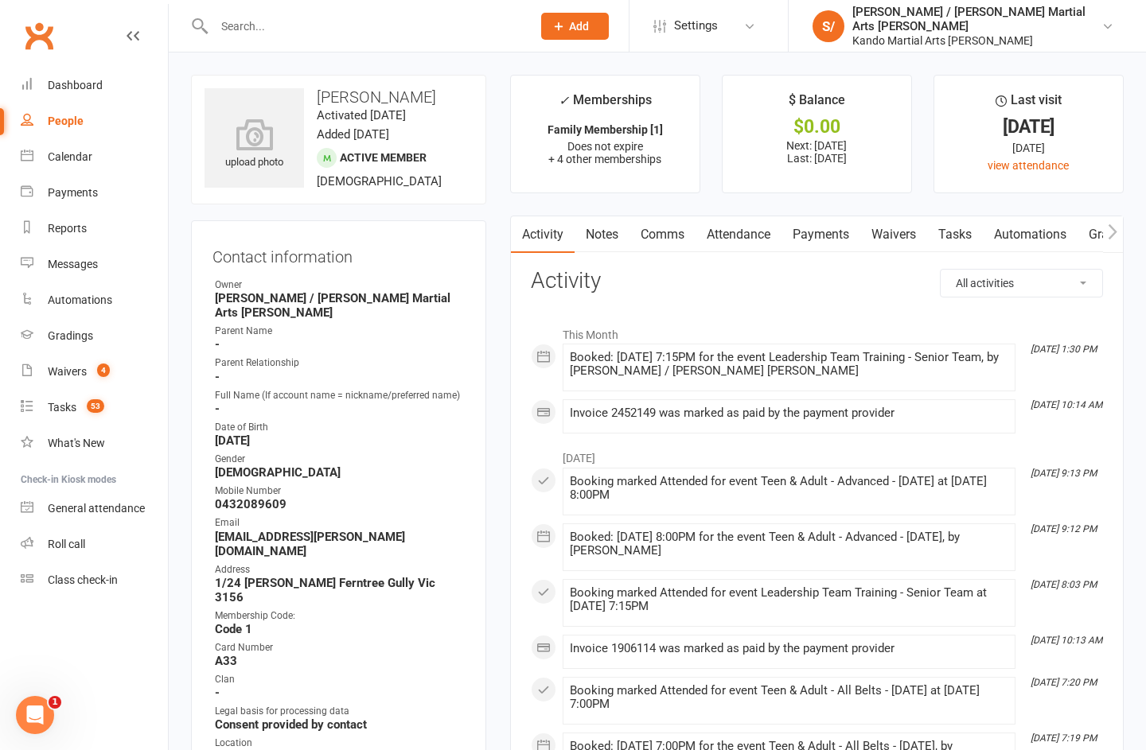
click at [430, 36] on input "text" at bounding box center [364, 26] width 311 height 22
type input "Pj"
click at [456, 64] on div "PJ Santiago initmail1@hotmail.com" at bounding box center [375, 70] width 364 height 33
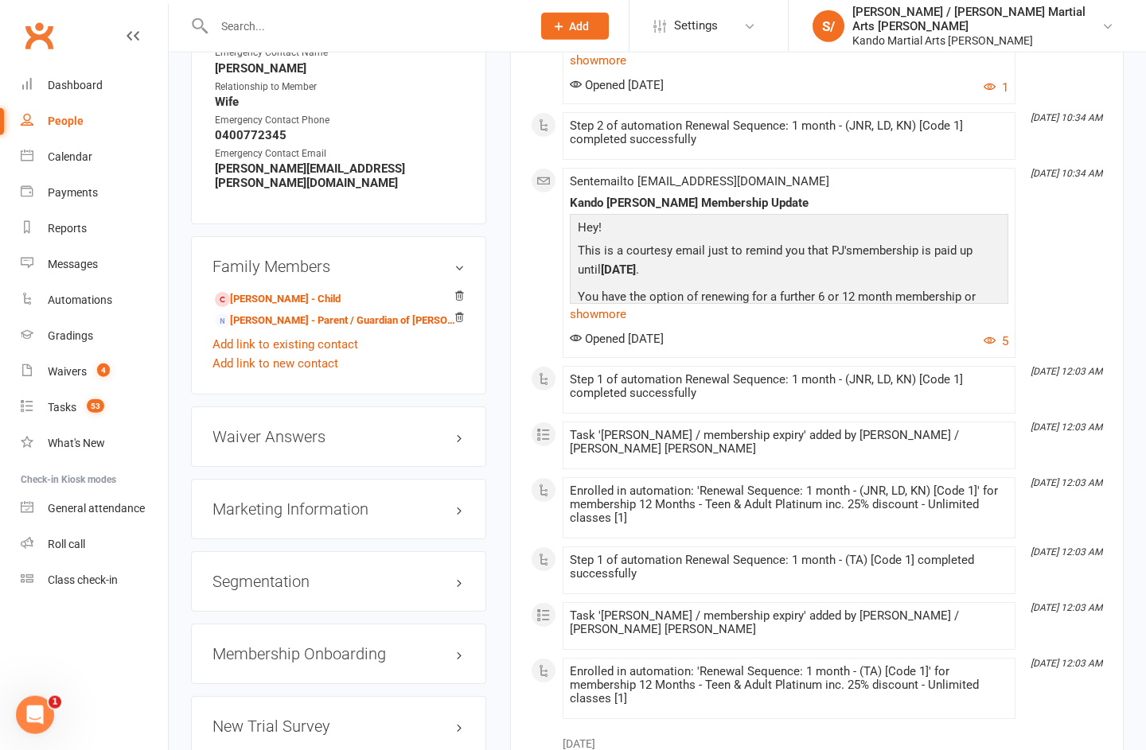
scroll to position [1928, 0]
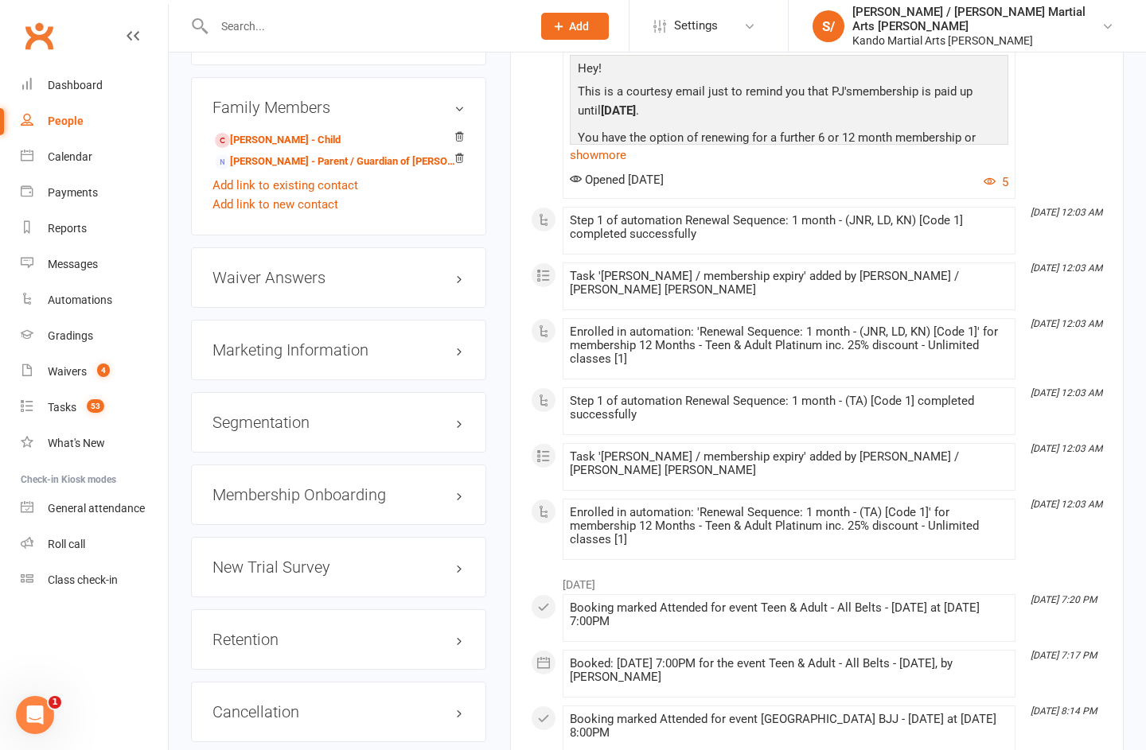
click at [0, 0] on link "edit" at bounding box center [0, 0] width 0 height 0
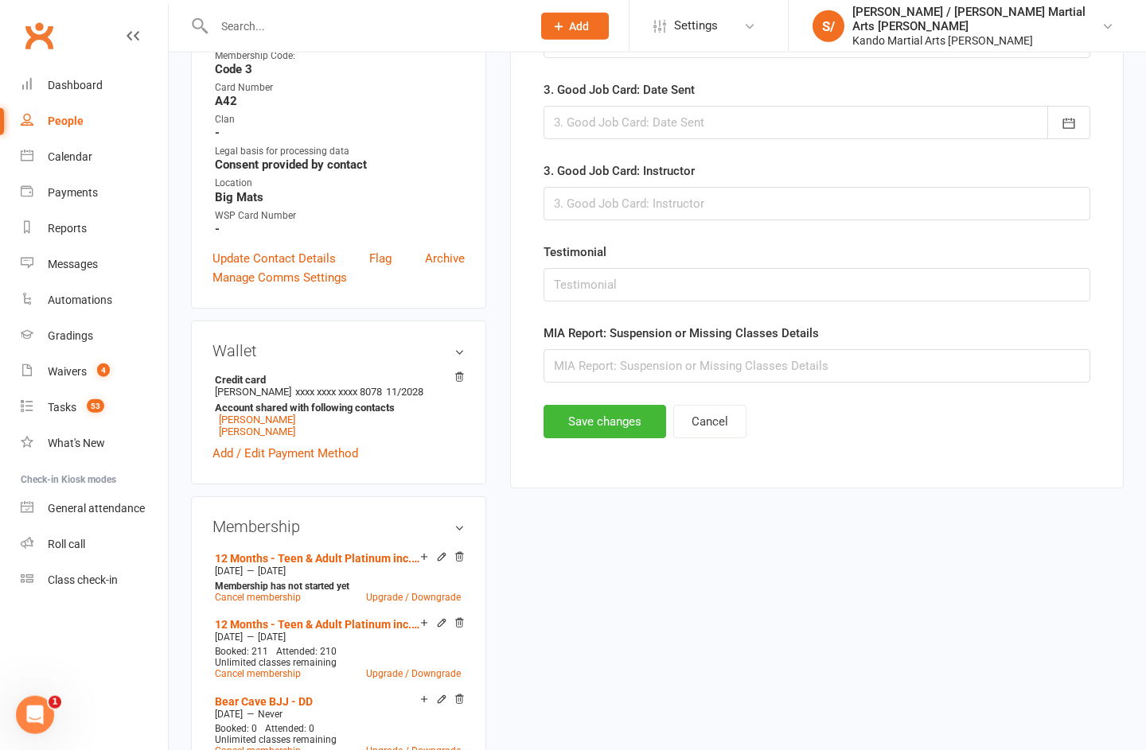
scroll to position [529, 0]
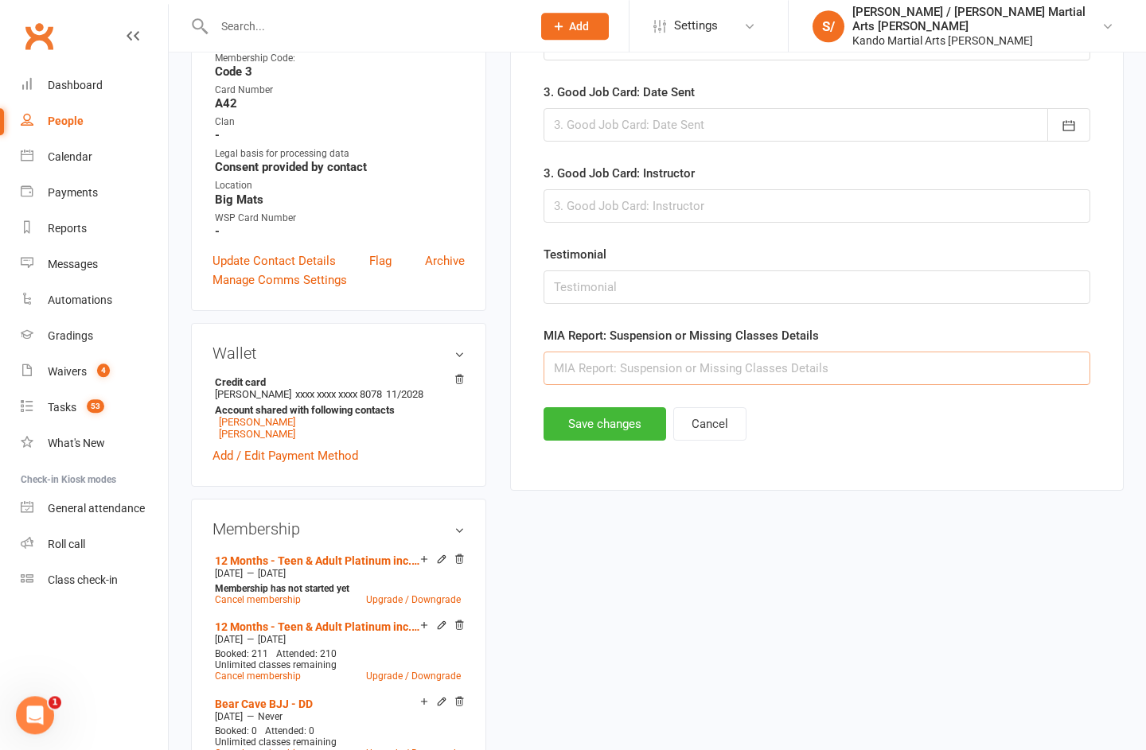
click at [889, 379] on input "text" at bounding box center [816, 368] width 547 height 33
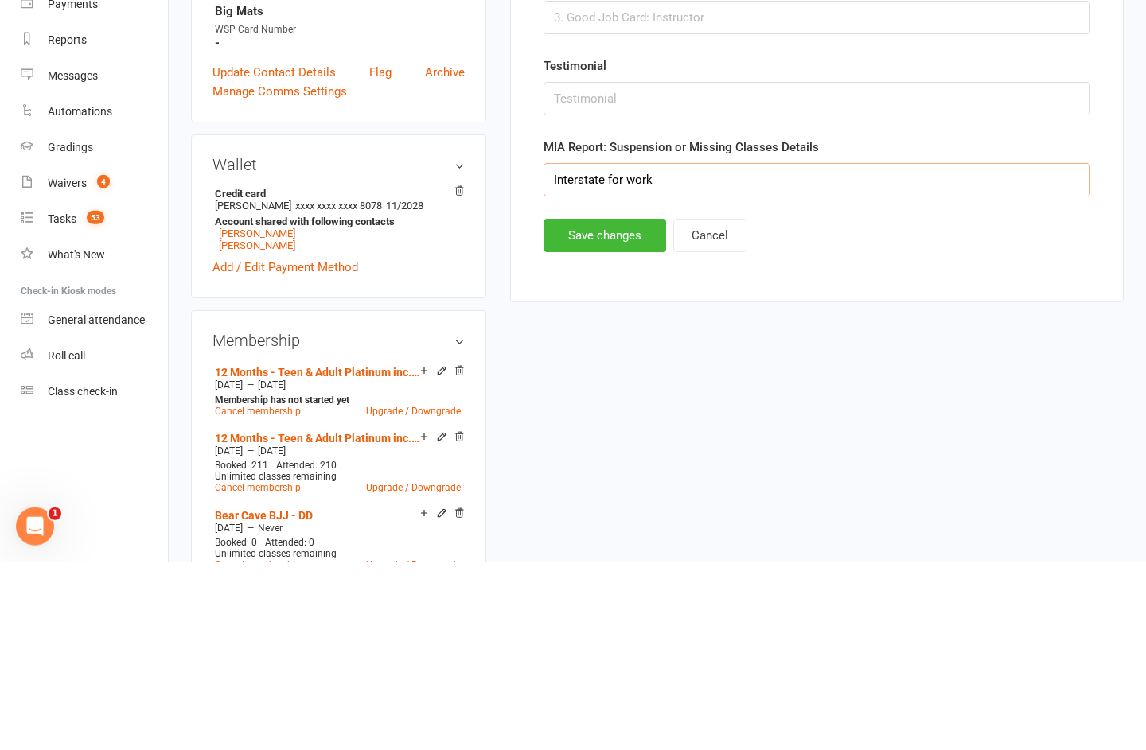
type input "Interstate for work"
click at [590, 407] on button "Save changes" at bounding box center [604, 423] width 123 height 33
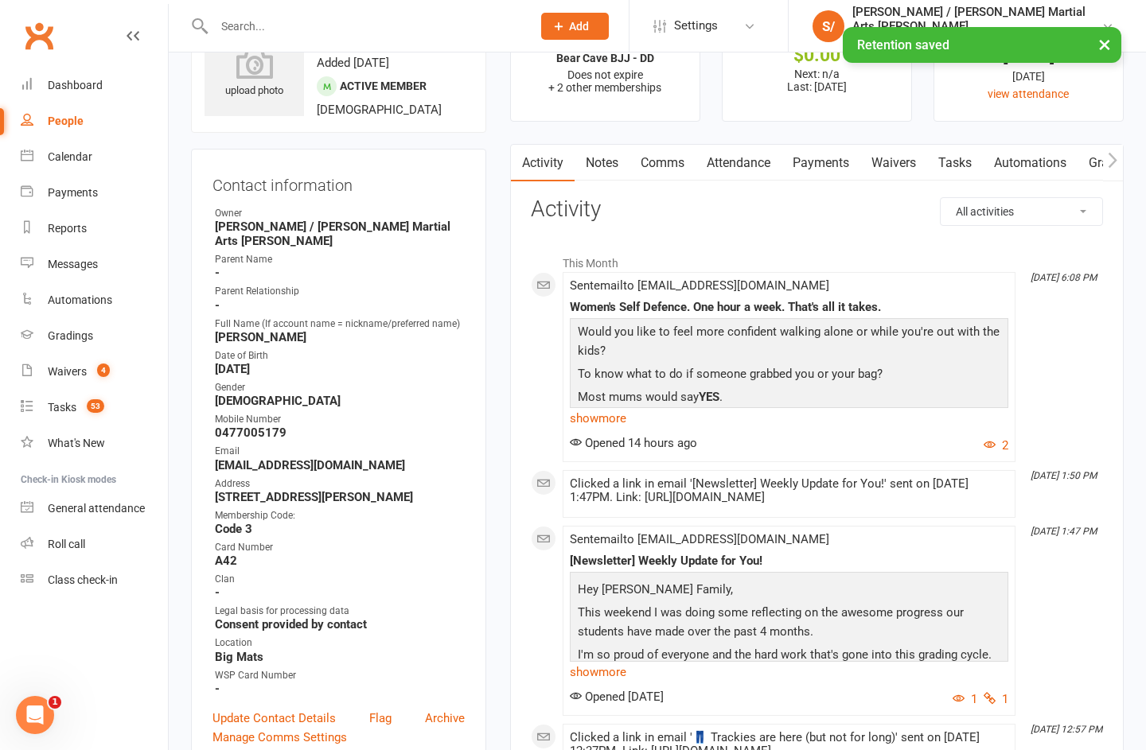
scroll to position [0, 0]
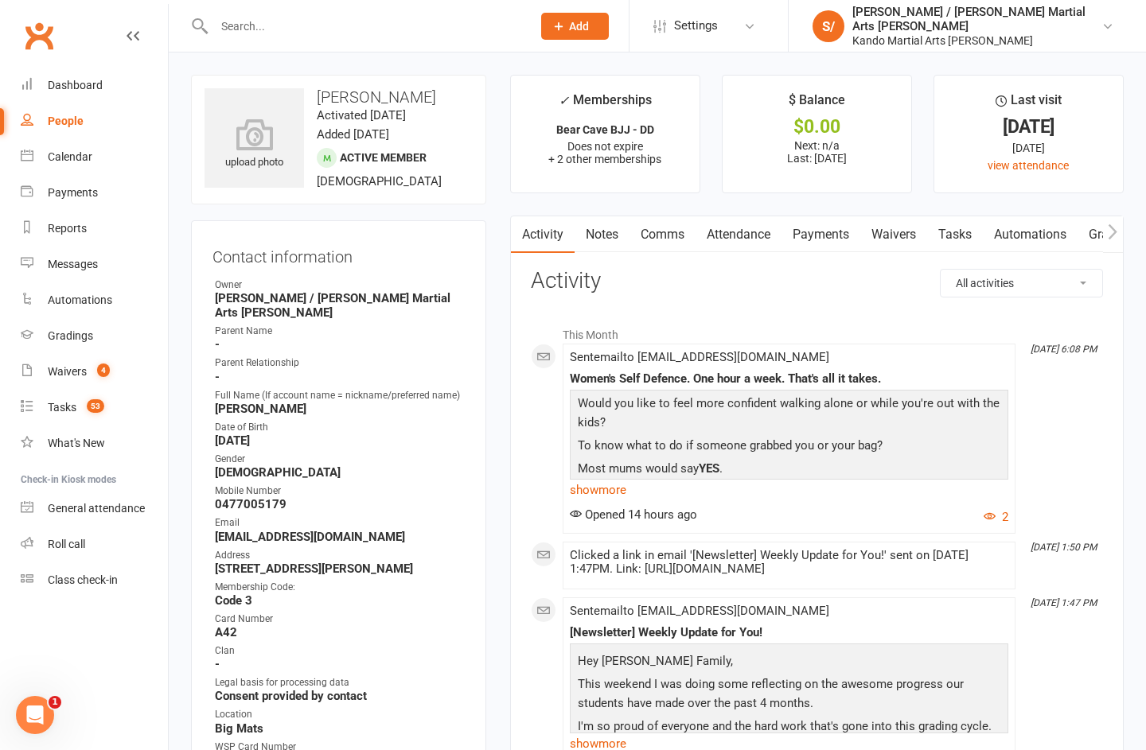
click at [418, 32] on input "text" at bounding box center [364, 26] width 311 height 22
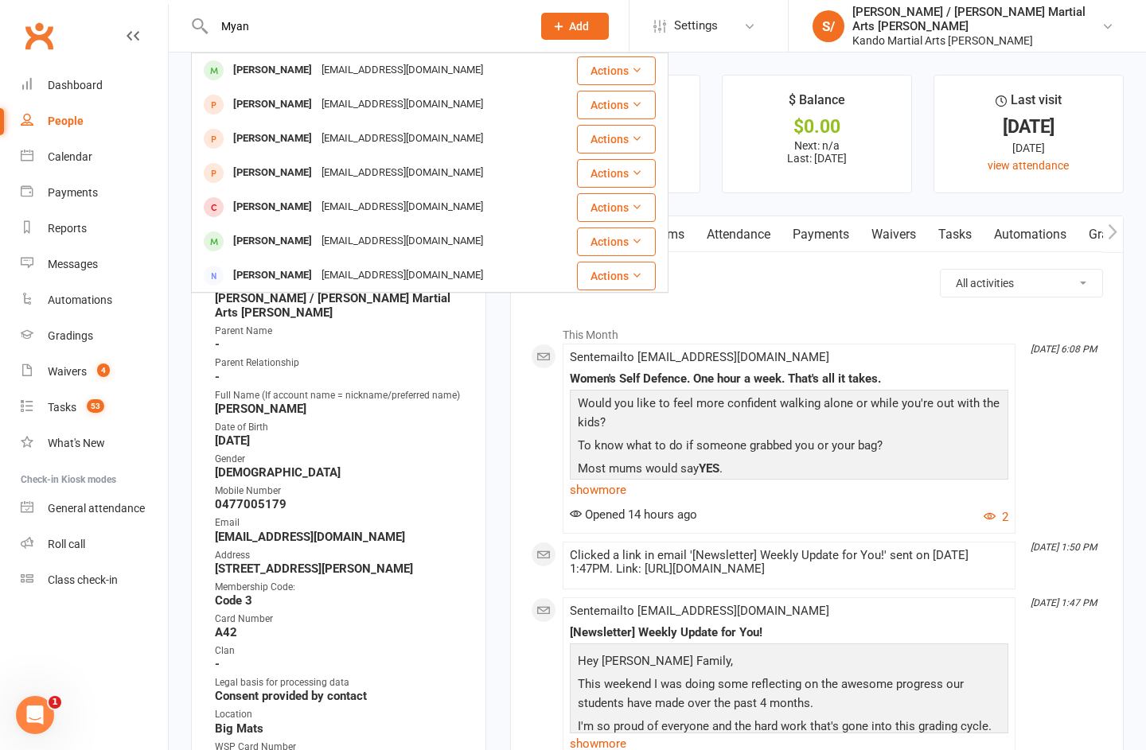
type input "Myan"
click at [371, 68] on div "mayomis@hotmail.com" at bounding box center [402, 70] width 171 height 23
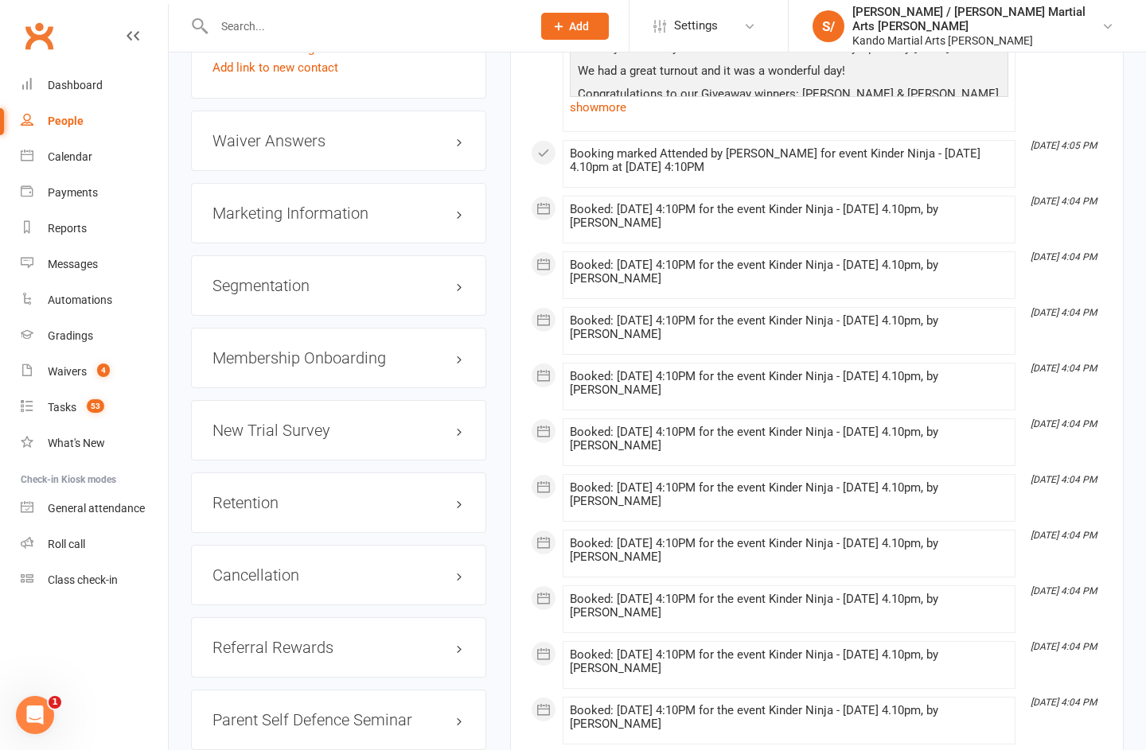
scroll to position [1758, 0]
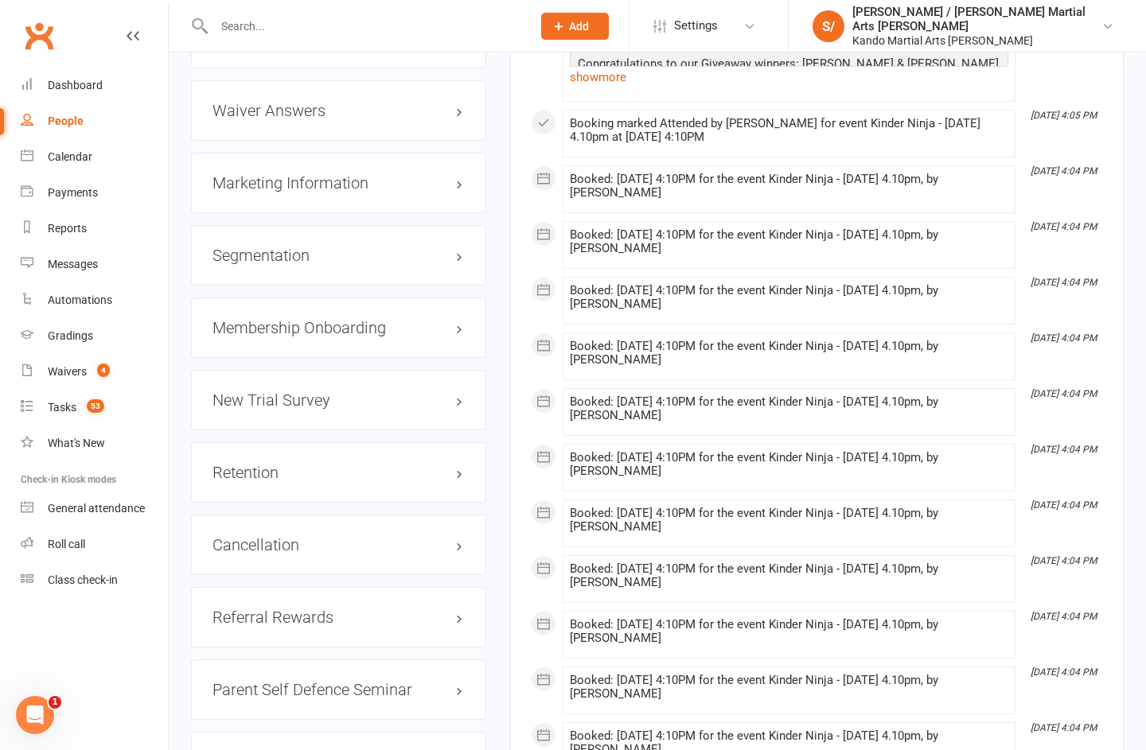
click at [0, 0] on link "edit" at bounding box center [0, 0] width 0 height 0
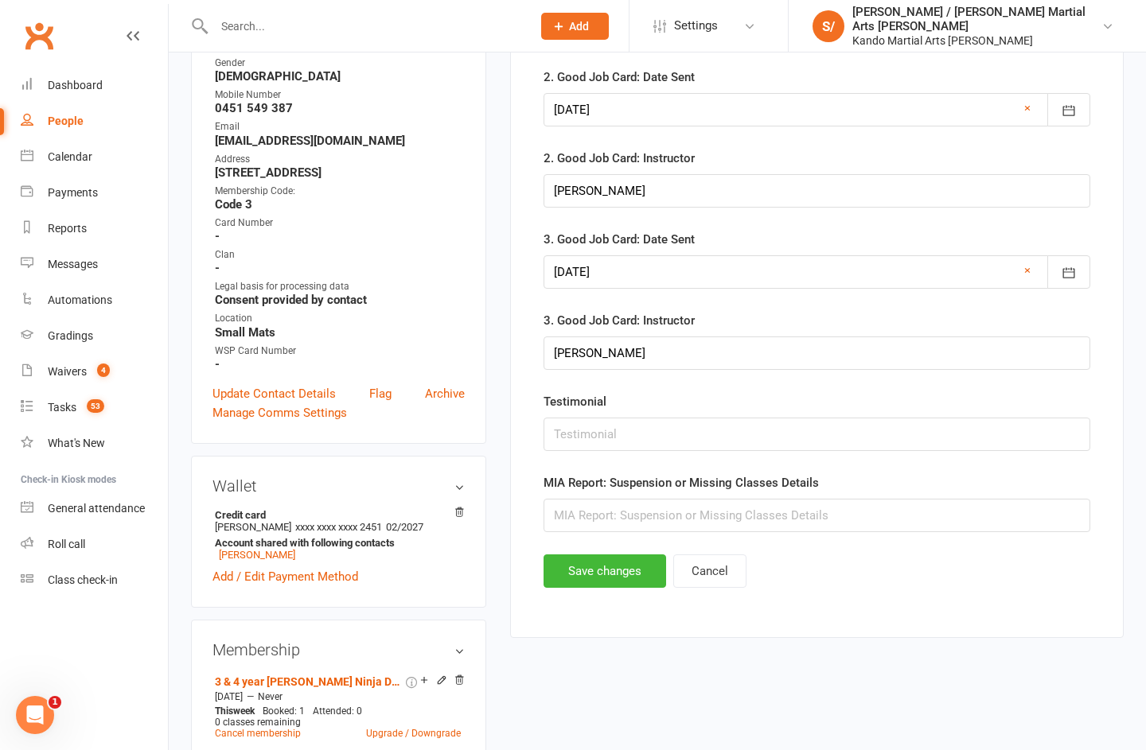
scroll to position [389, 0]
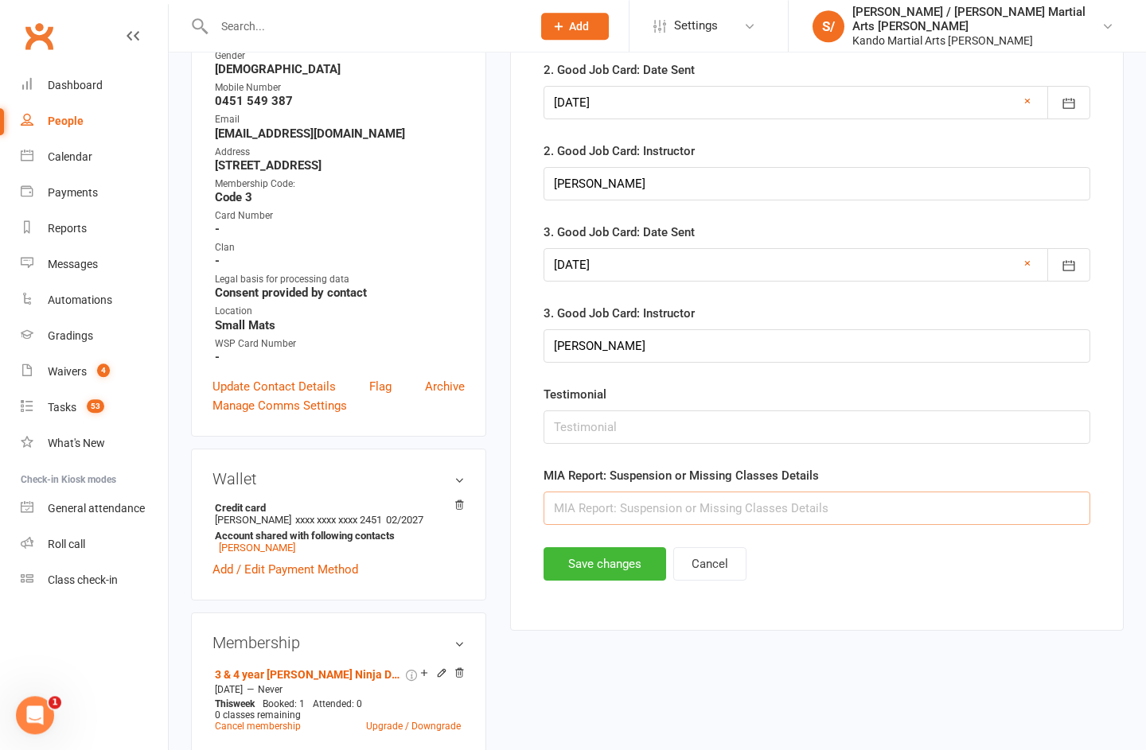
click at [852, 508] on input "text" at bounding box center [816, 508] width 547 height 33
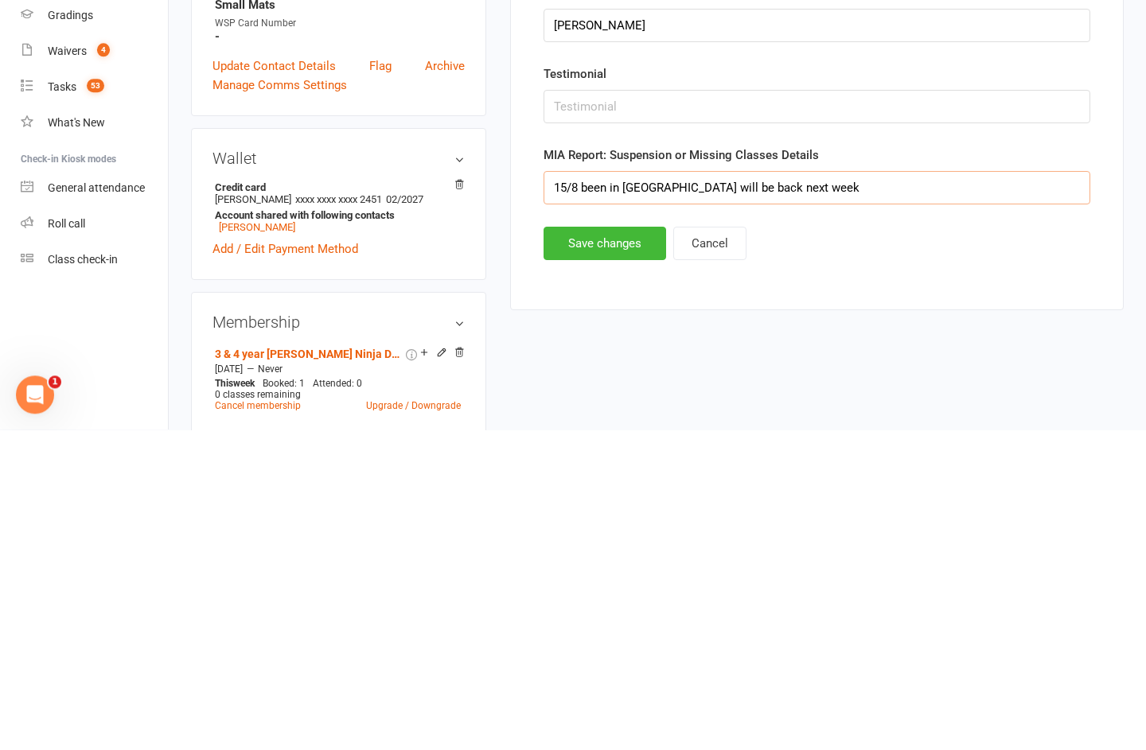
type input "15/8 been in Sydney will be back next week"
click at [599, 547] on button "Save changes" at bounding box center [604, 563] width 123 height 33
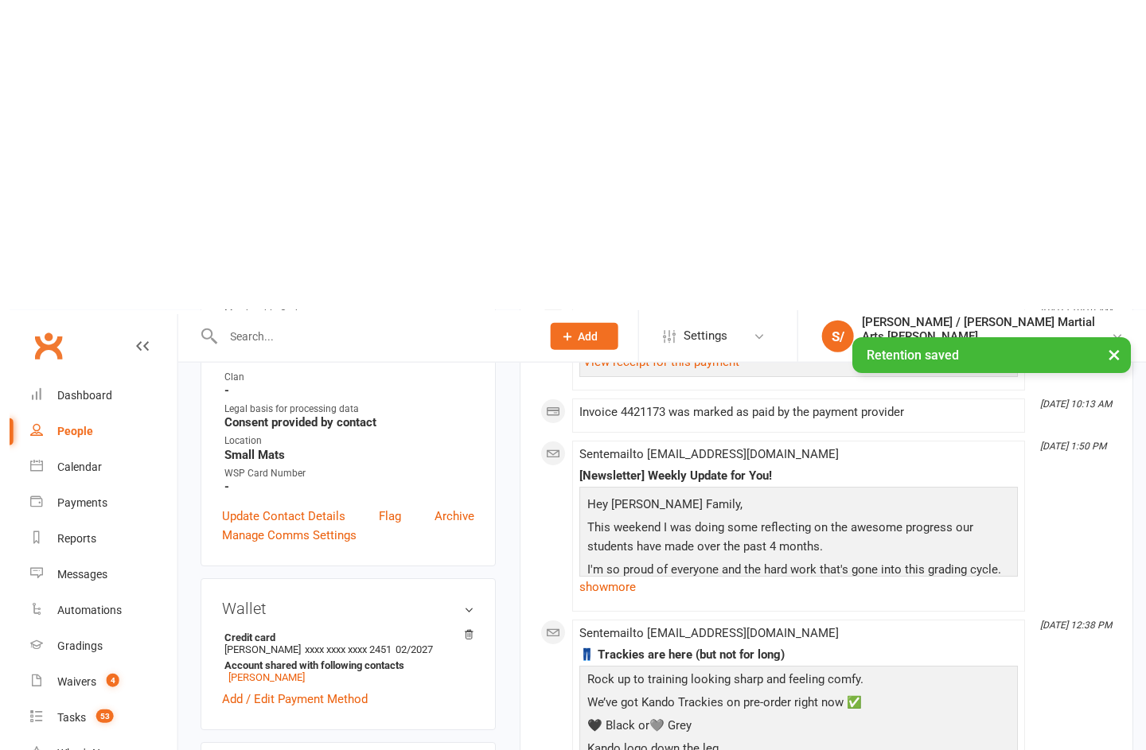
scroll to position [0, 0]
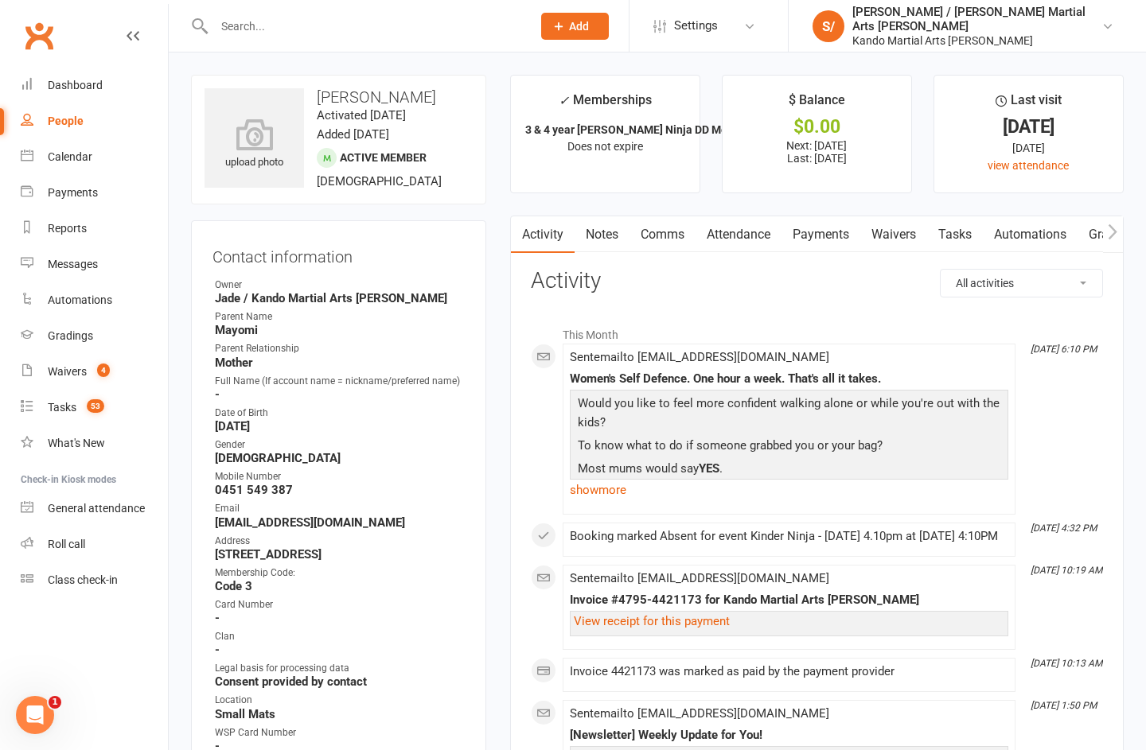
click at [434, 30] on input "text" at bounding box center [364, 26] width 311 height 22
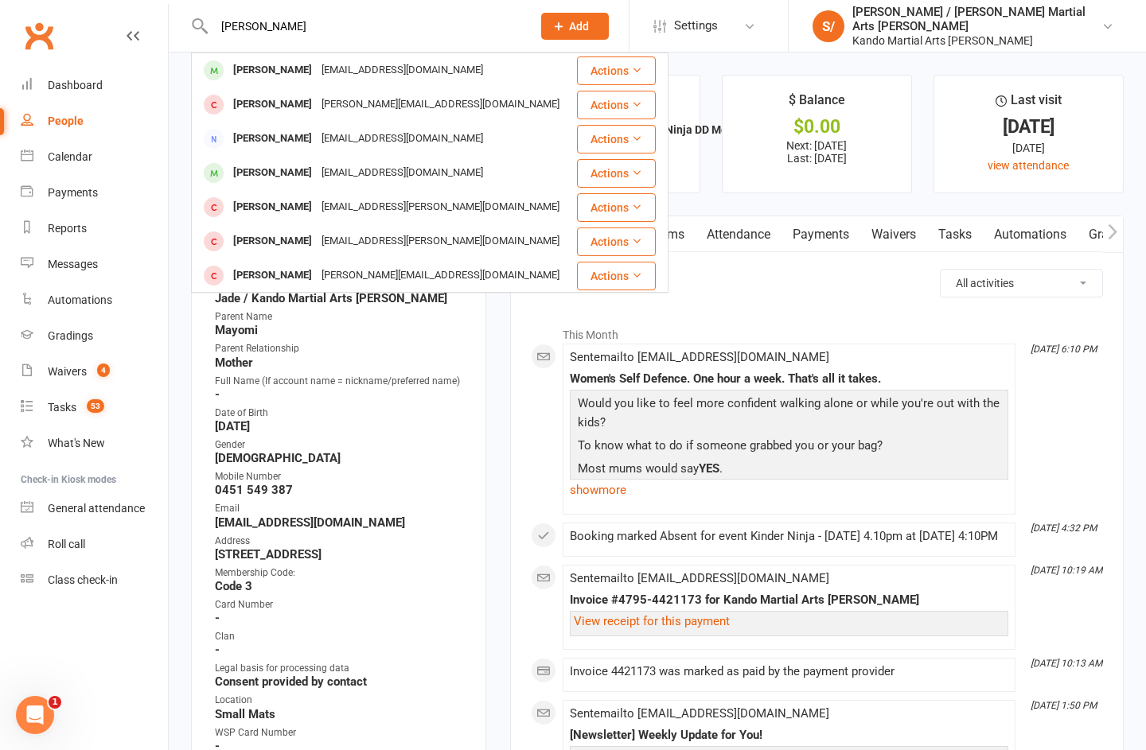
type input "Evie hunt"
click at [426, 72] on div "Shane_hunt10@hotmail.com" at bounding box center [402, 70] width 171 height 23
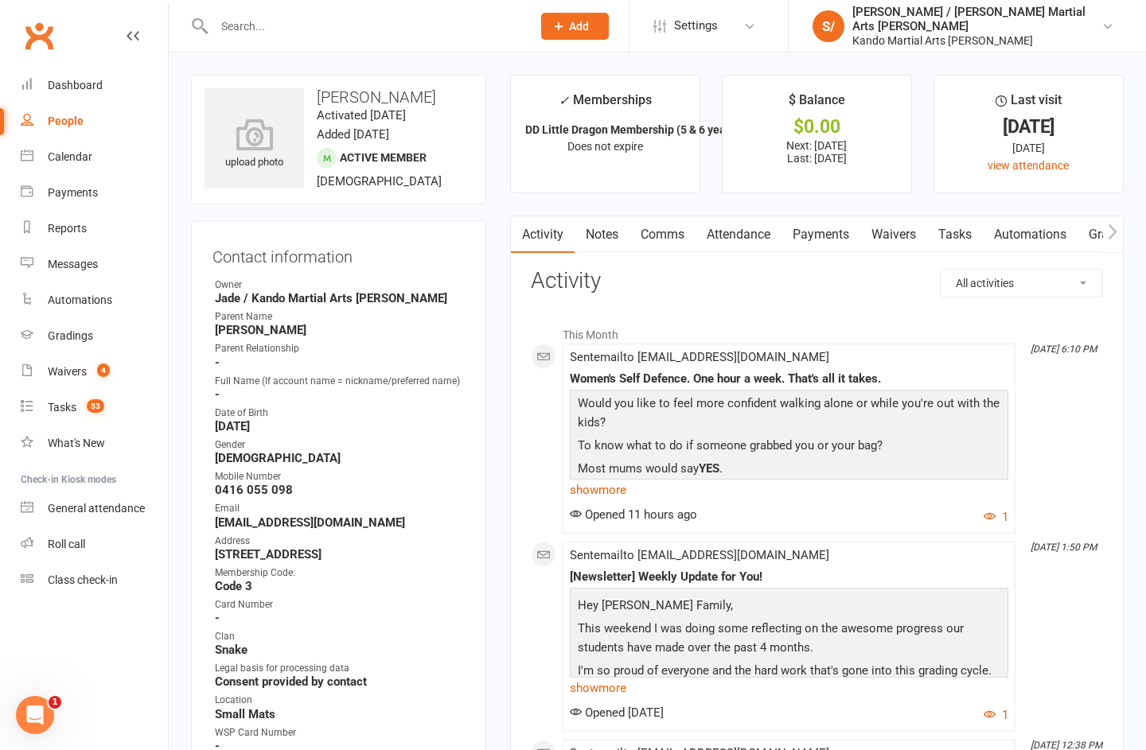
click at [674, 228] on link "Comms" at bounding box center [662, 234] width 66 height 37
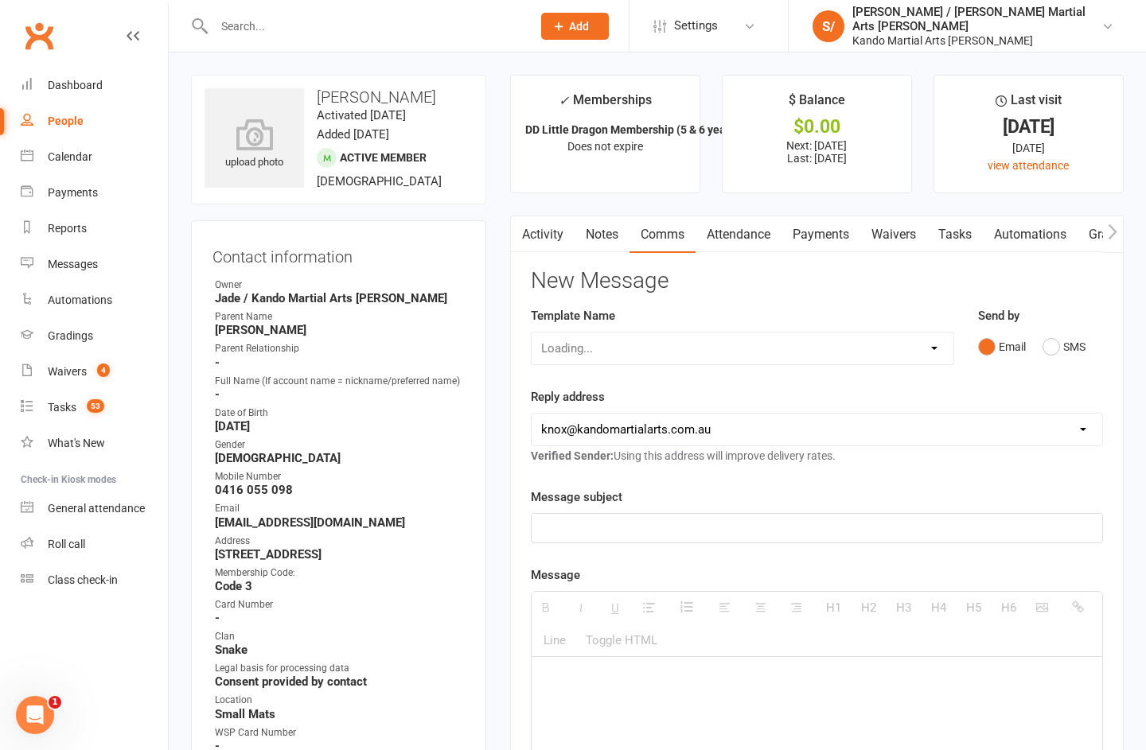
click at [1062, 347] on button "SMS" at bounding box center [1063, 347] width 43 height 30
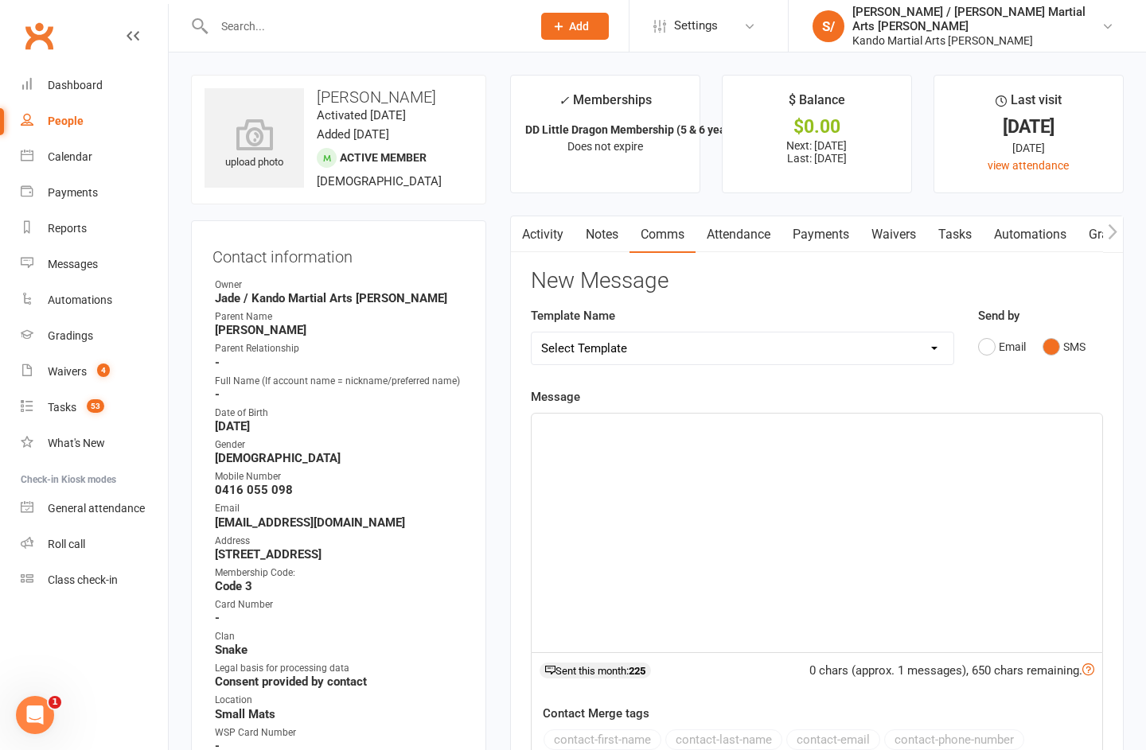
click at [924, 352] on select "Select Template [Email] 5 Class Pass Renewal - Used 4/5 classes [Email] 5 Class…" at bounding box center [742, 349] width 422 height 32
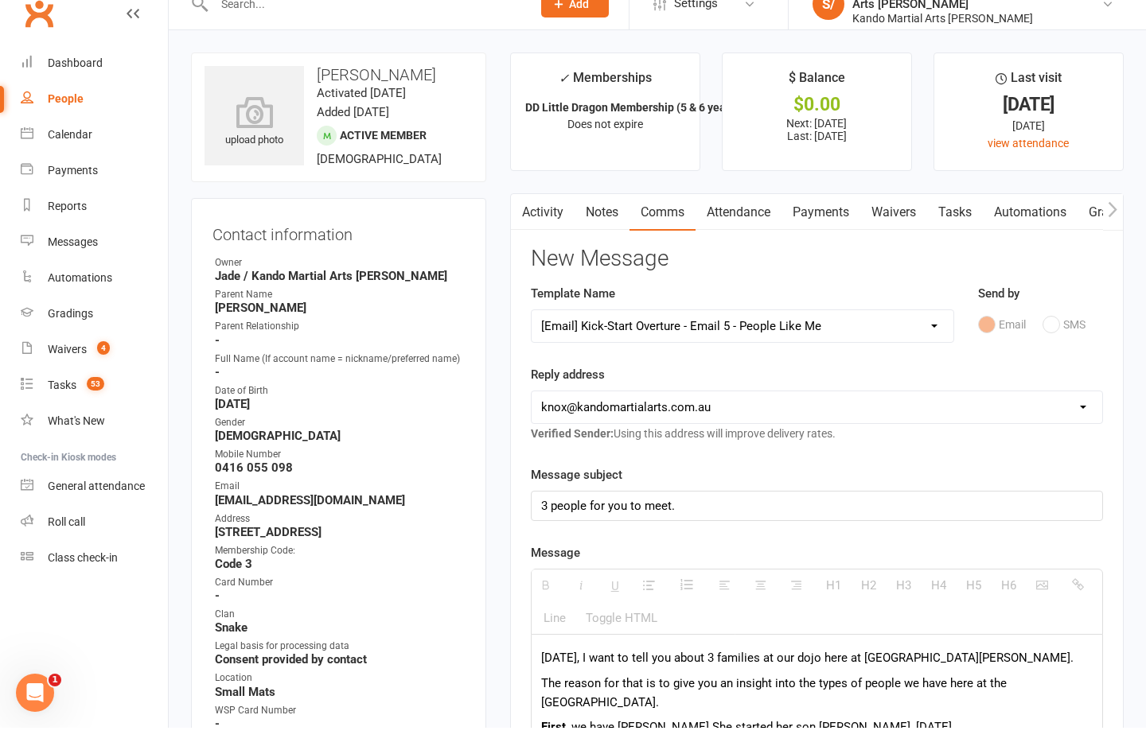
scroll to position [23, 0]
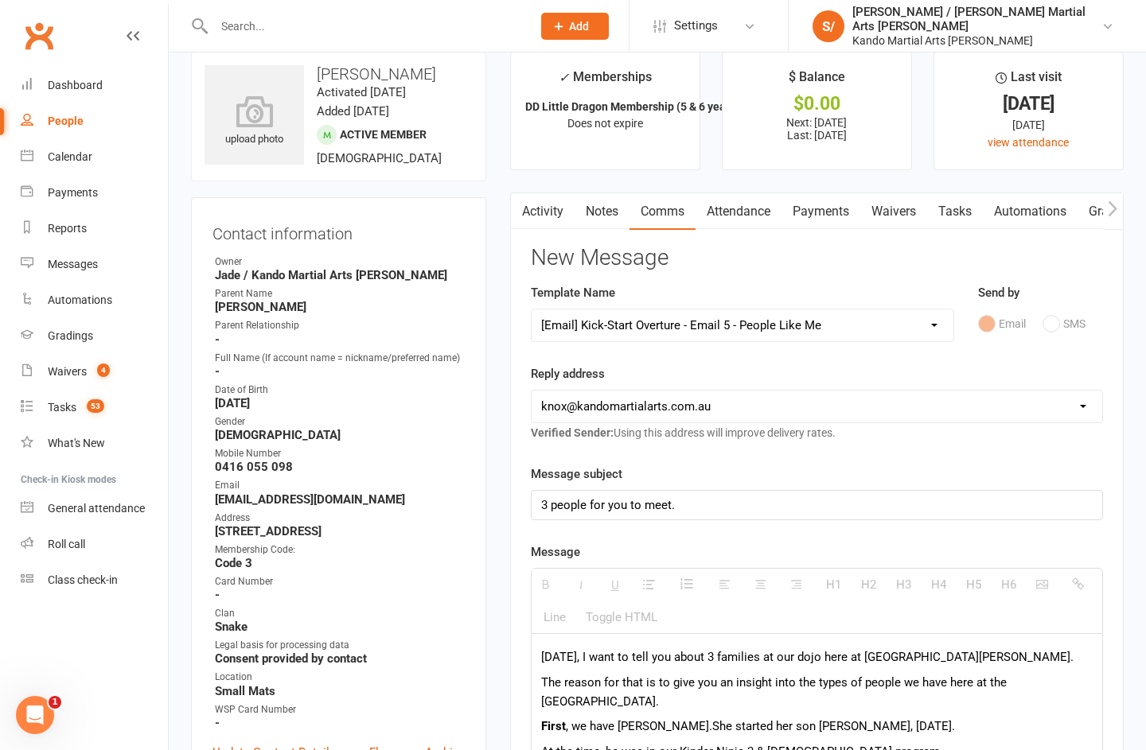
click at [885, 324] on select "Select Template [Email] 5 Class Pass Renewal - Used 4/5 classes [Email] 5 Class…" at bounding box center [742, 325] width 422 height 32
click at [939, 319] on select "Select Template [Email] 5 Class Pass Renewal - Used 4/5 classes [Email] 5 Class…" at bounding box center [742, 325] width 422 height 32
click at [904, 319] on select "Select Template [Email] 5 Class Pass Renewal - Used 4/5 classes [Email] 5 Class…" at bounding box center [742, 325] width 422 height 32
select select "957"
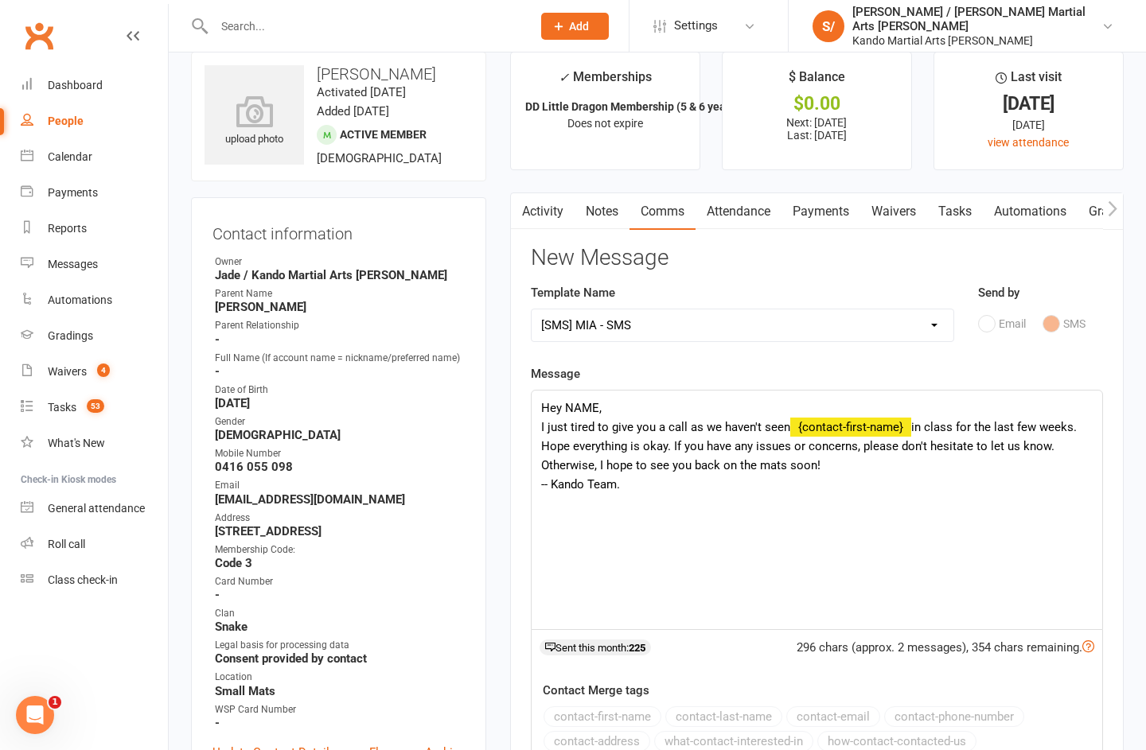
click at [590, 412] on div "Hey NAME, I just tired to give you a call as we haven't seen {contact-first-nam…" at bounding box center [816, 510] width 570 height 239
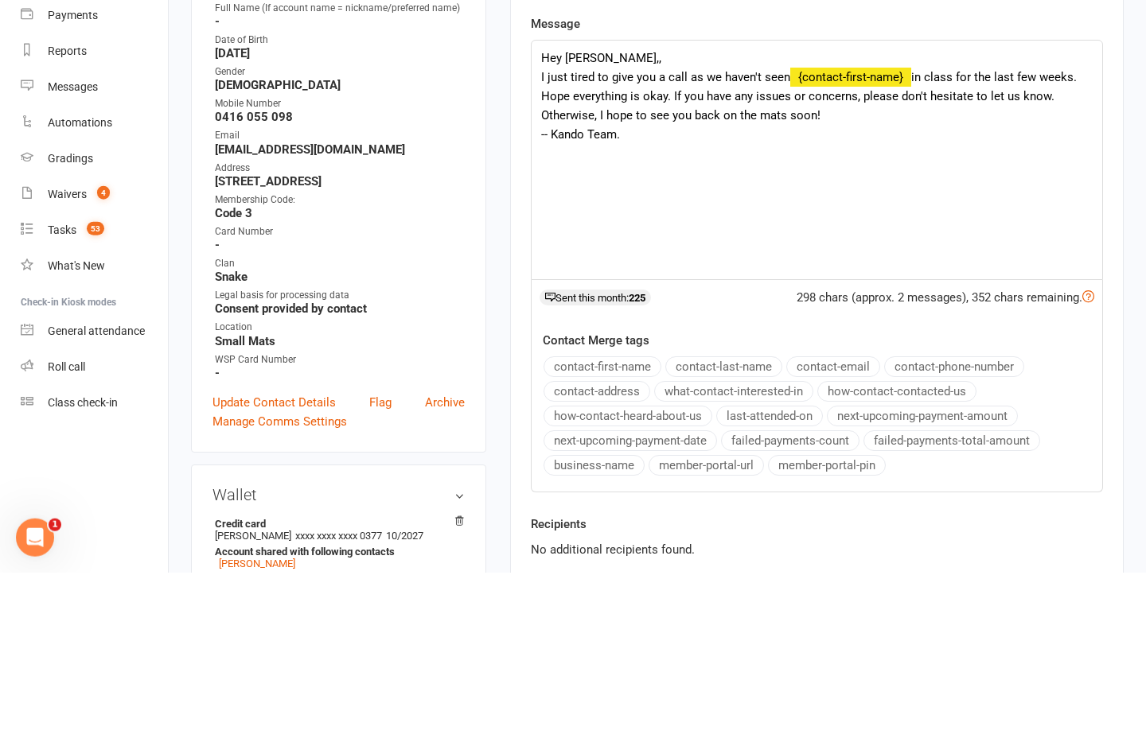
scroll to position [199, 0]
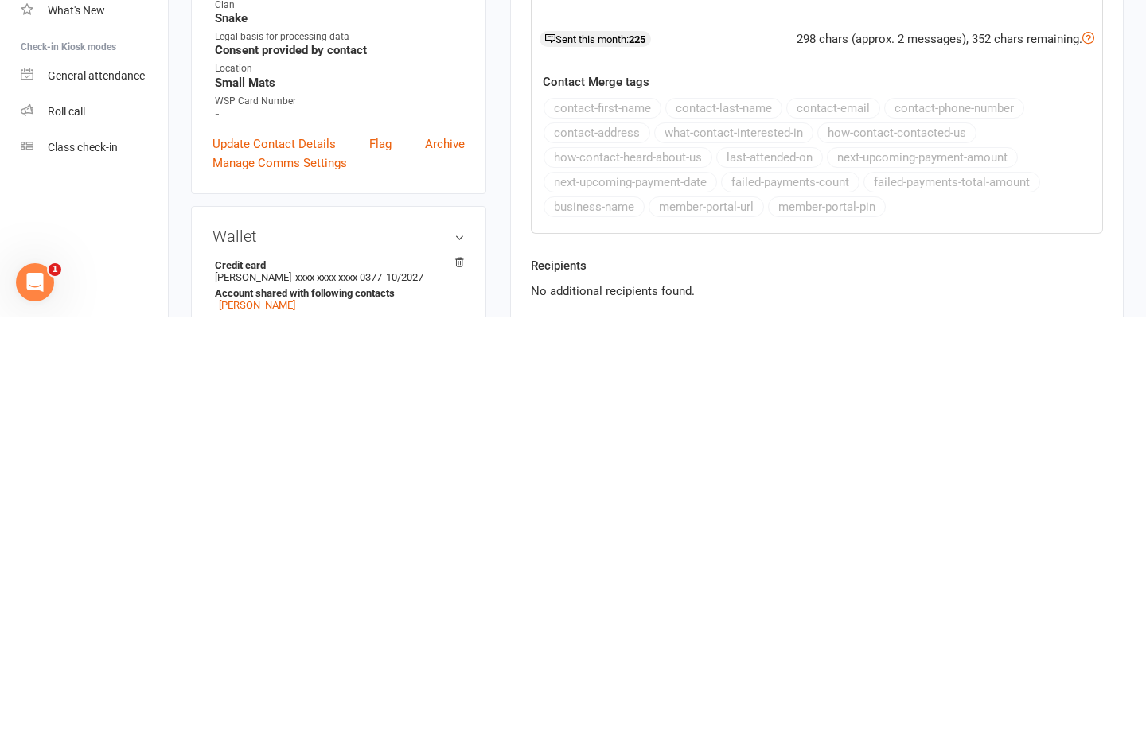
select select
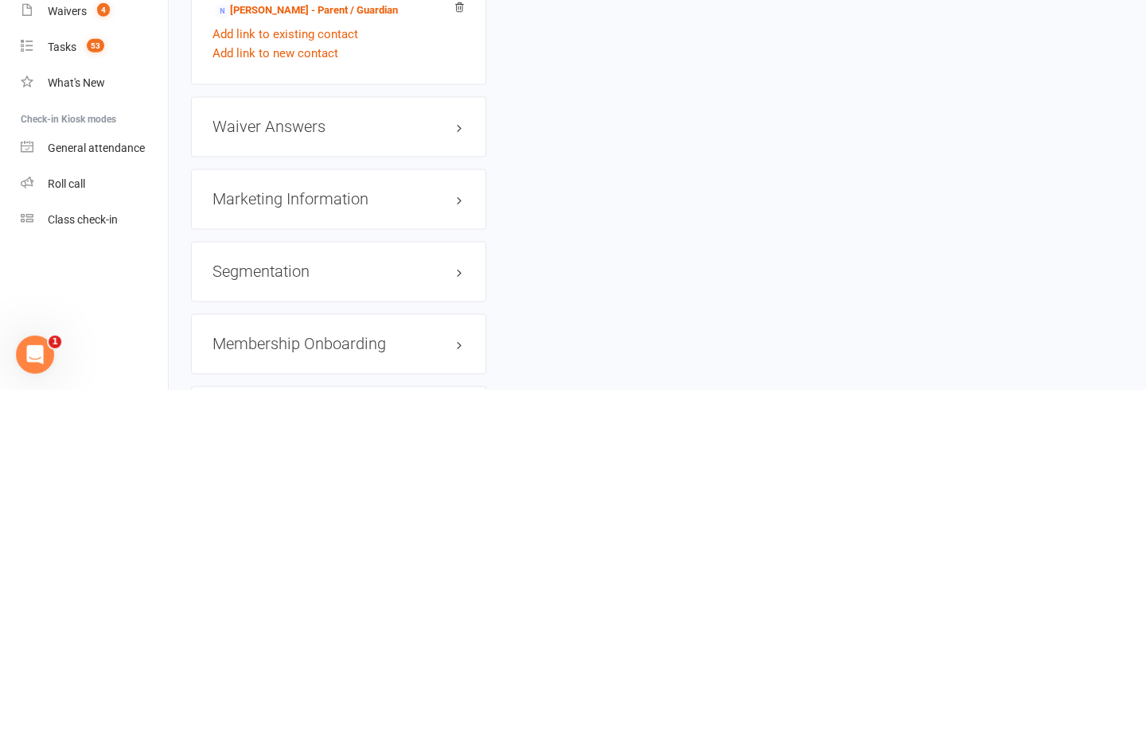
scroll to position [1479, 0]
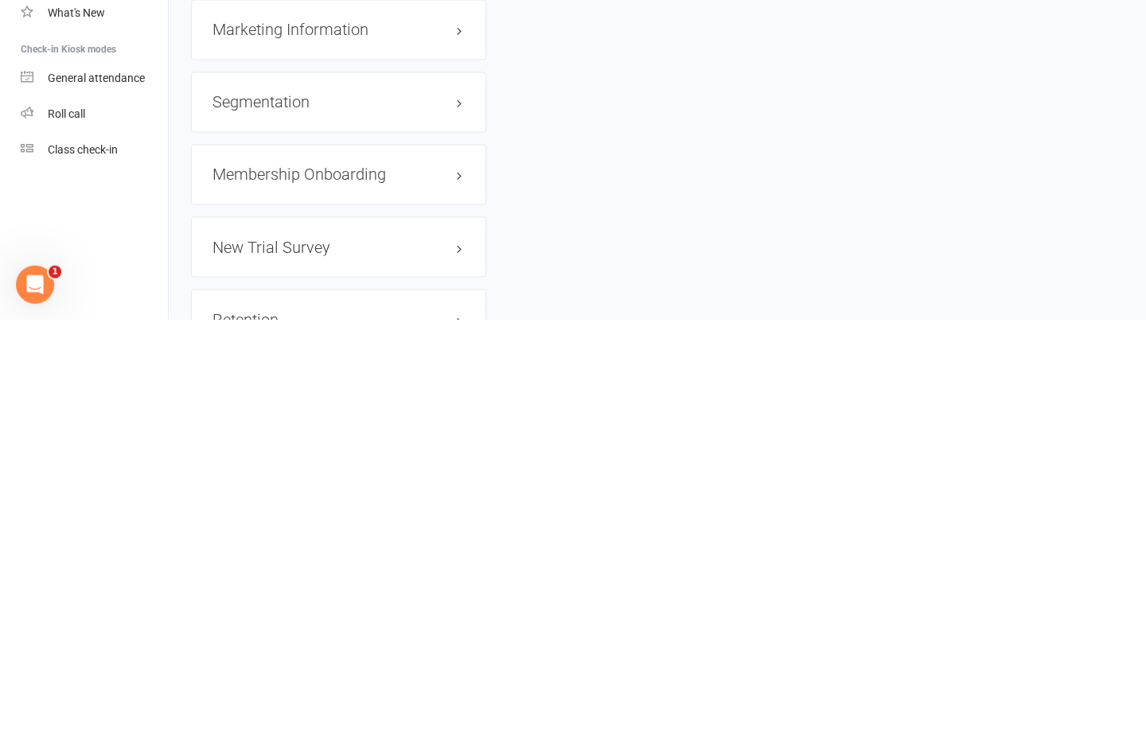
click at [0, 0] on link "edit" at bounding box center [0, 0] width 0 height 0
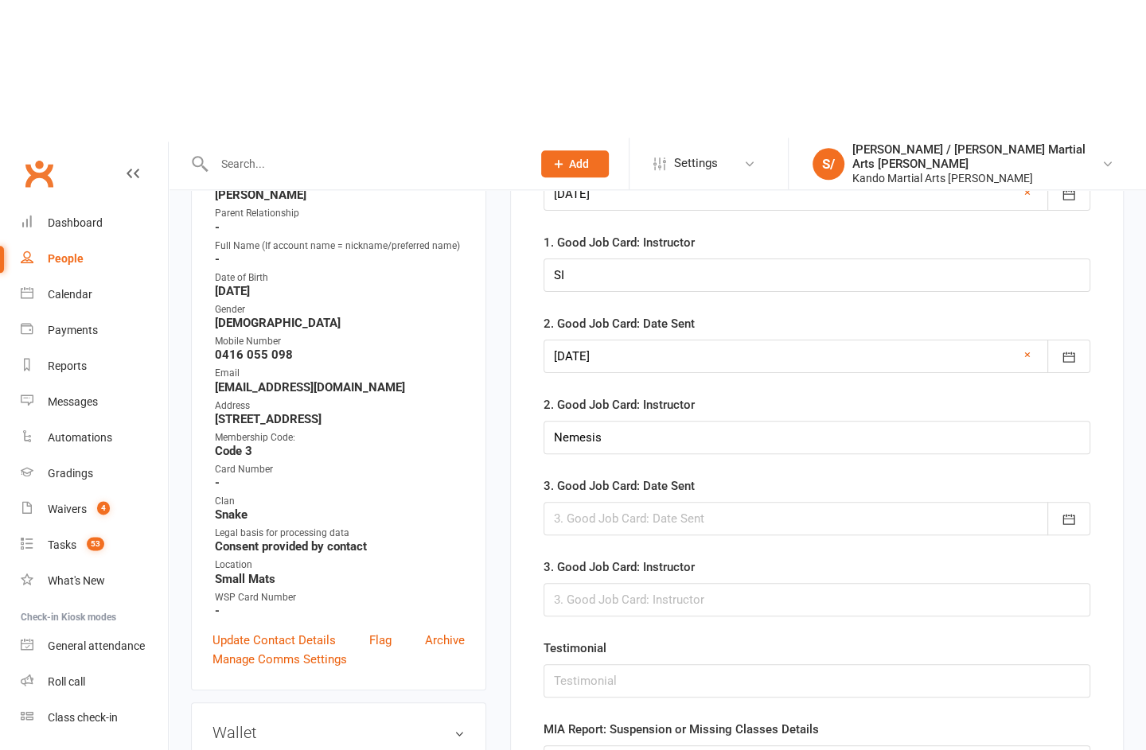
scroll to position [278, 0]
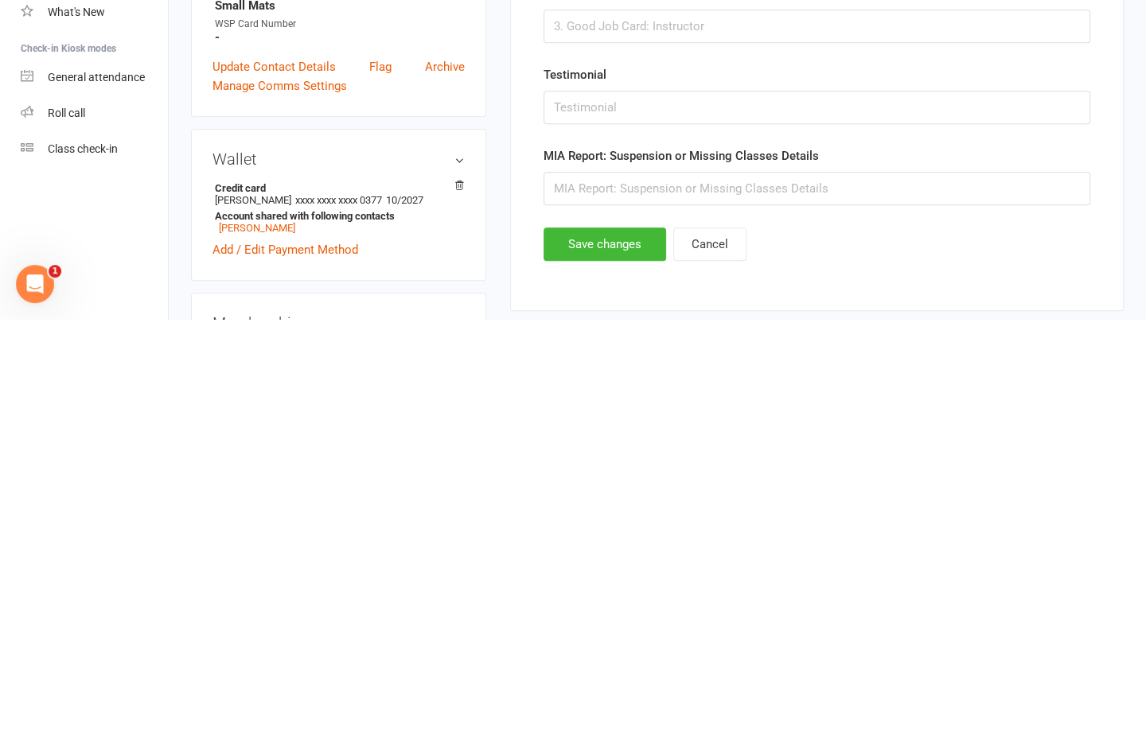
click at [920, 603] on input "text" at bounding box center [816, 619] width 547 height 33
type input "15/8 called sent sms"
click at [619, 659] on button "Save changes" at bounding box center [604, 675] width 123 height 33
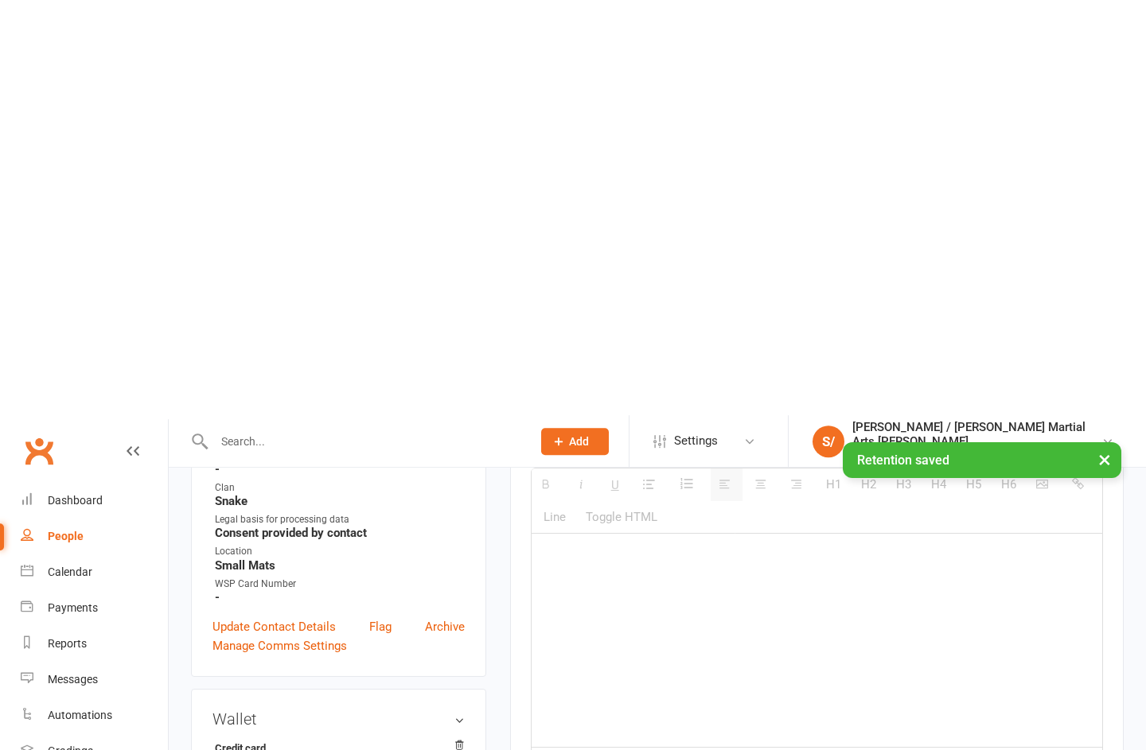
scroll to position [0, 0]
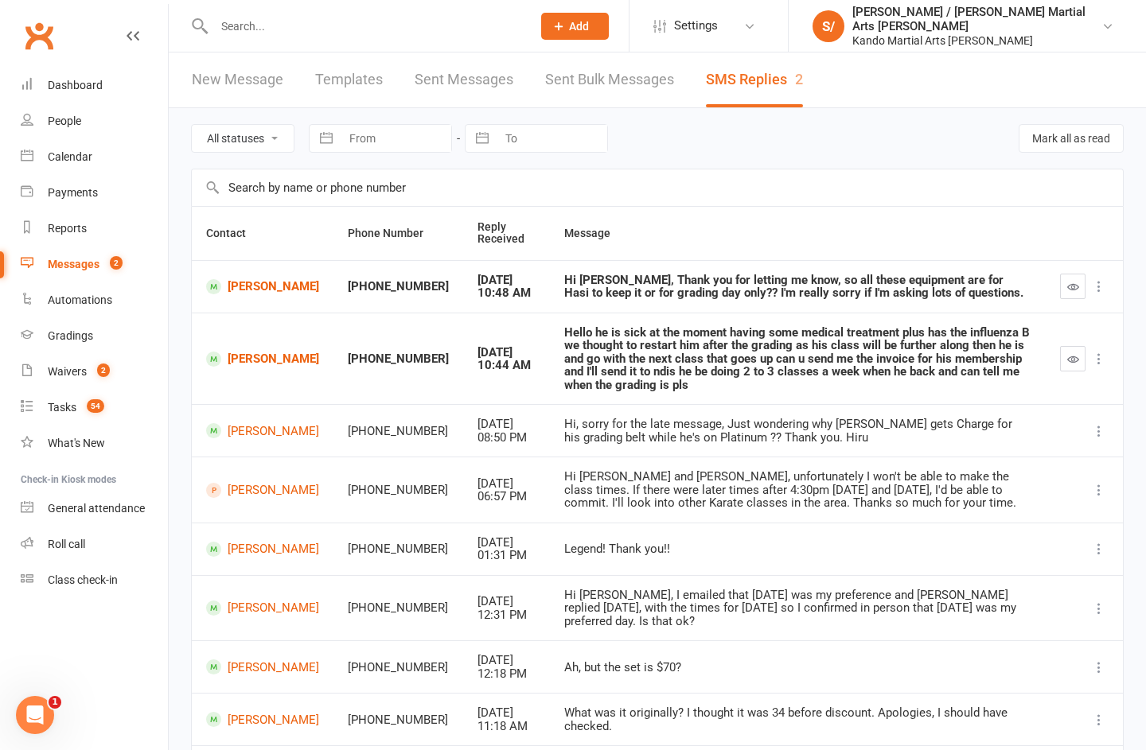
click at [1078, 287] on icon "button" at bounding box center [1073, 287] width 12 height 12
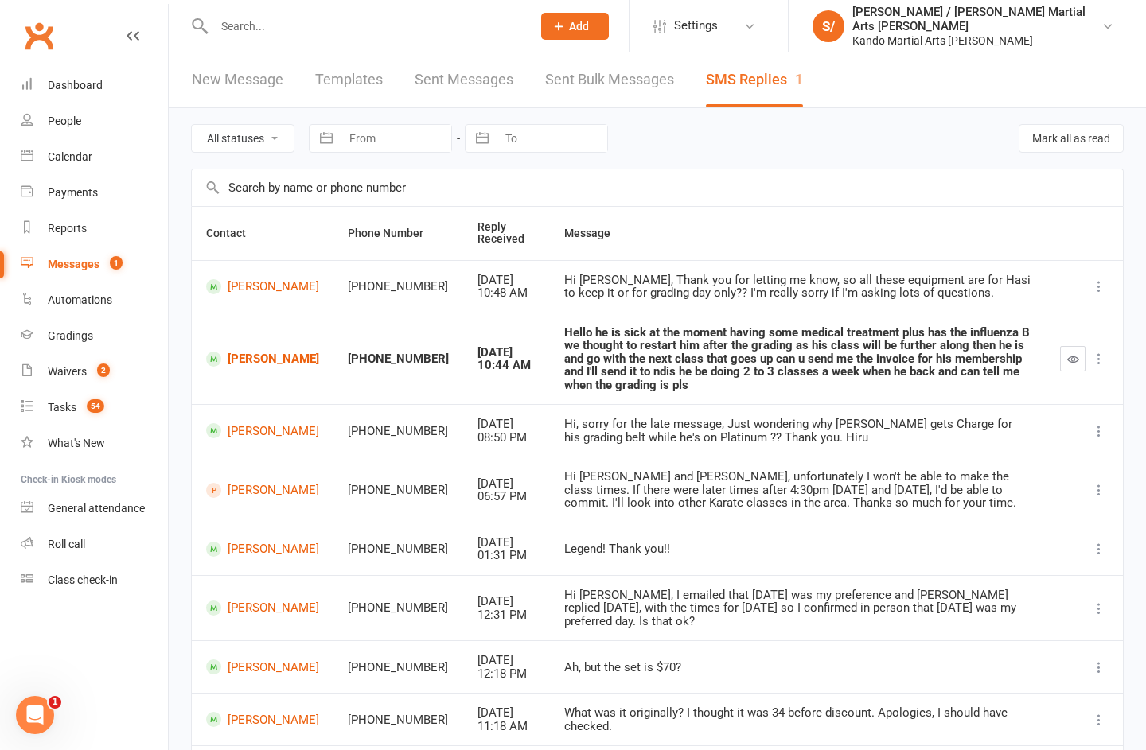
click at [1078, 359] on icon "button" at bounding box center [1073, 359] width 12 height 12
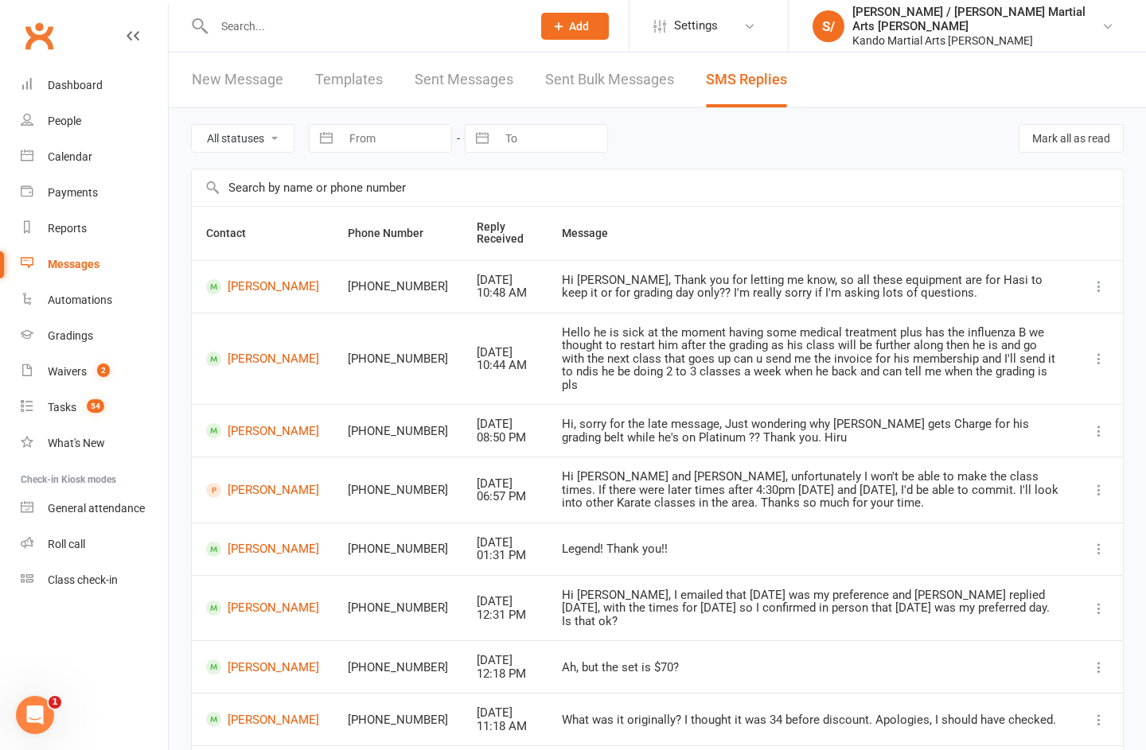
click at [79, 174] on link "Calendar" at bounding box center [94, 157] width 147 height 36
